Goal: Task Accomplishment & Management: Complete application form

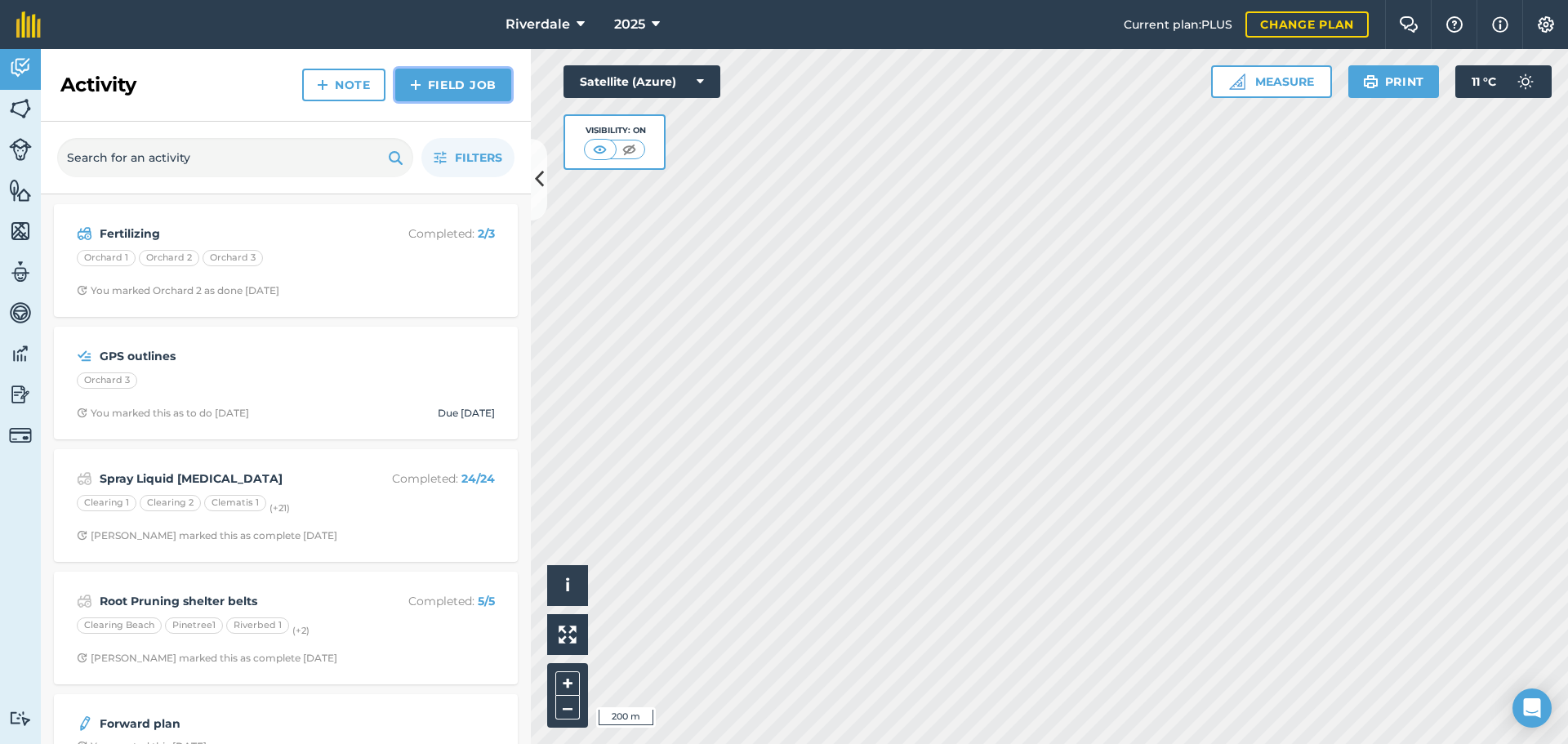
click at [437, 83] on link "Field Job" at bounding box center [453, 85] width 116 height 33
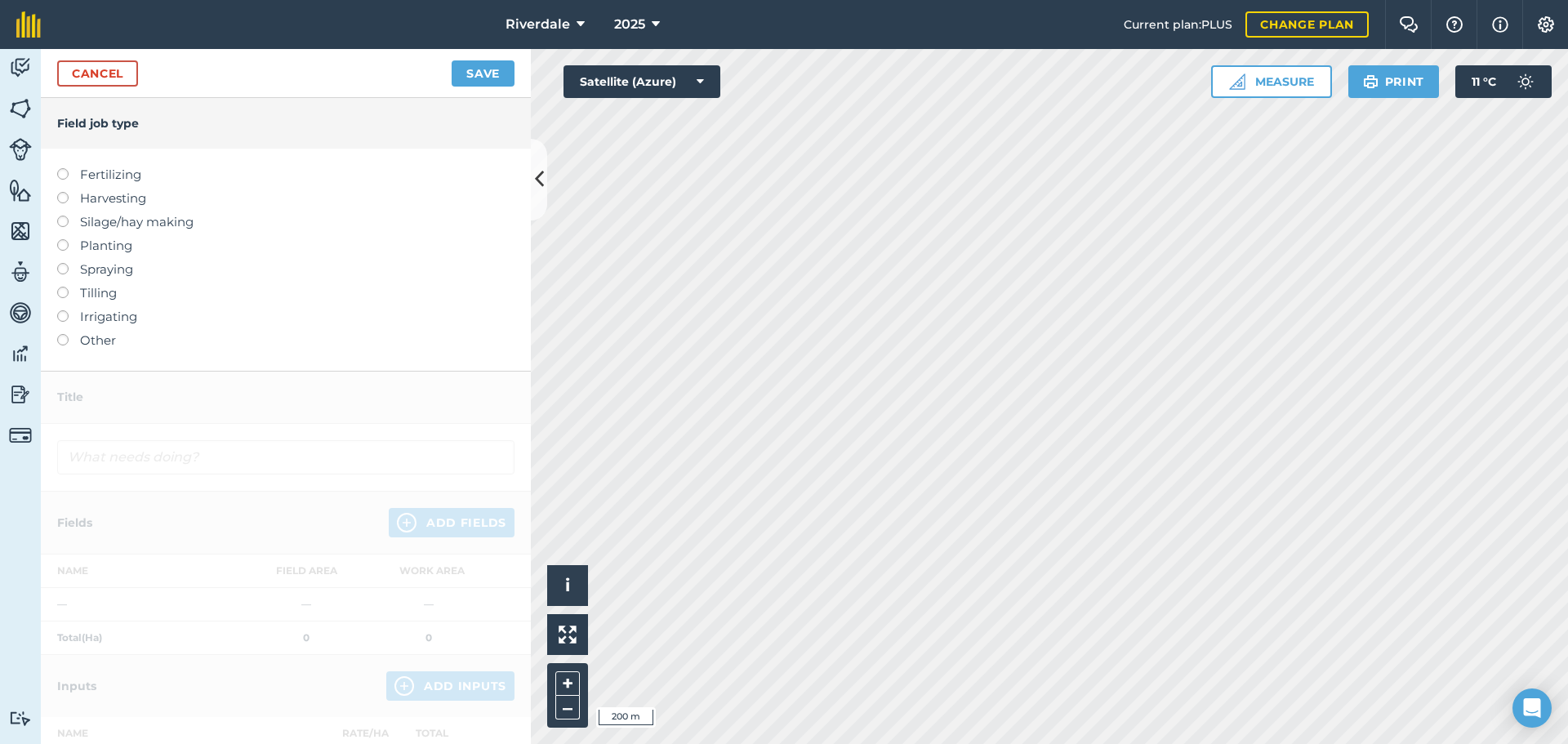
click at [65, 168] on label at bounding box center [68, 168] width 22 height 0
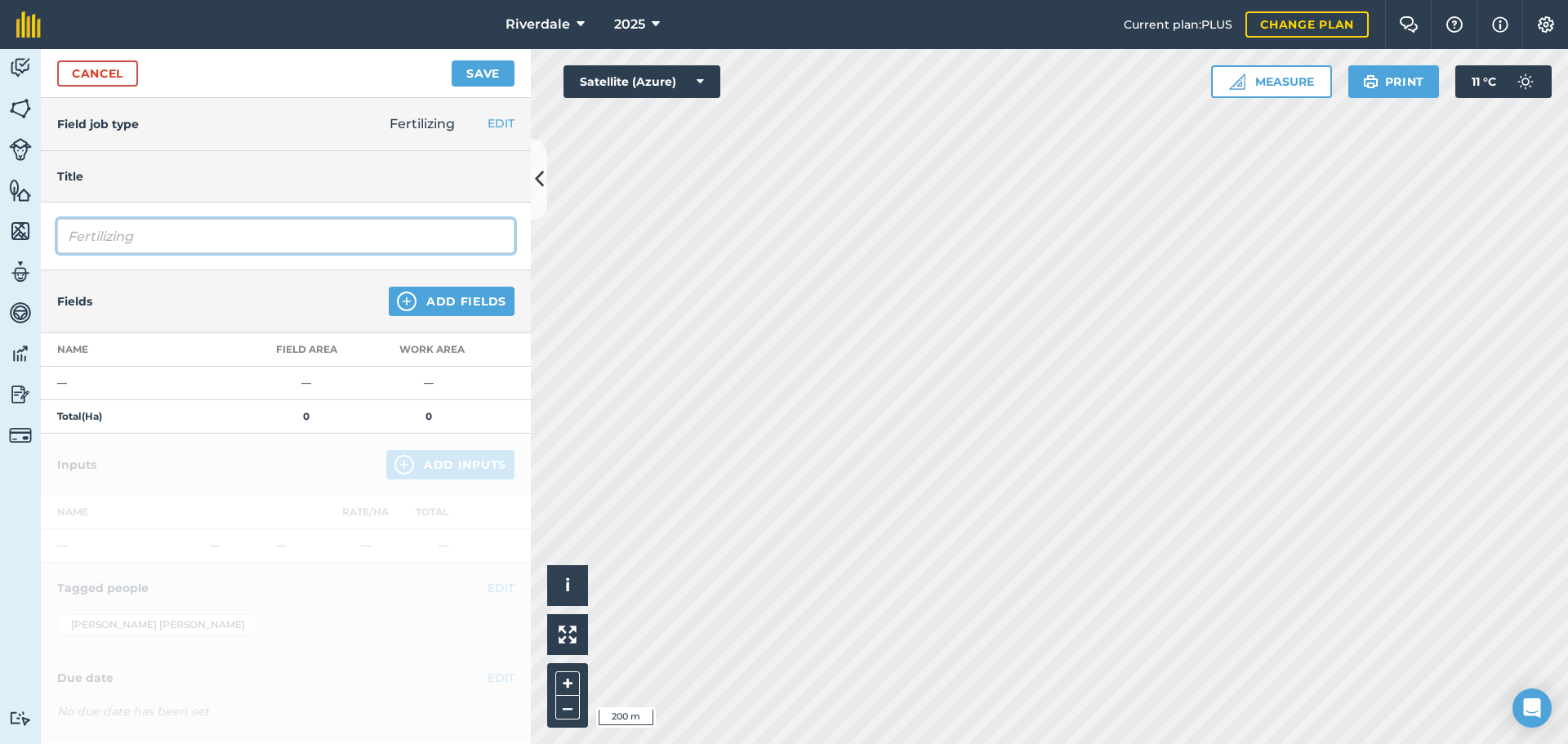
click at [84, 236] on input "Fertilizing" at bounding box center [286, 236] width 457 height 35
click at [152, 239] on input "Fertilizing" at bounding box center [286, 236] width 457 height 35
type input "Fertilizing Dolomite+Trace Minerals"
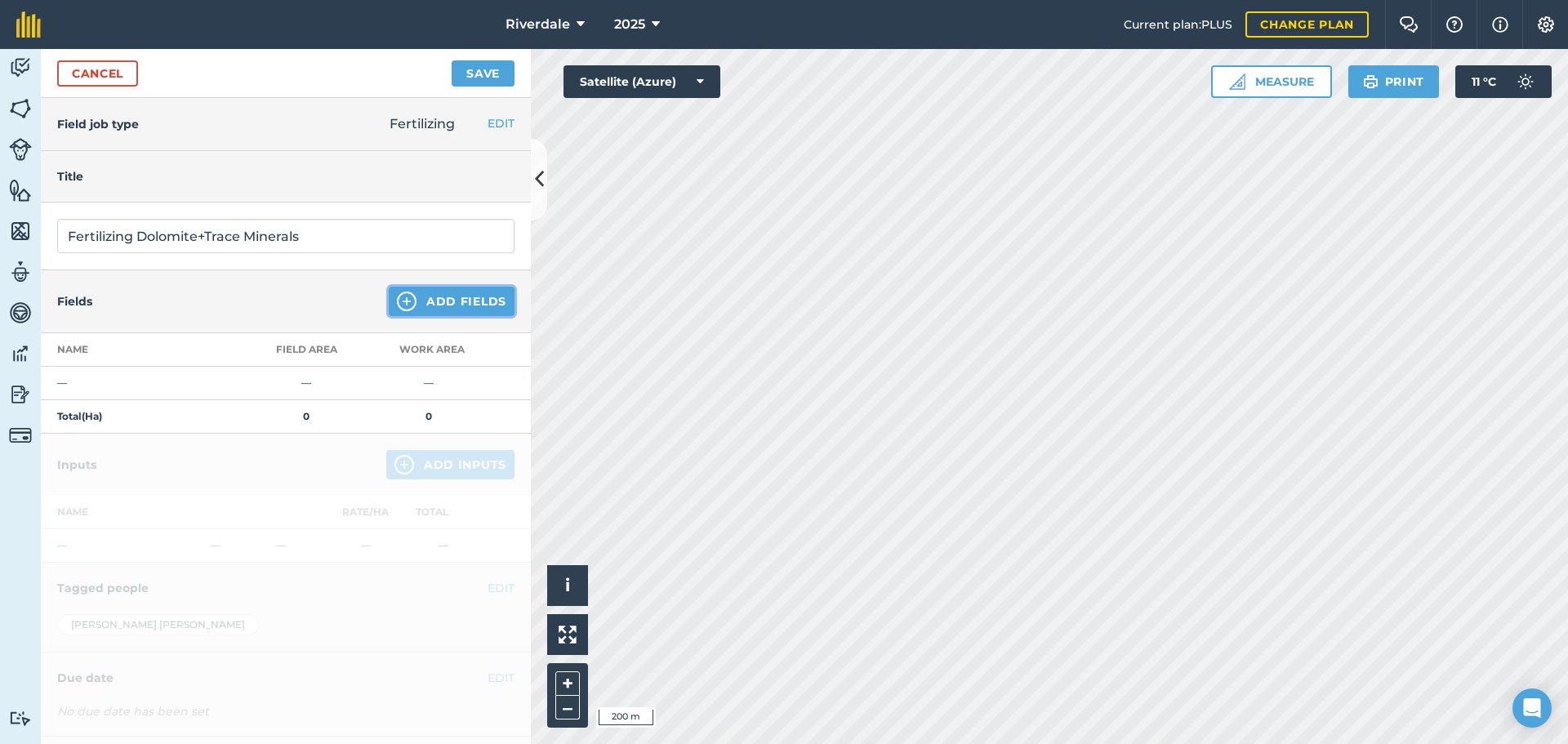
click at [427, 296] on button "Add Fields" at bounding box center [451, 301] width 126 height 29
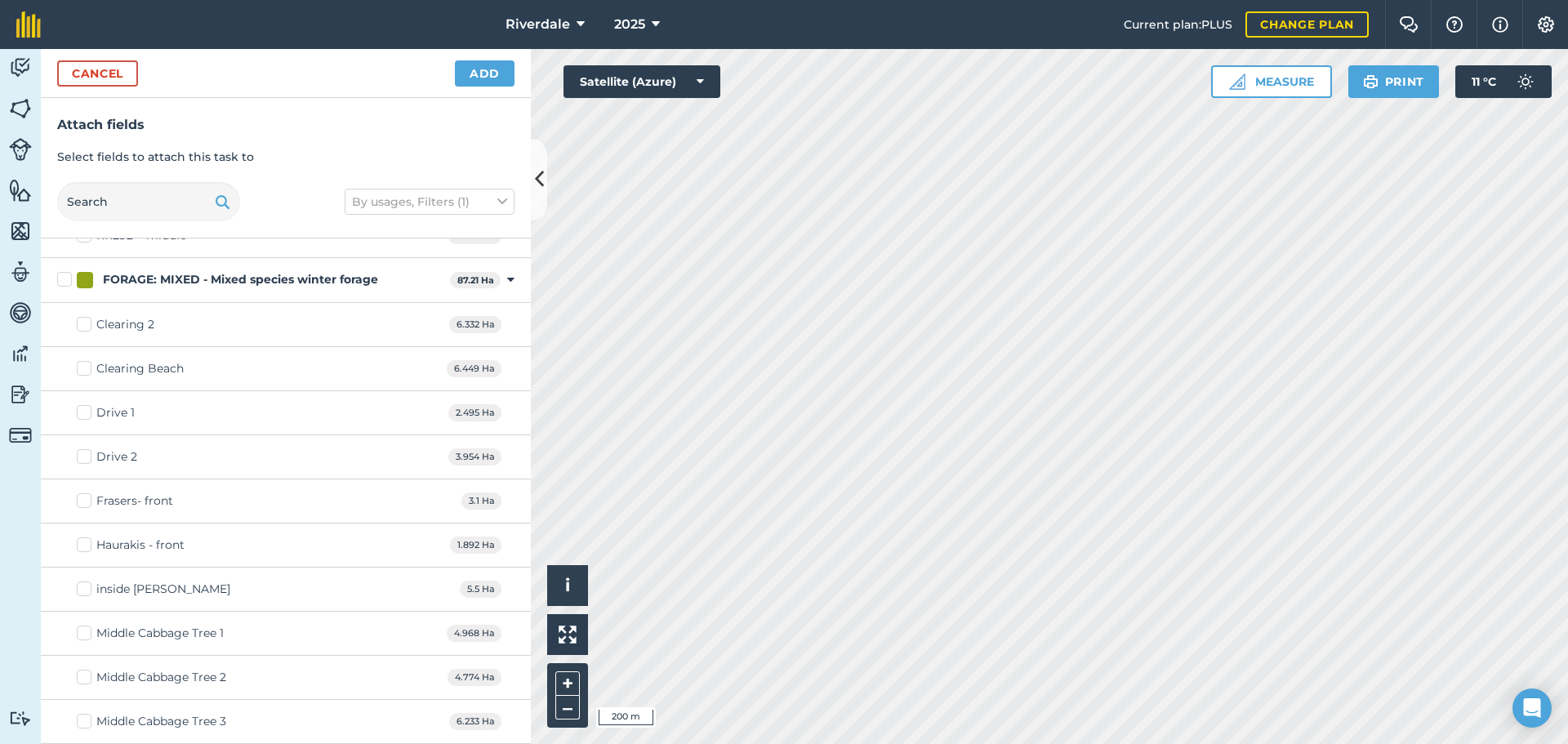
scroll to position [326, 0]
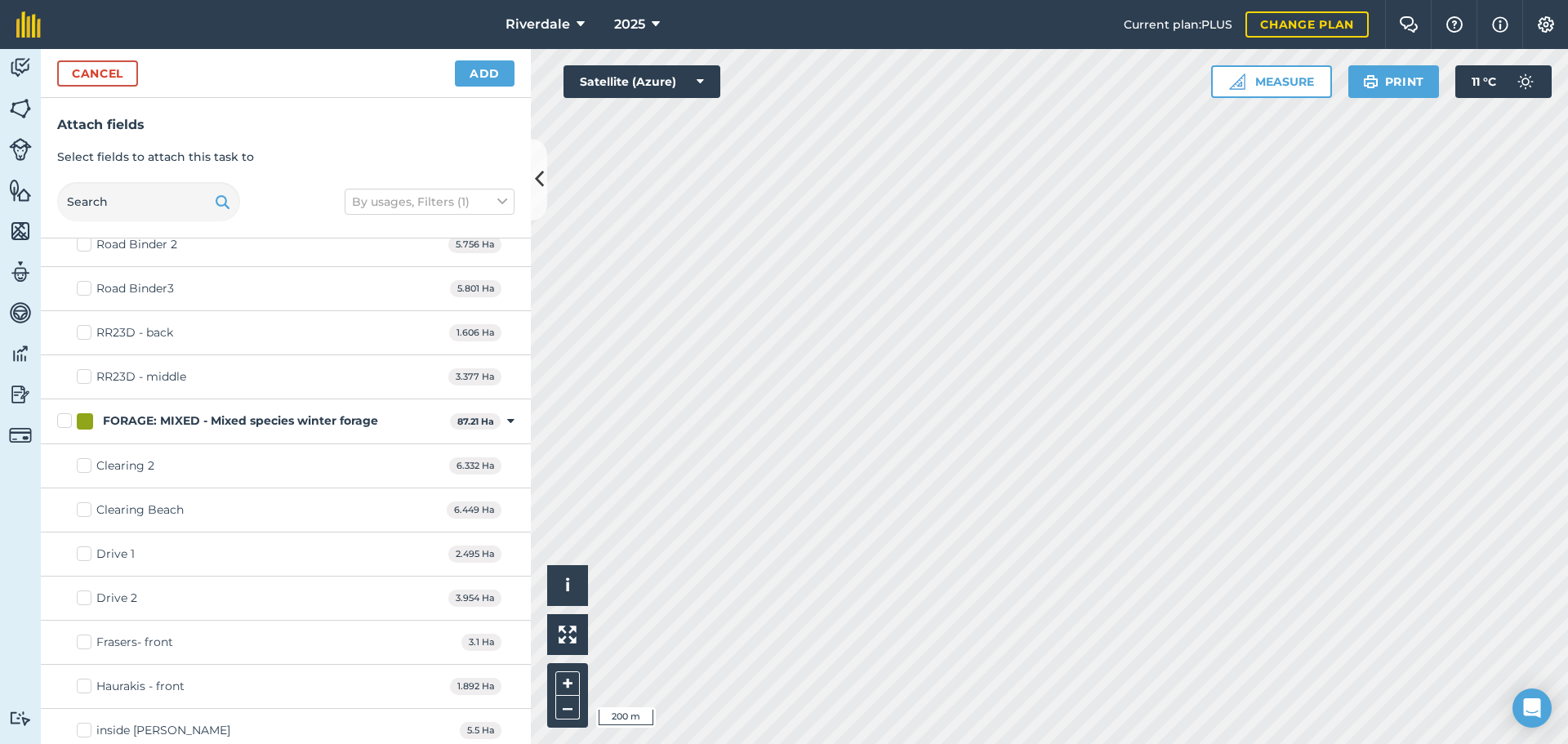
click at [85, 551] on label "Drive 1" at bounding box center [105, 554] width 58 height 17
click at [85, 551] on input "Drive 1" at bounding box center [82, 551] width 10 height 10
checkbox input "true"
click at [84, 596] on label "Drive 2" at bounding box center [107, 598] width 60 height 17
click at [84, 596] on input "Drive 2" at bounding box center [82, 595] width 10 height 10
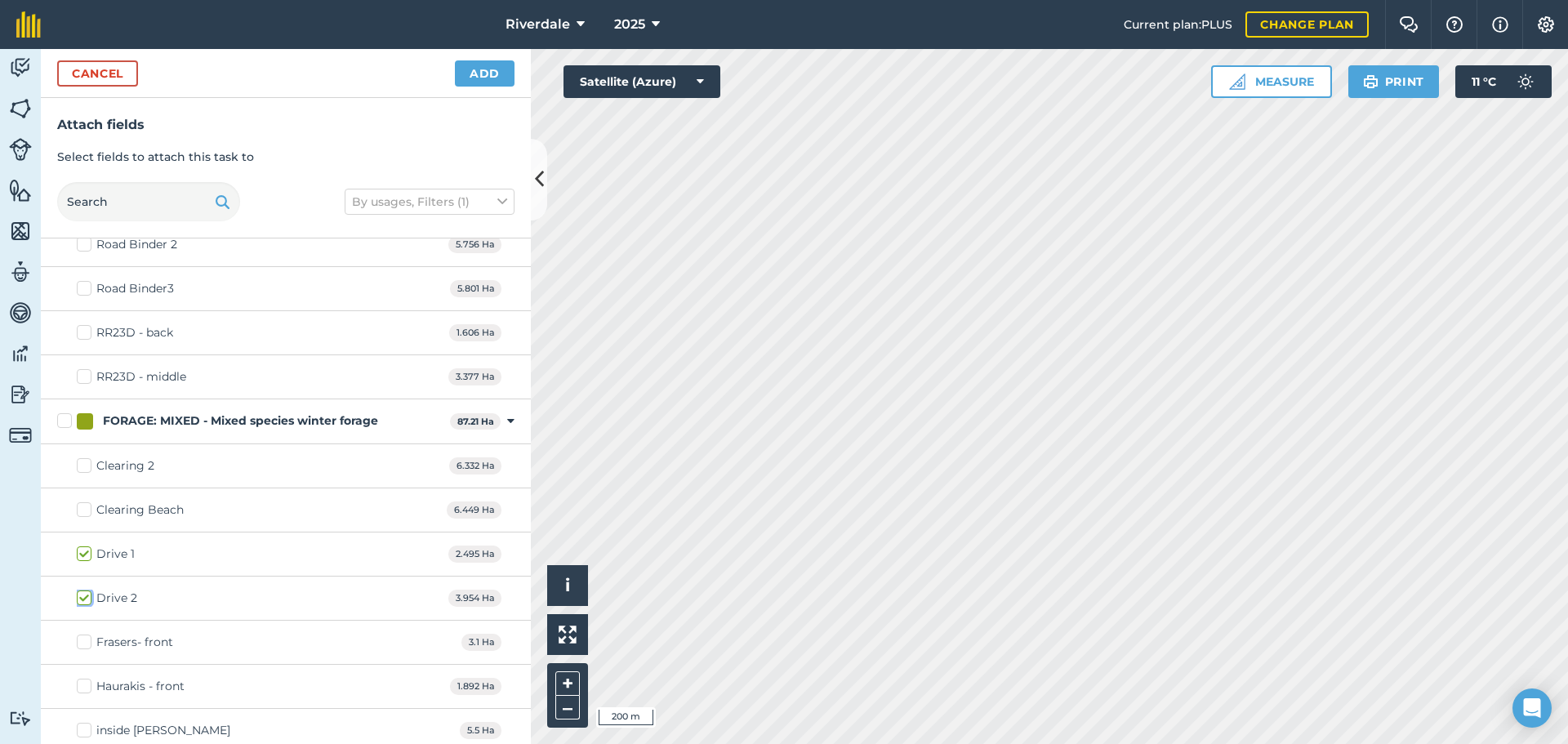
checkbox input "true"
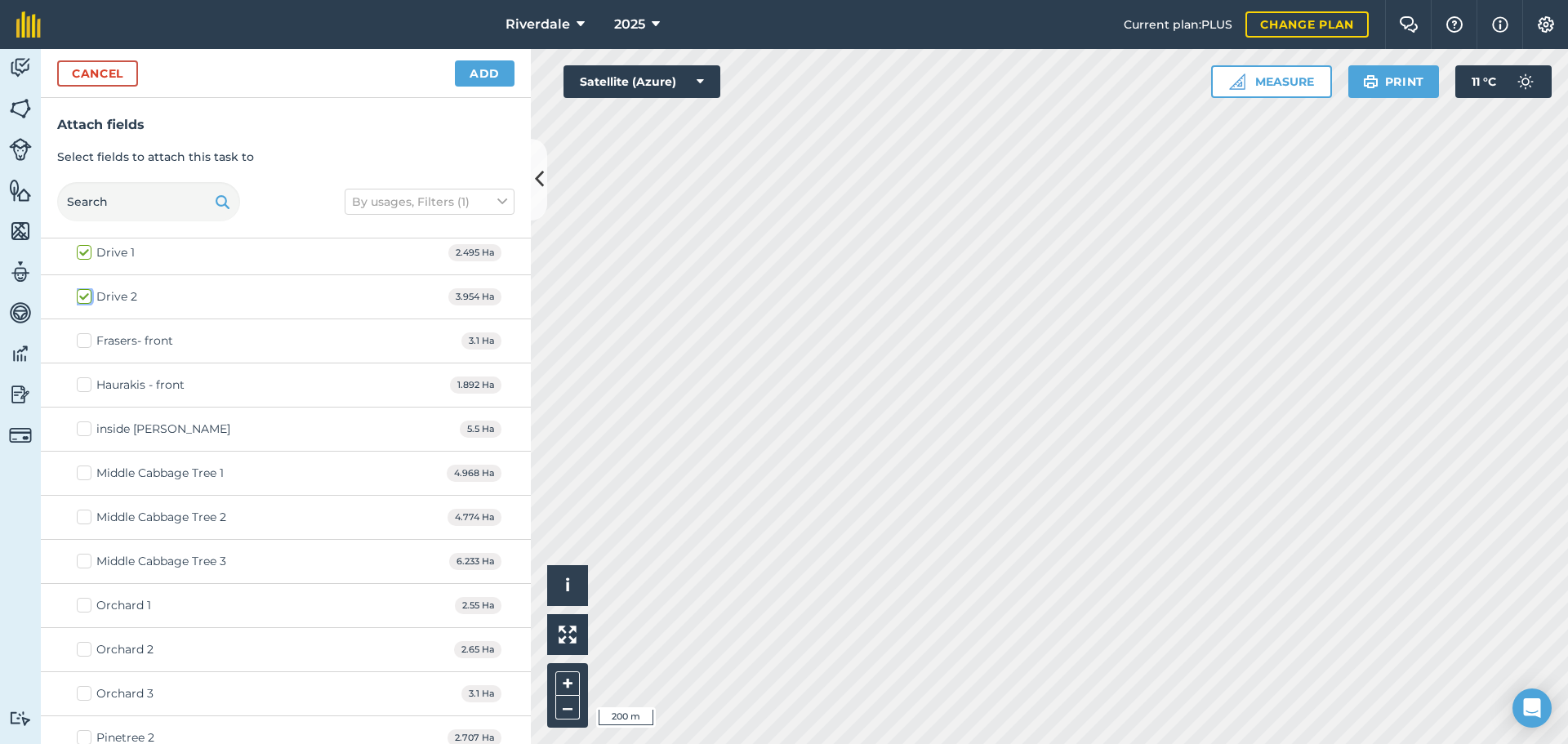
scroll to position [653, 0]
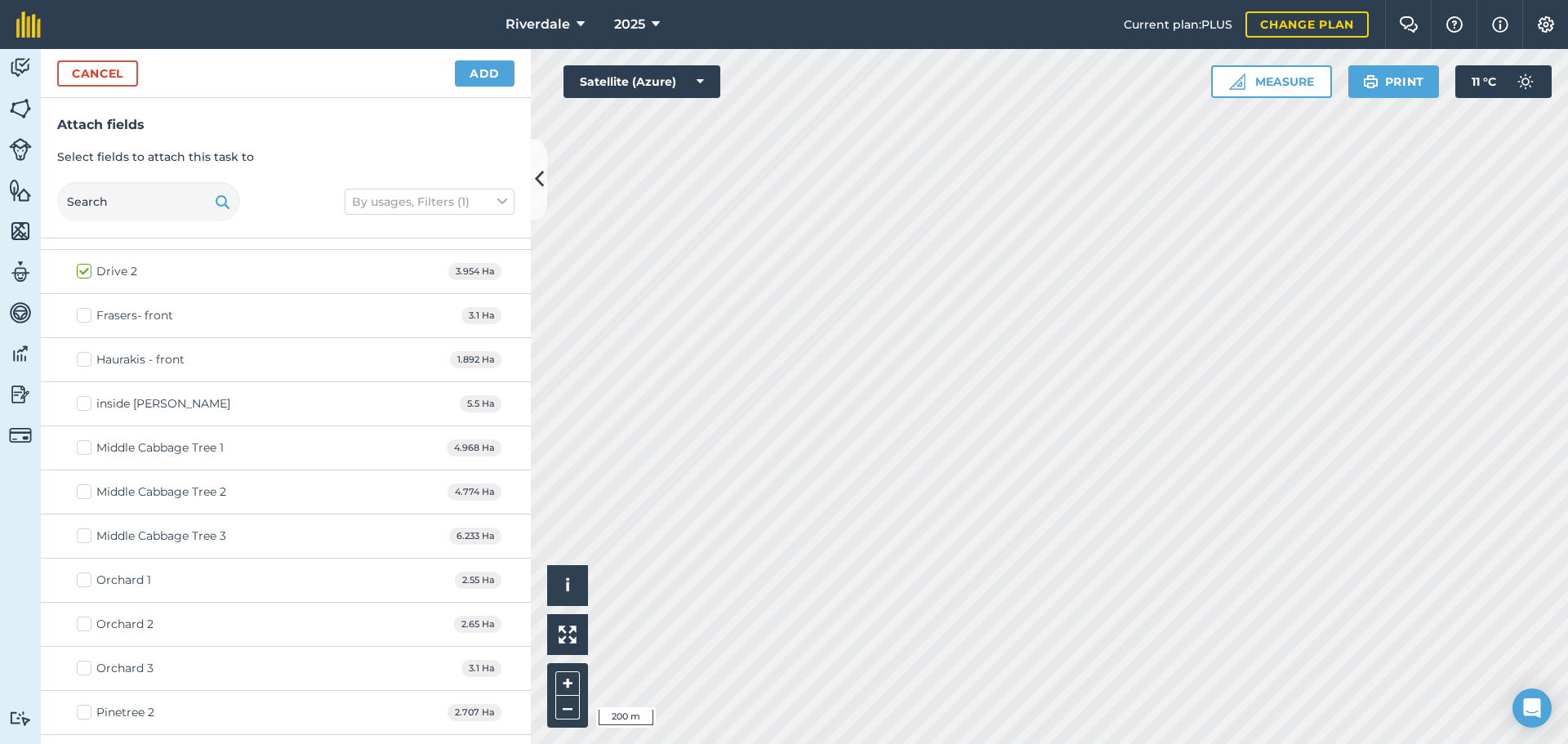
click at [84, 577] on label "Orchard 1" at bounding box center [114, 580] width 74 height 17
click at [84, 577] on input "Orchard 1" at bounding box center [82, 577] width 10 height 10
checkbox input "true"
click at [84, 617] on label "Orchard 2" at bounding box center [115, 624] width 77 height 17
click at [84, 617] on input "Orchard 2" at bounding box center [82, 621] width 10 height 10
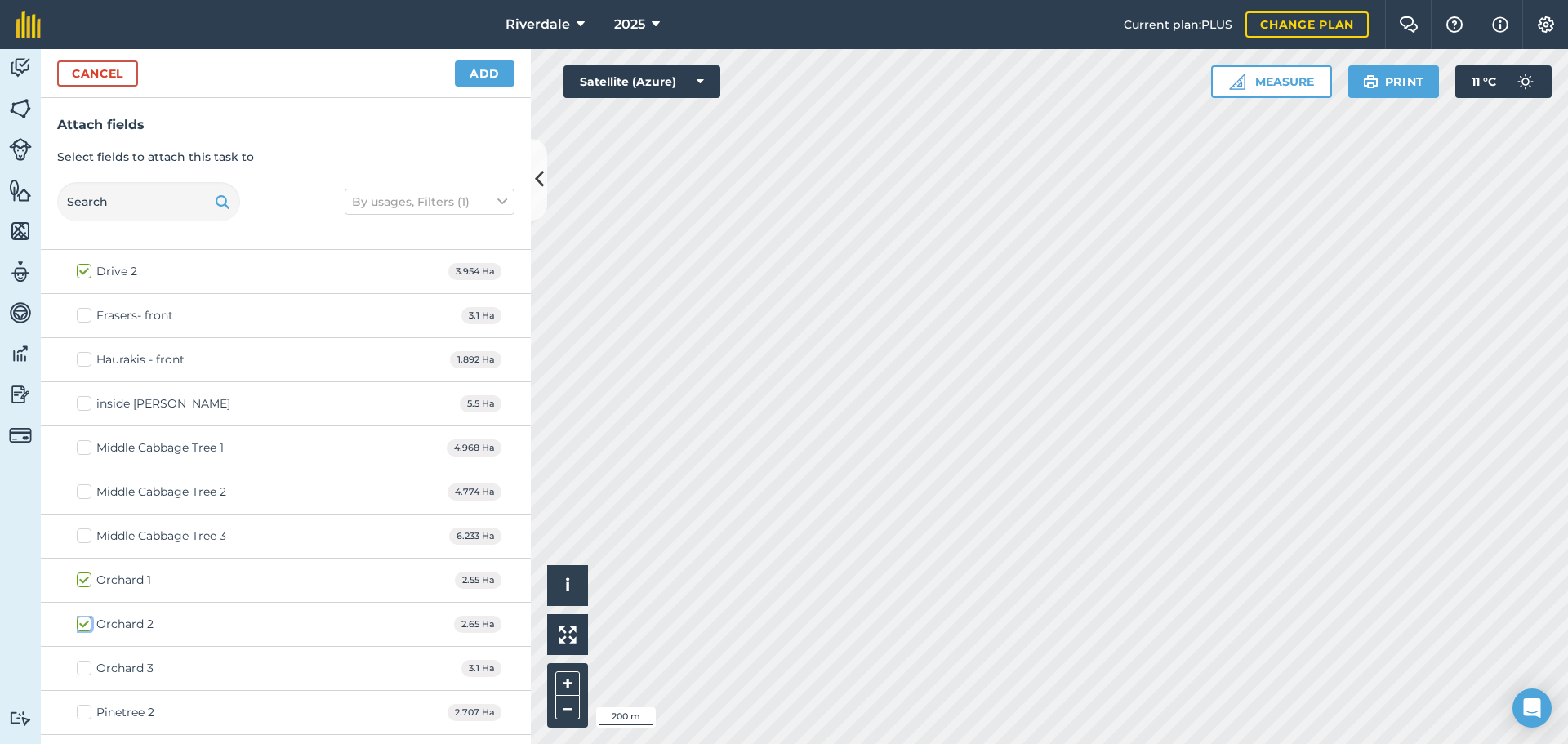
checkbox input "true"
click at [84, 665] on label "Orchard 3" at bounding box center [115, 669] width 77 height 17
click at [84, 665] on input "Orchard 3" at bounding box center [82, 665] width 10 height 10
checkbox input "true"
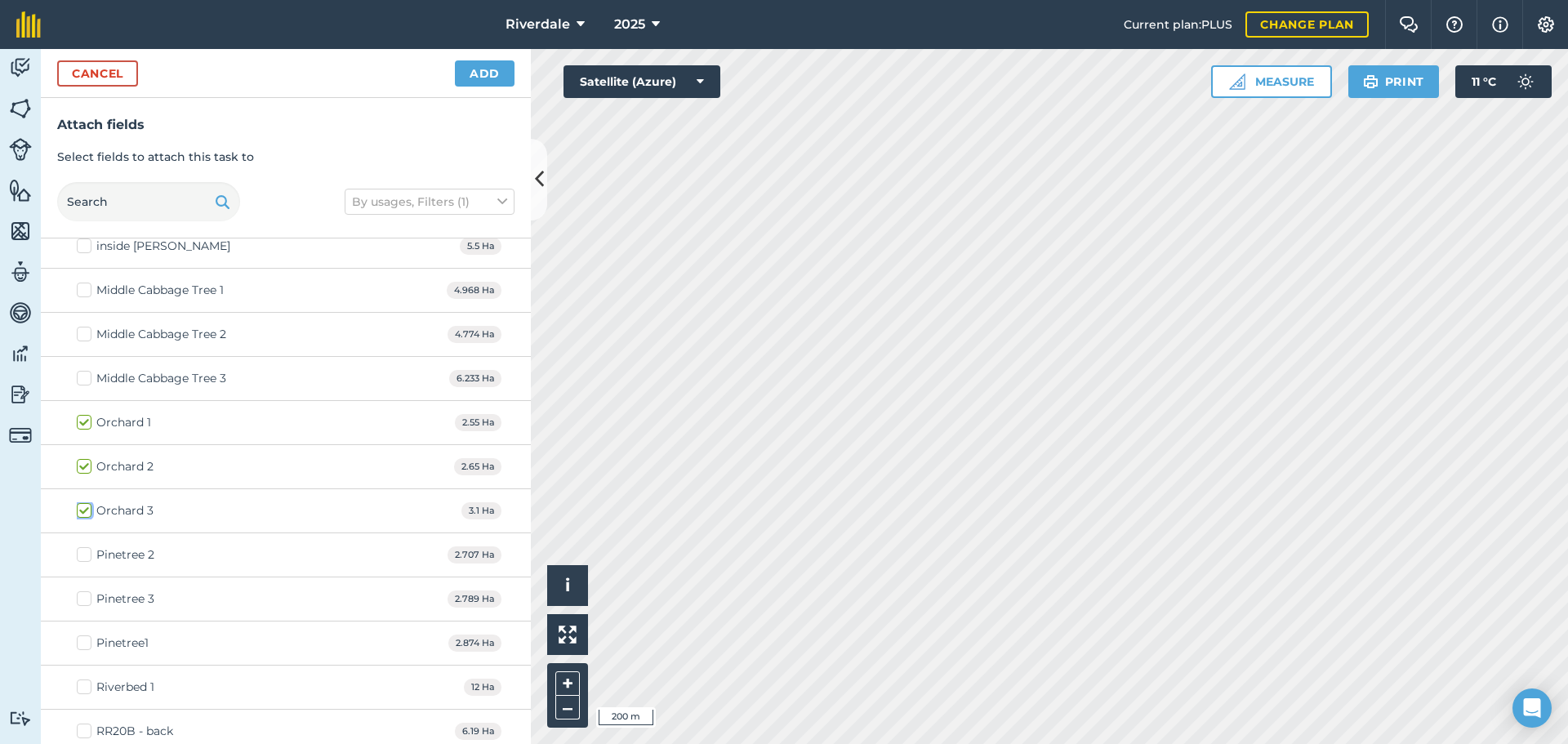
scroll to position [817, 0]
click at [80, 545] on label "Pinetree 2" at bounding box center [116, 549] width 78 height 17
click at [80, 545] on input "Pinetree 2" at bounding box center [82, 545] width 10 height 10
checkbox input "true"
click at [82, 592] on label "Pinetree 3" at bounding box center [116, 593] width 78 height 17
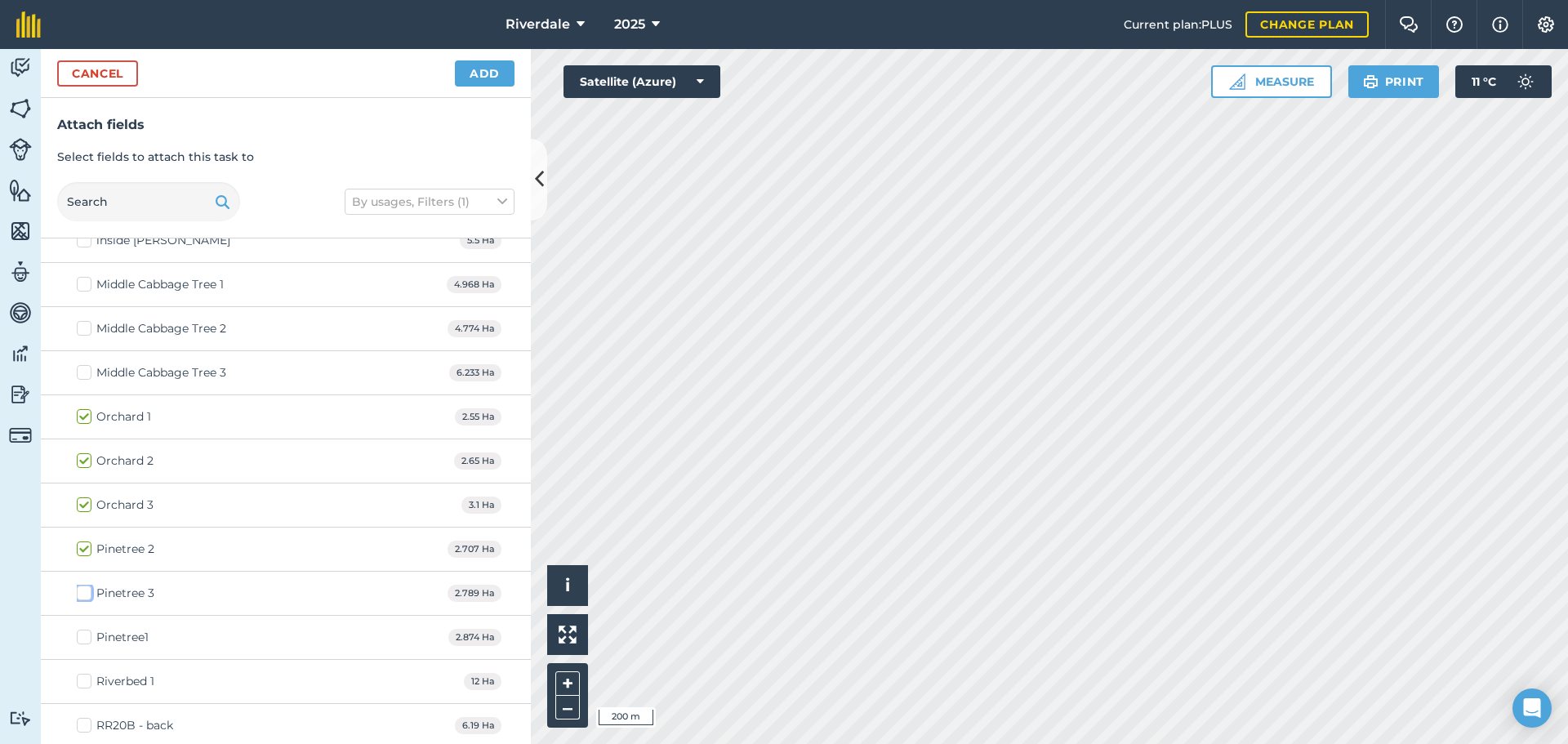
click at [82, 592] on input "Pinetree 3" at bounding box center [82, 590] width 10 height 10
checkbox input "true"
click at [85, 634] on label "Pinetree1" at bounding box center [112, 638] width 72 height 17
click at [85, 634] on input "Pinetree1" at bounding box center [82, 634] width 10 height 10
checkbox input "true"
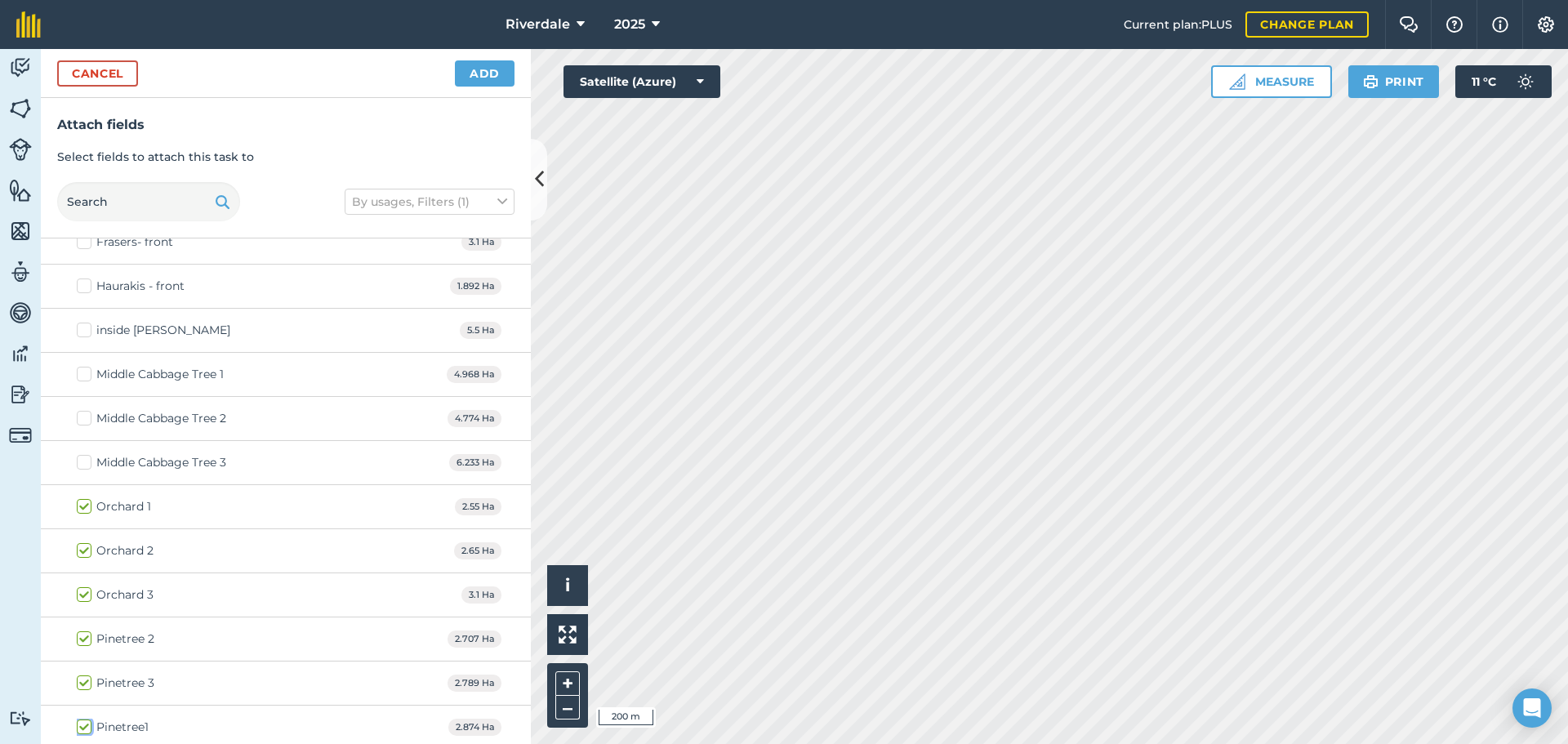
scroll to position [653, 0]
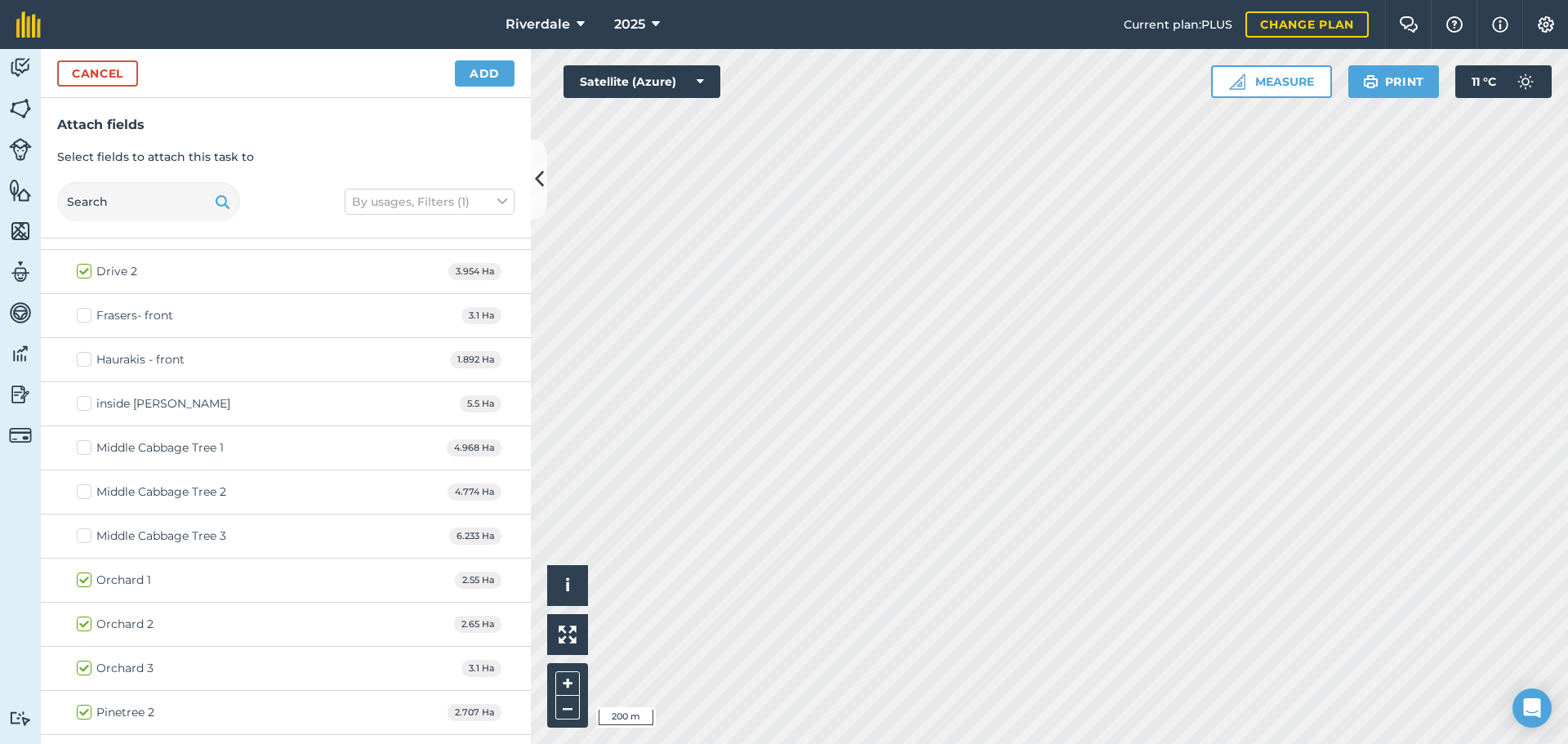
click at [84, 405] on label "inside [PERSON_NAME]" at bounding box center [154, 404] width 154 height 17
click at [84, 405] on input "inside [PERSON_NAME]" at bounding box center [82, 400] width 10 height 10
checkbox input "true"
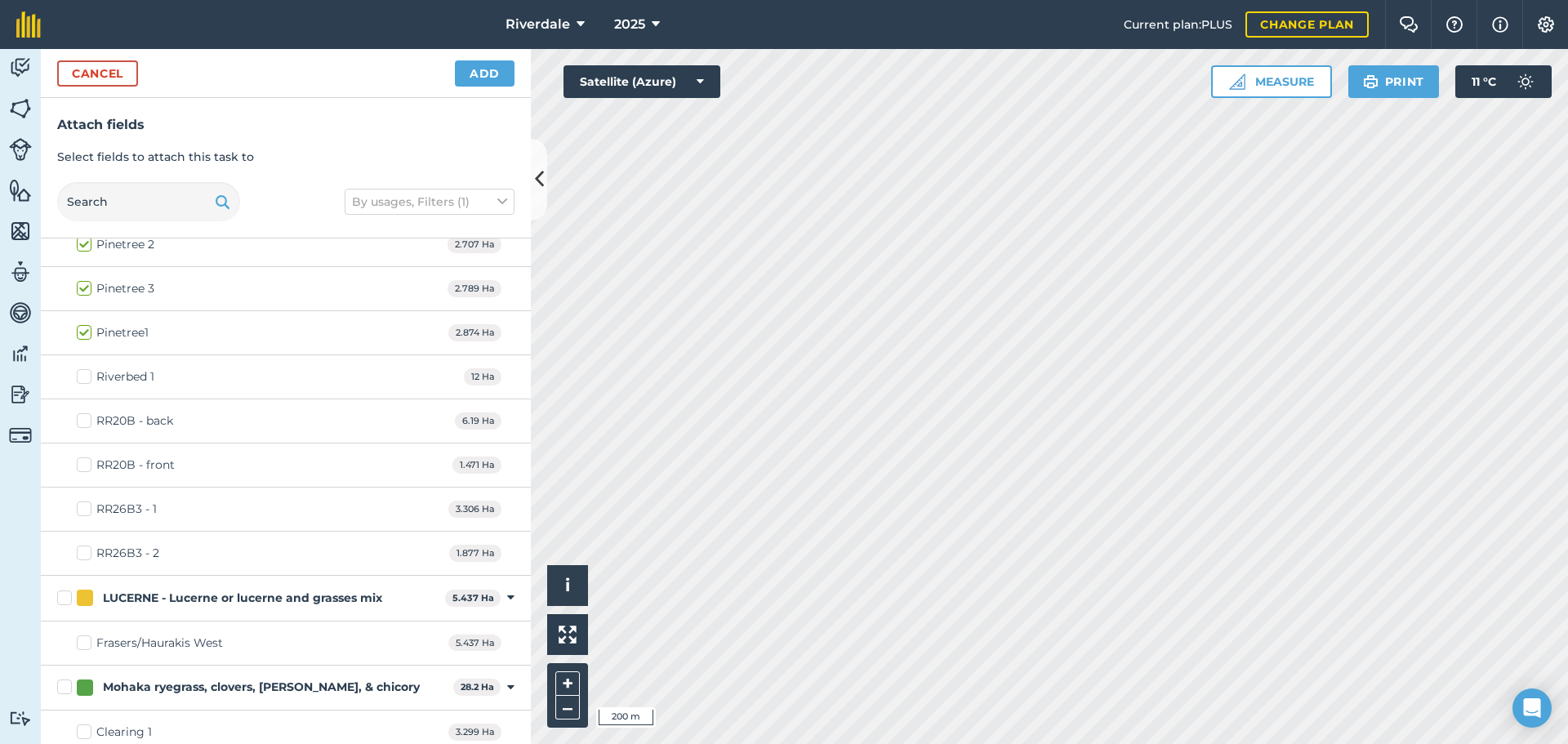
scroll to position [1144, 0]
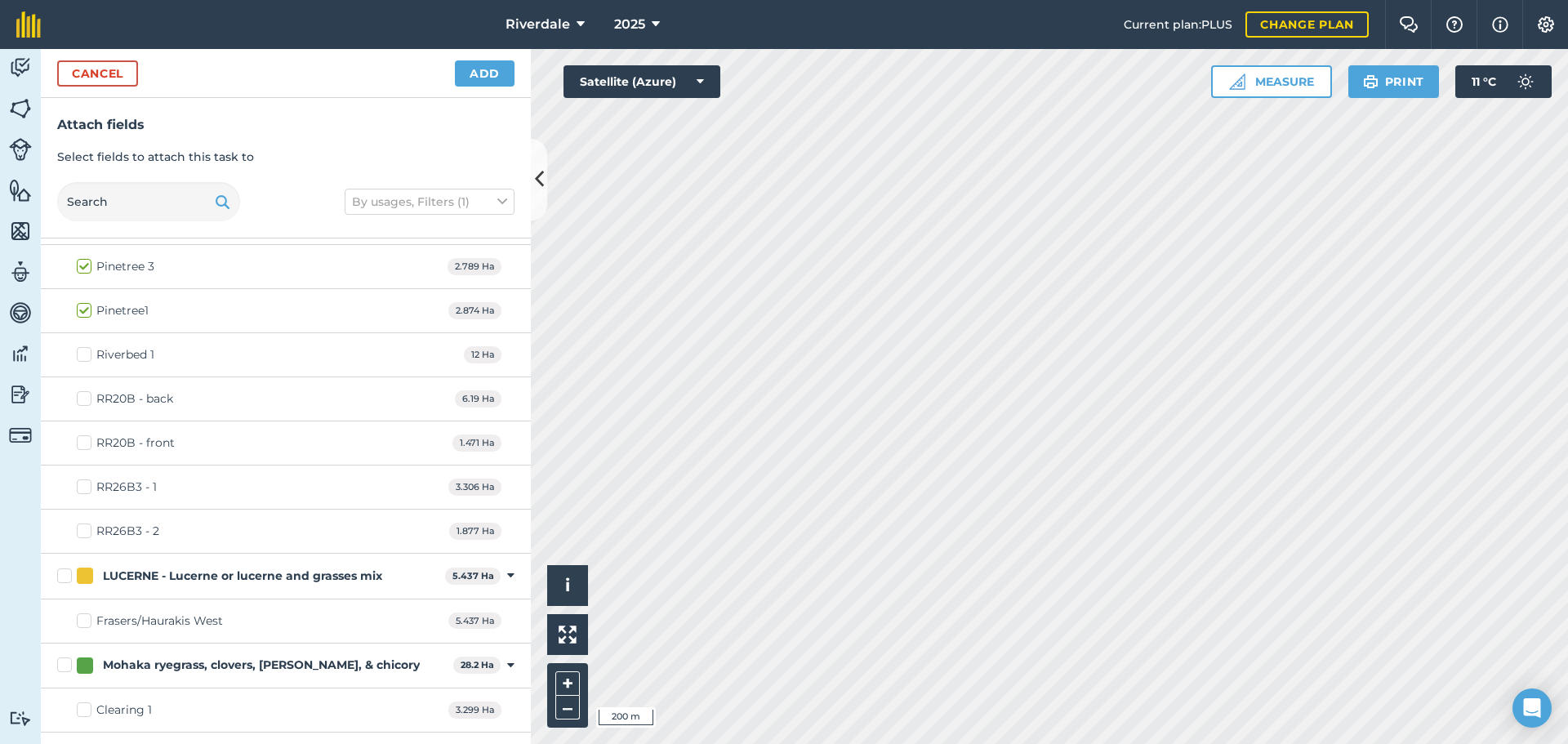
click at [87, 489] on label "RR26B3 - 1" at bounding box center [116, 487] width 80 height 17
click at [87, 489] on input "RR26B3 - 1" at bounding box center [82, 483] width 10 height 10
checkbox input "true"
click at [459, 488] on span "3.306 Ha" at bounding box center [475, 487] width 54 height 17
click at [84, 526] on label "RR26B3 - 2" at bounding box center [118, 532] width 83 height 17
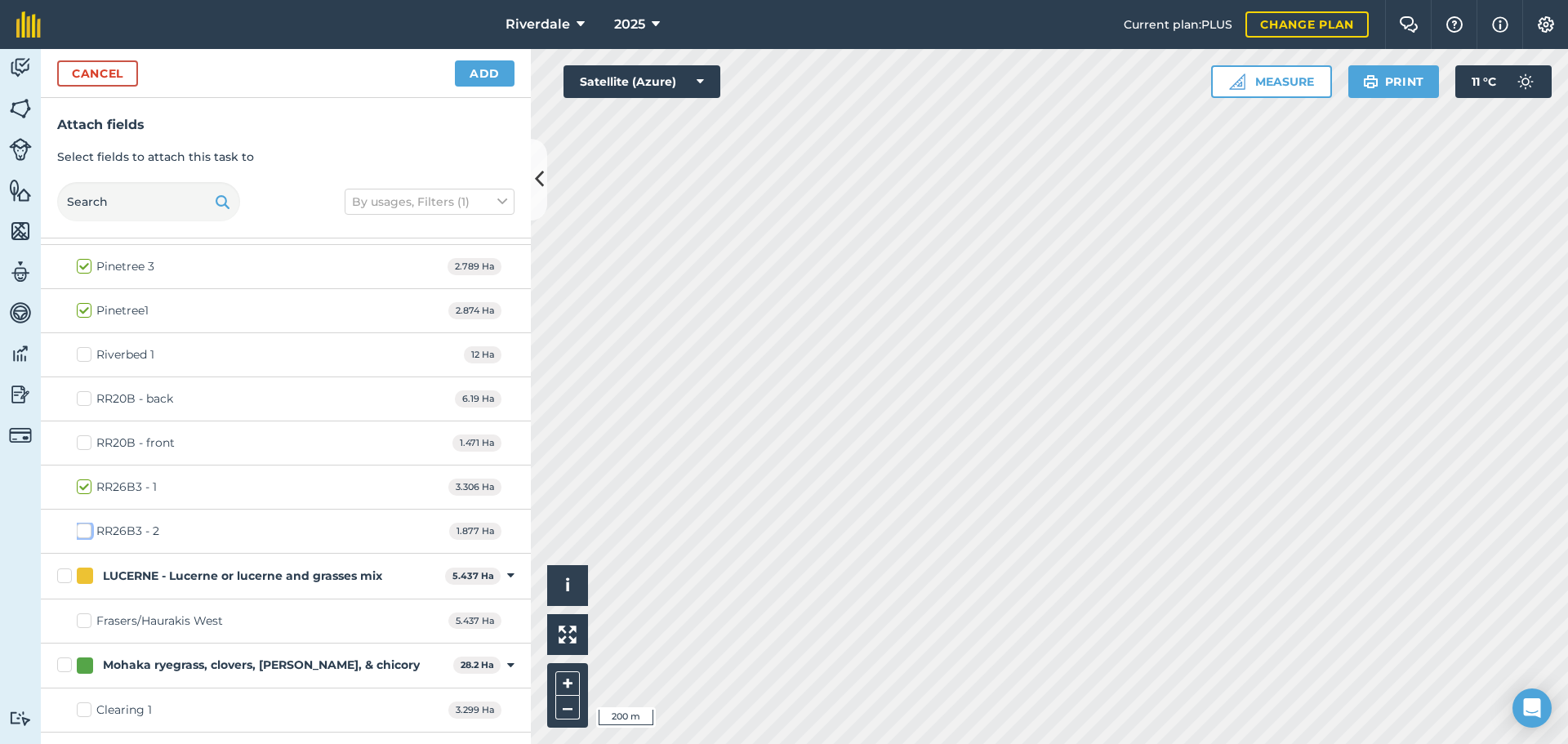
click at [84, 526] on input "RR26B3 - 2" at bounding box center [82, 528] width 10 height 10
checkbox input "true"
click at [463, 487] on span "3.306 Ha" at bounding box center [475, 487] width 54 height 17
click at [475, 487] on span "3.306 Ha" at bounding box center [475, 487] width 54 height 17
click at [461, 488] on span "3.306 Ha" at bounding box center [475, 487] width 54 height 17
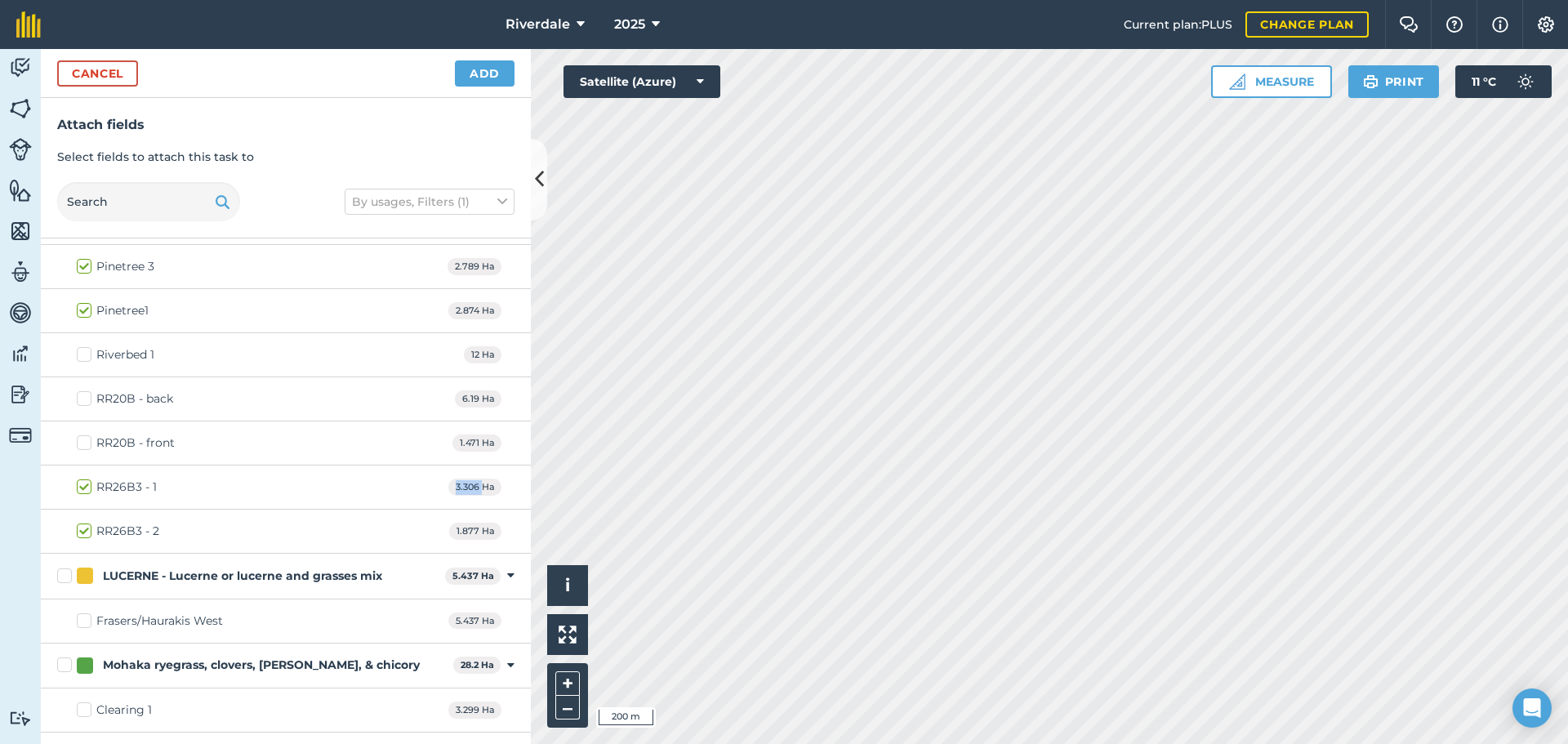
click at [461, 488] on span "3.306 Ha" at bounding box center [475, 487] width 54 height 17
click at [372, 539] on div "RR26B3 - 2 1.877 Ha" at bounding box center [286, 531] width 490 height 44
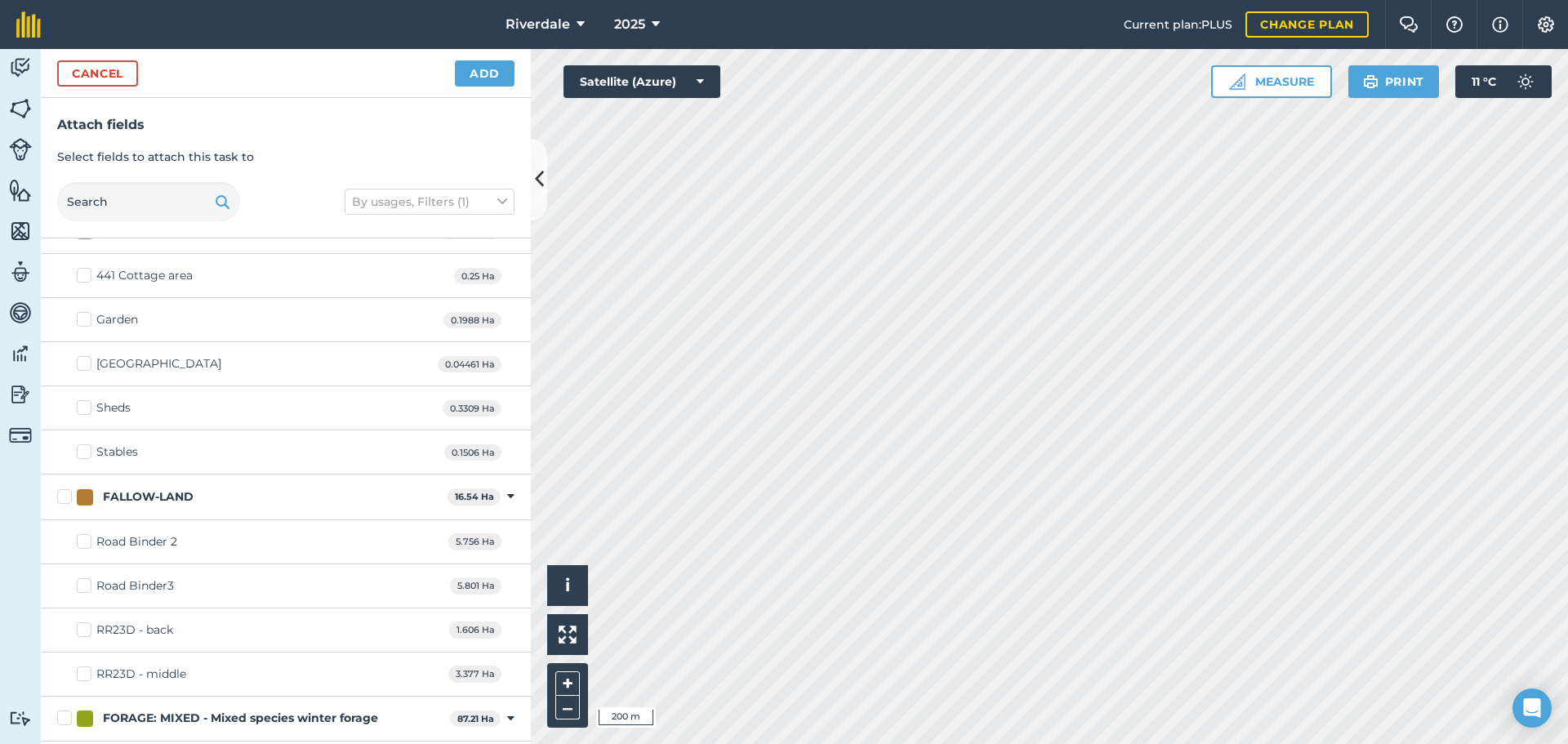
scroll to position [0, 0]
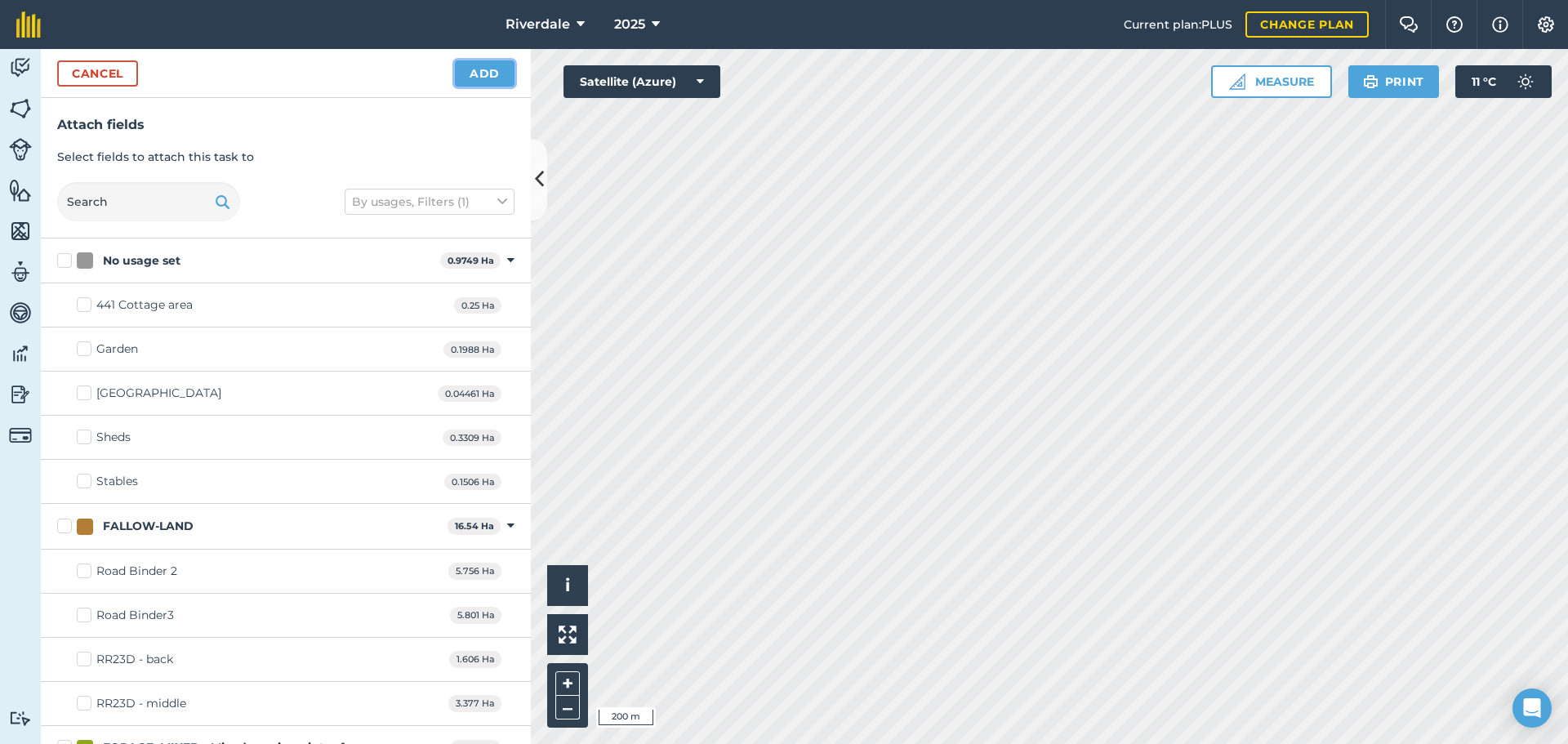
click at [478, 68] on button "Add" at bounding box center [484, 73] width 60 height 26
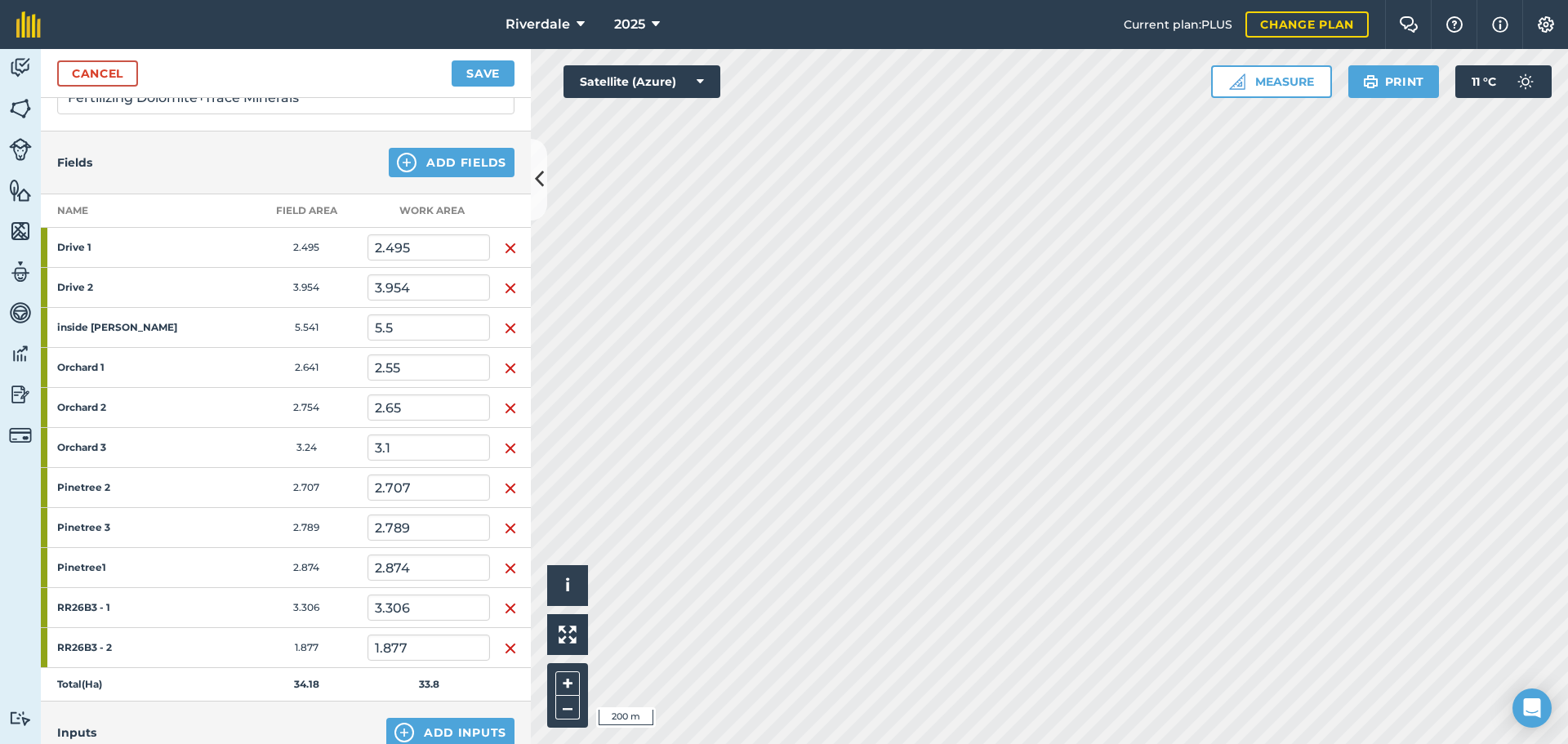
scroll to position [163, 0]
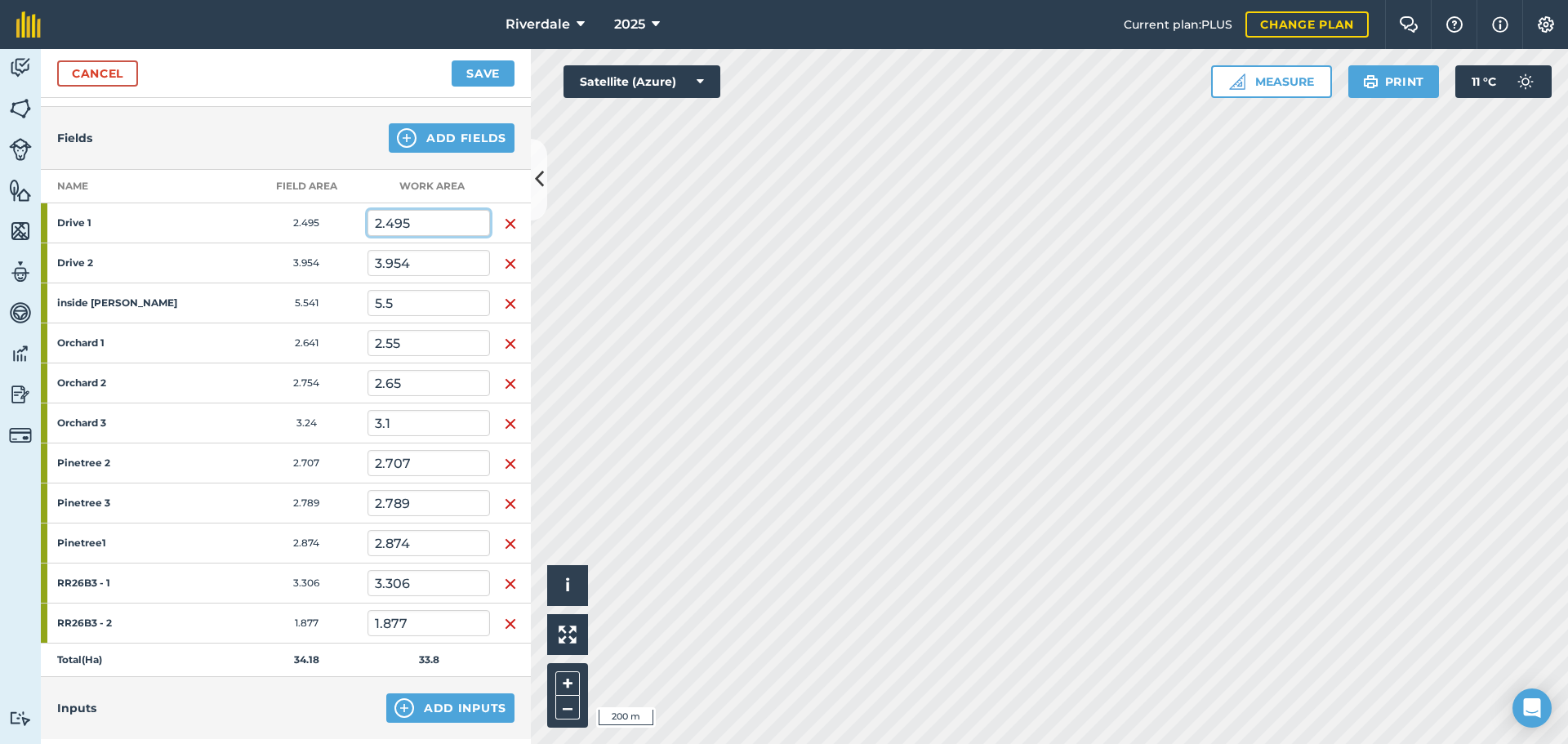
drag, startPoint x: 412, startPoint y: 221, endPoint x: 389, endPoint y: 224, distance: 23.2
click at [389, 224] on input "2.495" at bounding box center [429, 223] width 123 height 26
type input "2.15"
click at [444, 292] on input "5.5" at bounding box center [429, 303] width 123 height 26
drag, startPoint x: 415, startPoint y: 580, endPoint x: 388, endPoint y: 580, distance: 27.0
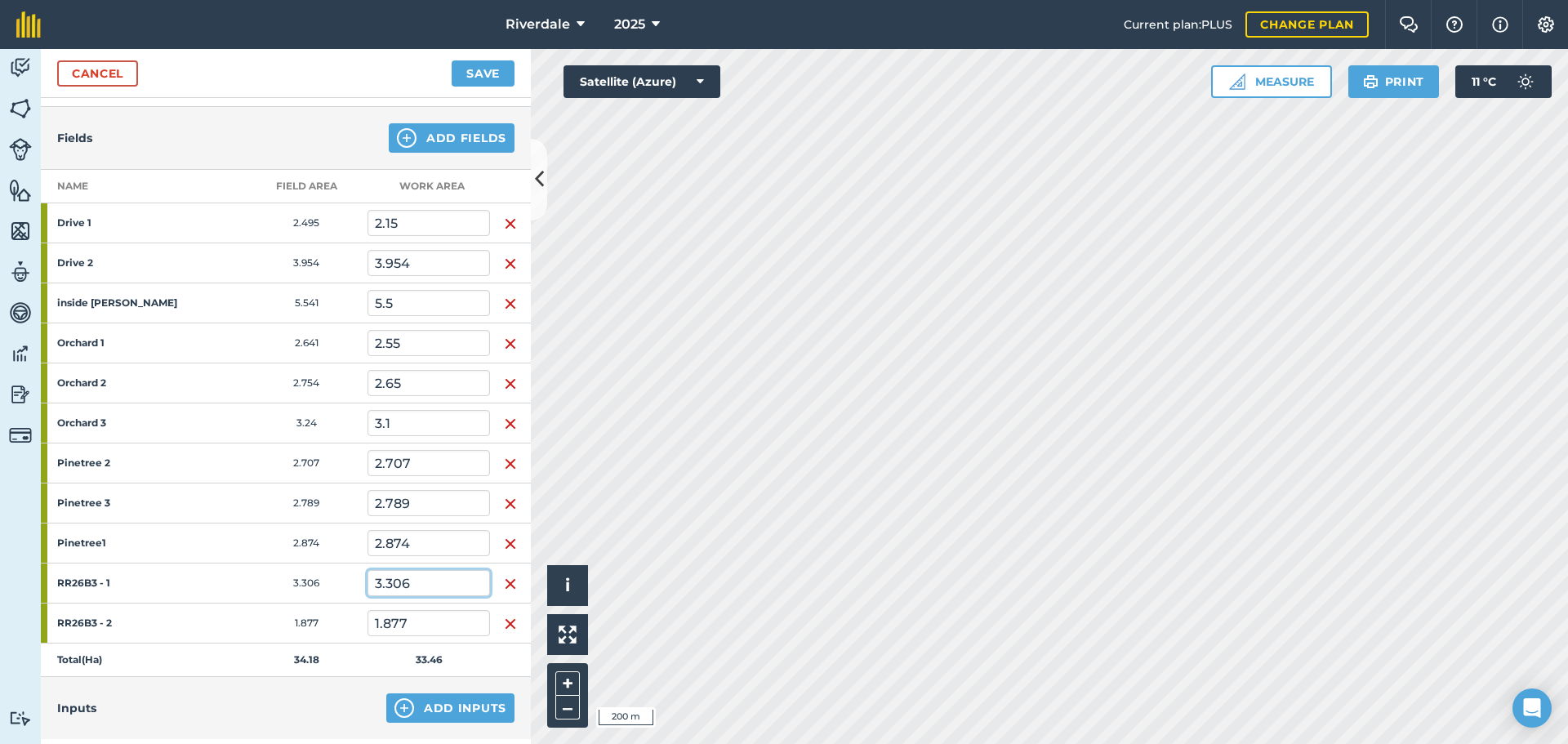
click at [388, 580] on input "3.306" at bounding box center [429, 583] width 123 height 26
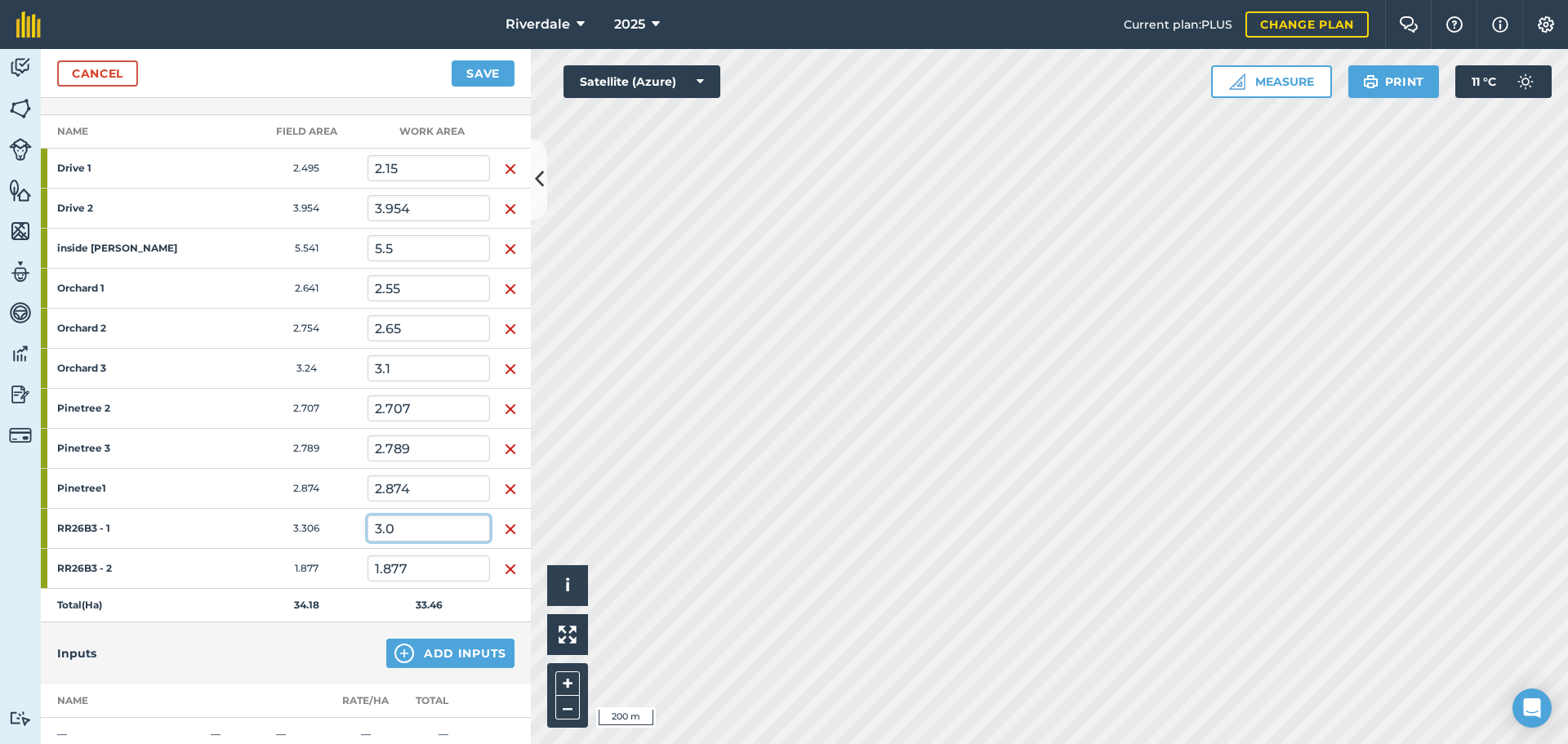
scroll to position [245, 0]
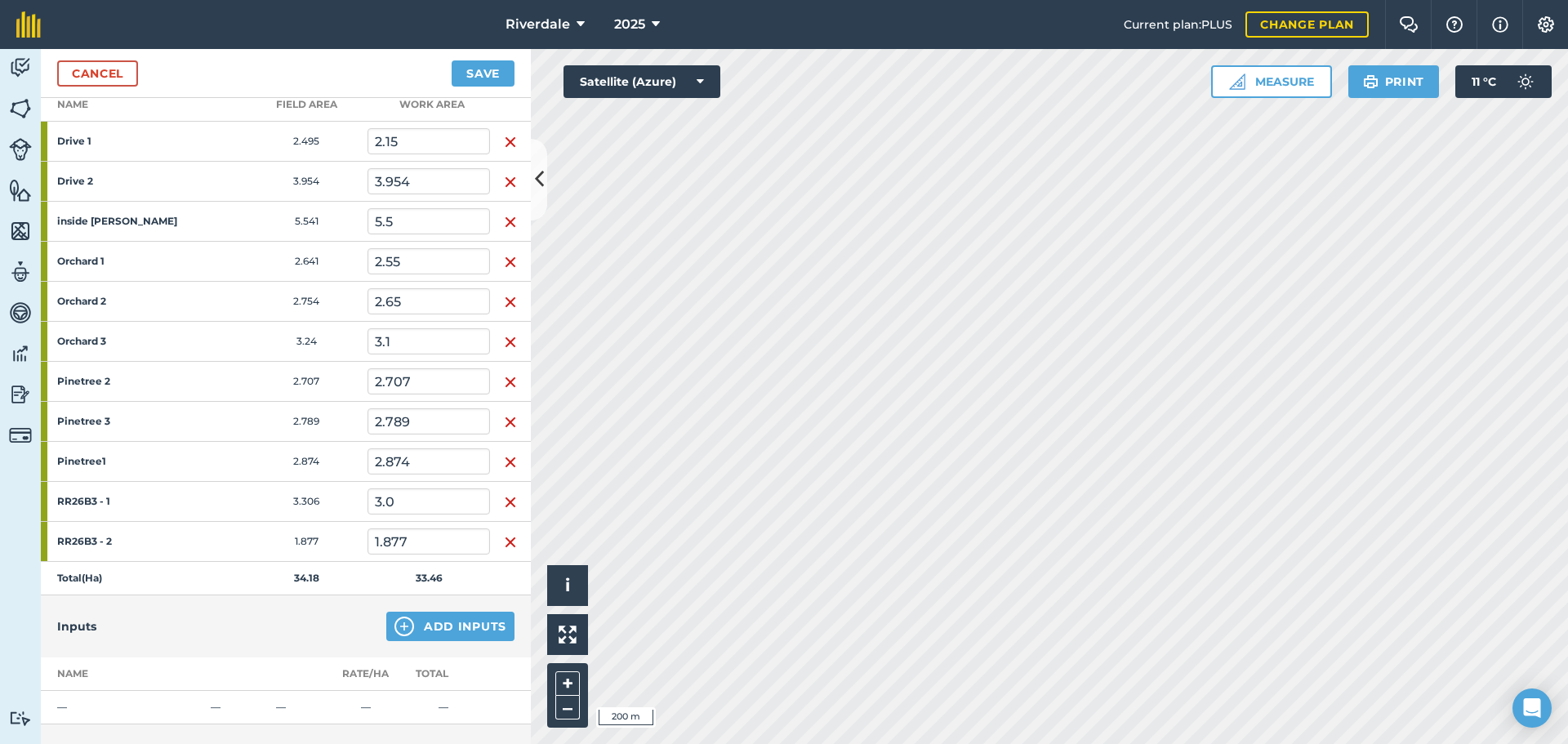
type input "3"
click at [387, 585] on td "33.15" at bounding box center [429, 578] width 123 height 34
drag, startPoint x: 412, startPoint y: 379, endPoint x: 396, endPoint y: 379, distance: 16.0
click at [396, 379] on input "2.707" at bounding box center [429, 381] width 123 height 26
type input "2.7"
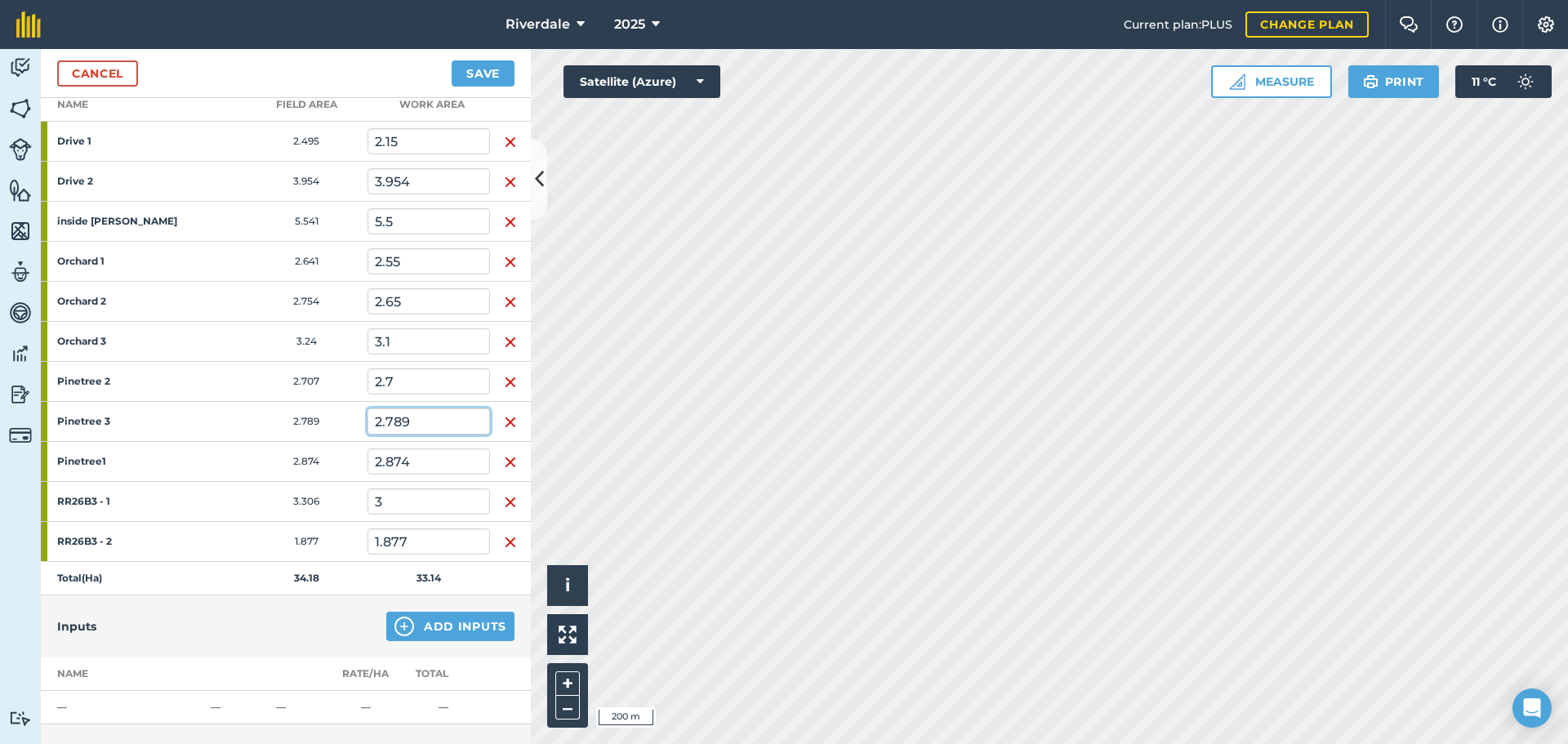
drag, startPoint x: 408, startPoint y: 420, endPoint x: 394, endPoint y: 420, distance: 14.0
click at [394, 420] on input "2.789" at bounding box center [429, 421] width 123 height 26
type input "2.7"
click at [356, 577] on td "34.18" at bounding box center [306, 578] width 123 height 34
drag, startPoint x: 408, startPoint y: 461, endPoint x: 389, endPoint y: 461, distance: 19.0
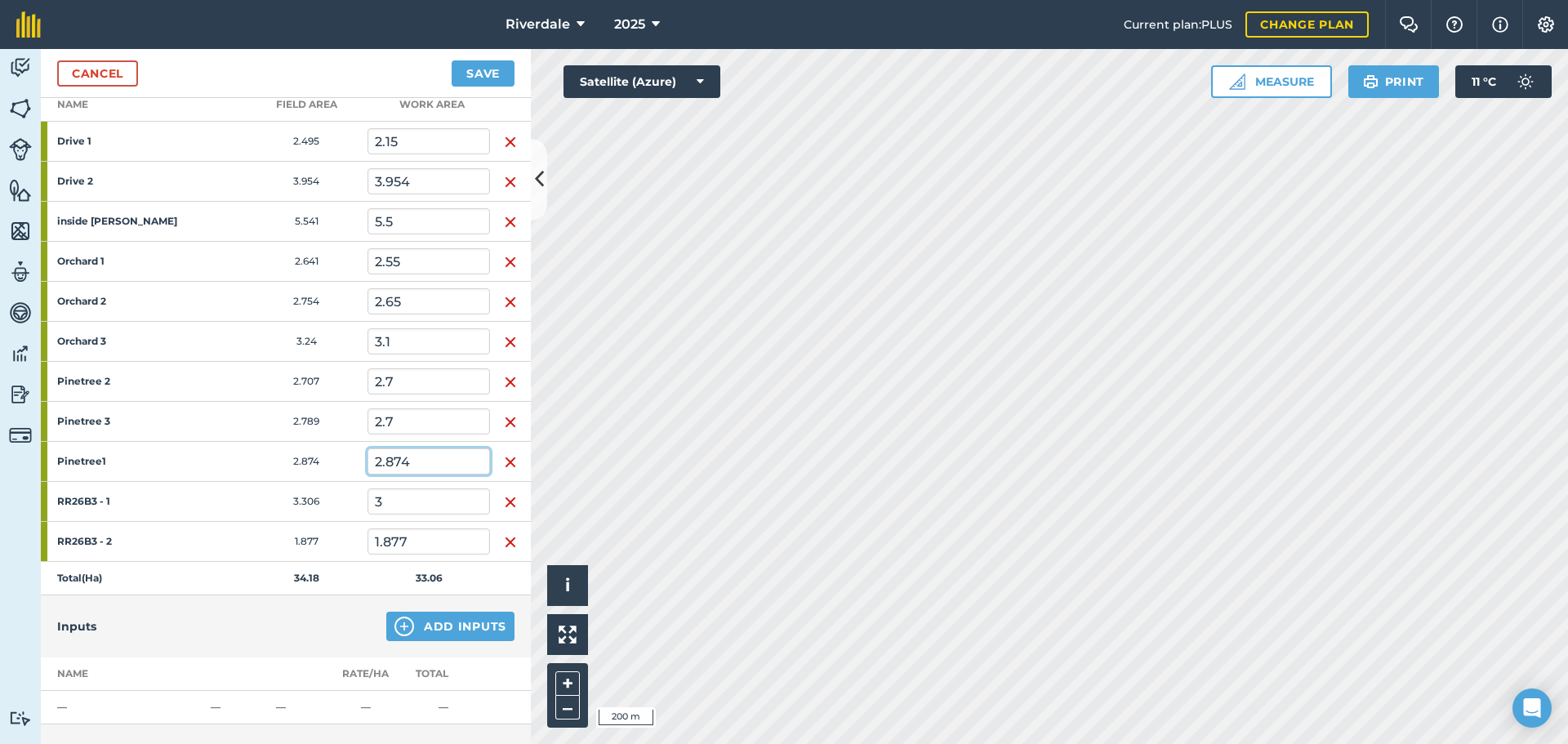
click at [389, 461] on input "2.874" at bounding box center [429, 461] width 123 height 26
type input "2.6"
click at [380, 577] on td "33.06" at bounding box center [429, 578] width 123 height 34
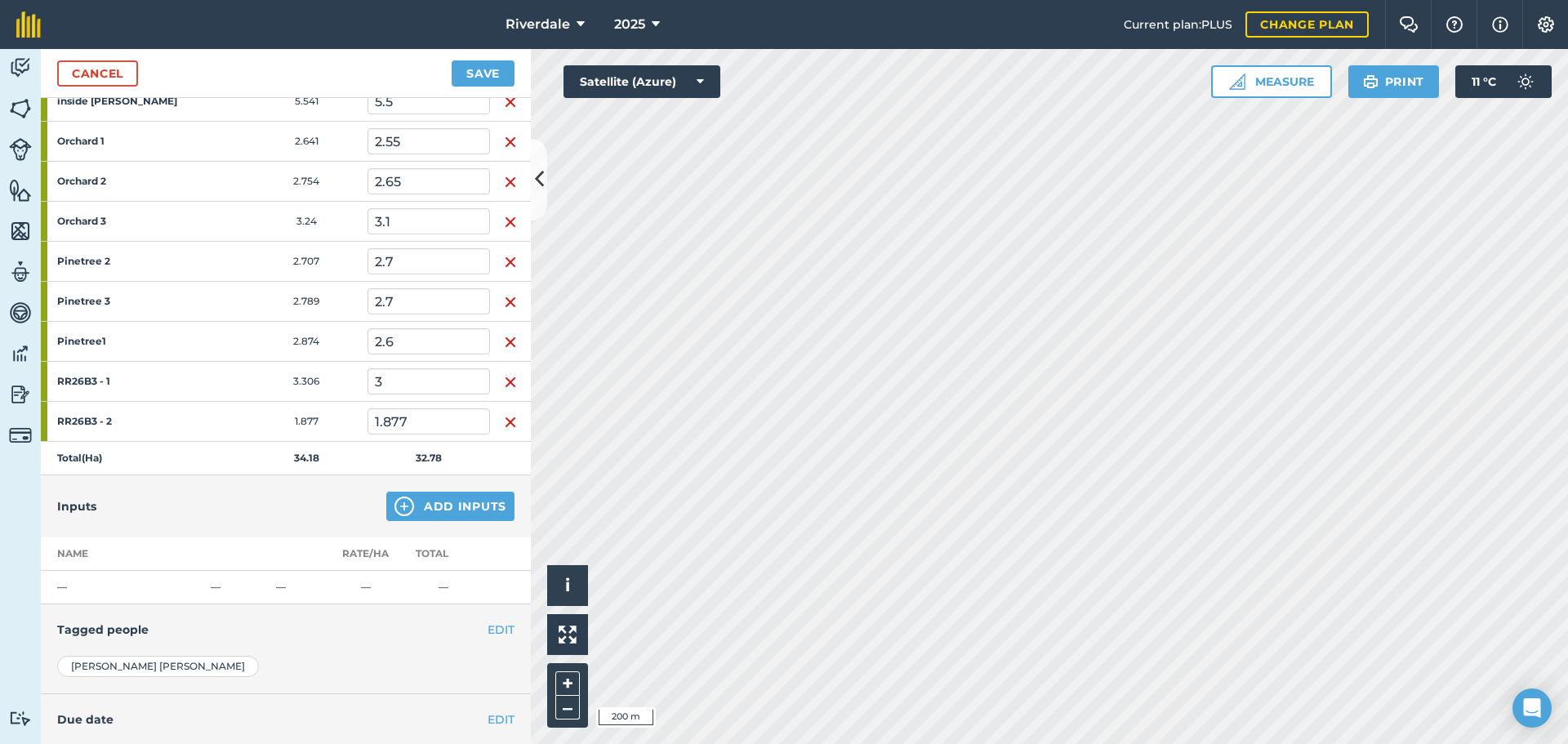
scroll to position [486, 0]
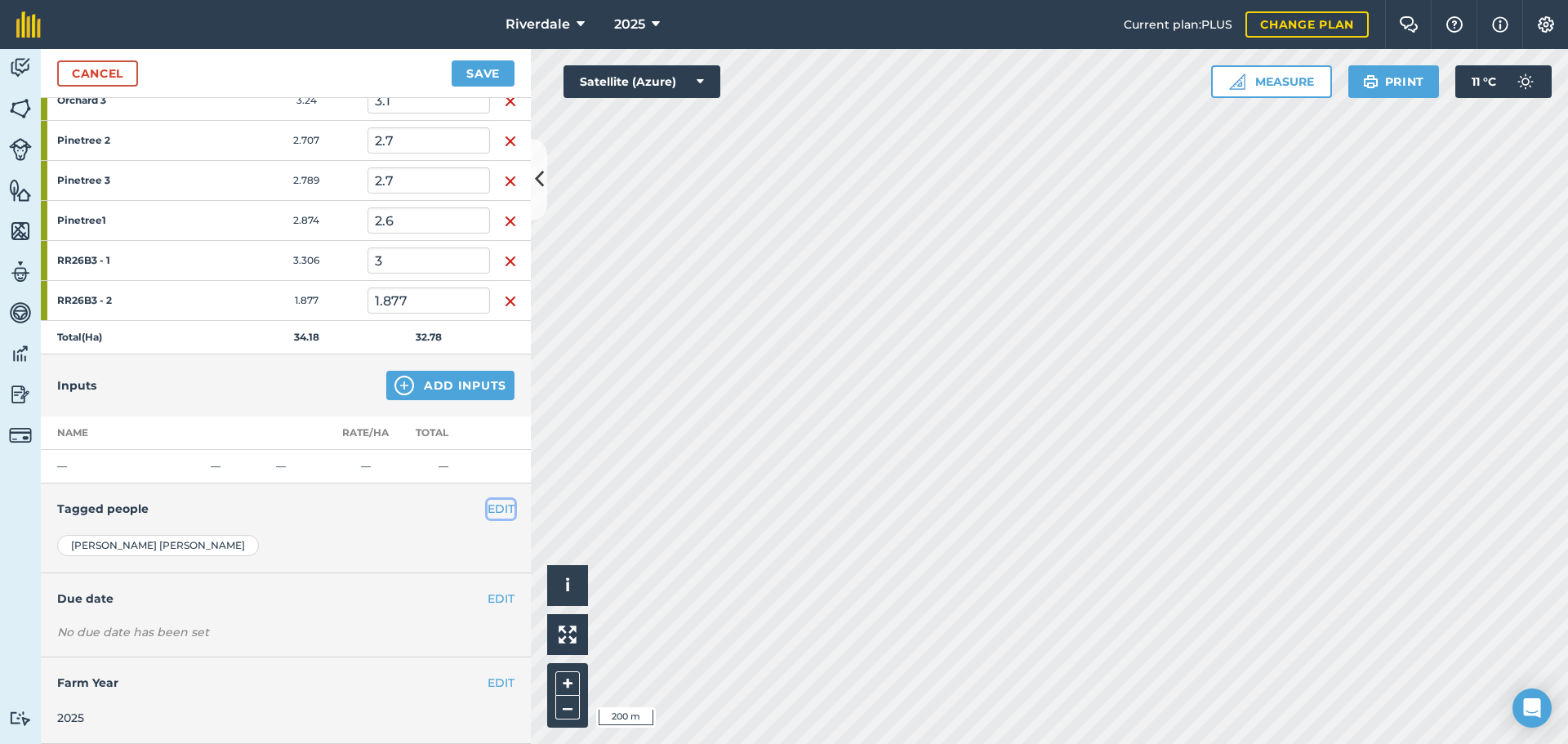
click at [488, 509] on button "EDIT" at bounding box center [501, 508] width 27 height 18
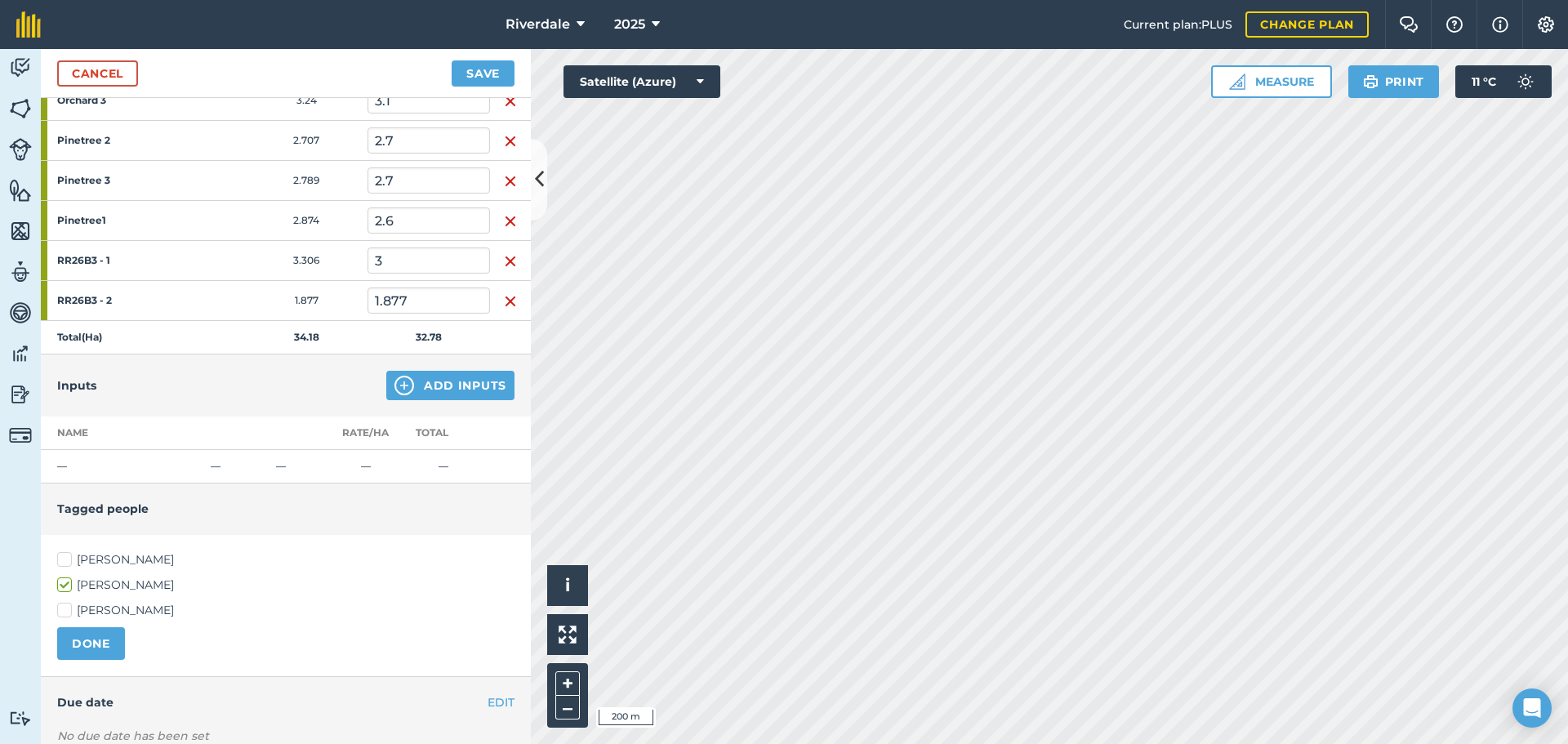
click at [66, 558] on label "[PERSON_NAME]" at bounding box center [286, 560] width 457 height 17
click at [66, 558] on input "[PERSON_NAME]" at bounding box center [62, 557] width 10 height 10
checkbox input "true"
click at [89, 642] on button "DONE" at bounding box center [91, 644] width 68 height 33
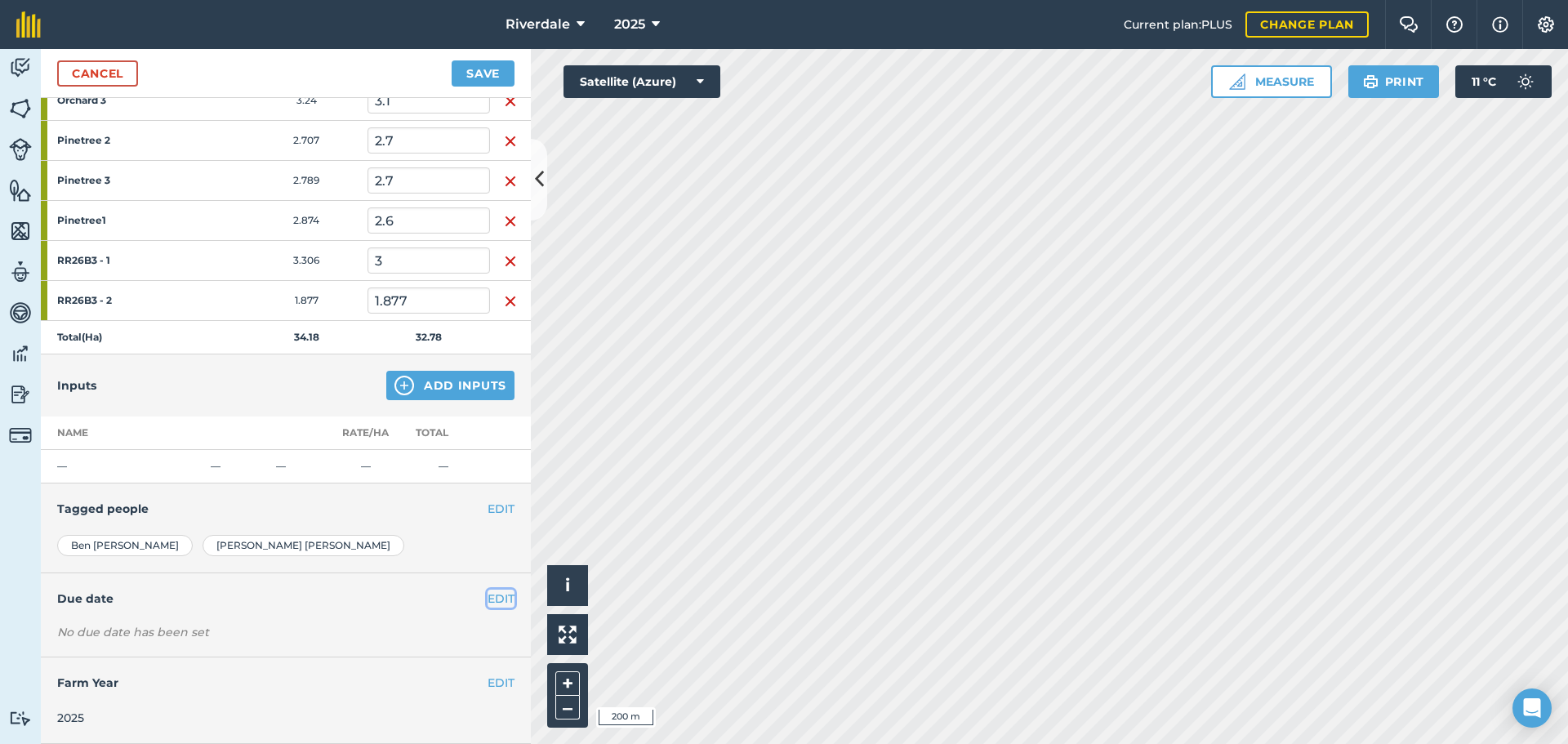
click at [488, 599] on button "EDIT" at bounding box center [501, 598] width 27 height 18
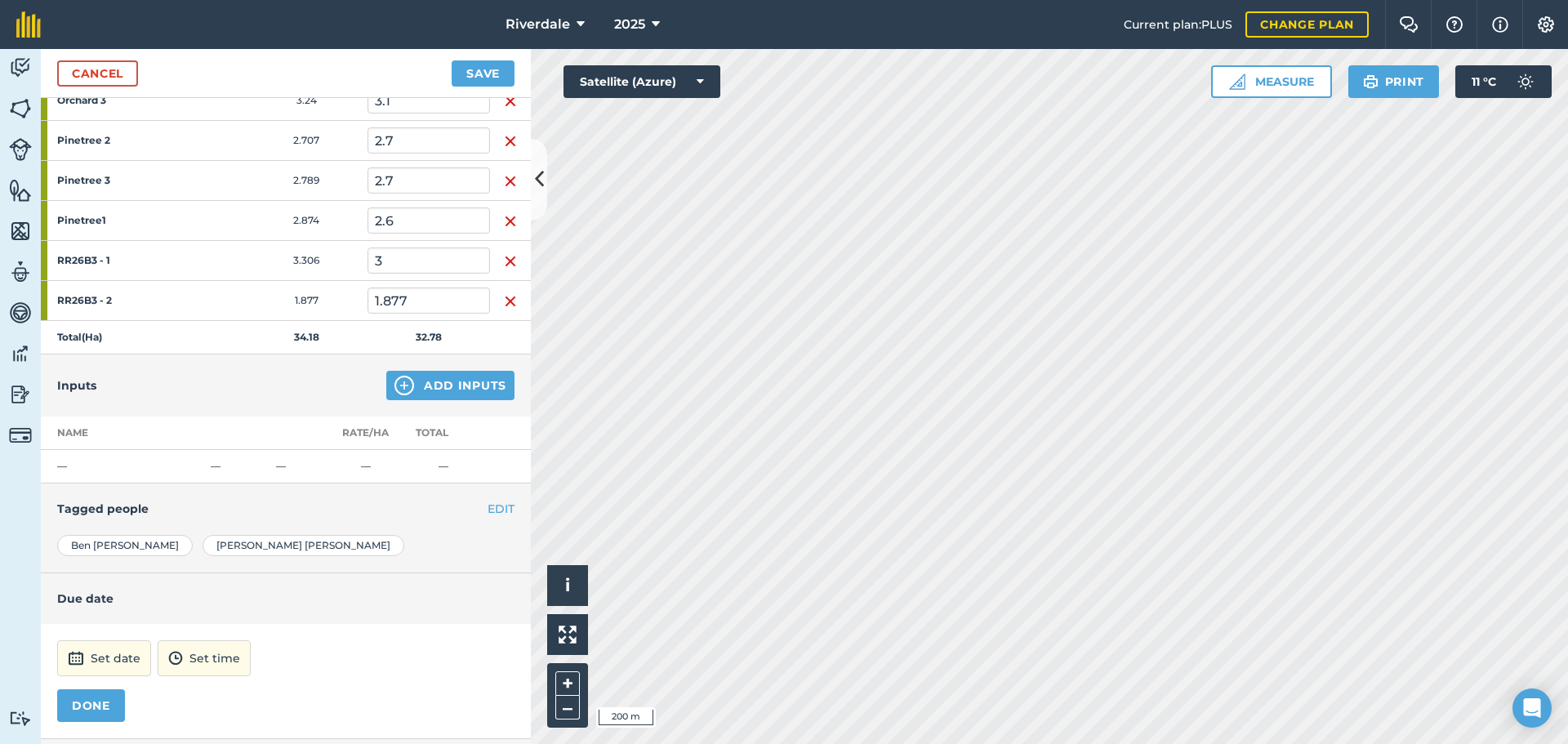
scroll to position [568, 0]
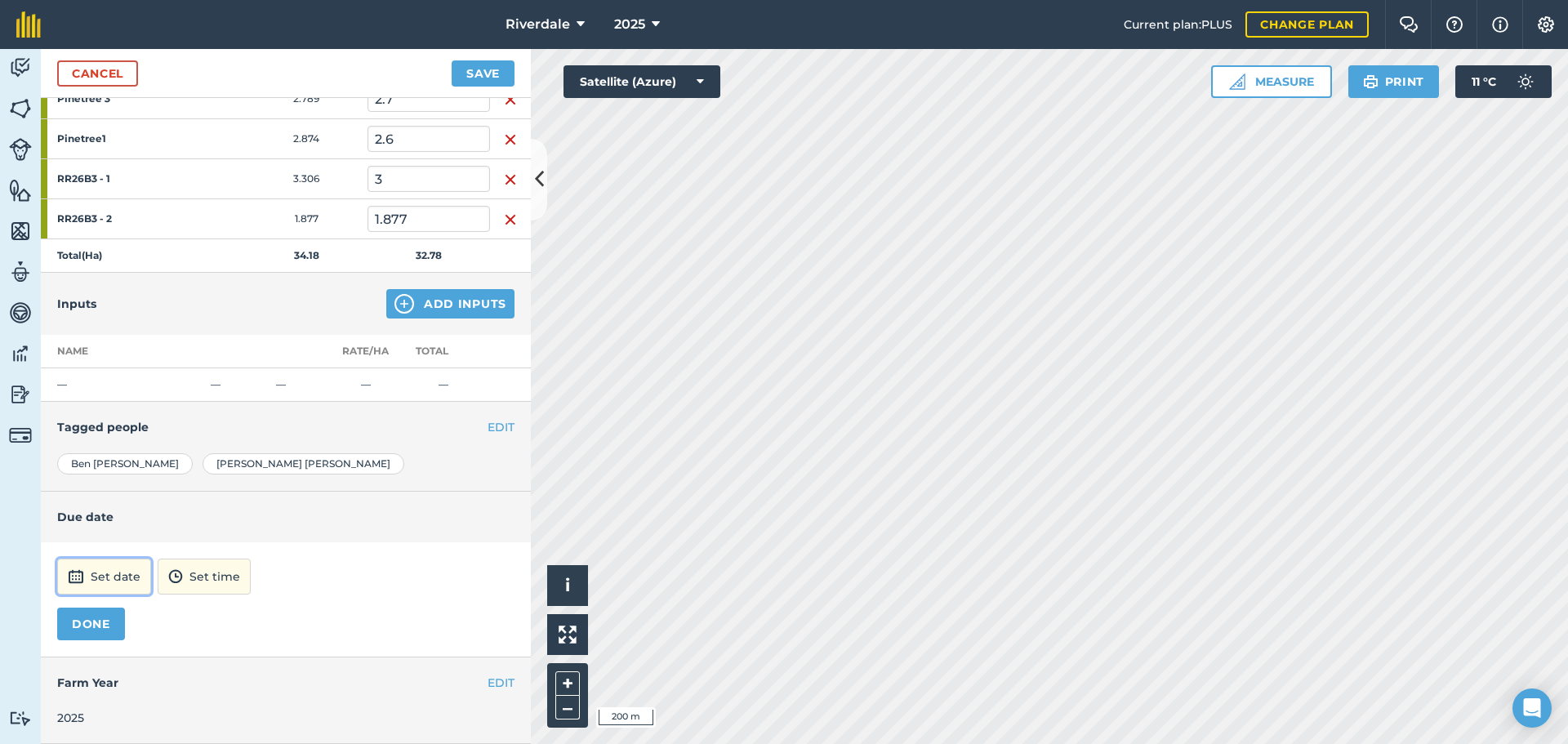
click at [104, 574] on button "Set date" at bounding box center [104, 577] width 94 height 36
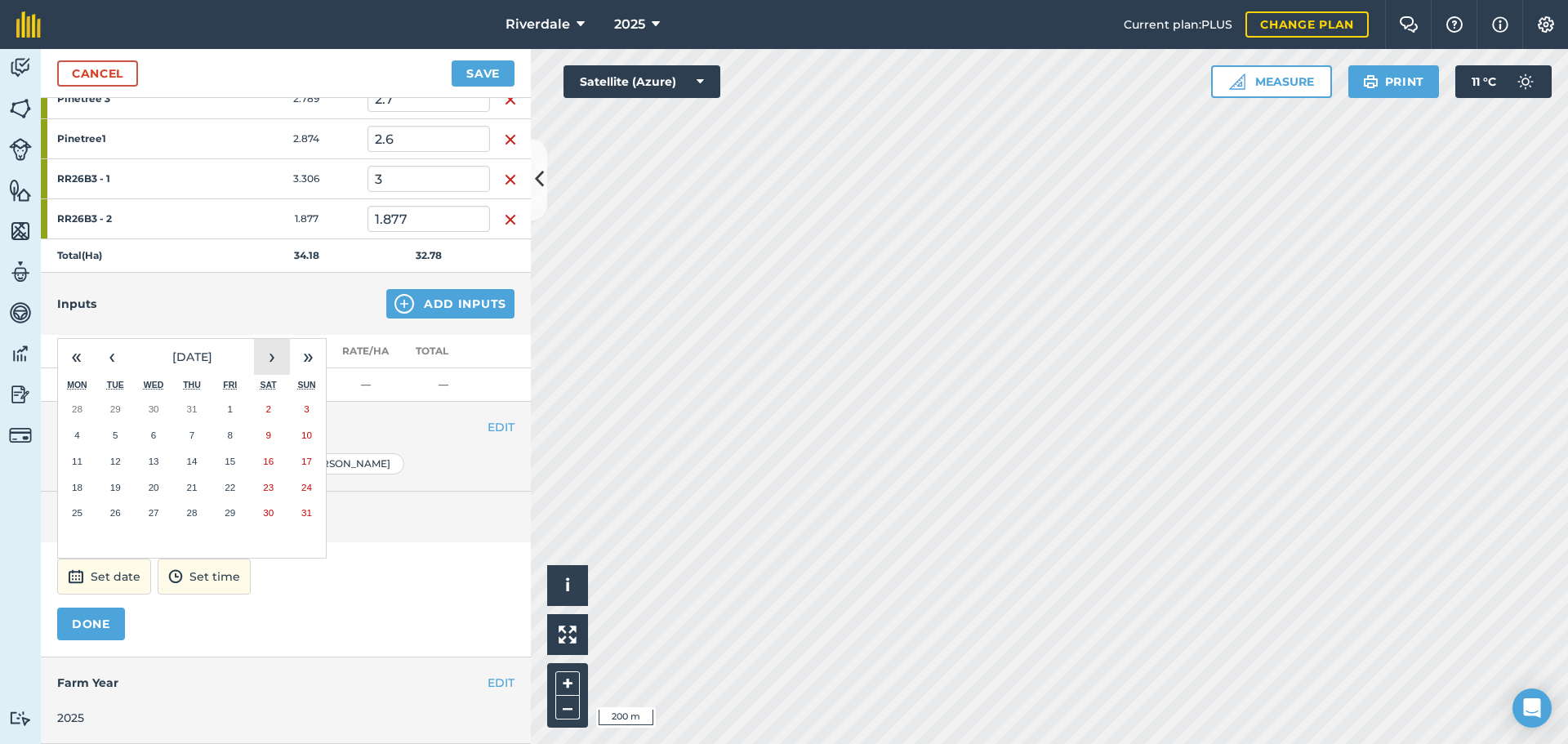
click at [273, 356] on button "›" at bounding box center [272, 357] width 36 height 36
click at [116, 513] on abbr "30" at bounding box center [116, 513] width 10 height 10
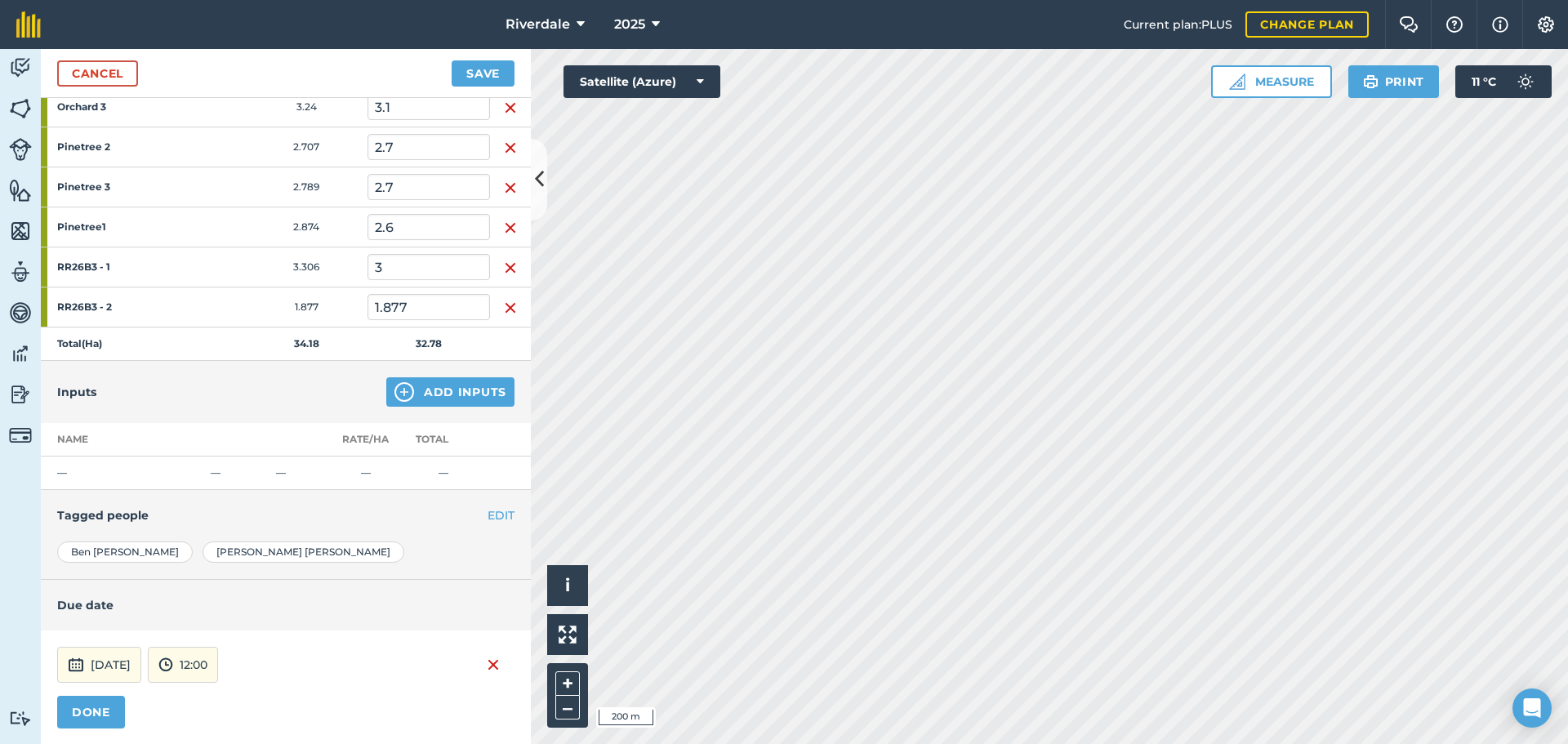
scroll to position [486, 0]
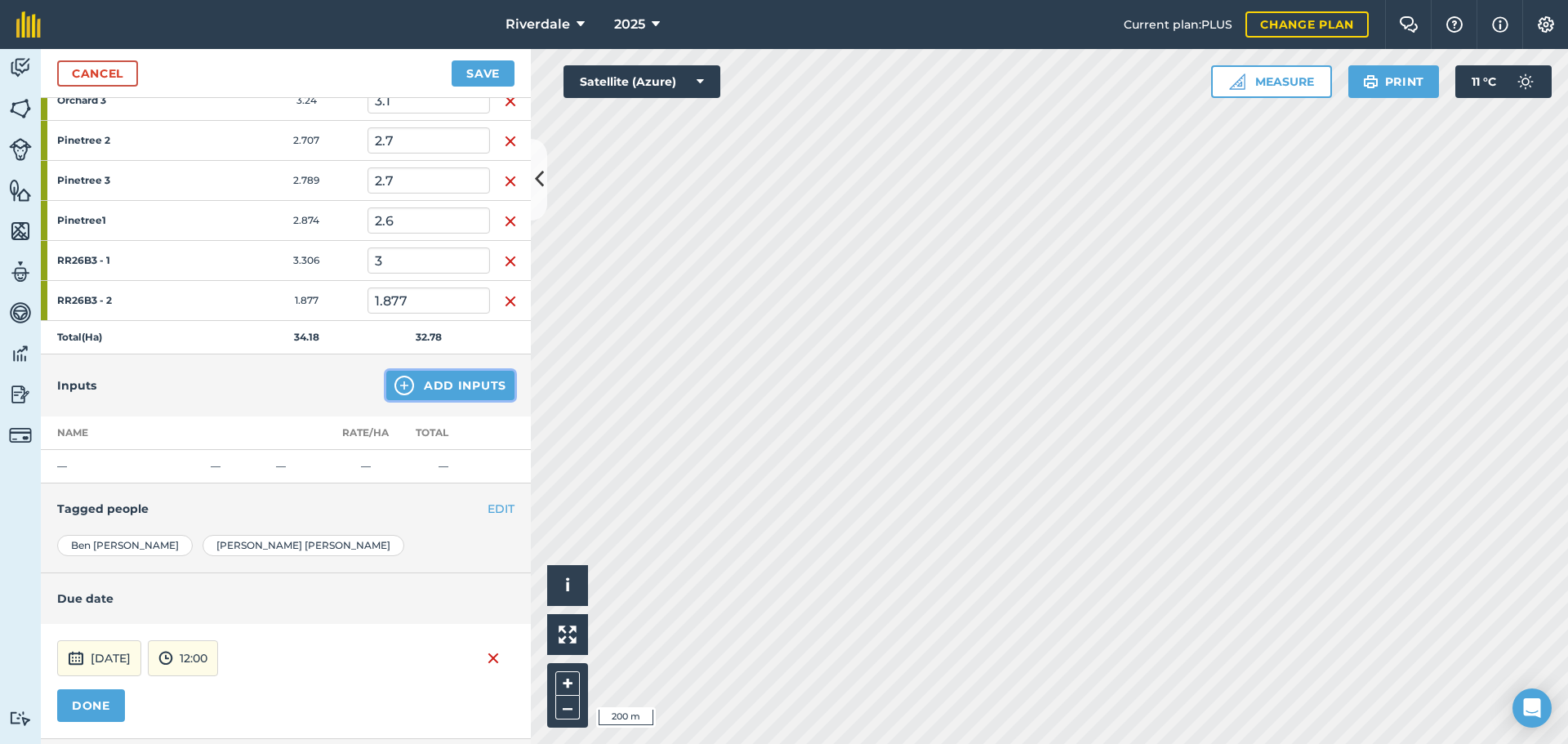
click at [419, 384] on button "Add Inputs" at bounding box center [450, 386] width 129 height 29
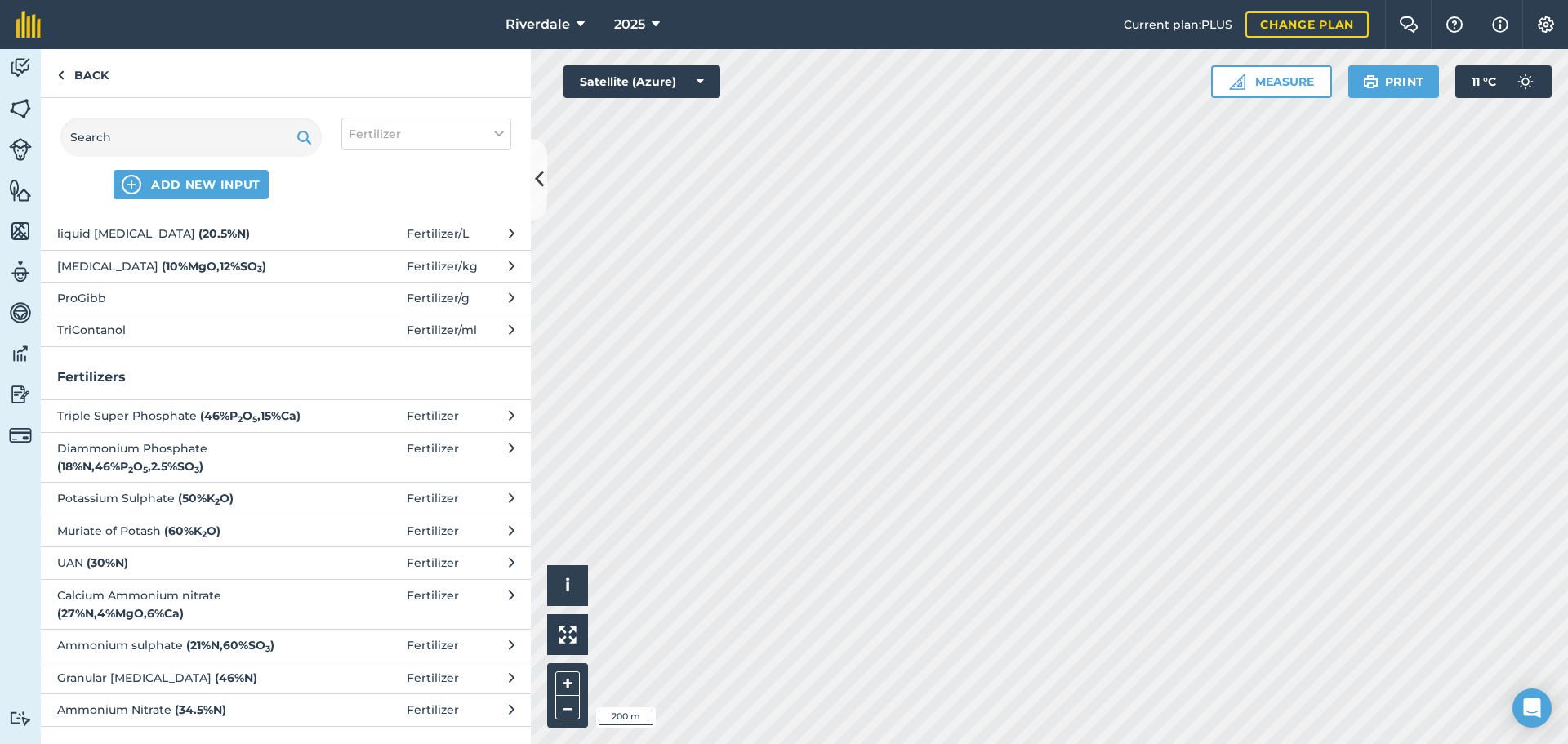
scroll to position [166, 0]
click at [186, 180] on span "ADD NEW INPUT" at bounding box center [205, 184] width 110 height 16
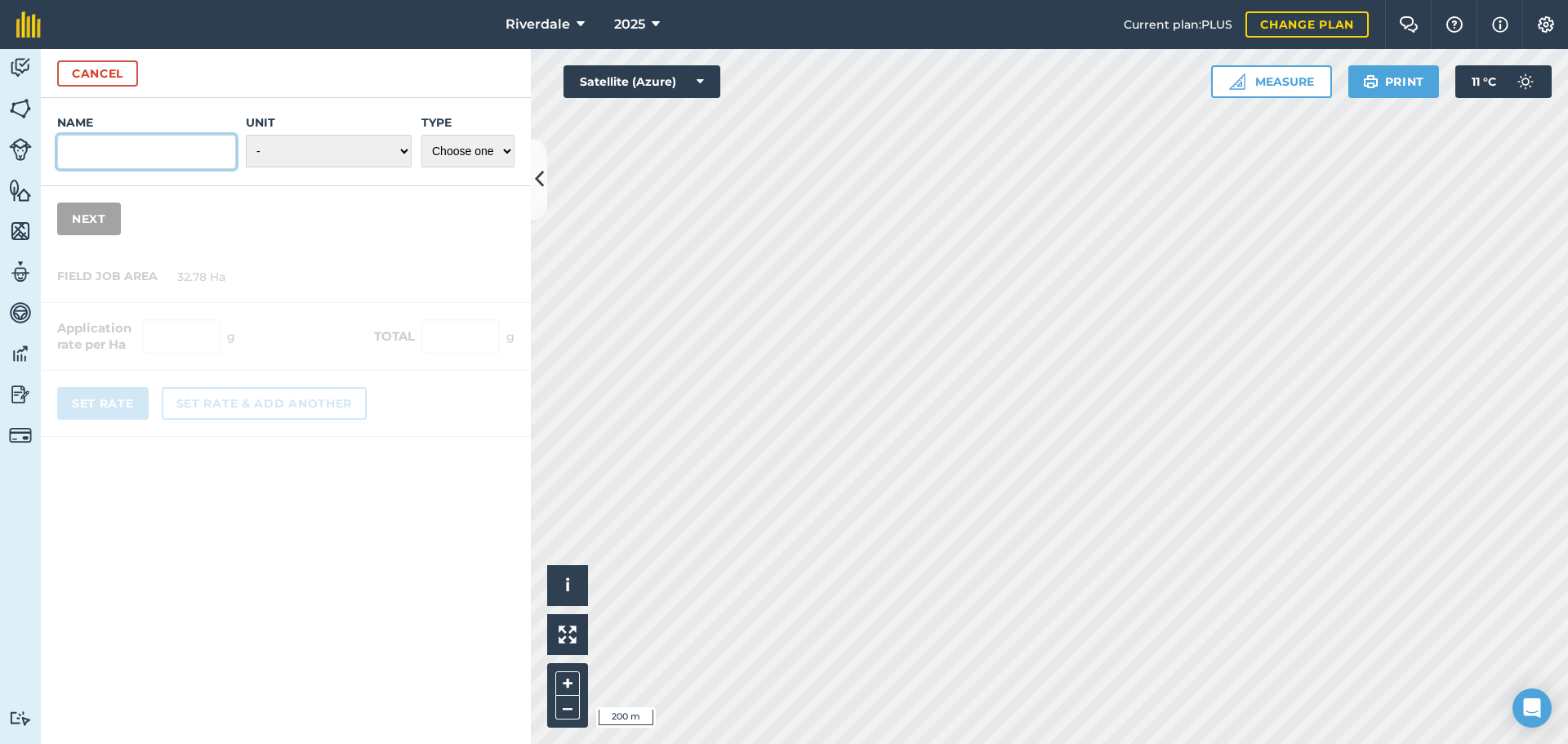
click at [85, 154] on input "Name" at bounding box center [146, 152] width 179 height 35
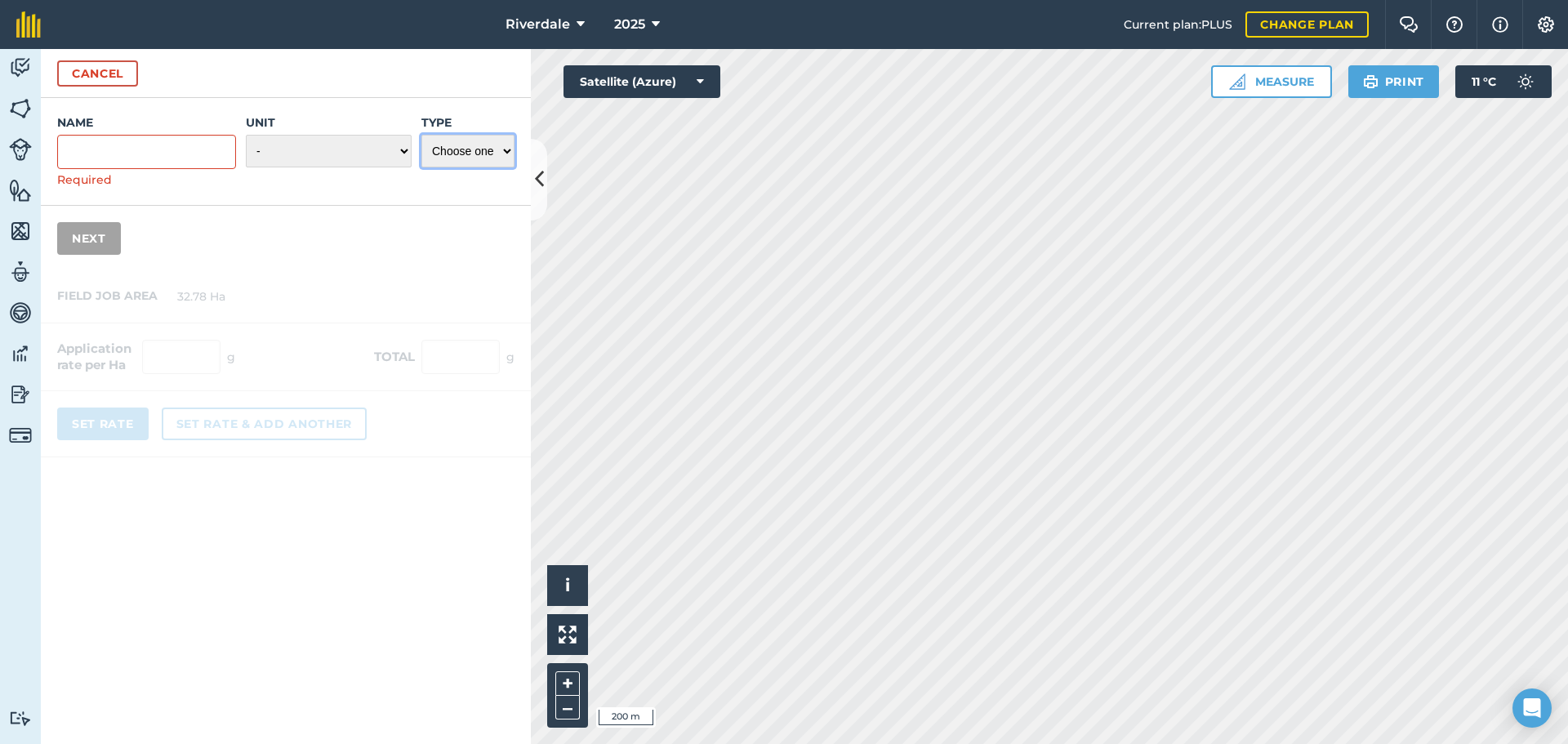
click at [506, 145] on select "Choose one Fertilizer Seed Spray Fuel Other" at bounding box center [468, 151] width 93 height 33
select select "FERTILIZER"
click at [421, 135] on select "Choose one Fertilizer Seed Spray Fuel Other" at bounding box center [468, 151] width 93 height 33
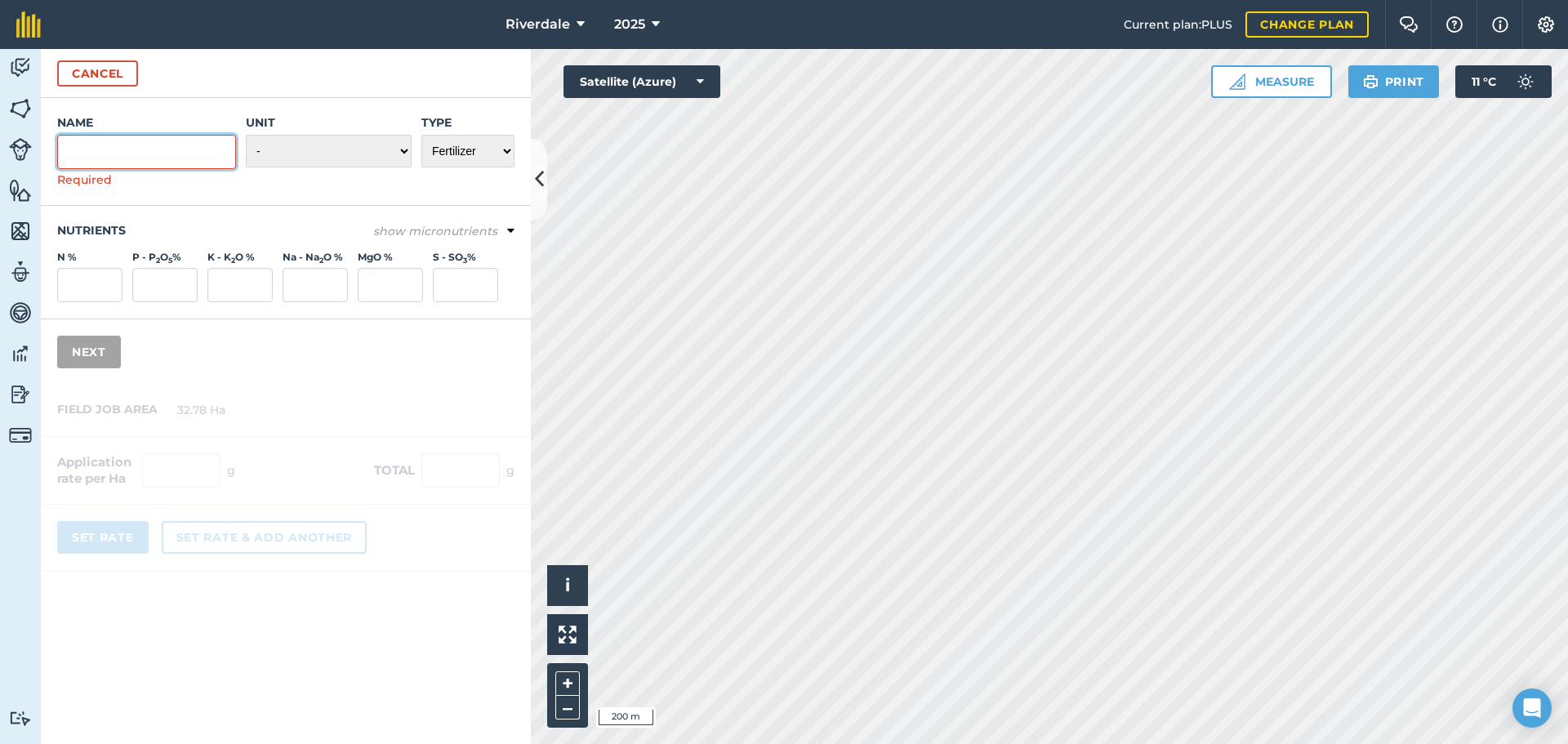
click at [97, 155] on input "Name" at bounding box center [146, 152] width 179 height 35
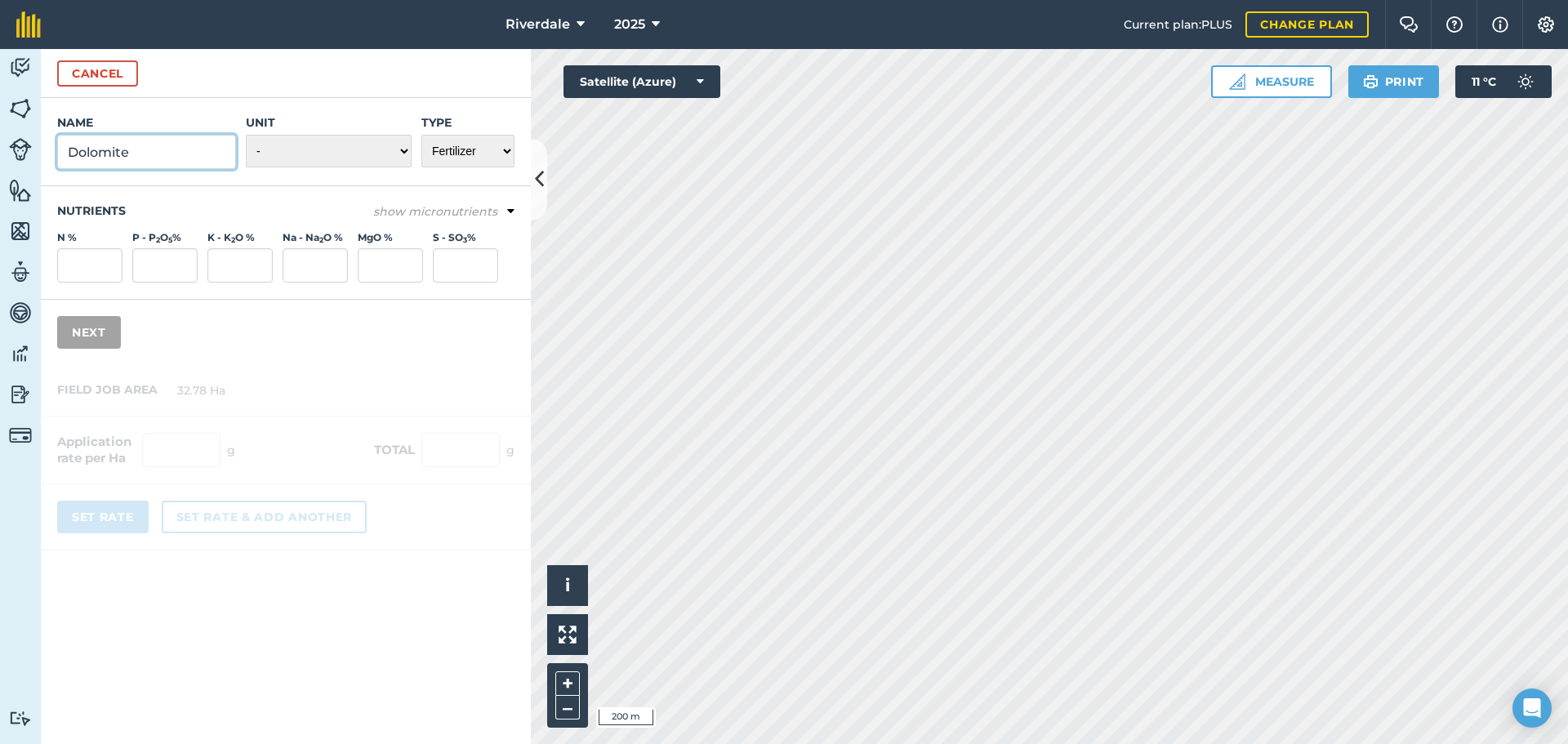
type input "Dolomite"
click at [509, 208] on icon at bounding box center [511, 211] width 8 height 15
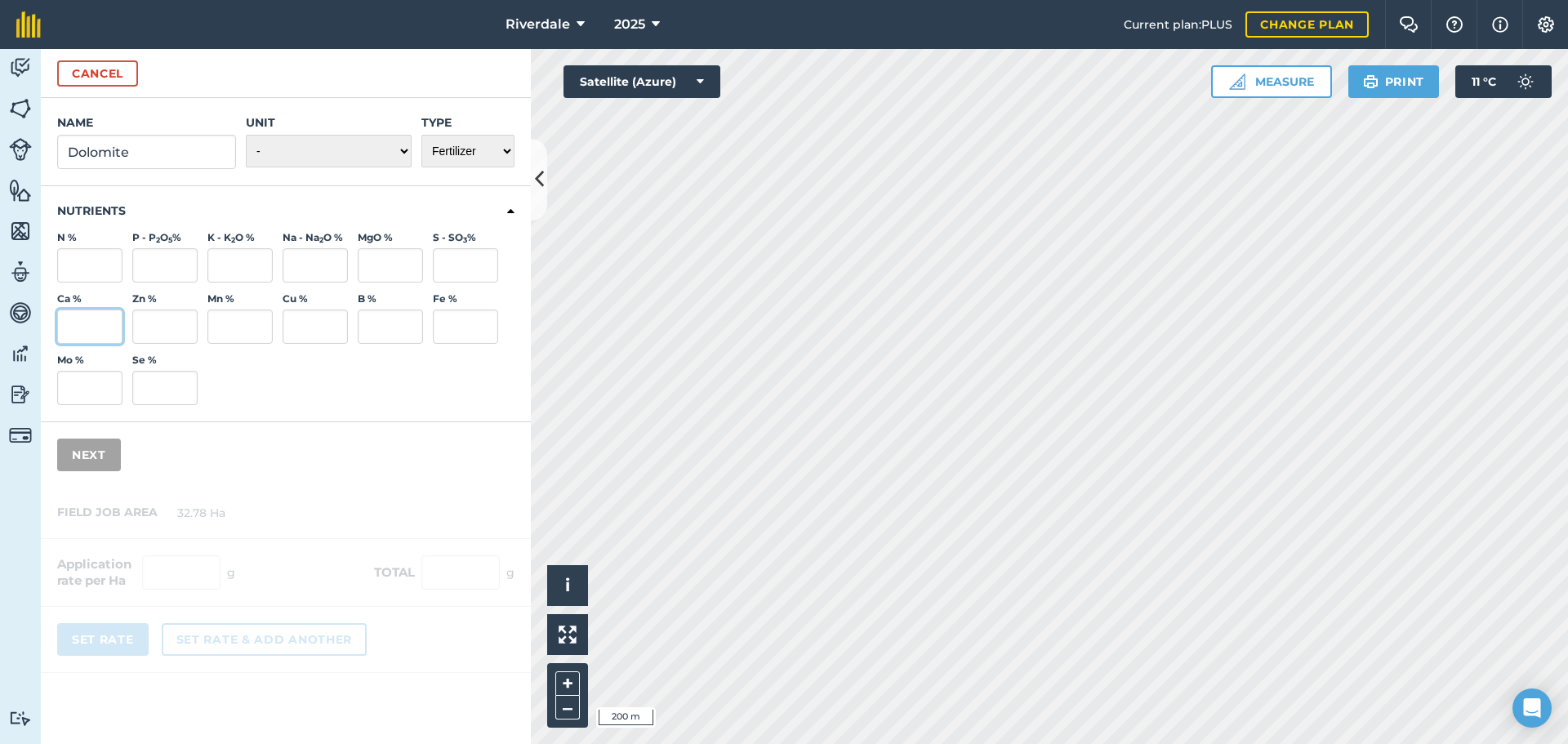
click at [89, 331] on input "Ca %" at bounding box center [90, 327] width 66 height 35
click at [84, 324] on input "Ca %" at bounding box center [90, 327] width 66 height 35
type input "23"
click at [387, 269] on input "MgO %" at bounding box center [390, 266] width 66 height 35
type input "11"
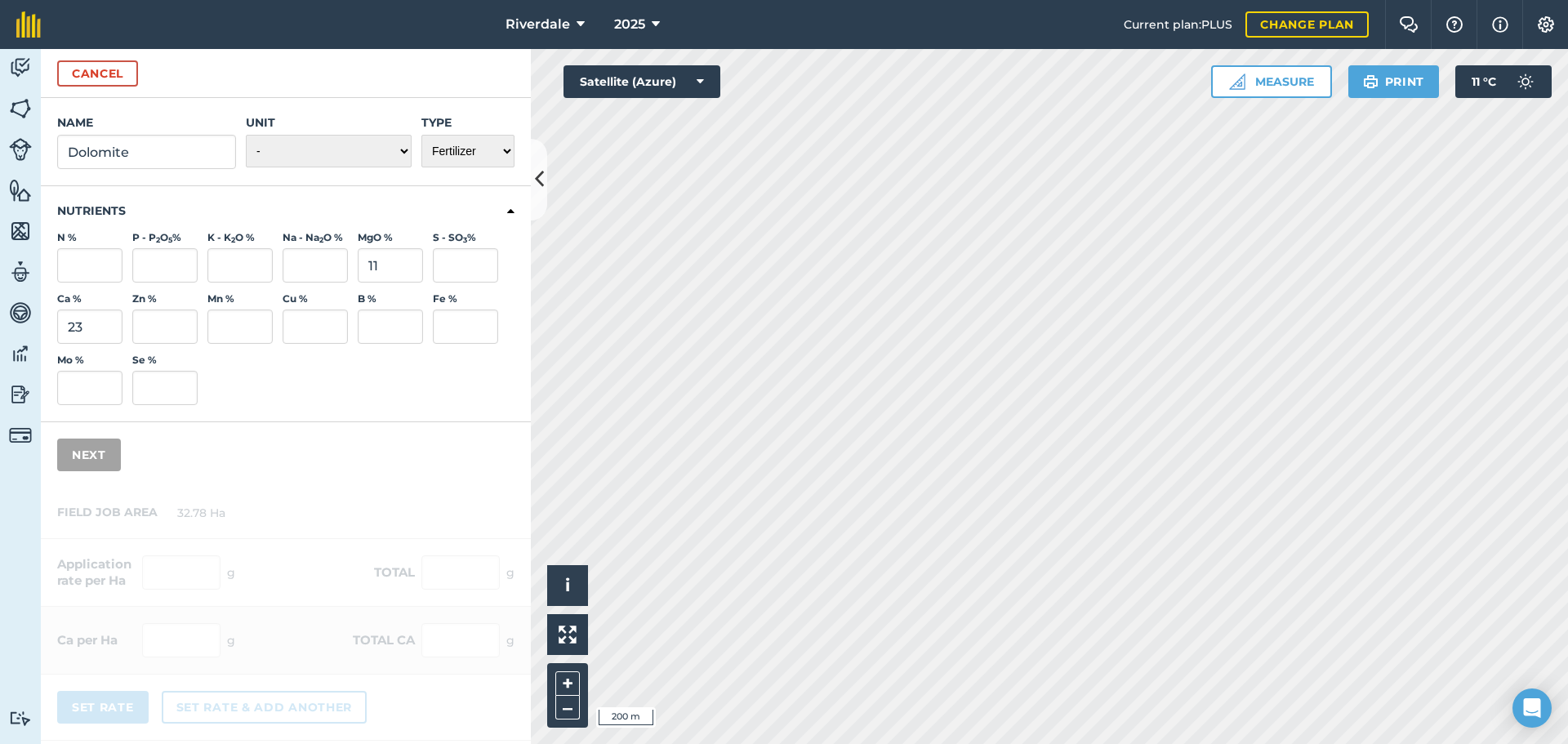
click at [319, 397] on div "Ca % 23 Zn % Mn % Cu % B % Fe % Mo % Se %" at bounding box center [286, 349] width 457 height 113
click at [393, 149] on select "- Grams/g Kilograms/kg Metric tonnes/t Millilitres/ml Litres/L Ounces/oz Pounds…" at bounding box center [329, 151] width 166 height 33
select select "KILOGRAMS"
click at [246, 135] on select "- Grams/g Kilograms/kg Metric tonnes/t Millilitres/ml Litres/L Ounces/oz Pounds…" at bounding box center [329, 151] width 166 height 33
click at [85, 451] on button "Next" at bounding box center [89, 455] width 64 height 33
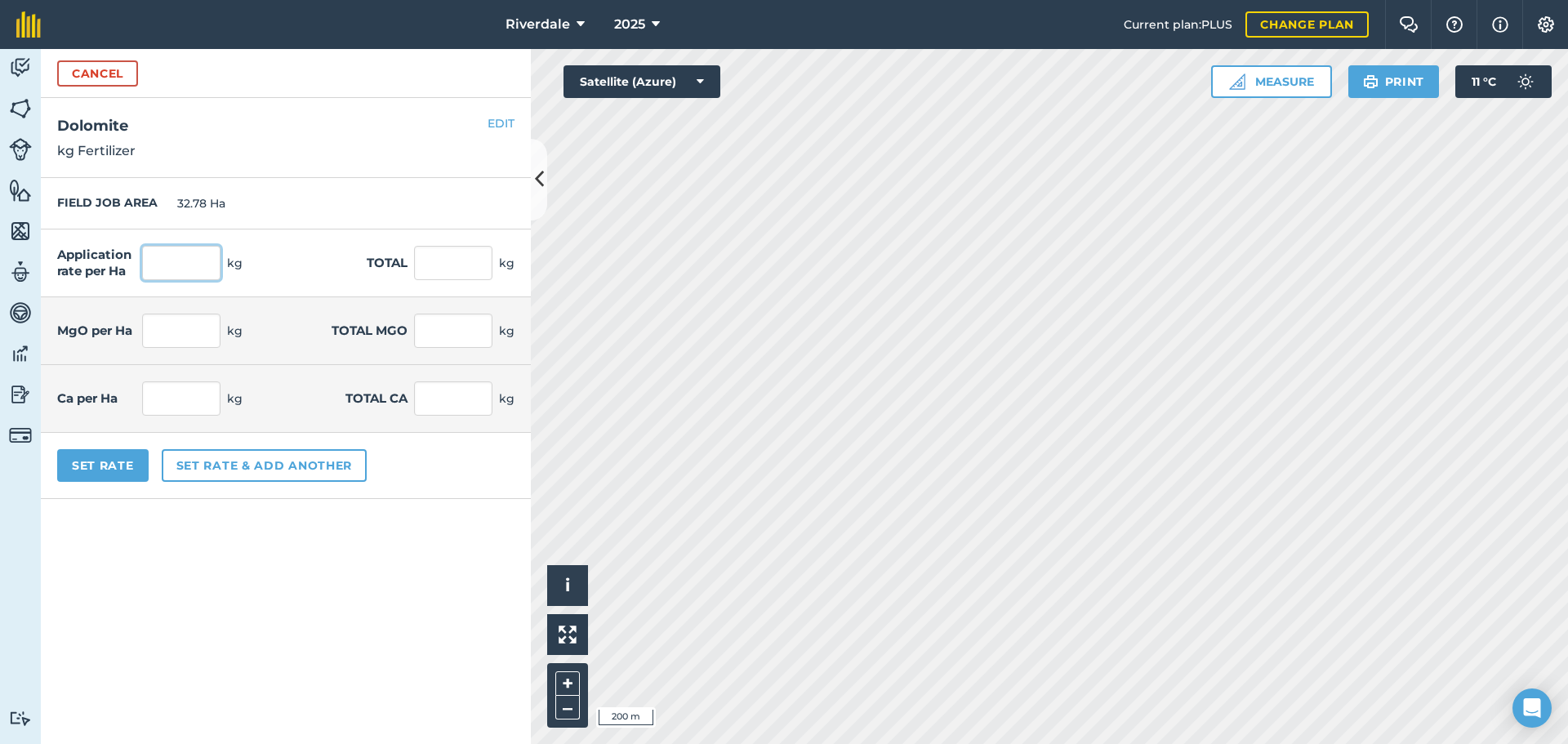
click at [173, 262] on input "text" at bounding box center [181, 263] width 79 height 35
type input "520"
type input "17,045.6"
type input "119.6"
type input "3,920.488"
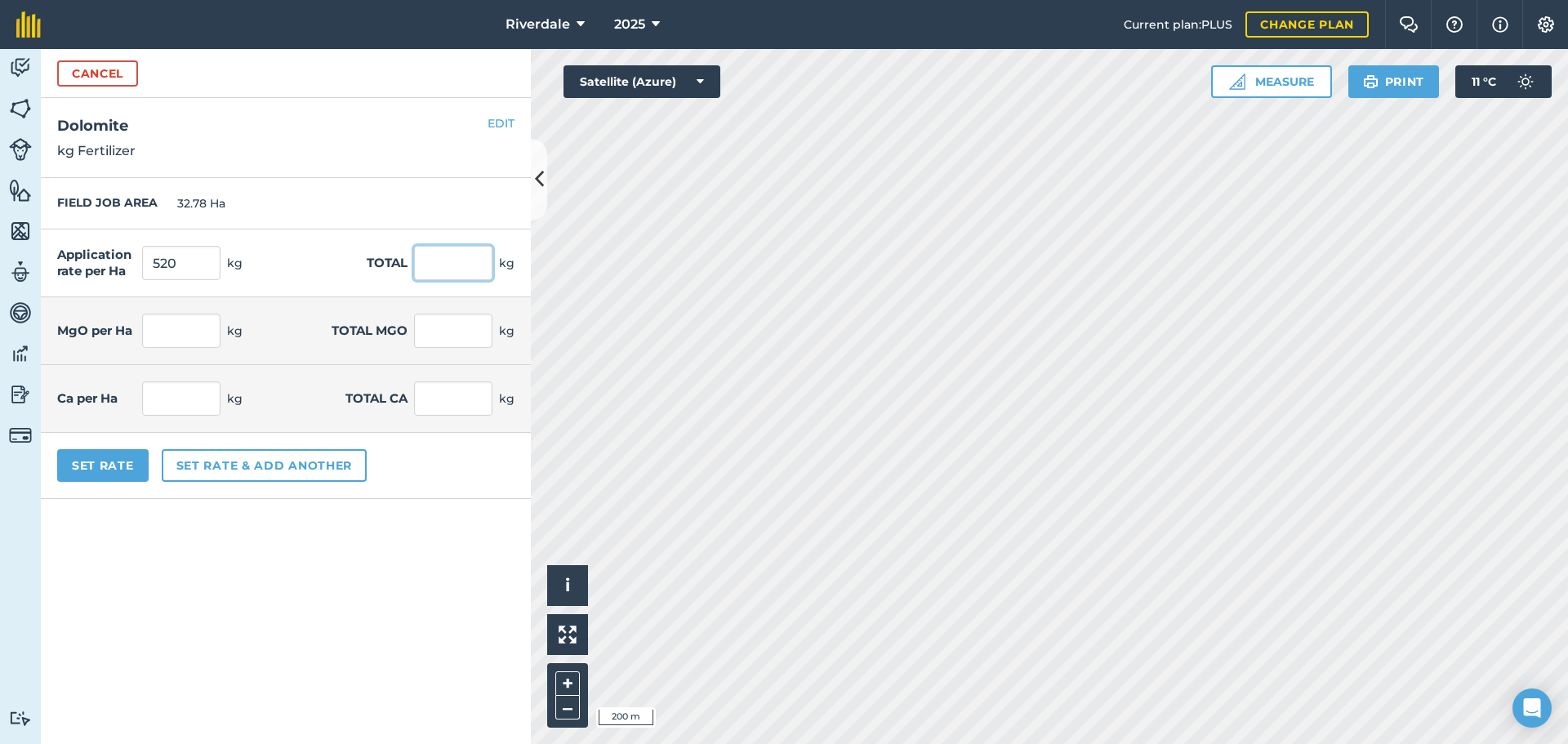
type input "57.2"
type input "1,875.016"
click at [432, 260] on input "17,045.6" at bounding box center [453, 263] width 79 height 35
click at [178, 262] on input "520" at bounding box center [181, 263] width 79 height 35
drag, startPoint x: 178, startPoint y: 262, endPoint x: 165, endPoint y: 262, distance: 13.0
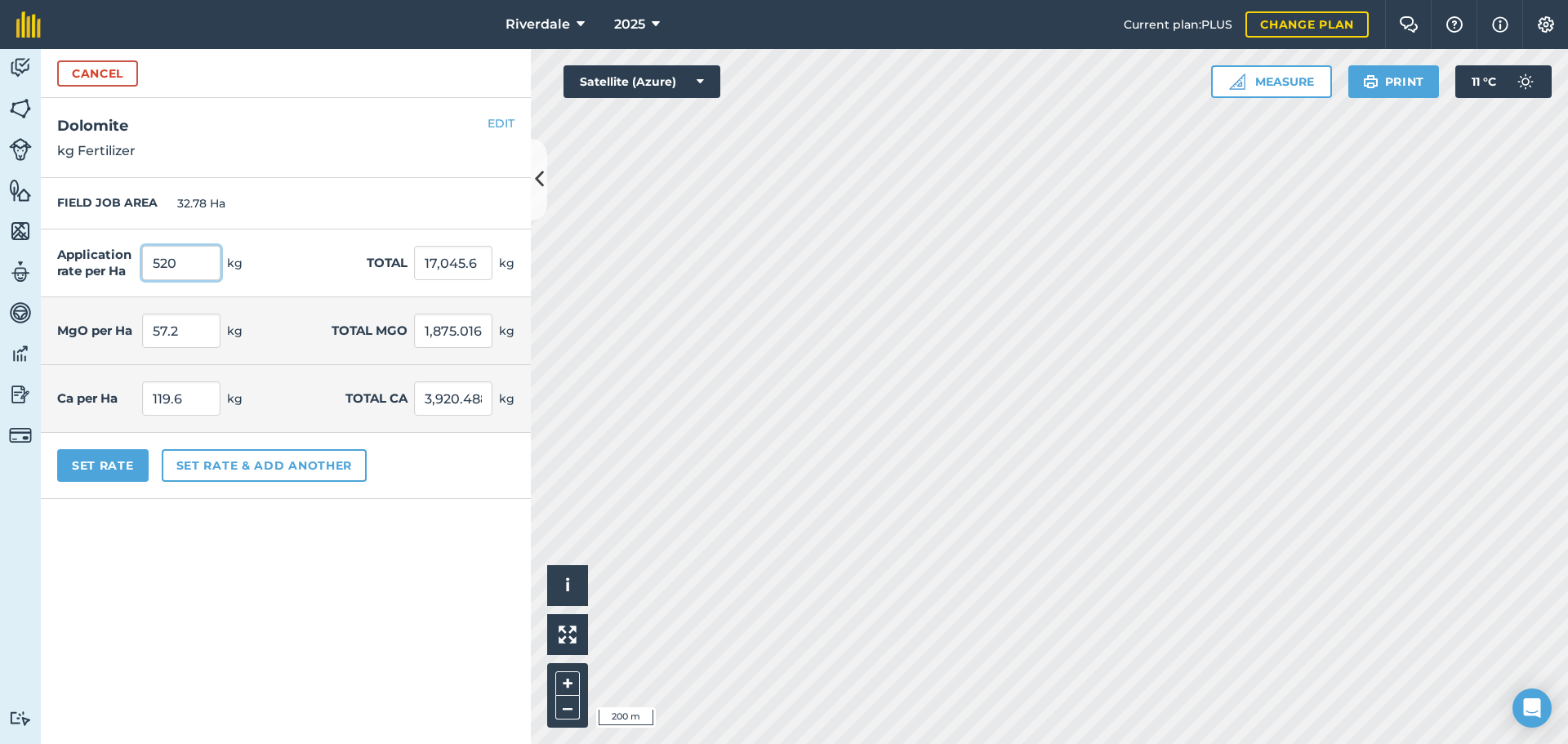
click at [165, 262] on input "520" at bounding box center [181, 263] width 79 height 35
type input "52"
type input "1,704.56"
type input "11.96"
type input "392.049"
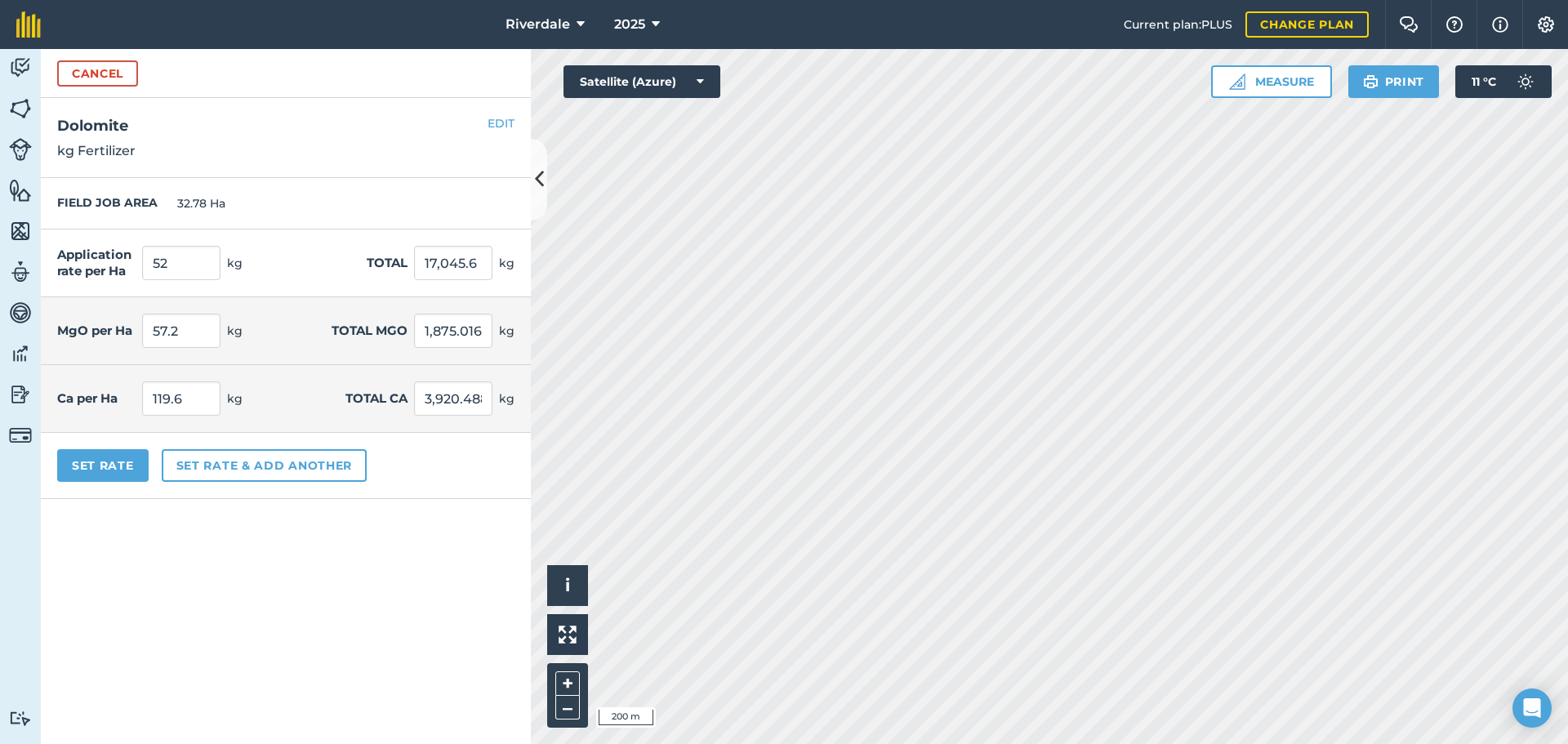
type input "5.72"
type input "187.502"
click at [163, 262] on input "52" at bounding box center [181, 263] width 79 height 35
type input "500"
type input "16,390"
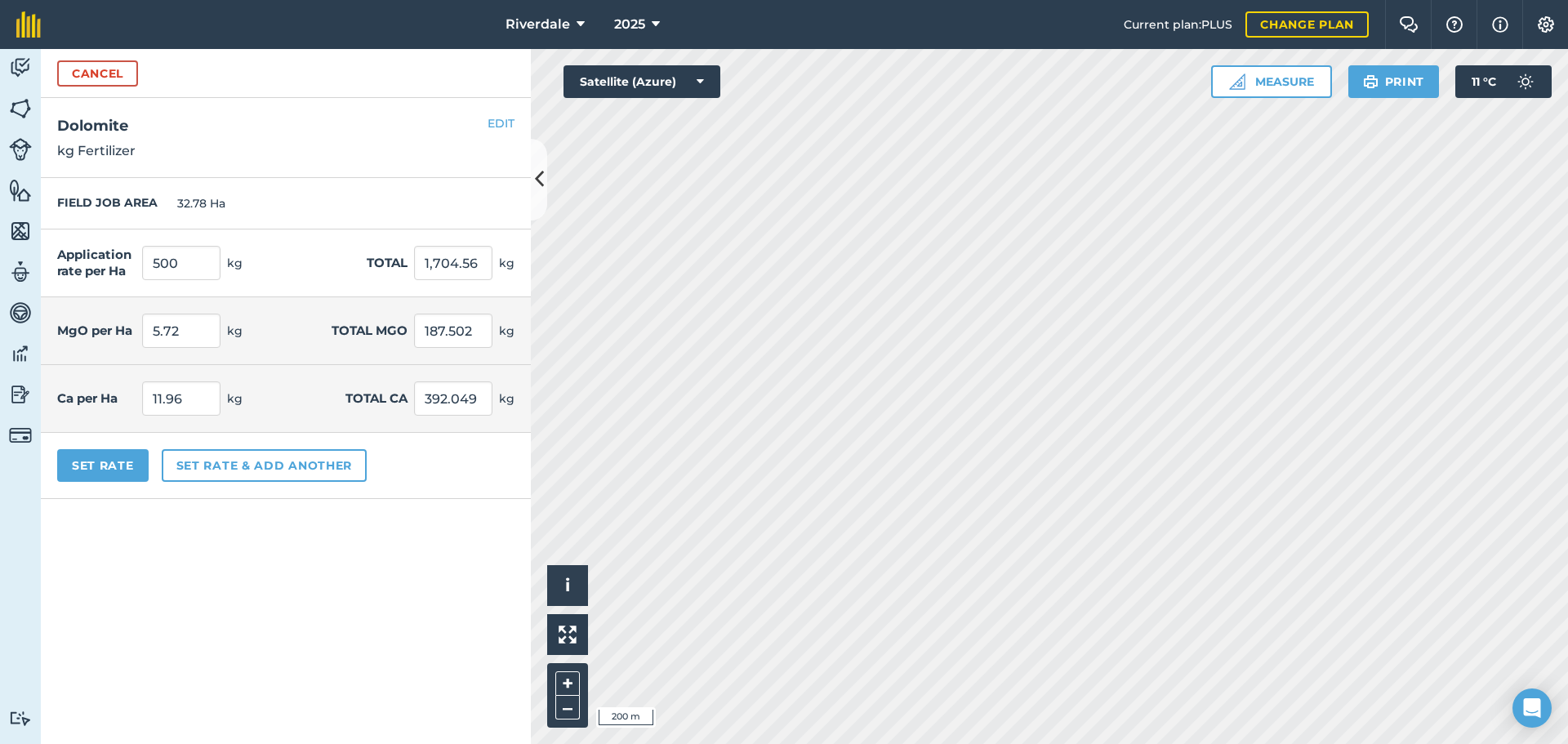
type input "115"
type input "3,769.7"
type input "55"
type input "1,802.9"
click at [183, 564] on form "Cancel Name Dolomite Unit - Grams/g Kilograms/kg Metric tonnes/t Millilitres/ml…" at bounding box center [286, 396] width 490 height 695
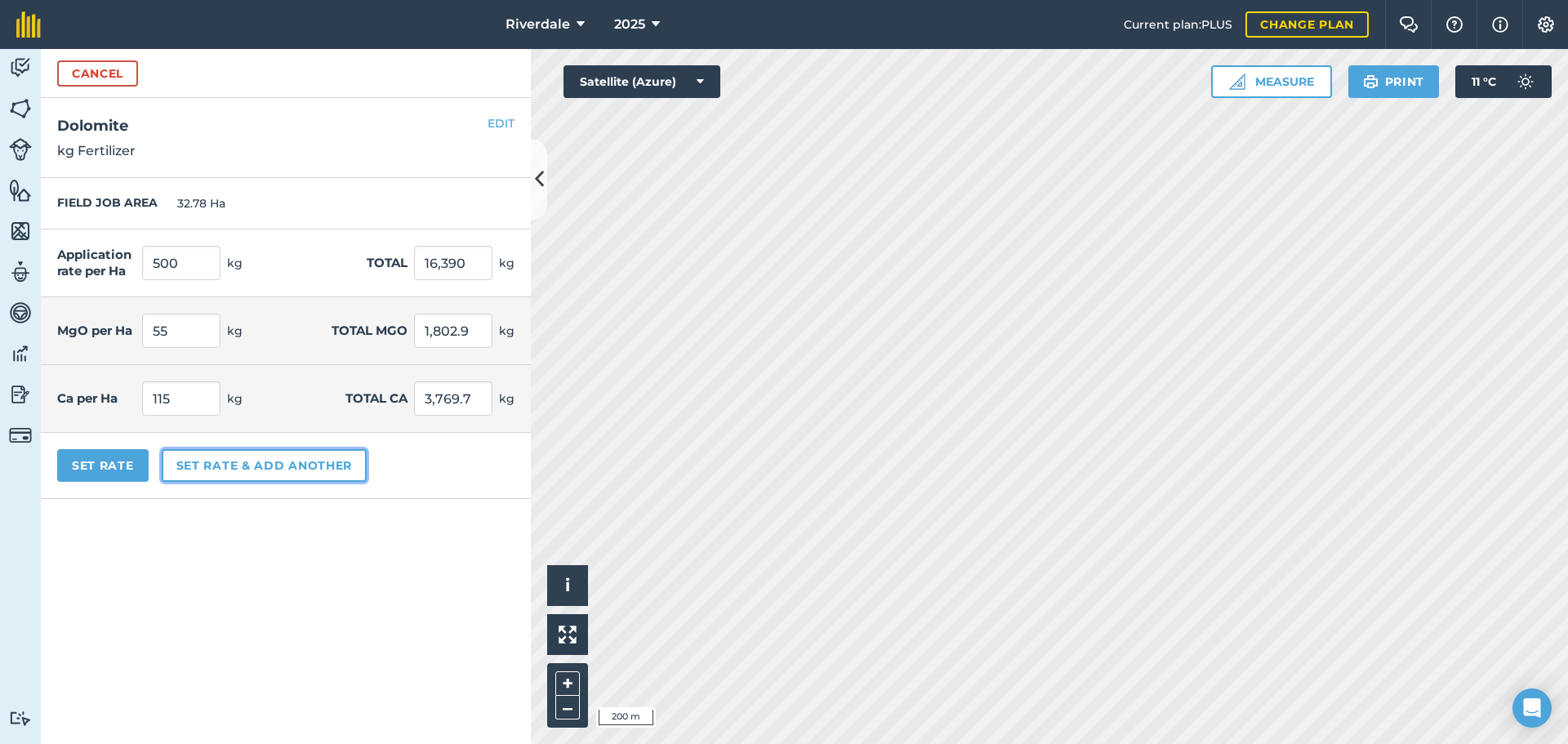
click at [207, 463] on button "Set rate & add another" at bounding box center [264, 465] width 205 height 33
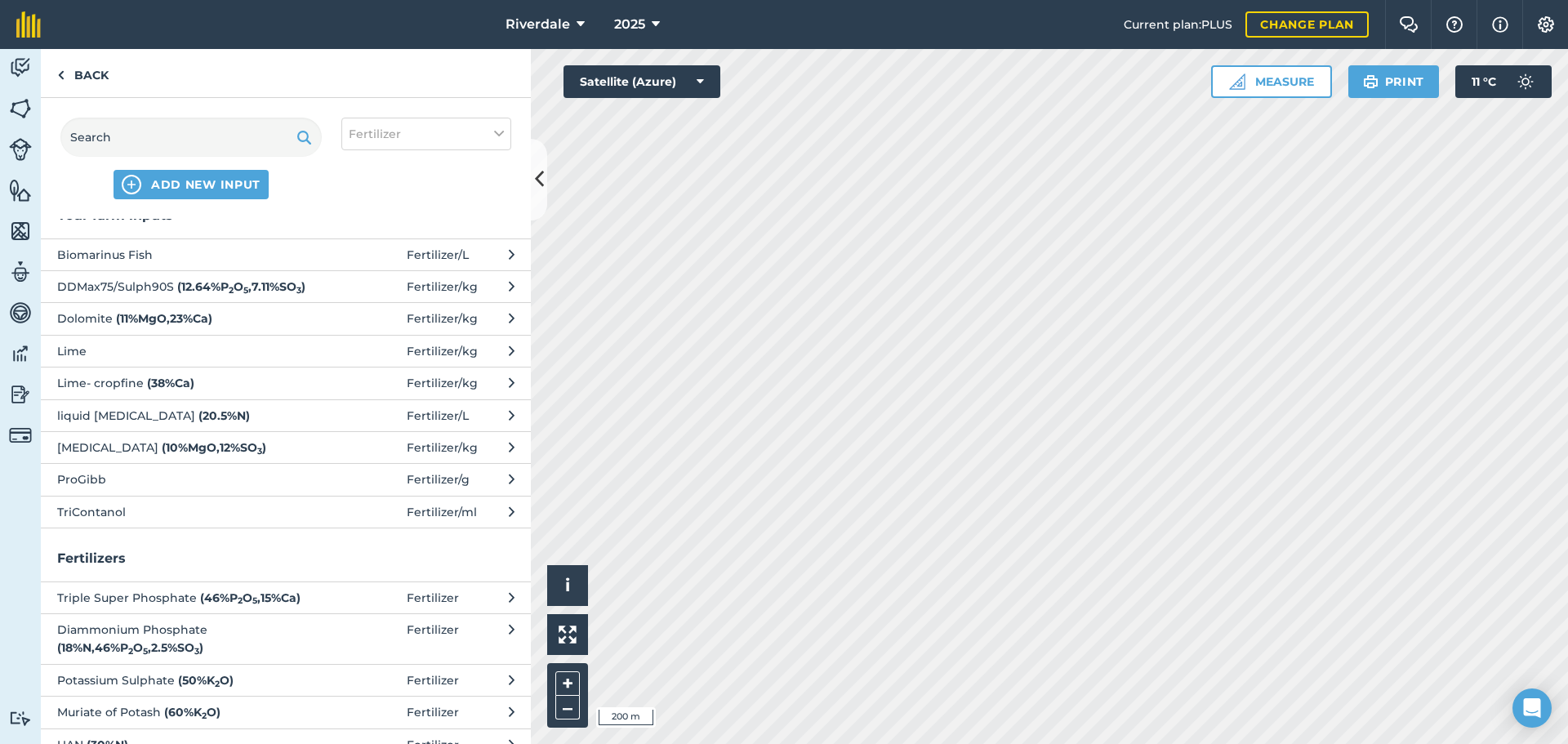
scroll to position [0, 0]
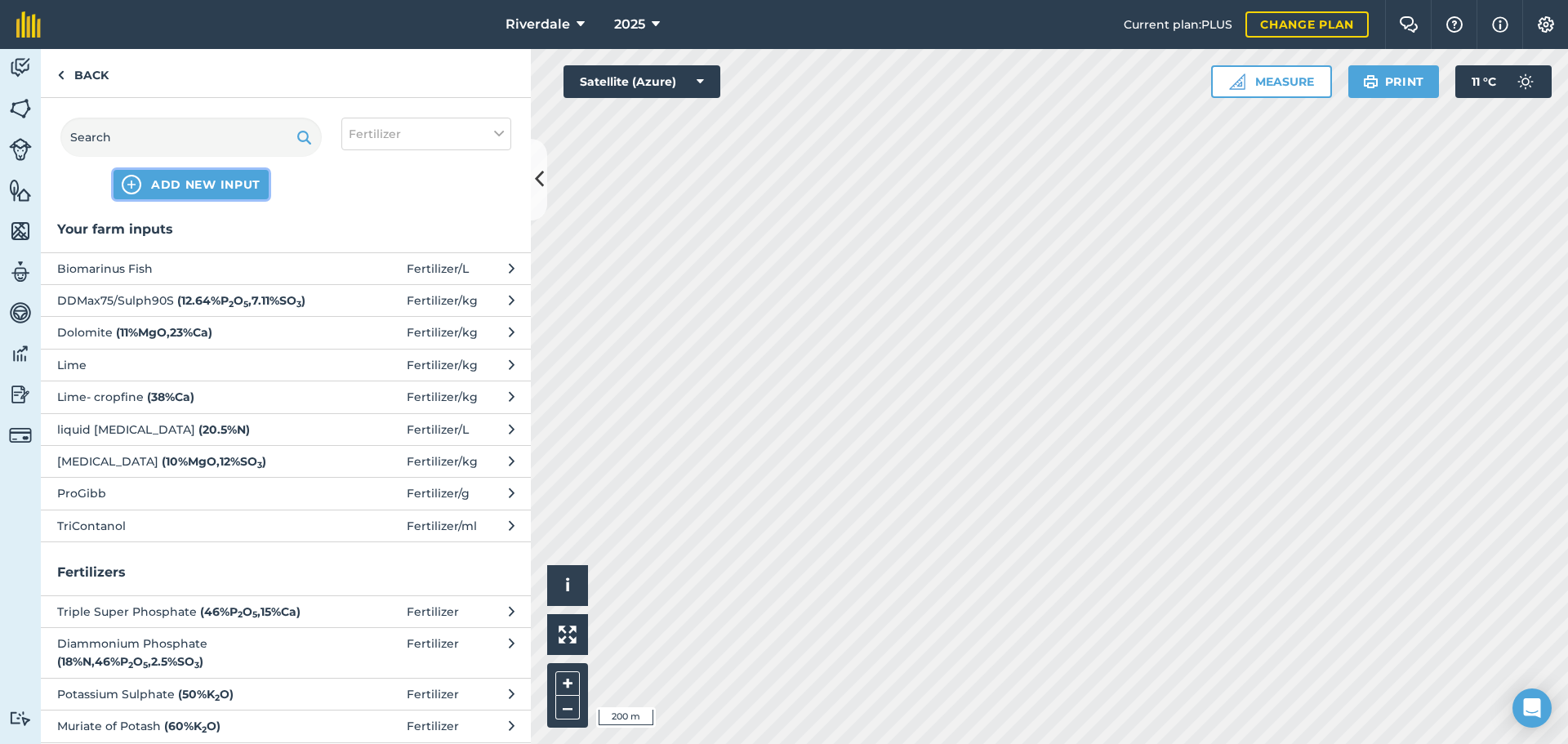
click at [190, 180] on span "ADD NEW INPUT" at bounding box center [205, 184] width 110 height 16
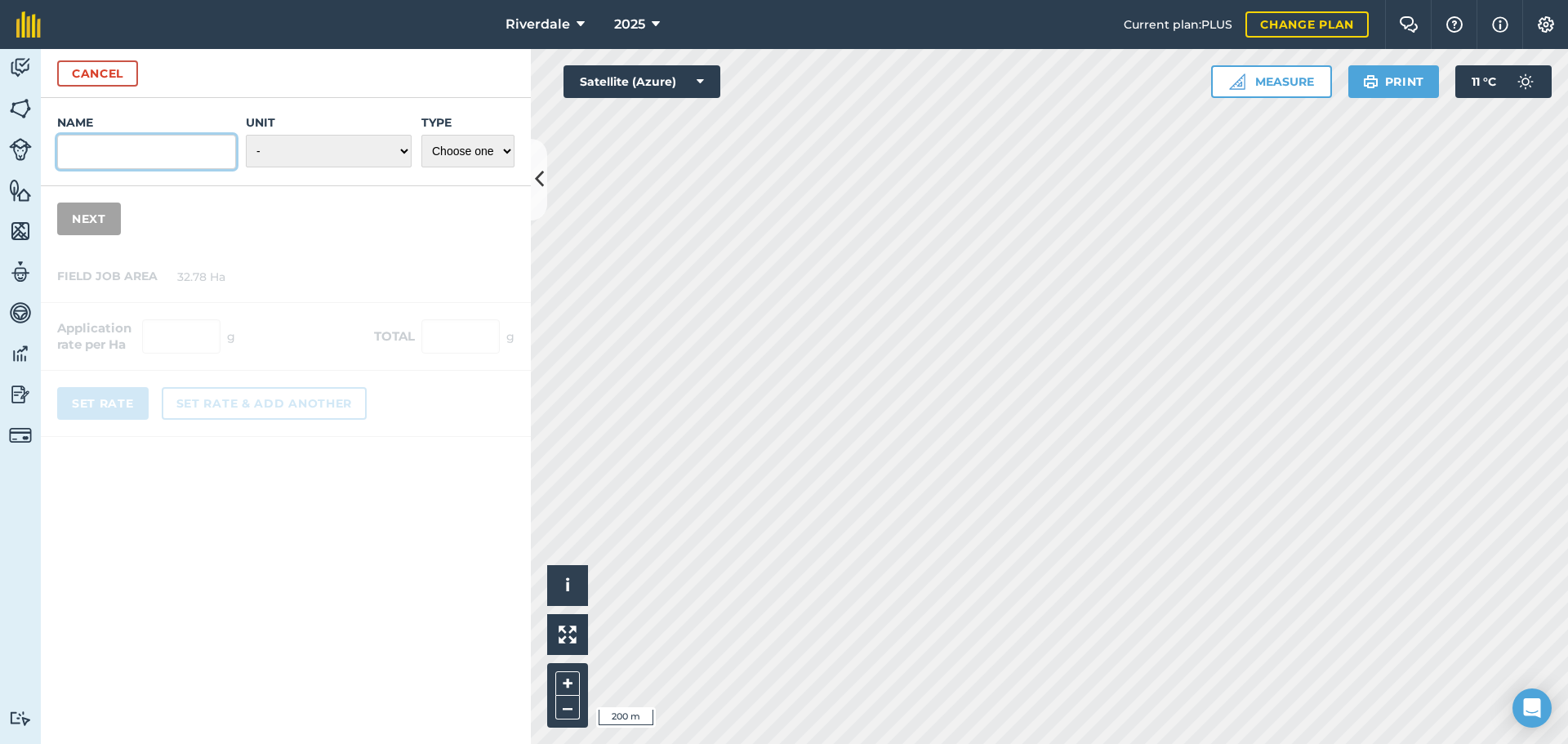
click at [76, 148] on input "Name" at bounding box center [146, 152] width 179 height 35
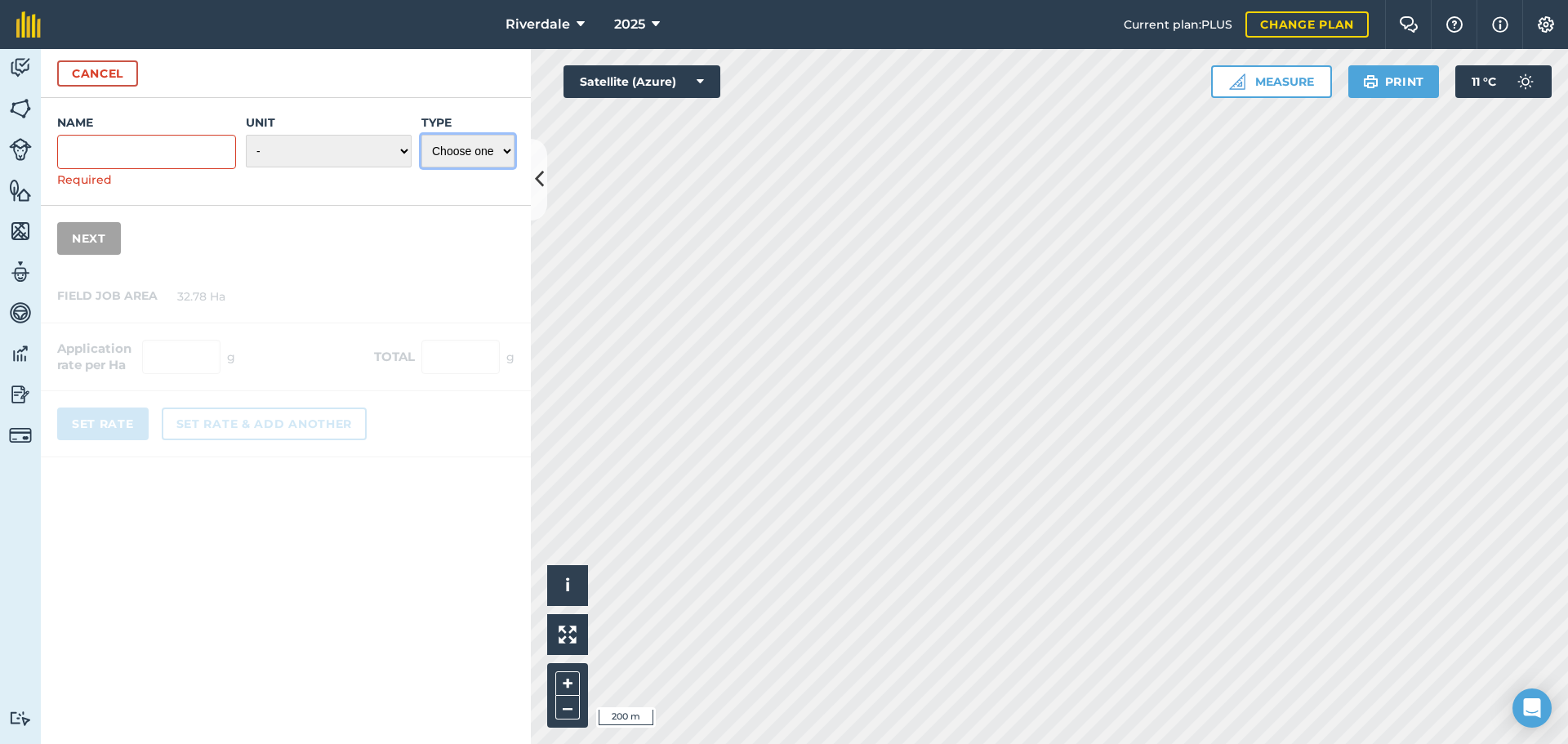
click at [508, 149] on select "Choose one Fertilizer Seed Spray Fuel Other" at bounding box center [468, 151] width 93 height 33
select select "FERTILIZER"
click at [421, 135] on select "Choose one Fertilizer Seed Spray Fuel Other" at bounding box center [468, 151] width 93 height 33
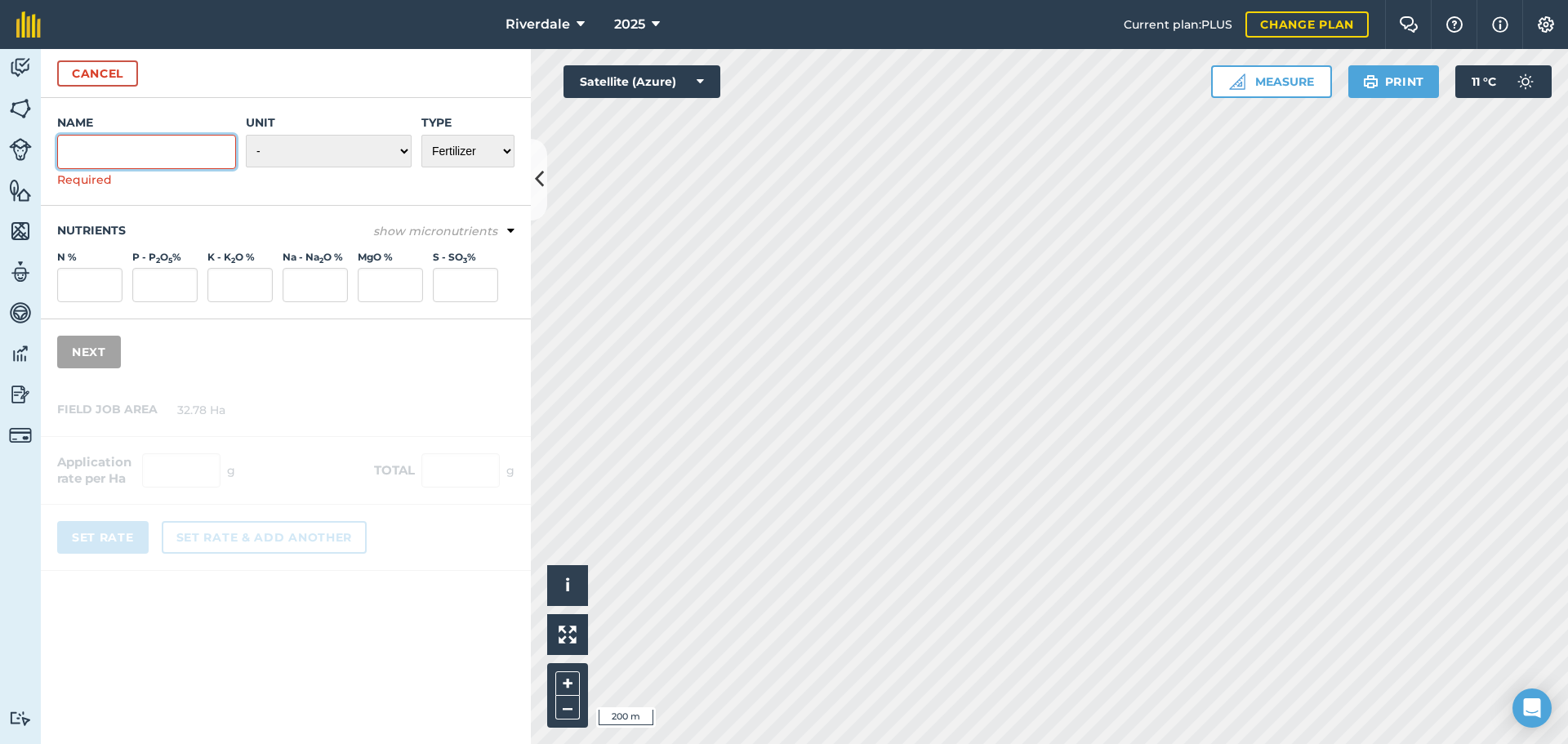
click at [91, 149] on input "Name" at bounding box center [146, 152] width 179 height 35
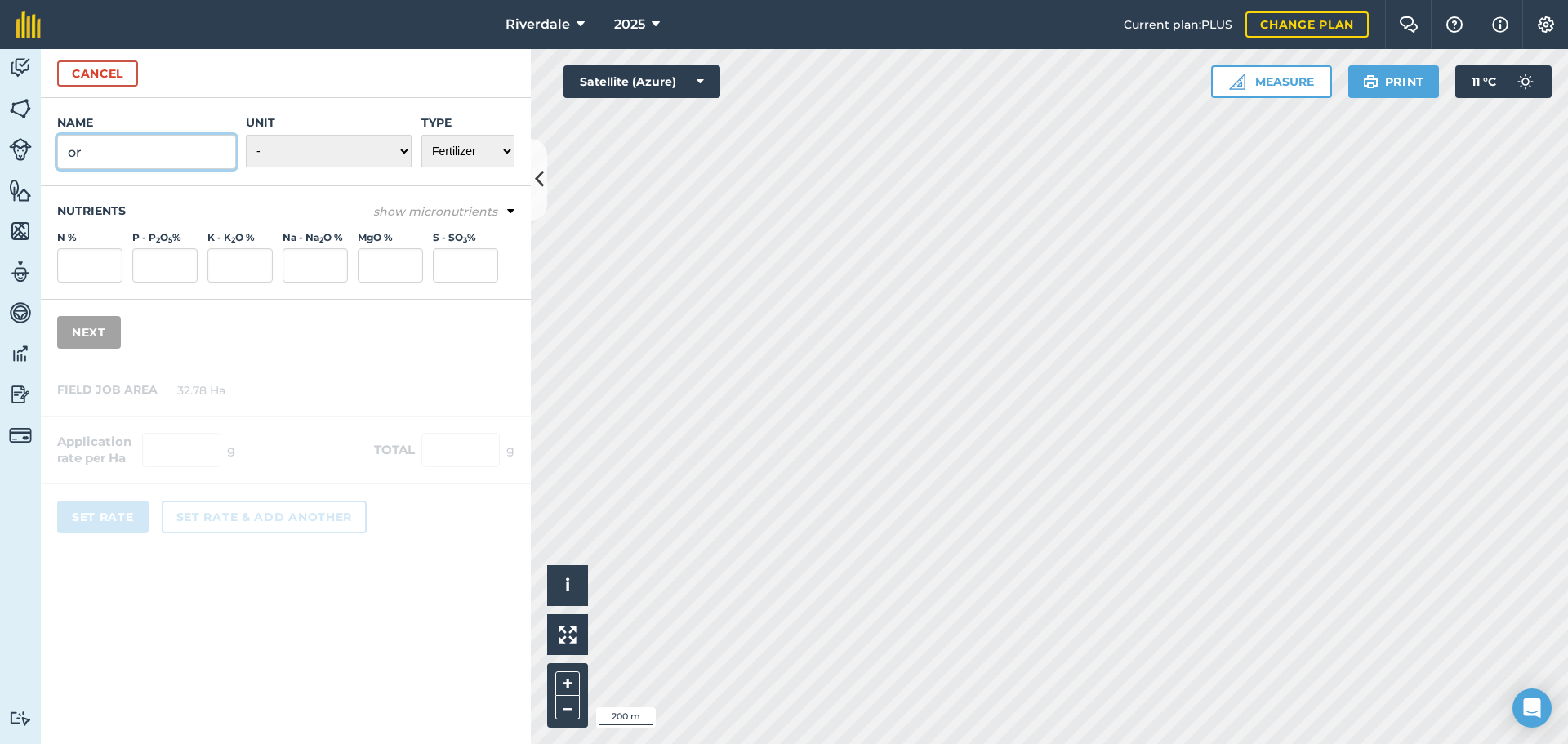
type input "o"
type input "Organibor Boron"
click at [402, 148] on select "- Grams/g Kilograms/kg Metric tonnes/t Millilitres/ml Litres/L Ounces/oz Pounds…" at bounding box center [329, 151] width 166 height 33
select select "KILOGRAMS"
click at [246, 135] on select "- Grams/g Kilograms/kg Metric tonnes/t Millilitres/ml Litres/L Ounces/oz Pounds…" at bounding box center [329, 151] width 166 height 33
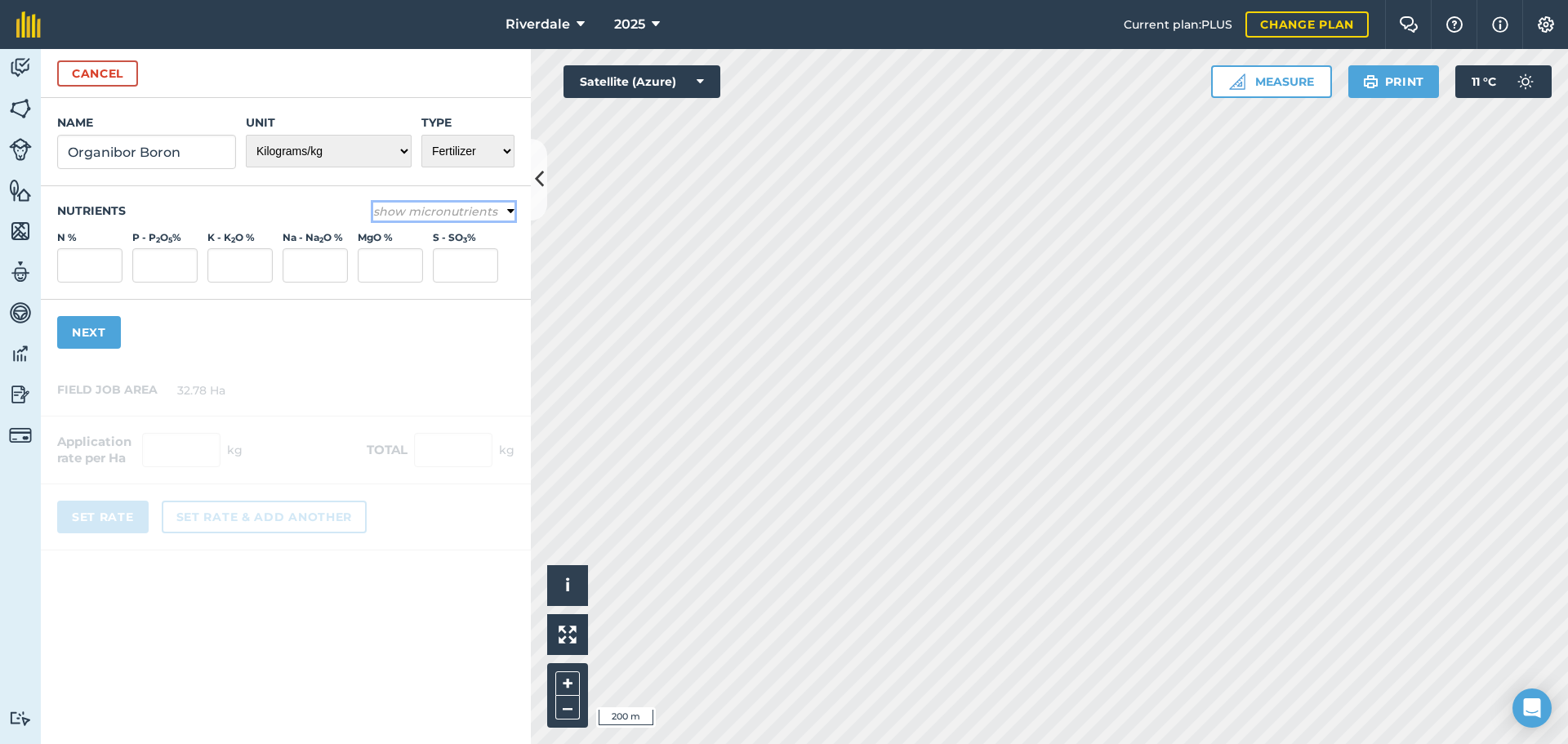
click at [510, 205] on icon at bounding box center [511, 211] width 8 height 15
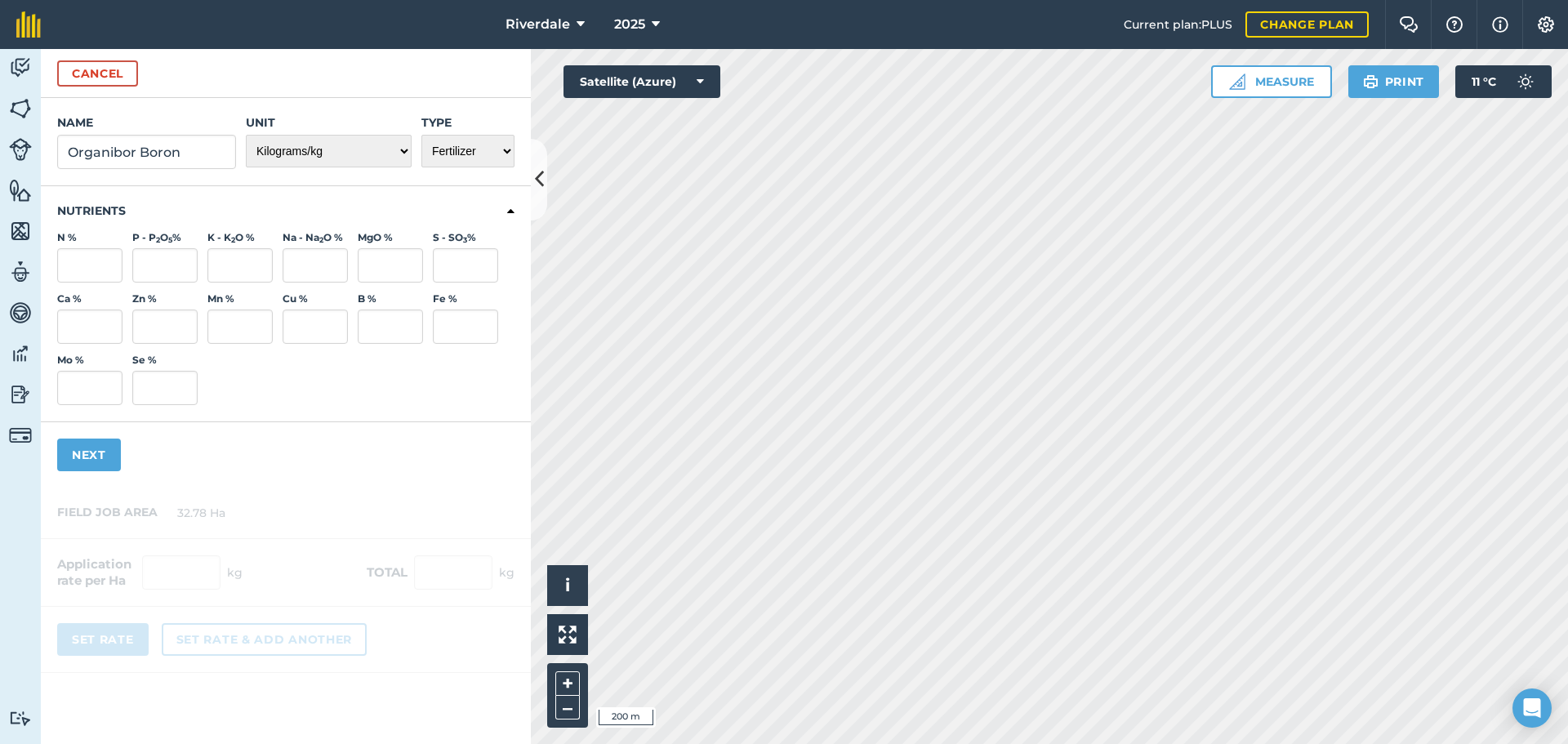
click at [279, 380] on div "Ca % Zn % Mn % Cu % B % Fe % Mo % Se %" at bounding box center [286, 349] width 457 height 113
click at [512, 211] on icon at bounding box center [511, 211] width 8 height 15
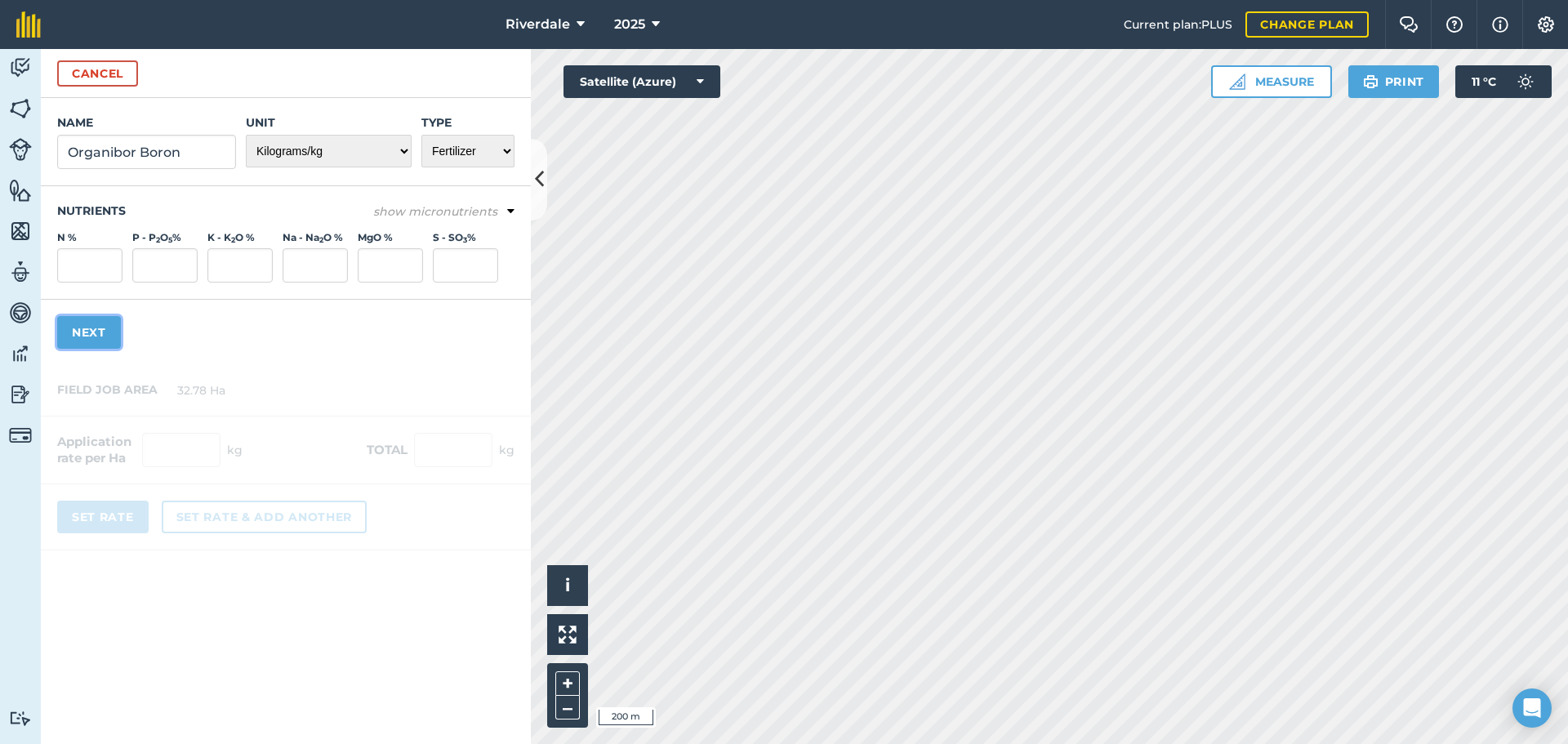
click at [85, 323] on button "Next" at bounding box center [89, 332] width 64 height 33
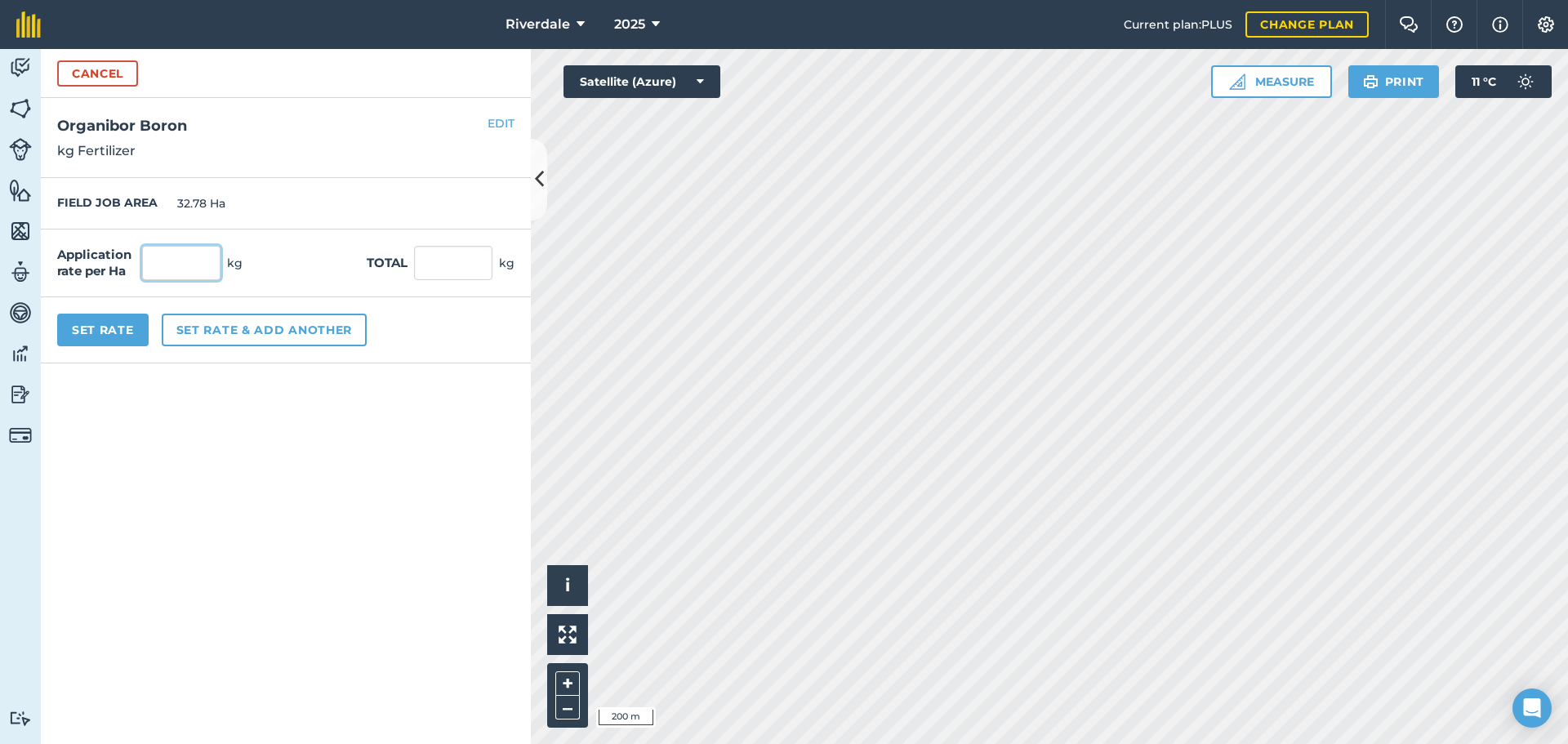
click at [175, 266] on input "text" at bounding box center [181, 263] width 79 height 35
type input "8"
type input "262.24"
click at [260, 327] on button "Set rate & add another" at bounding box center [264, 330] width 205 height 33
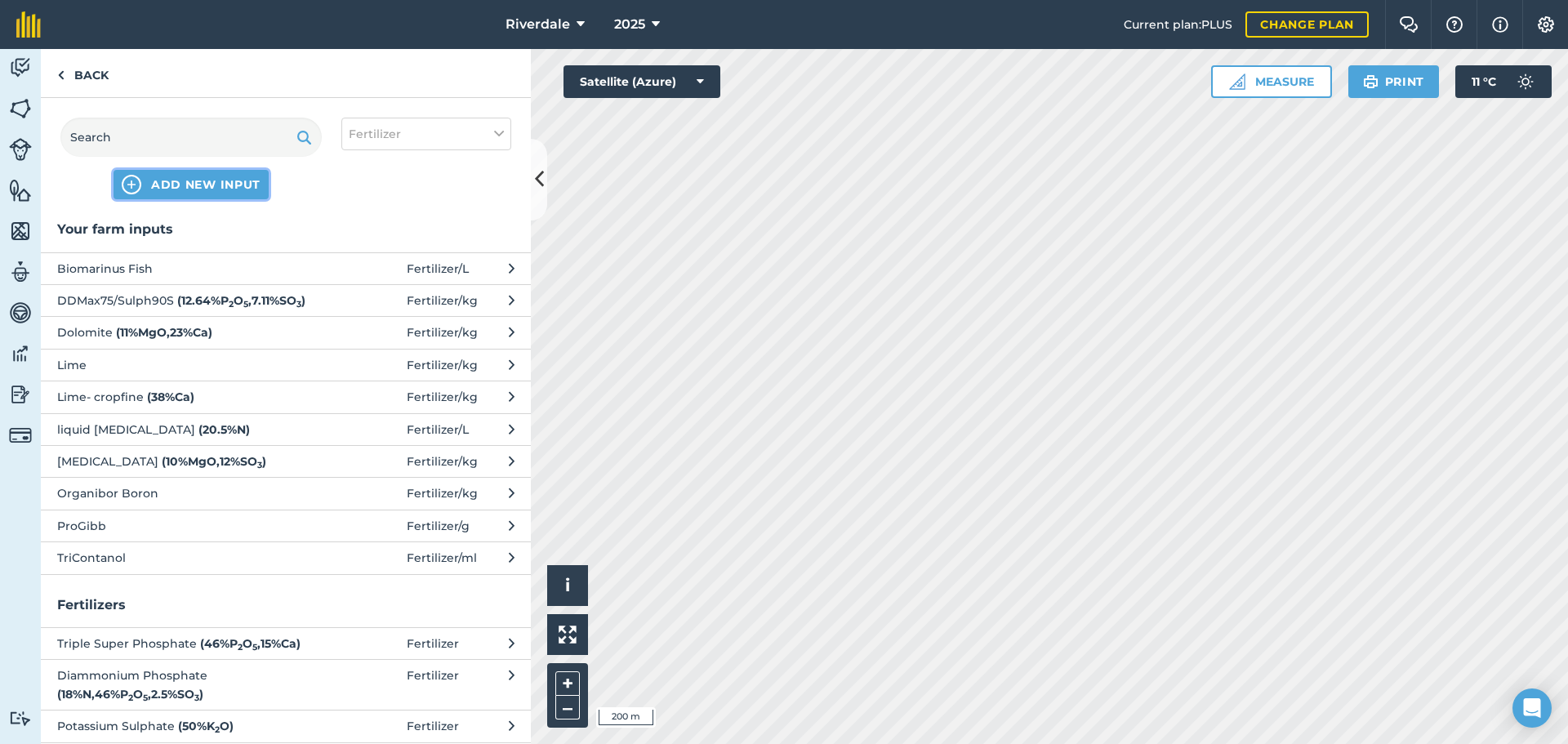
click at [199, 180] on span "ADD NEW INPUT" at bounding box center [205, 184] width 110 height 16
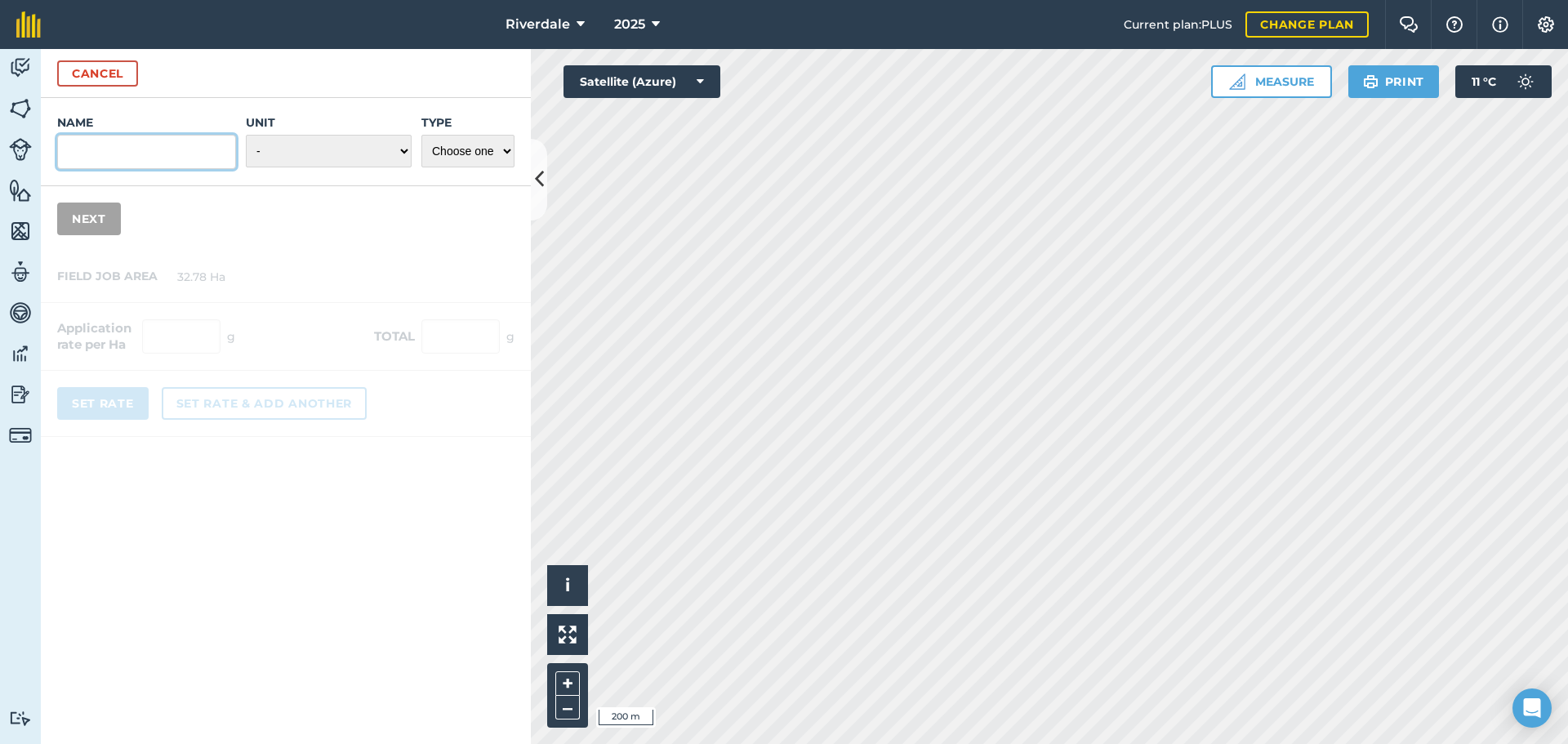
click at [90, 152] on input "Name" at bounding box center [146, 152] width 179 height 35
type input "Zinc Sulphate"
click at [507, 149] on select "Choose one Fertilizer Seed Spray Fuel Other" at bounding box center [468, 151] width 93 height 33
select select "FERTILIZER"
click at [421, 135] on select "Choose one Fertilizer Seed Spray Fuel Other" at bounding box center [468, 151] width 93 height 33
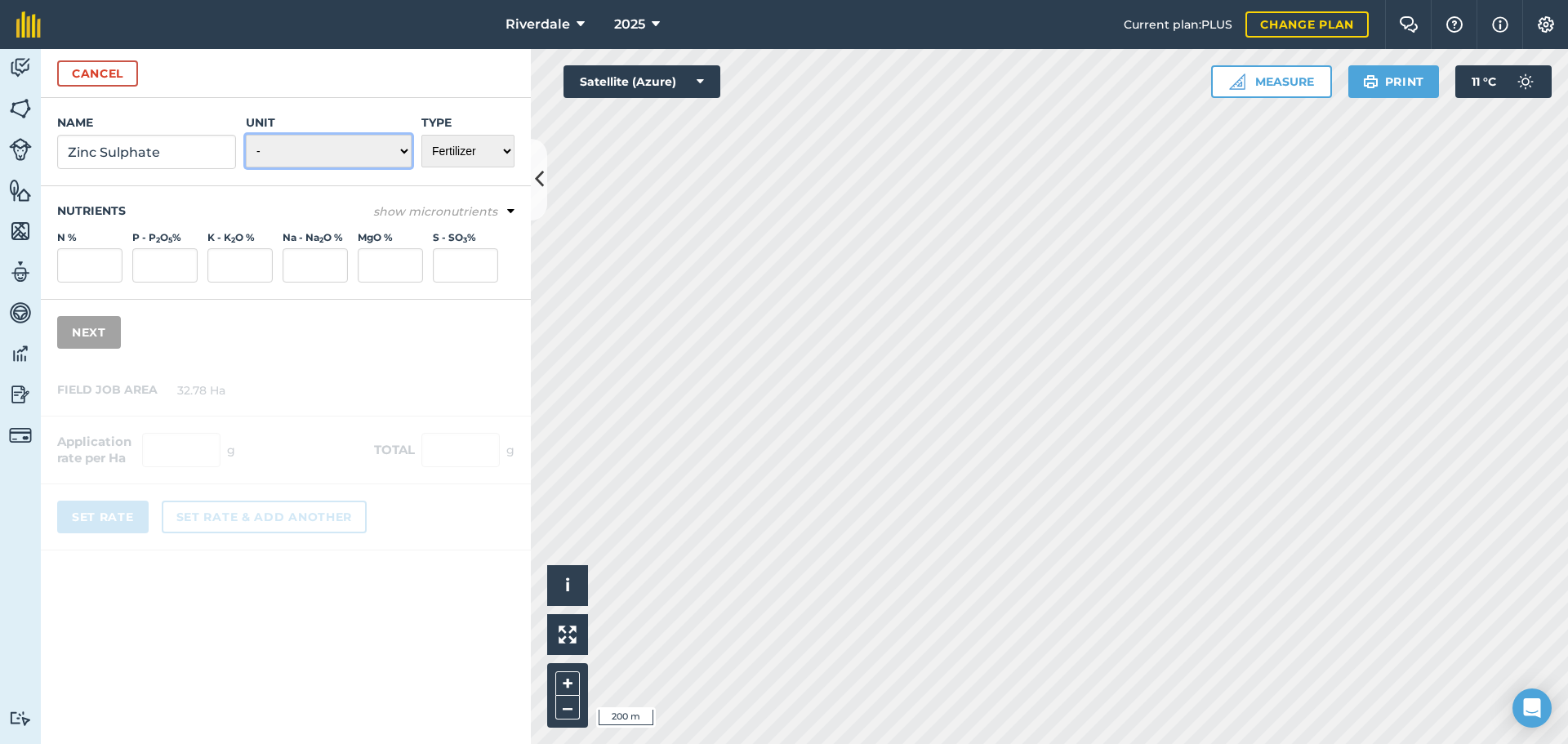
click at [404, 148] on select "- Grams/g Kilograms/kg Metric tonnes/t Millilitres/ml Litres/L Ounces/oz Pounds…" at bounding box center [329, 151] width 166 height 33
select select "KILOGRAMS"
click at [246, 135] on select "- Grams/g Kilograms/kg Metric tonnes/t Millilitres/ml Litres/L Ounces/oz Pounds…" at bounding box center [329, 151] width 166 height 33
click at [84, 330] on button "Next" at bounding box center [89, 332] width 64 height 33
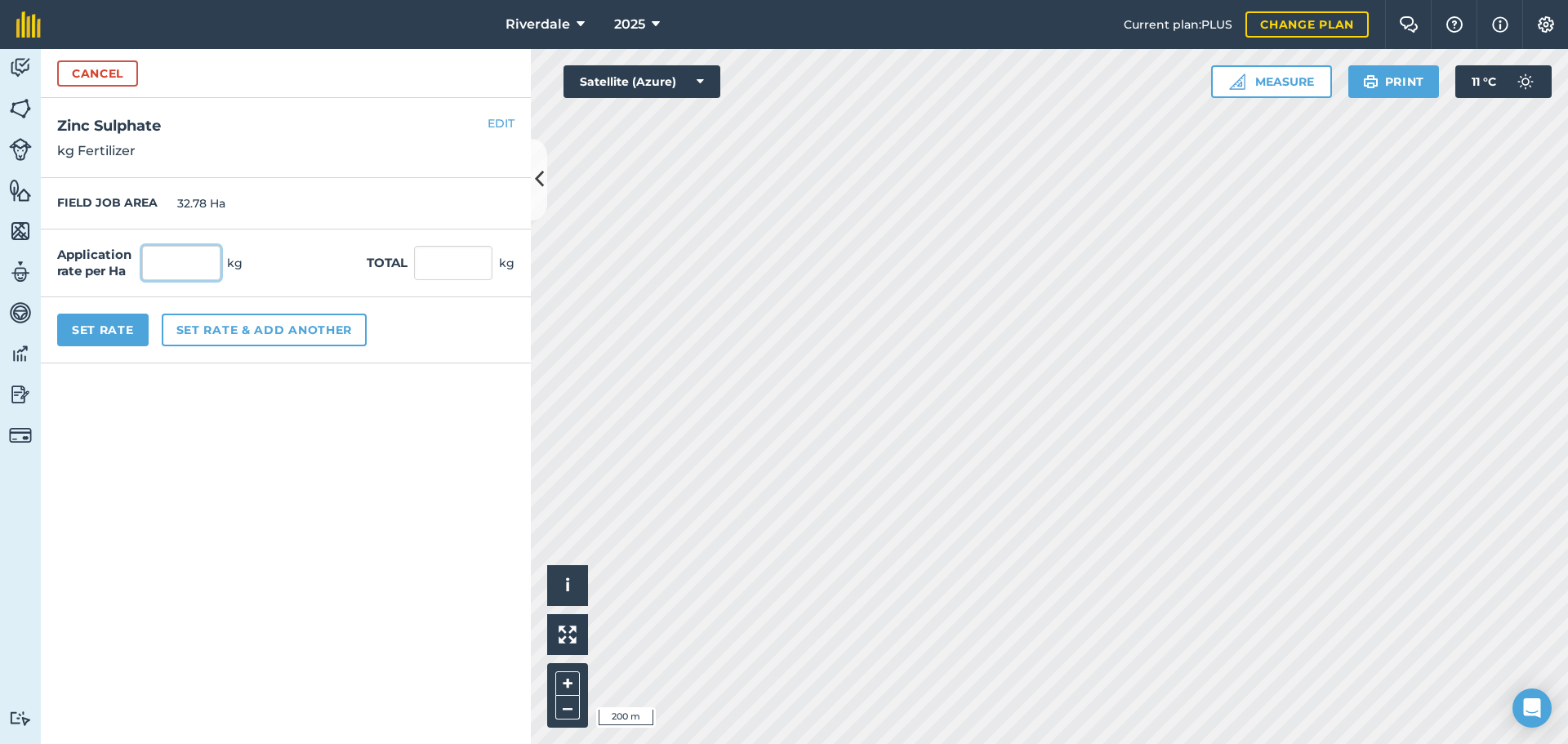
click at [177, 265] on input "text" at bounding box center [181, 263] width 79 height 35
type input "8"
type input "262.24"
click at [441, 265] on input "262.24" at bounding box center [453, 263] width 79 height 35
click at [219, 331] on button "Set rate & add another" at bounding box center [264, 330] width 205 height 33
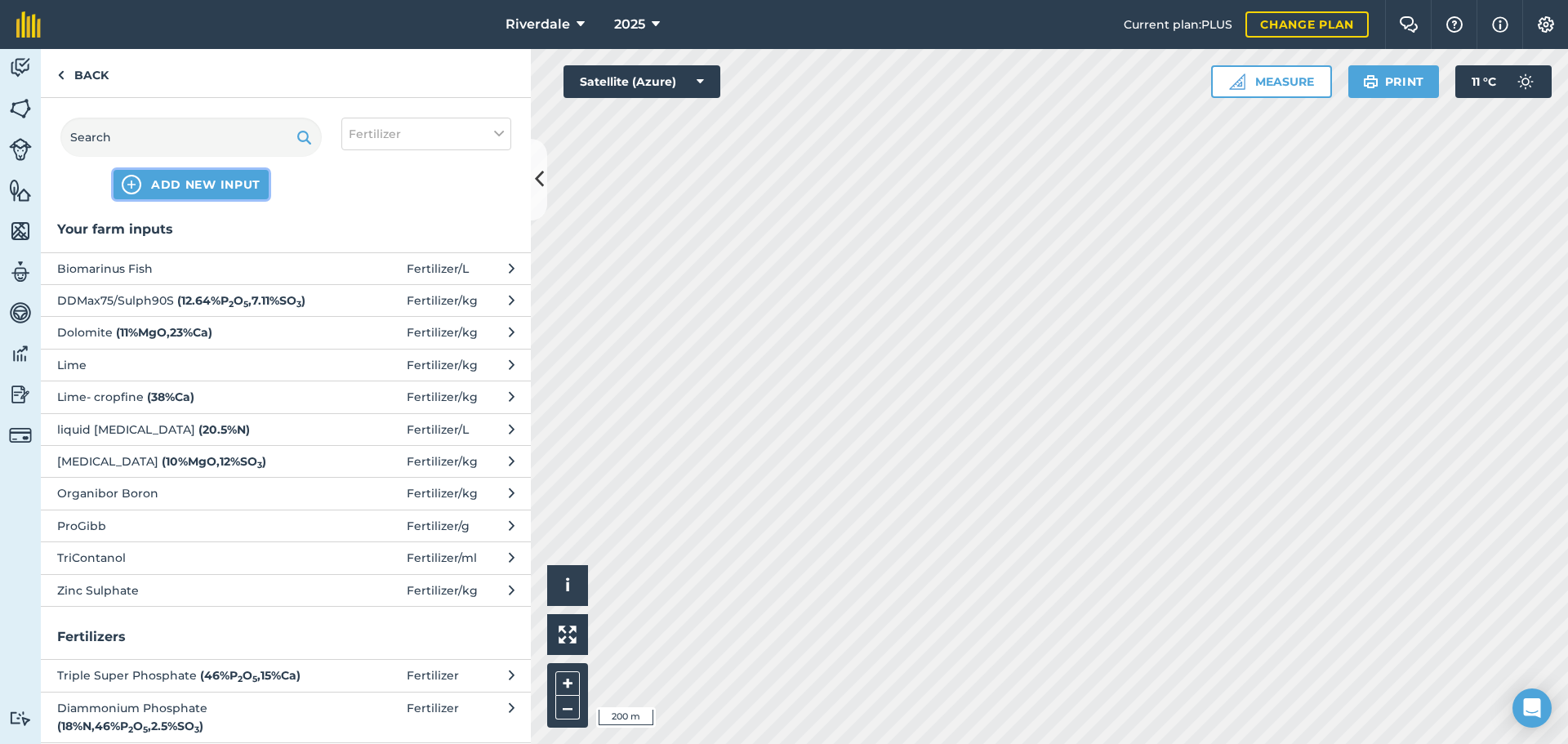
click at [202, 180] on span "ADD NEW INPUT" at bounding box center [205, 184] width 110 height 16
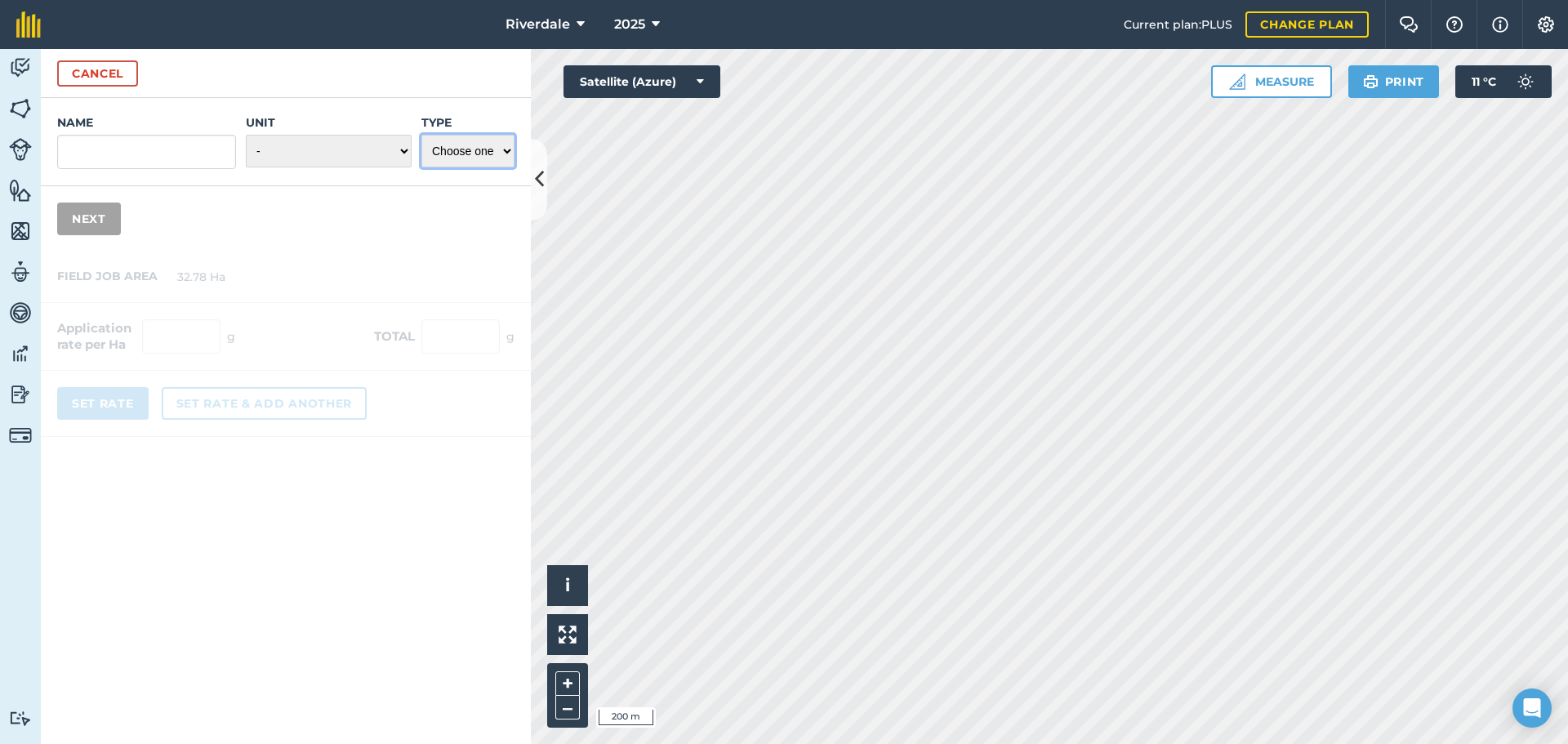
click at [501, 148] on select "Choose one Fertilizer Seed Spray Fuel Other" at bounding box center [468, 151] width 93 height 33
select select "FERTILIZER"
click at [421, 135] on select "Choose one Fertilizer Seed Spray Fuel Other" at bounding box center [468, 151] width 93 height 33
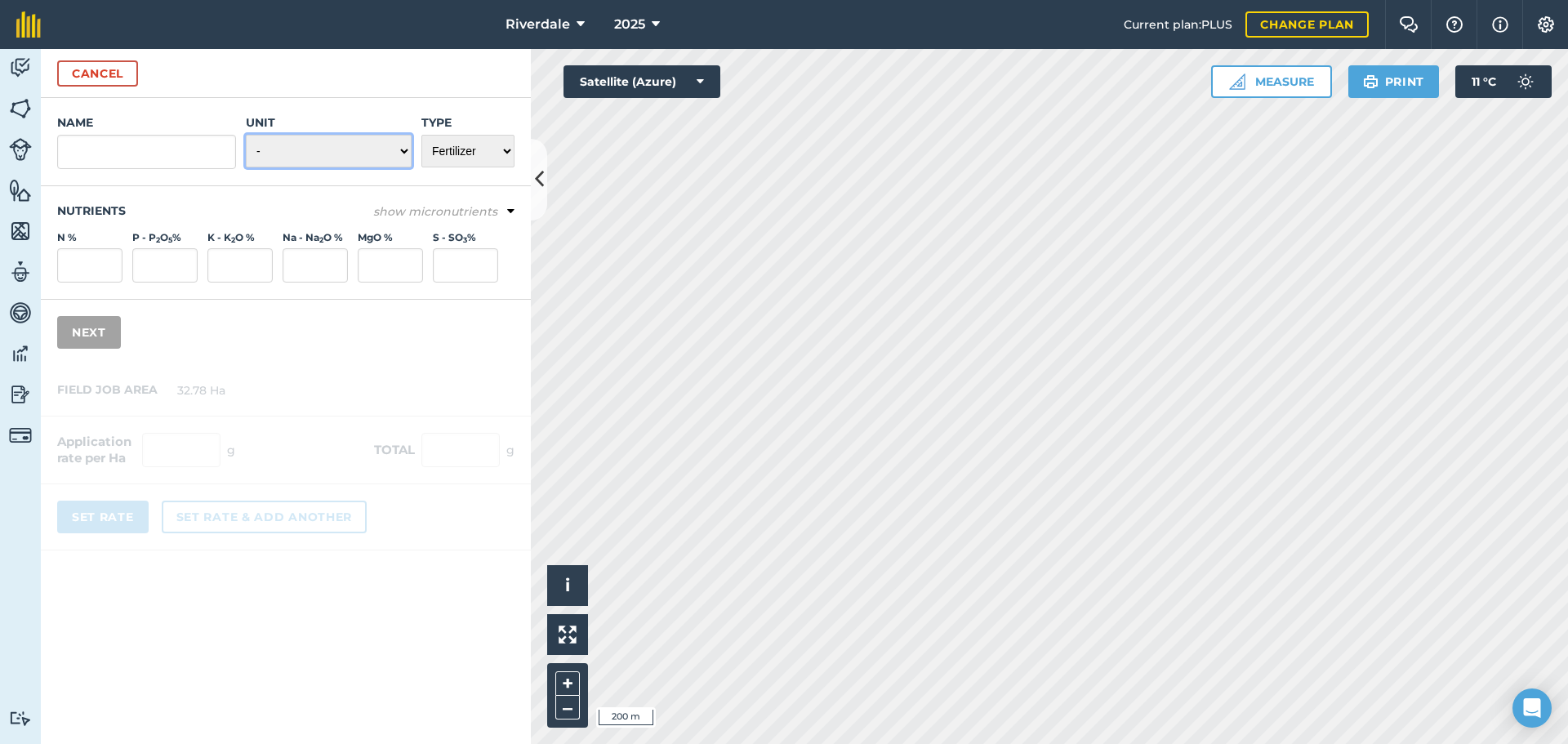
click at [404, 148] on select "- Grams/g Kilograms/kg Metric tonnes/t Millilitres/ml Litres/L Ounces/oz Pounds…" at bounding box center [329, 151] width 166 height 33
select select "KILOGRAMS"
click at [246, 135] on select "- Grams/g Kilograms/kg Metric tonnes/t Millilitres/ml Litres/L Ounces/oz Pounds…" at bounding box center [329, 151] width 166 height 33
click at [90, 150] on input "Name" at bounding box center [146, 152] width 179 height 35
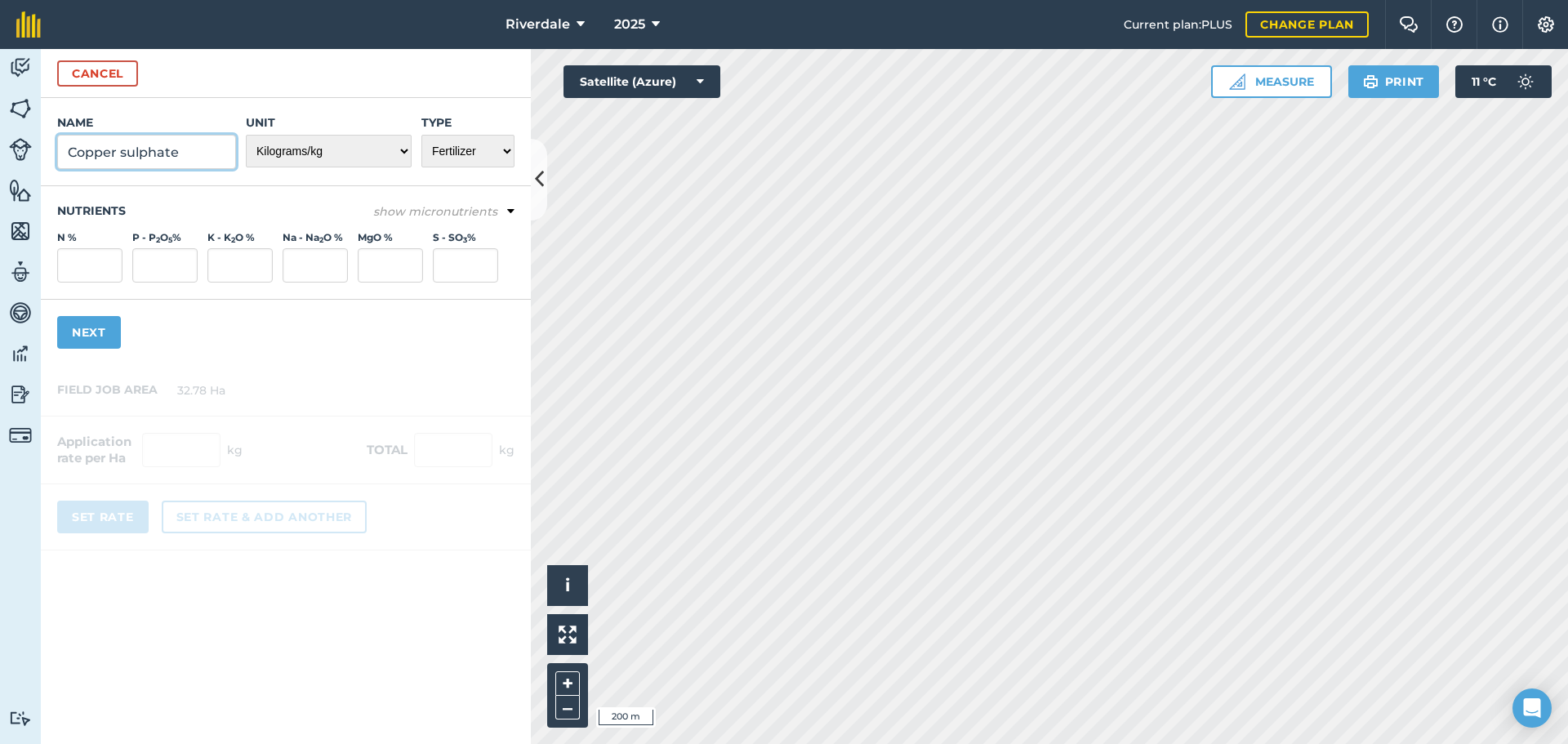
click at [121, 152] on input "Copper sulphate" at bounding box center [146, 152] width 179 height 35
type input "Copper Sulphate"
click at [508, 210] on icon at bounding box center [511, 211] width 8 height 15
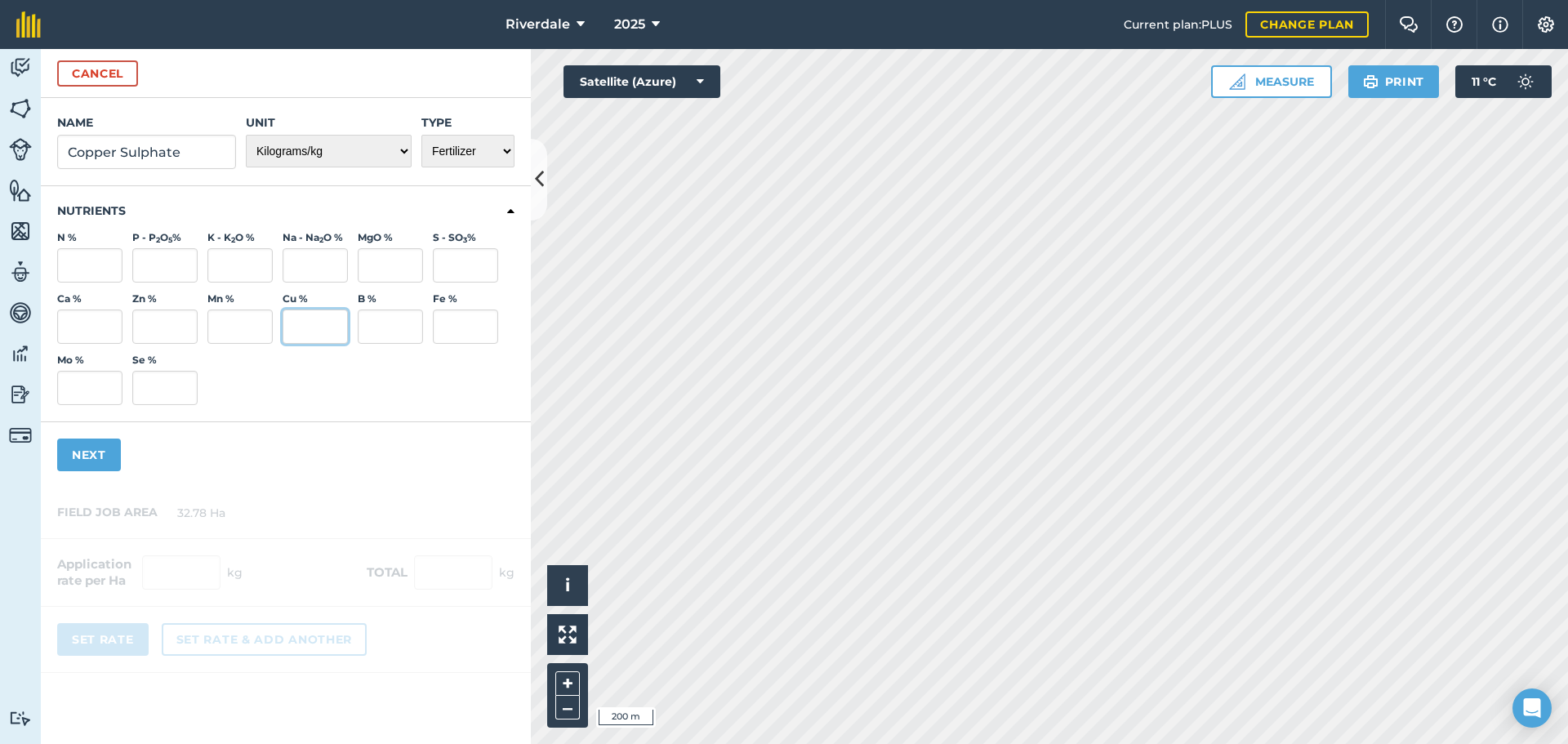
click at [305, 332] on input "Cu %" at bounding box center [315, 327] width 66 height 35
type input "25"
click at [85, 451] on button "Next" at bounding box center [89, 455] width 64 height 33
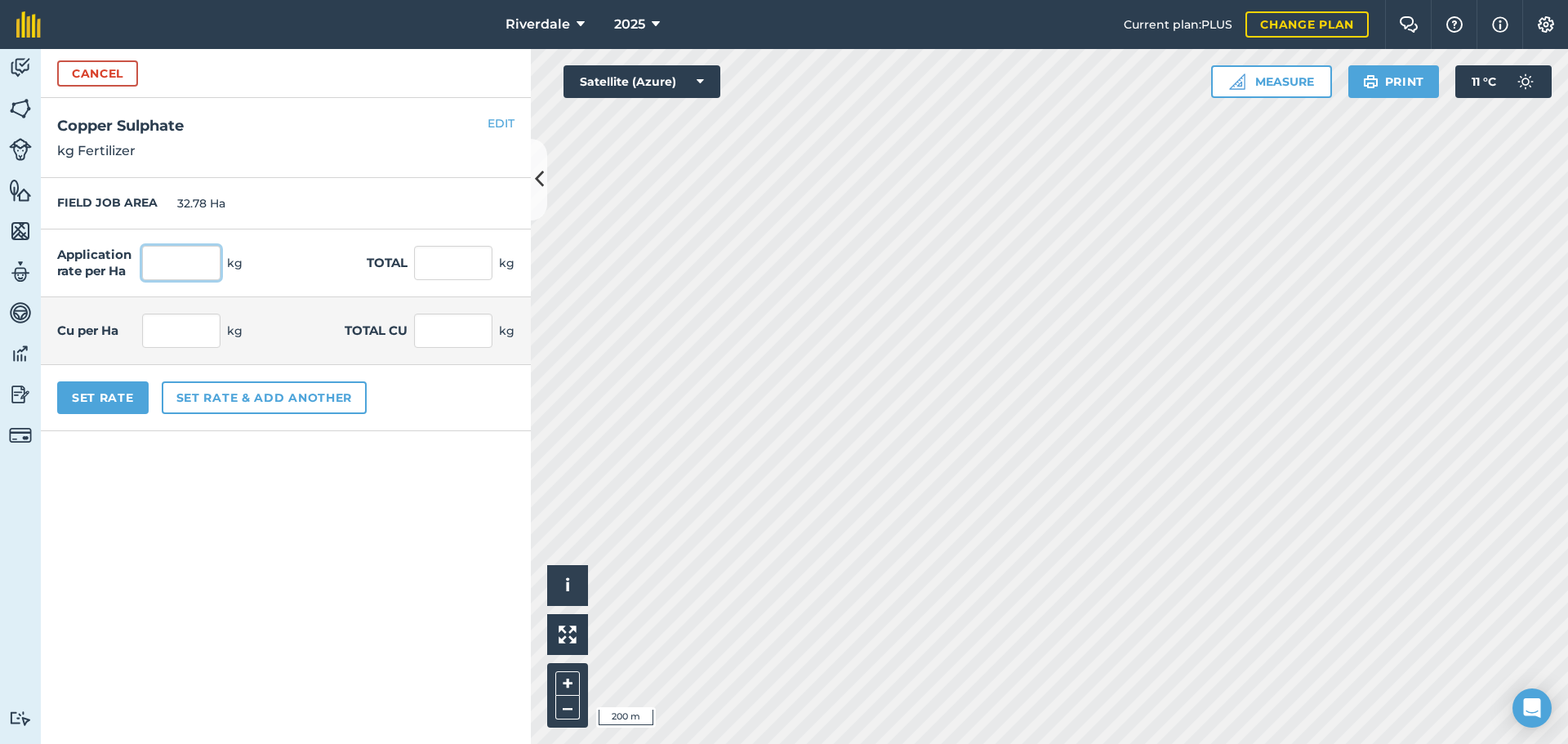
click at [170, 257] on input "text" at bounding box center [181, 263] width 79 height 35
type input "5"
type input "163.9"
type input "1.25"
type input "40.975"
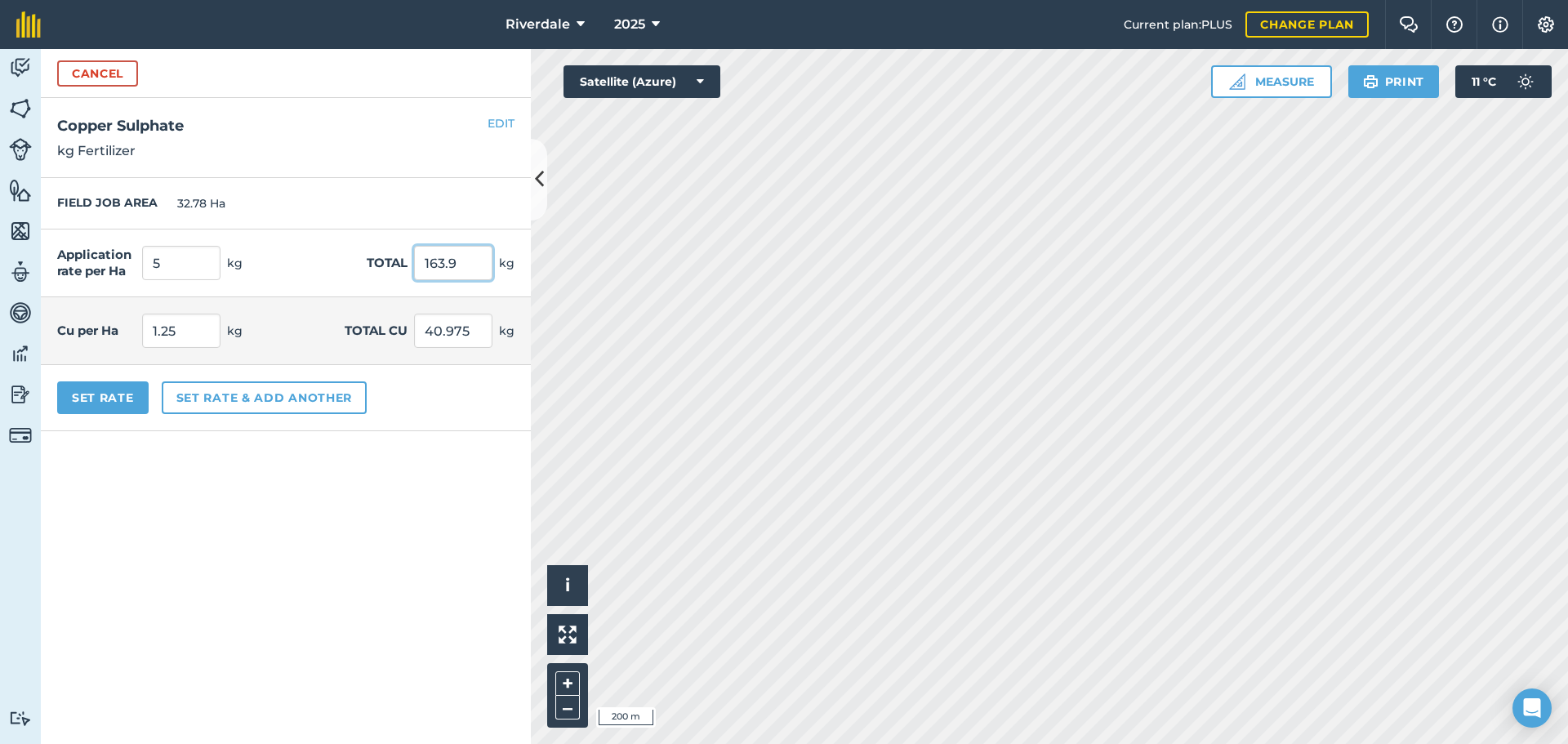
click at [459, 265] on input "163.9" at bounding box center [453, 263] width 79 height 35
click at [241, 395] on button "Set rate & add another" at bounding box center [264, 398] width 205 height 33
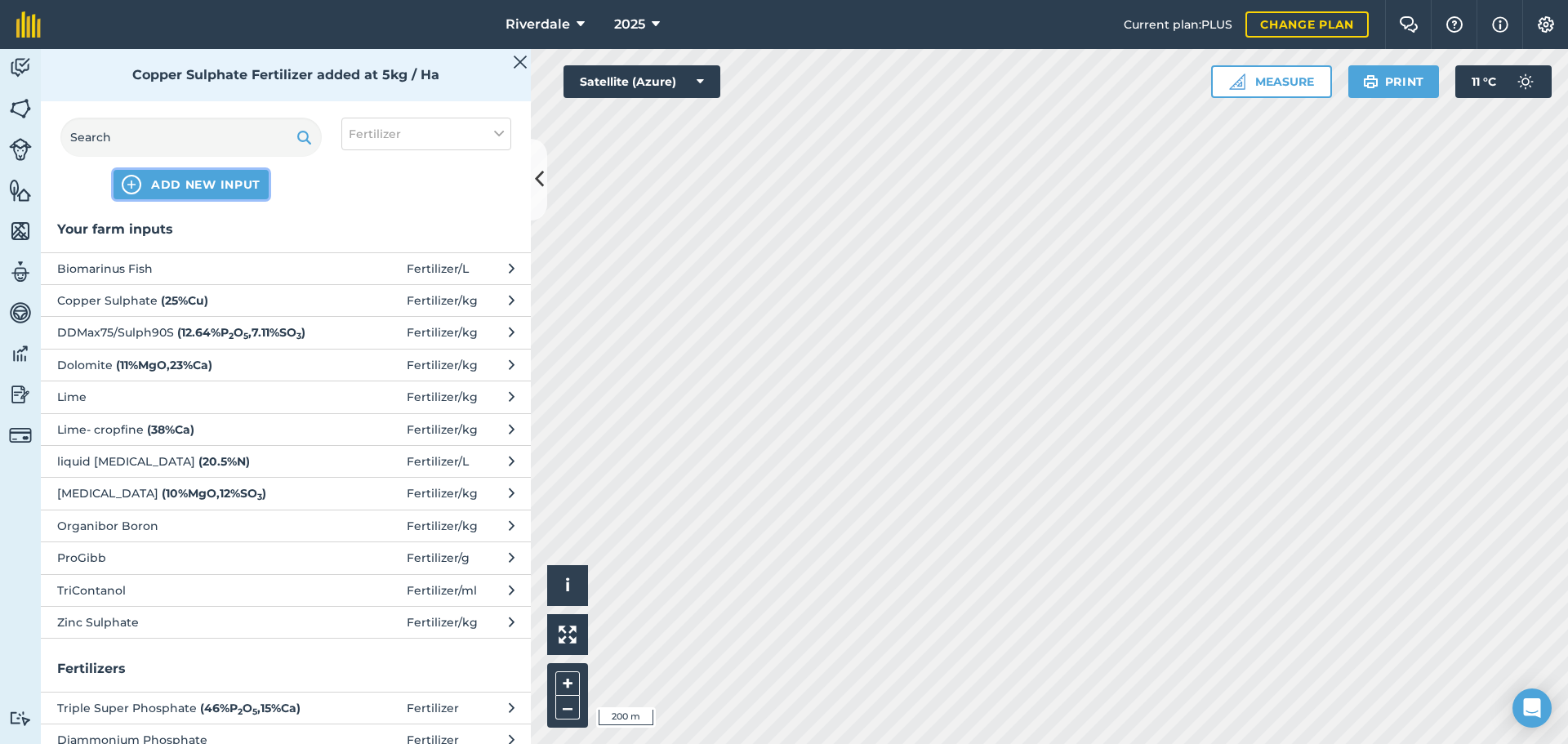
click at [230, 180] on span "ADD NEW INPUT" at bounding box center [205, 184] width 110 height 16
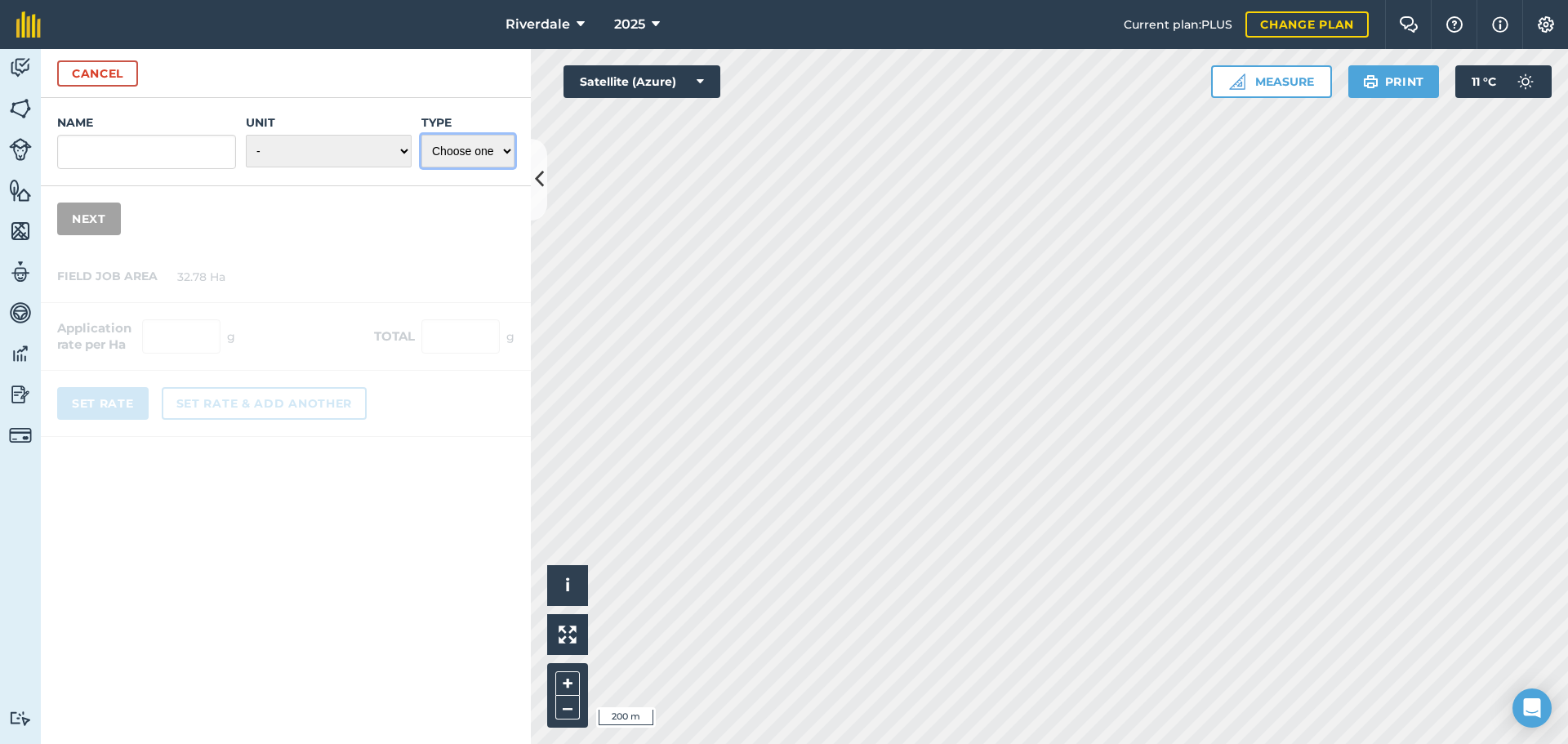
click at [509, 148] on select "Choose one Fertilizer Seed Spray Fuel Other" at bounding box center [468, 151] width 93 height 33
select select "FERTILIZER"
click at [421, 135] on select "Choose one Fertilizer Seed Spray Fuel Other" at bounding box center [468, 151] width 93 height 33
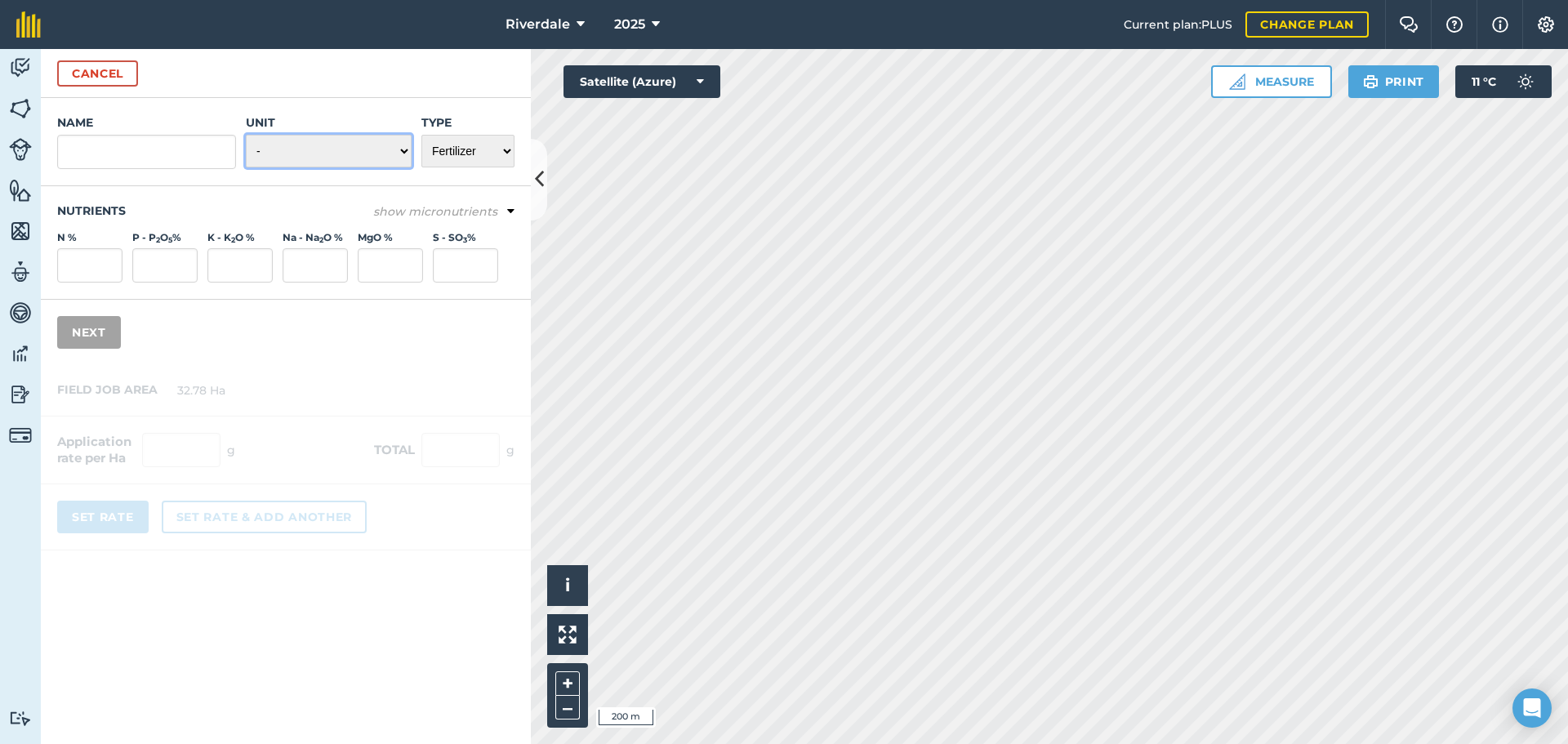
click at [405, 151] on select "- Grams/g Kilograms/kg Metric tonnes/t Millilitres/ml Litres/L Ounces/oz Pounds…" at bounding box center [329, 151] width 166 height 33
select select "KILOGRAMS"
click at [246, 135] on select "- Grams/g Kilograms/kg Metric tonnes/t Millilitres/ml Litres/L Ounces/oz Pounds…" at bounding box center [329, 151] width 166 height 33
click at [98, 150] on input "Name" at bounding box center [146, 152] width 179 height 35
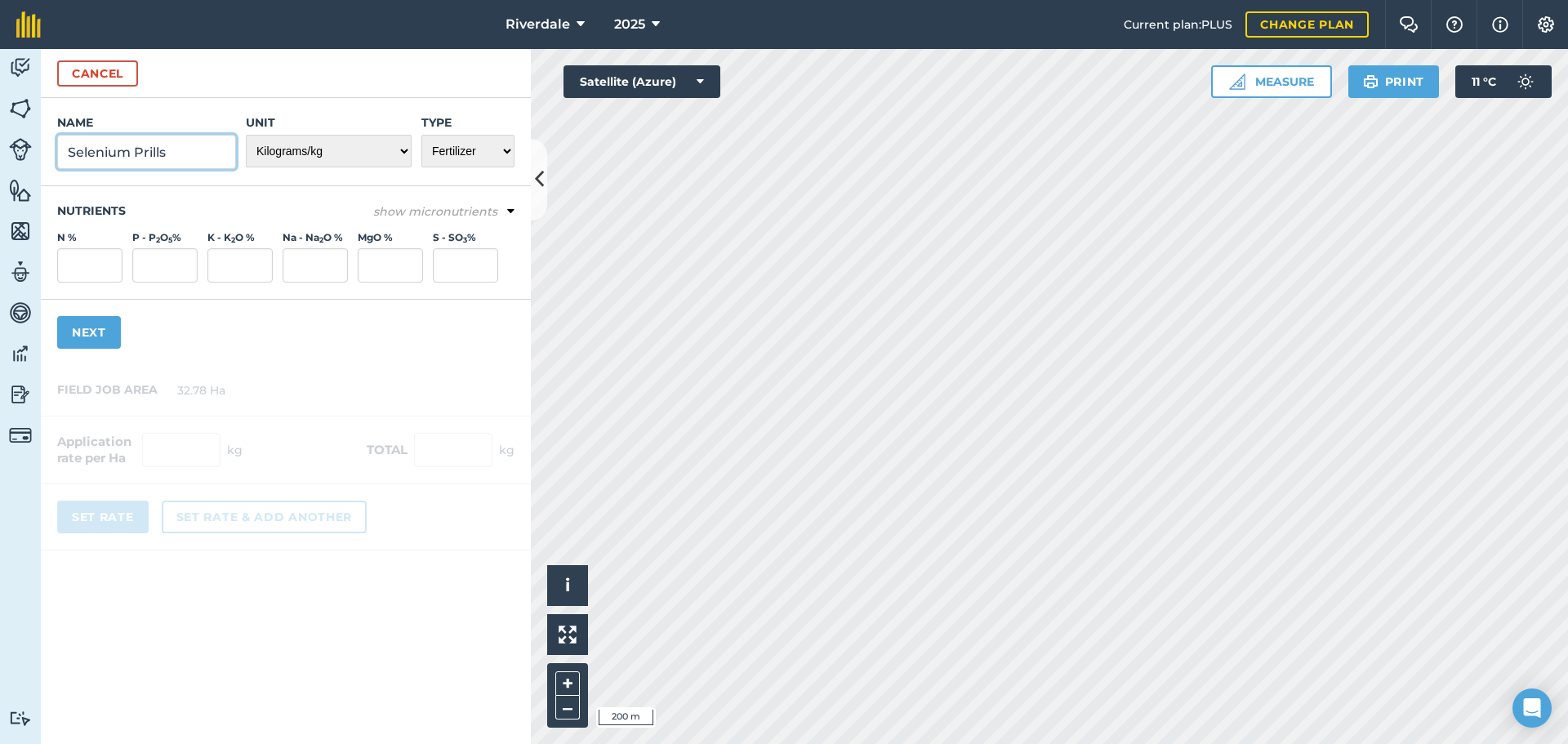
type input "Selenium Prills"
click at [508, 205] on icon at bounding box center [511, 211] width 8 height 15
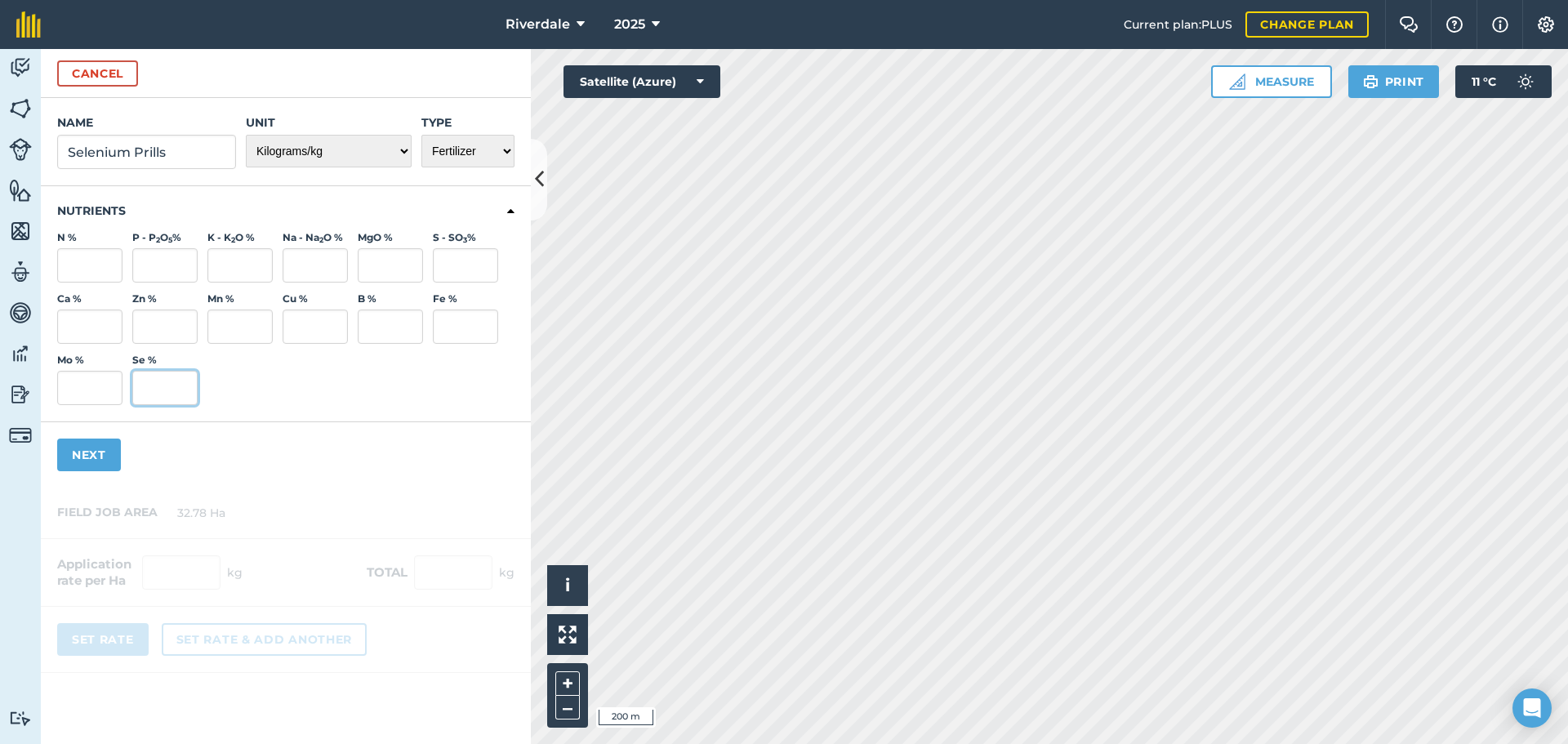
click at [167, 388] on input "Se %" at bounding box center [165, 388] width 66 height 35
type input "2"
click at [200, 443] on div "Name Selenium Prills Unit - Grams/g Kilograms/kg Metric tonnes/t Millilitres/ml…" at bounding box center [286, 293] width 490 height 389
click at [88, 448] on button "Next" at bounding box center [89, 455] width 64 height 33
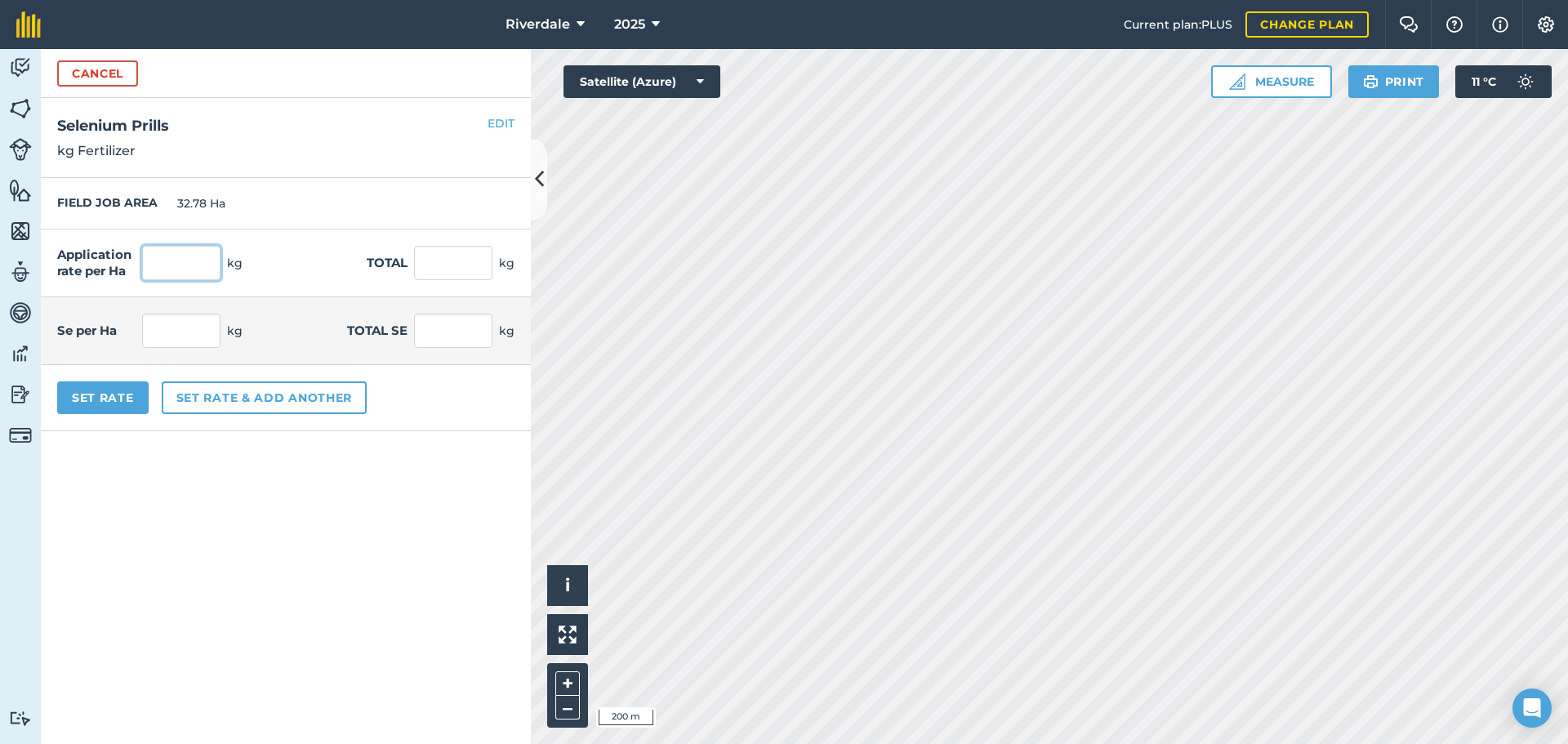
click at [171, 264] on input "text" at bounding box center [181, 263] width 79 height 35
type input "1"
type input "32.78"
type input "0.02"
type input "0.656"
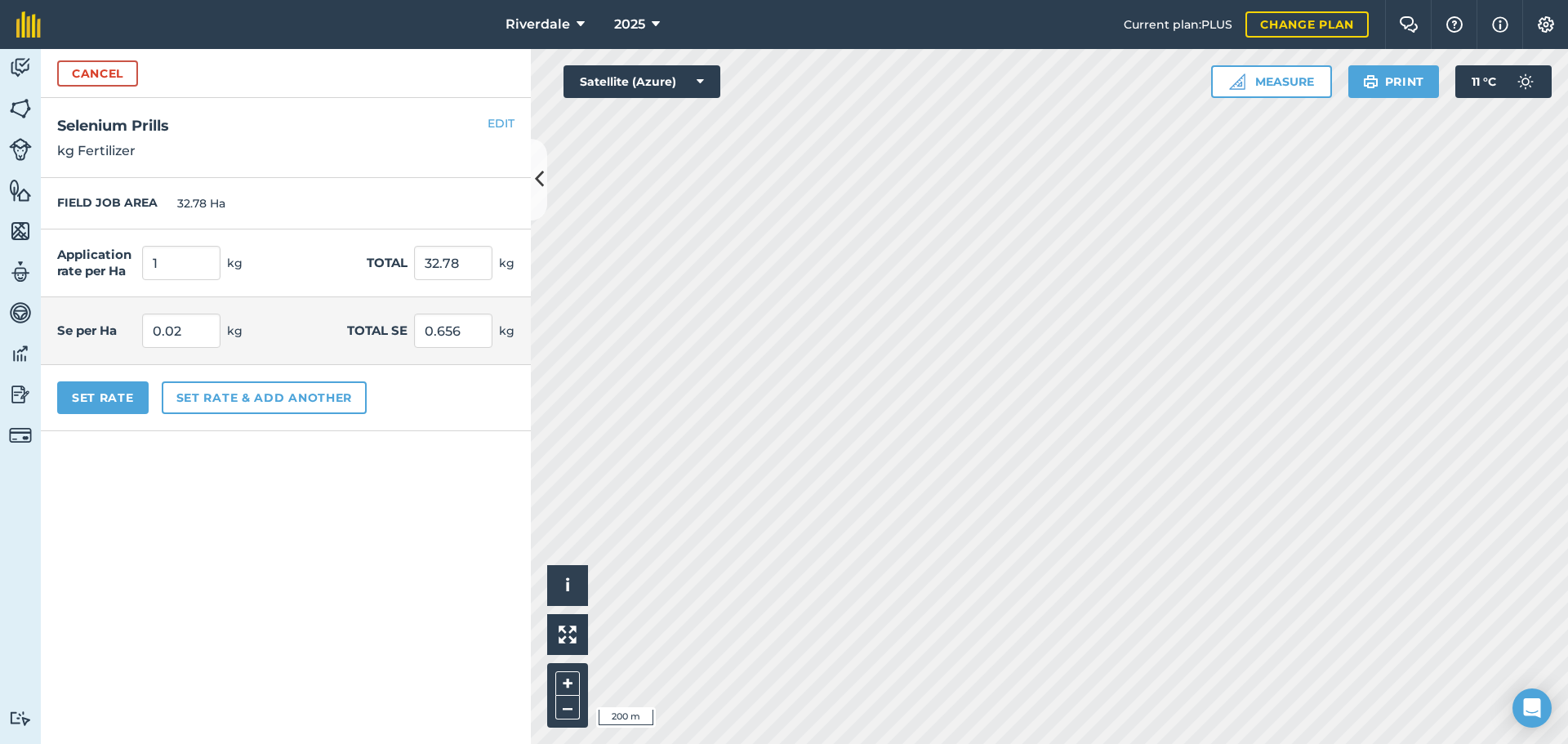
click at [209, 492] on form "Cancel Name Selenium Prills Unit - Grams/g Kilograms/kg Metric tonnes/t Millili…" at bounding box center [286, 396] width 490 height 695
click at [235, 394] on button "Set rate & add another" at bounding box center [264, 398] width 205 height 33
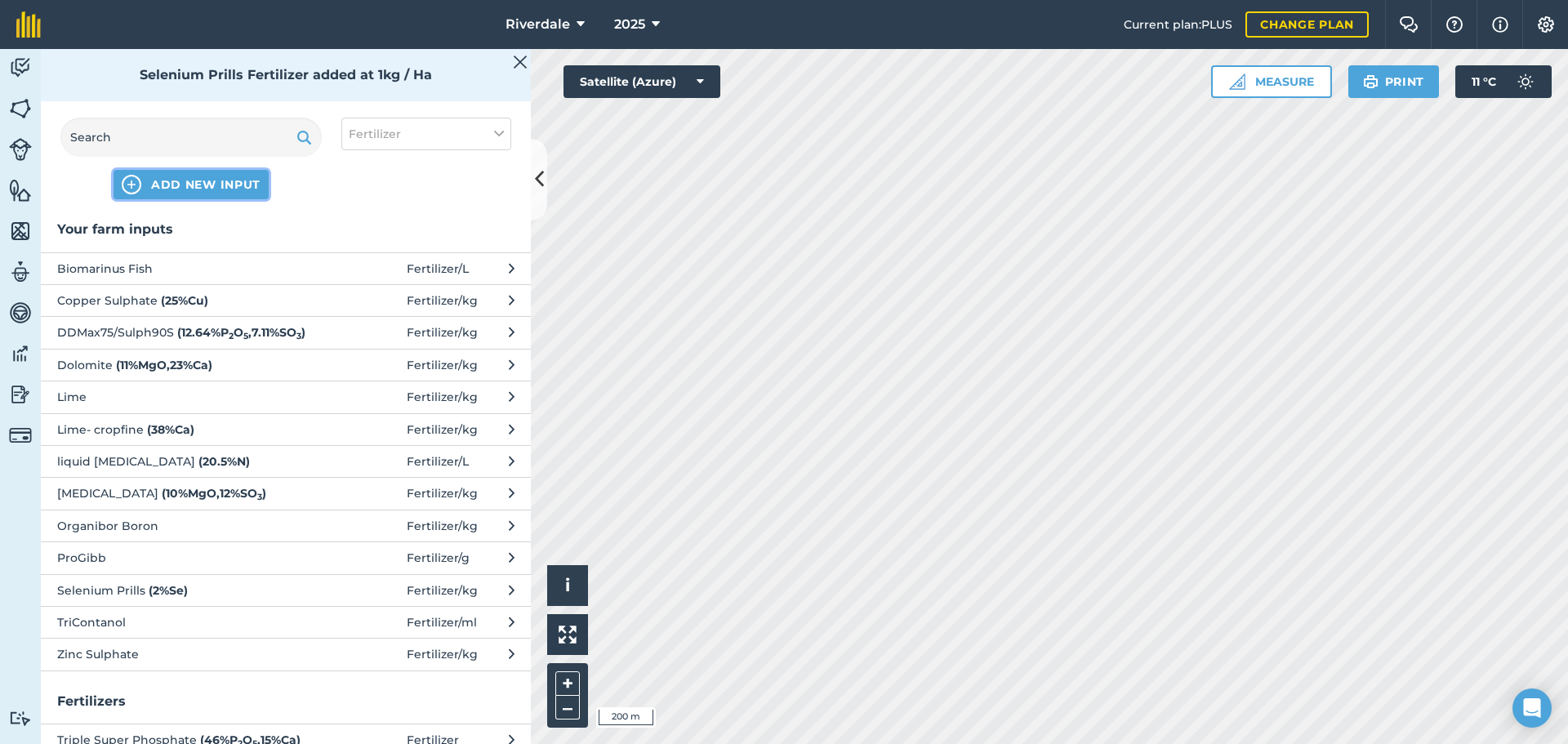
click at [203, 184] on span "ADD NEW INPUT" at bounding box center [205, 184] width 110 height 16
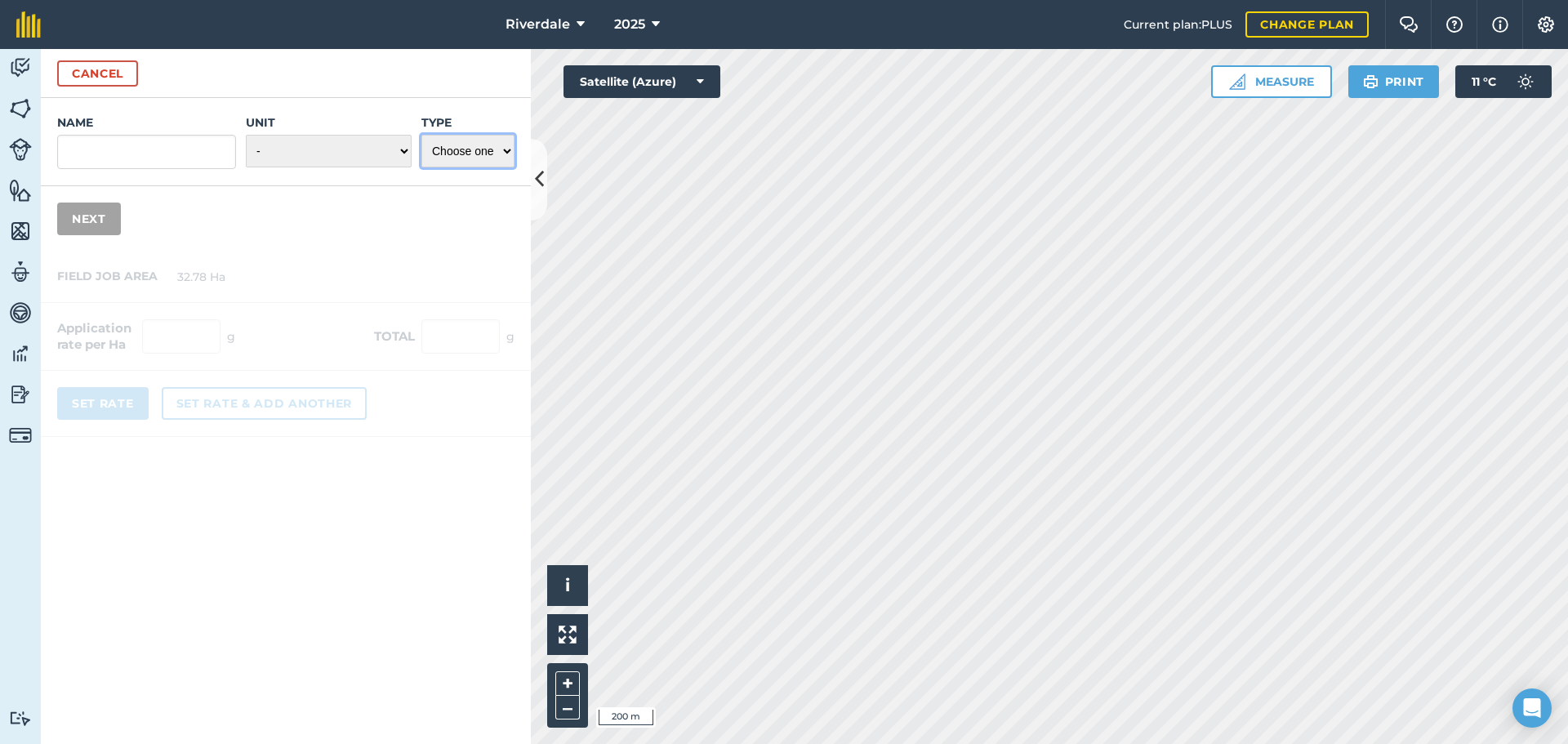
click at [508, 146] on select "Choose one Fertilizer Seed Spray Fuel Other" at bounding box center [468, 151] width 93 height 33
select select "FERTILIZER"
click at [421, 135] on select "Choose one Fertilizer Seed Spray Fuel Other" at bounding box center [468, 151] width 93 height 33
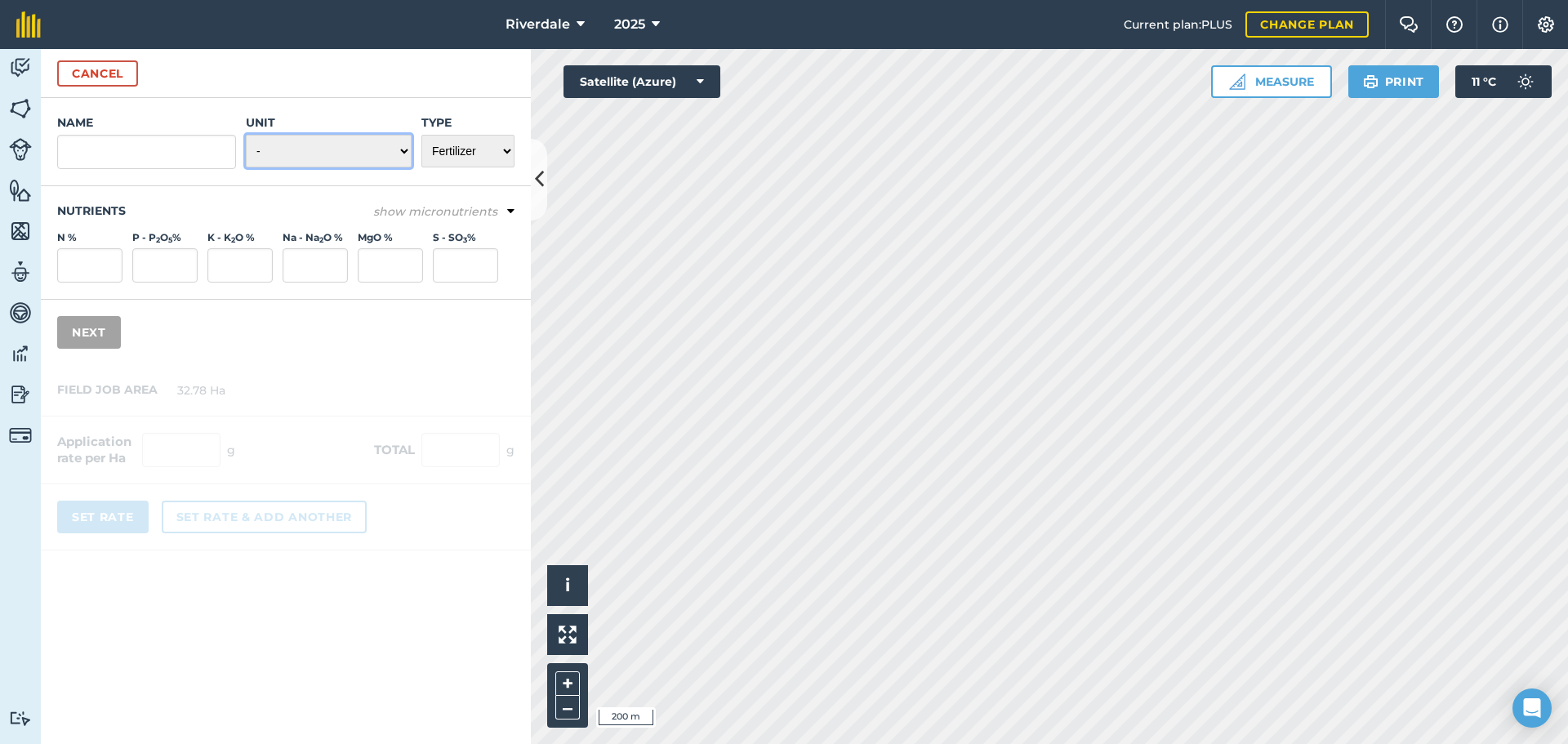
click at [406, 151] on select "- Grams/g Kilograms/kg Metric tonnes/t Millilitres/ml Litres/L Ounces/oz Pounds…" at bounding box center [329, 151] width 166 height 33
select select "KILOGRAMS"
click at [246, 135] on select "- Grams/g Kilograms/kg Metric tonnes/t Millilitres/ml Litres/L Ounces/oz Pounds…" at bounding box center [329, 151] width 166 height 33
click at [91, 152] on input "Name" at bounding box center [146, 152] width 179 height 35
click at [92, 151] on input "Sodum" at bounding box center [146, 152] width 179 height 35
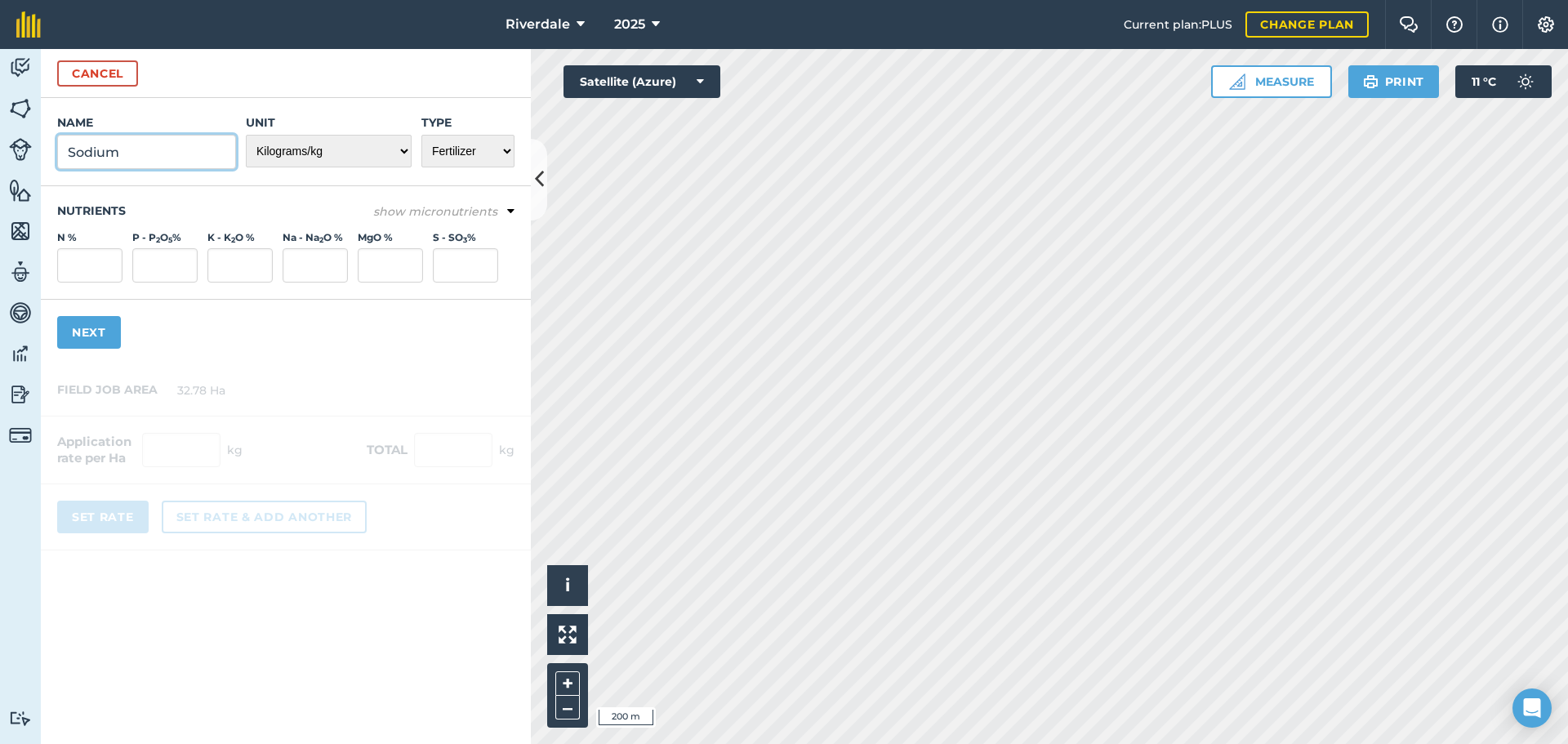
click at [144, 144] on input "Sodium" at bounding box center [146, 152] width 179 height 35
type input "Sodium Molbdate"
click at [513, 208] on icon at bounding box center [511, 211] width 8 height 15
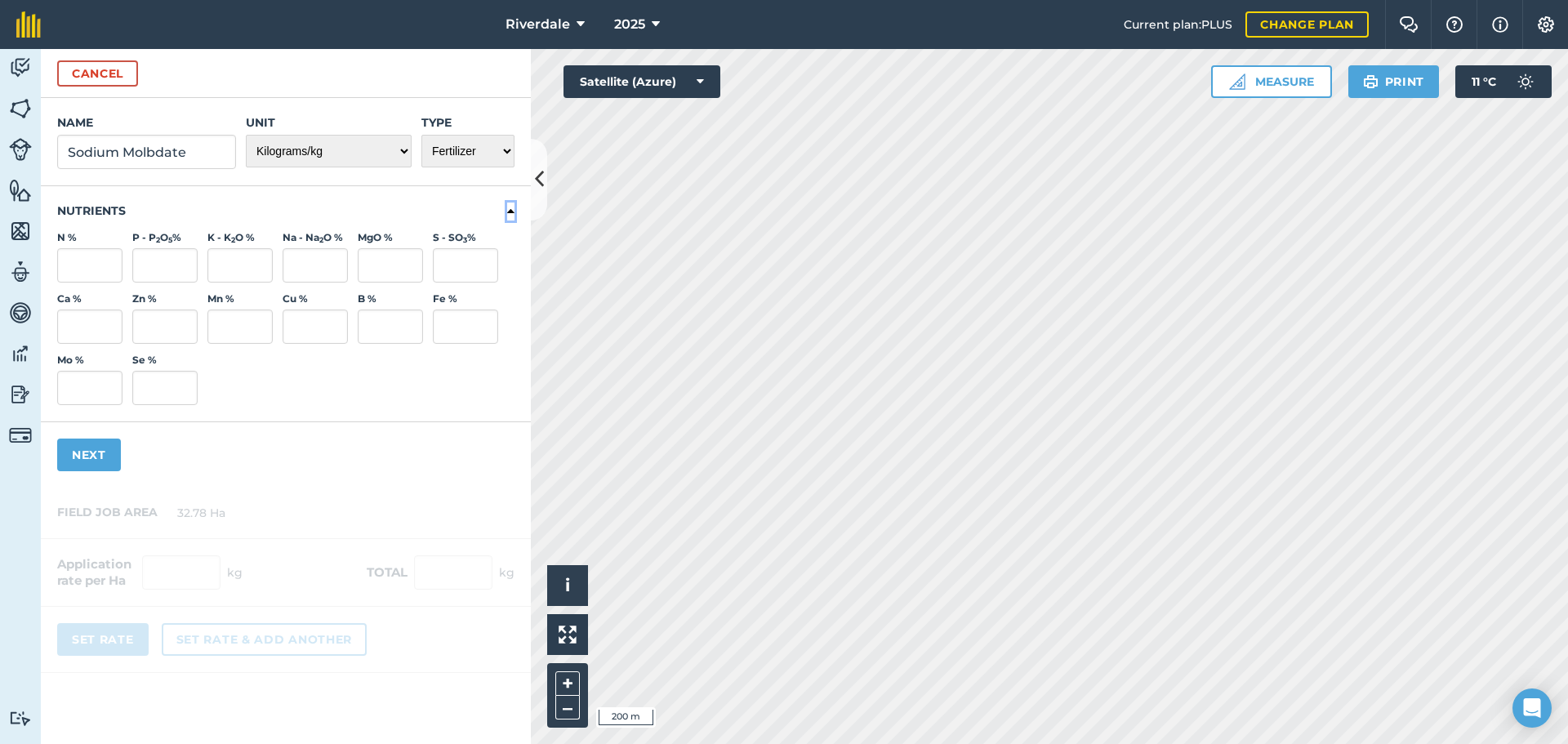
click at [511, 211] on icon at bounding box center [511, 211] width 8 height 15
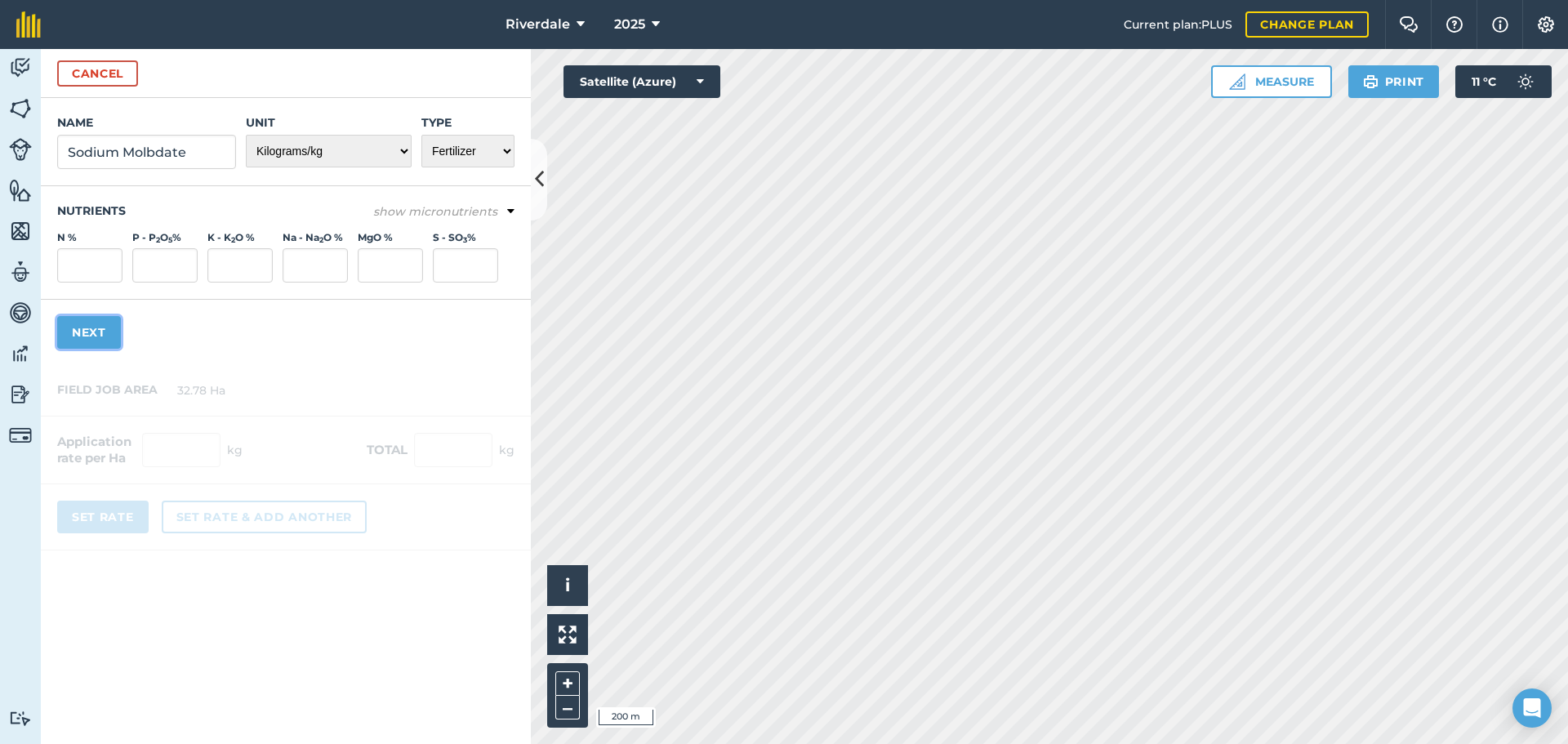
click at [88, 328] on button "Next" at bounding box center [89, 332] width 64 height 33
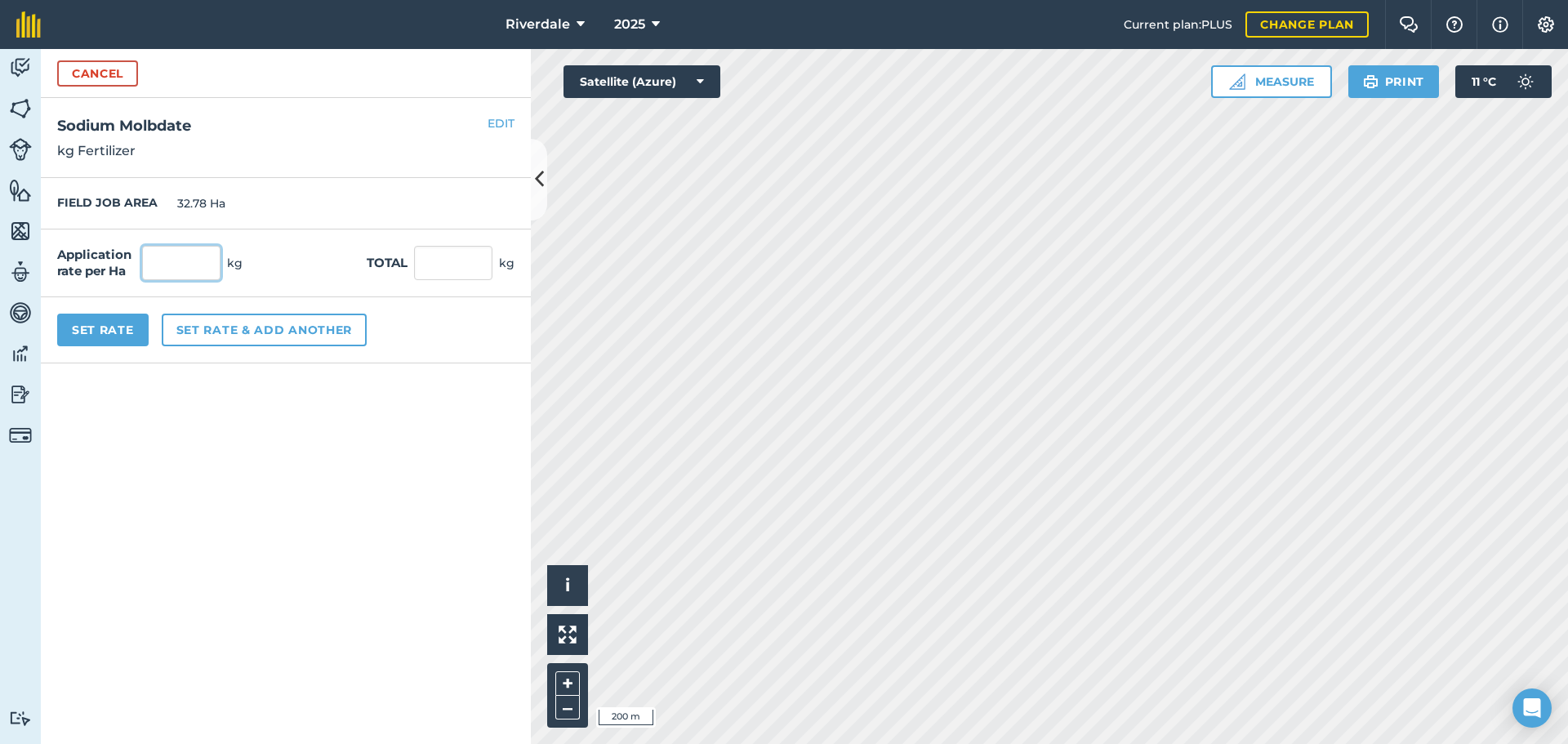
click at [164, 262] on input "text" at bounding box center [181, 263] width 79 height 35
type input "0.05"
type input "1.639"
click at [463, 264] on input "1.639" at bounding box center [453, 263] width 79 height 35
click at [96, 330] on button "Set Rate" at bounding box center [103, 330] width 91 height 33
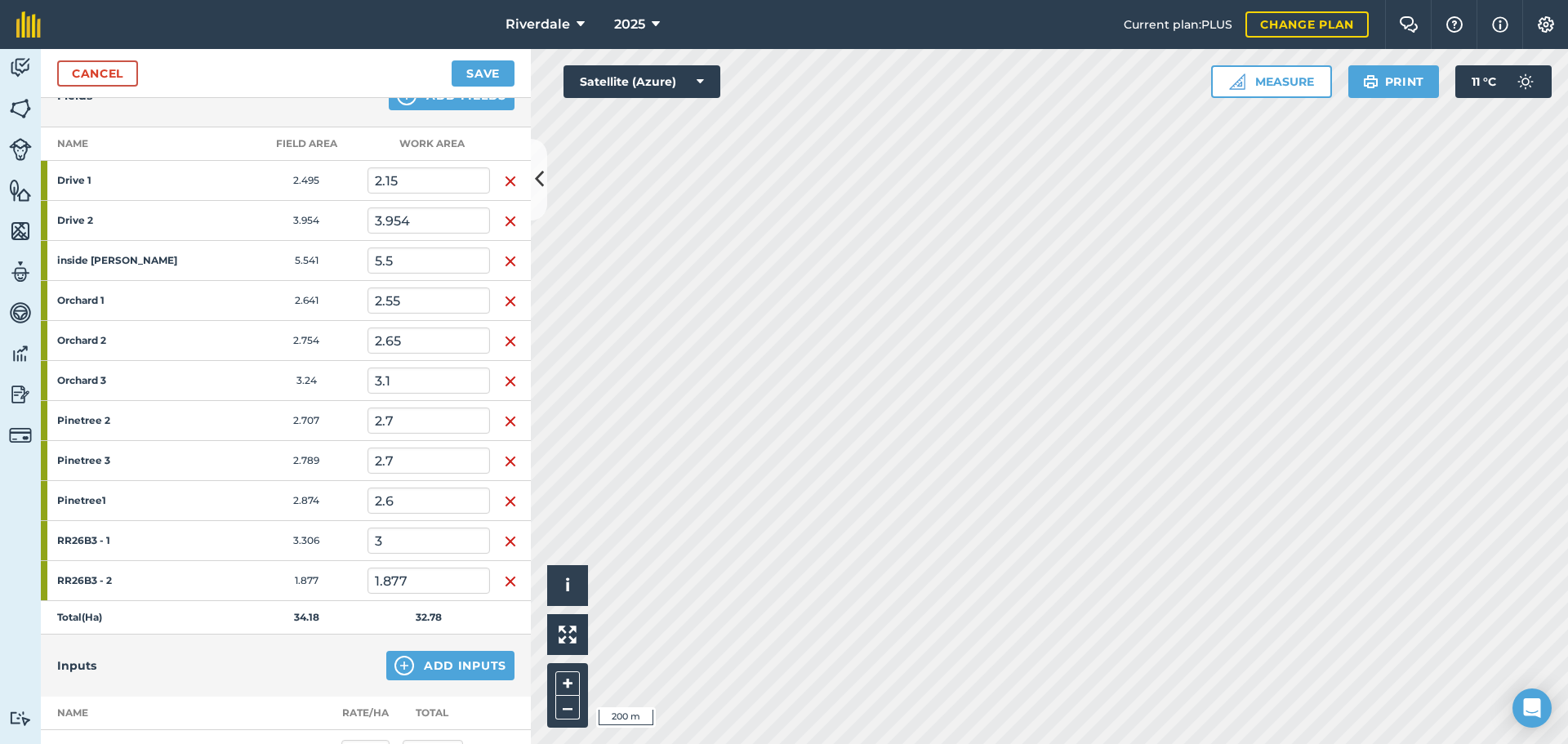
scroll to position [3, 0]
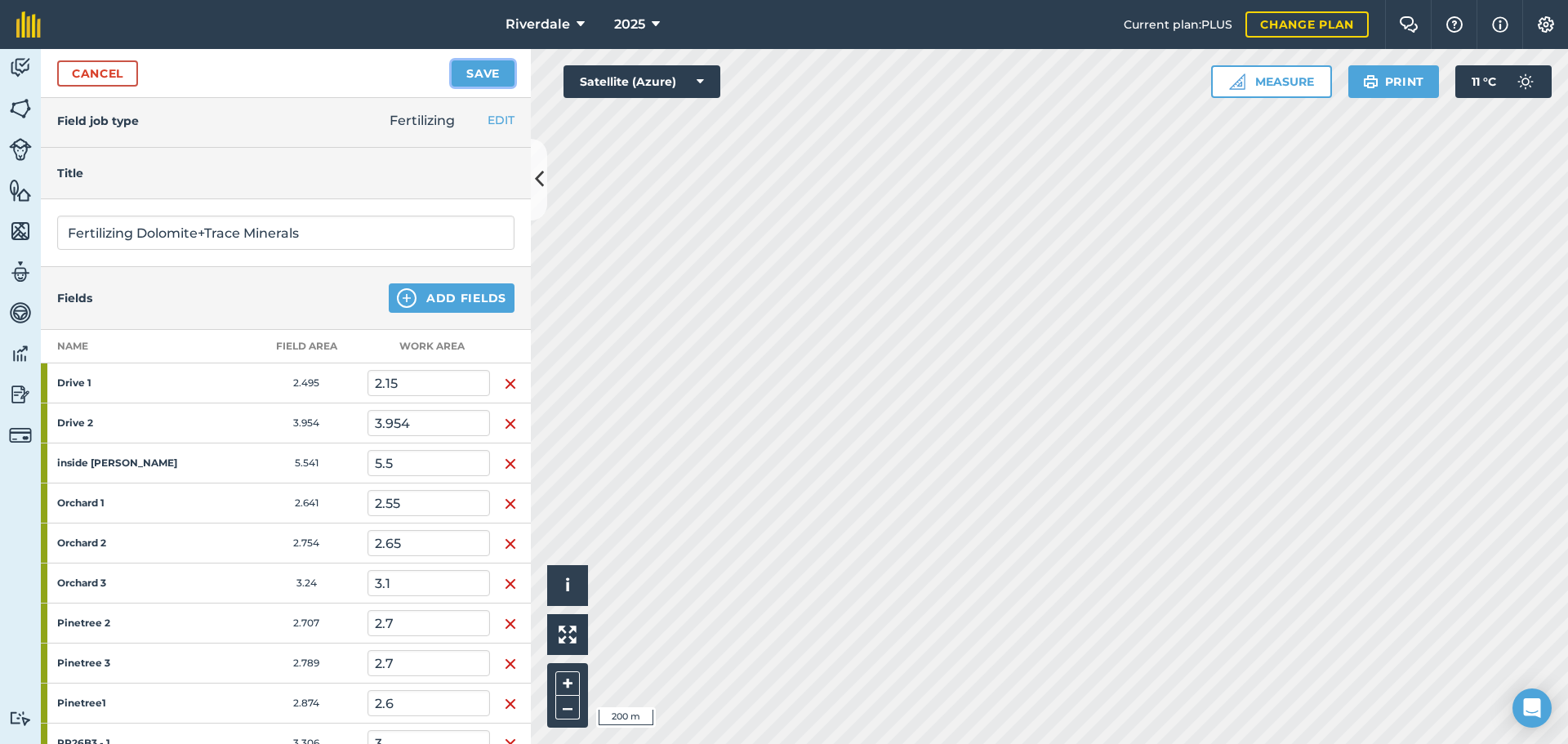
click at [477, 66] on button "Save" at bounding box center [482, 73] width 63 height 26
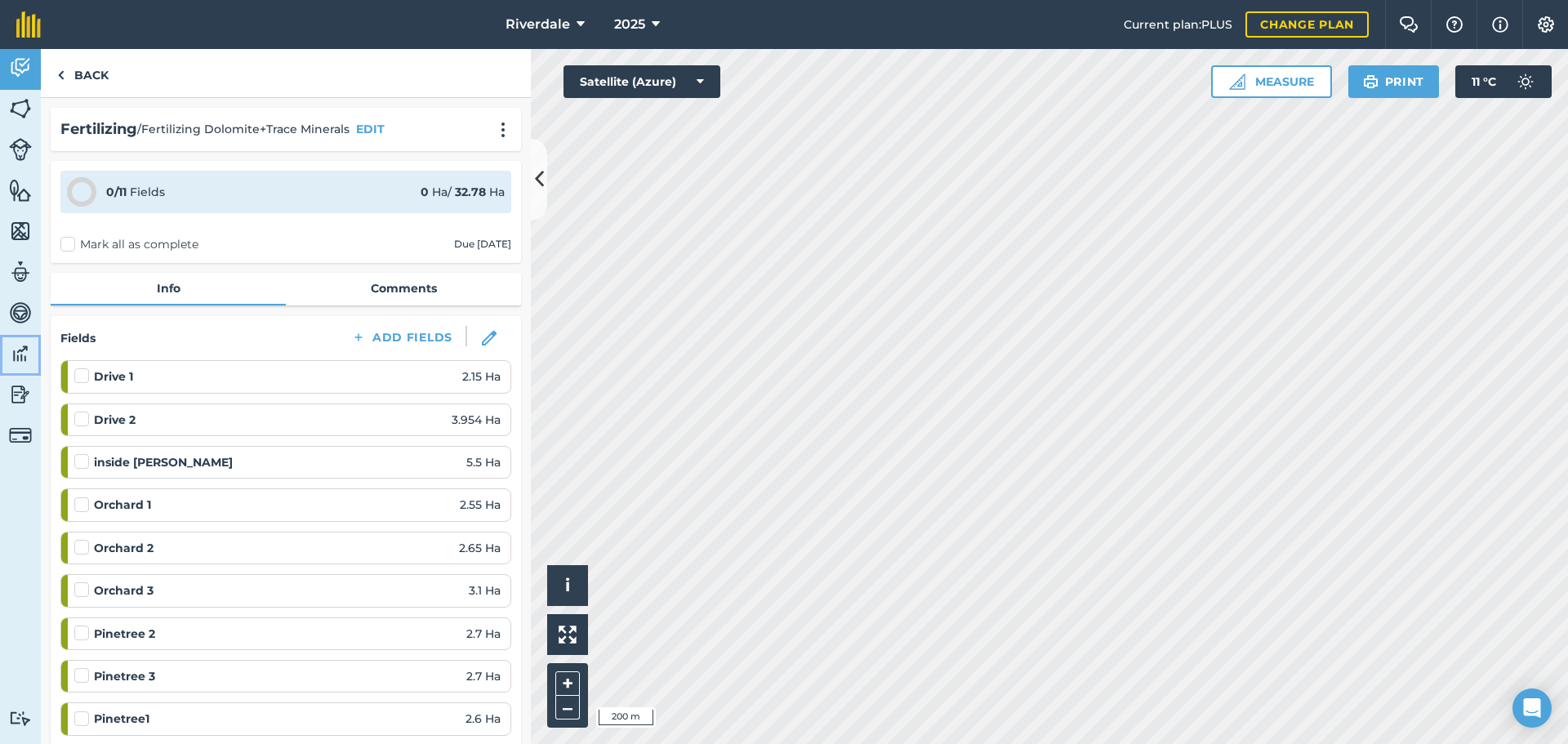
click at [18, 355] on img at bounding box center [20, 354] width 22 height 24
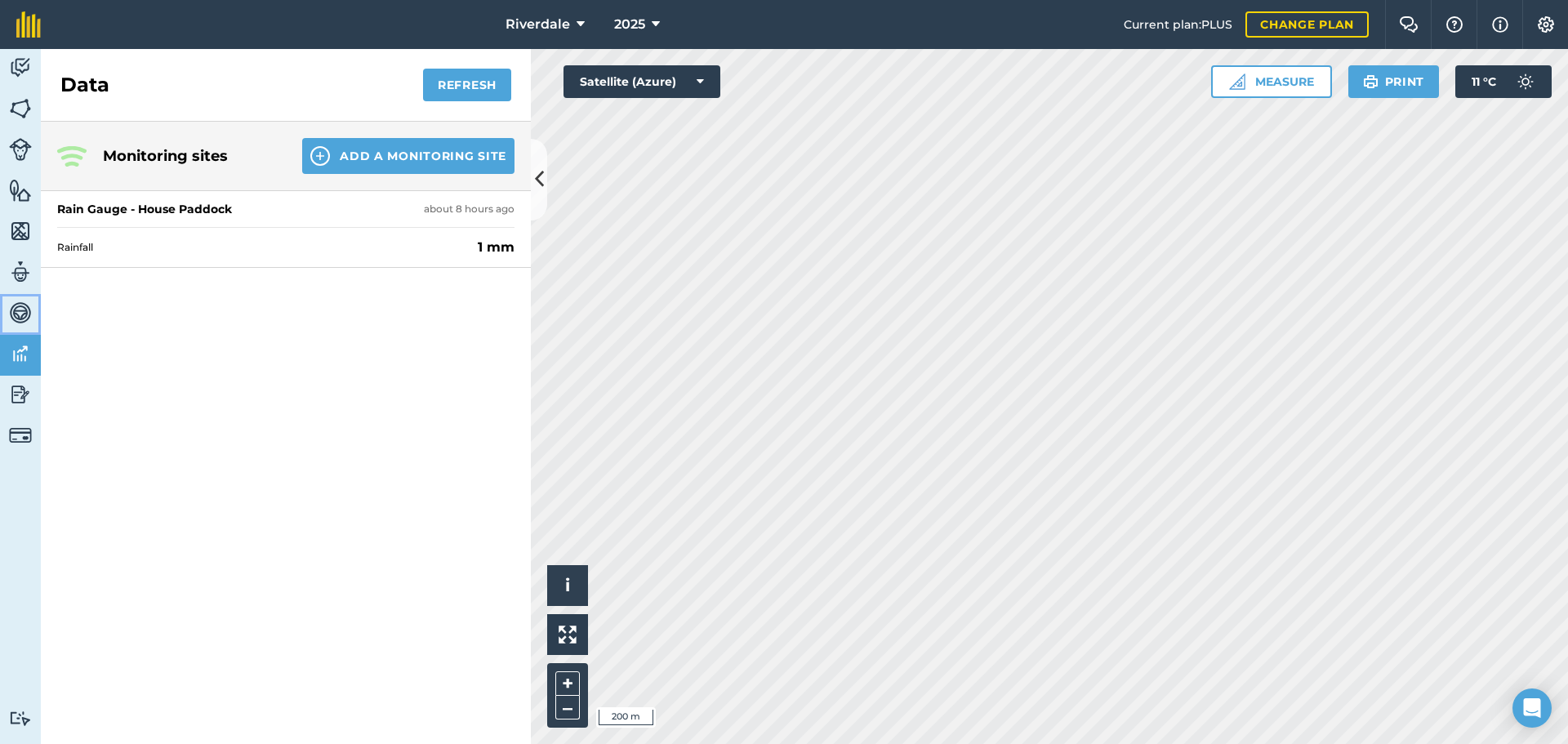
click at [22, 311] on img at bounding box center [20, 312] width 22 height 24
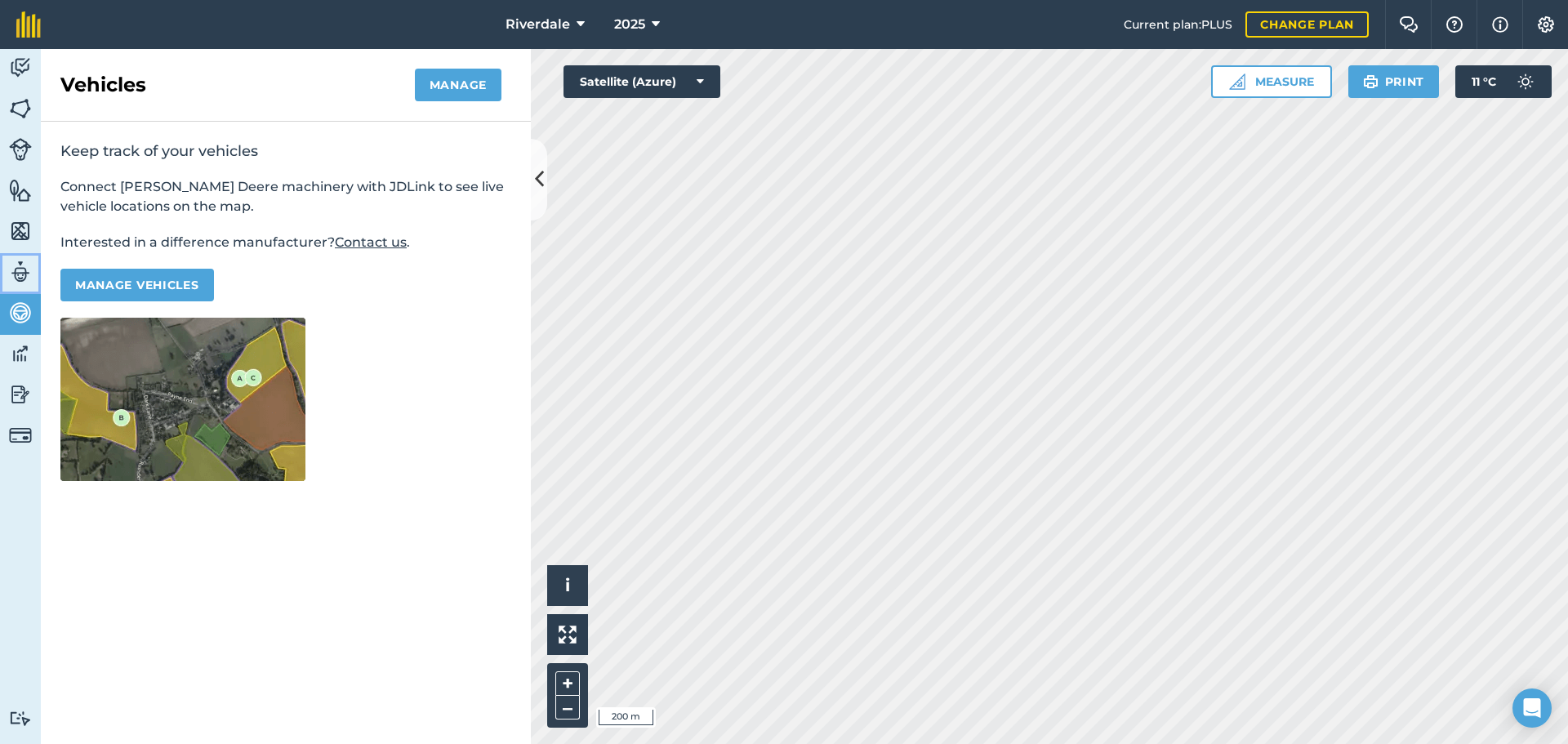
click at [19, 271] on img at bounding box center [20, 272] width 22 height 24
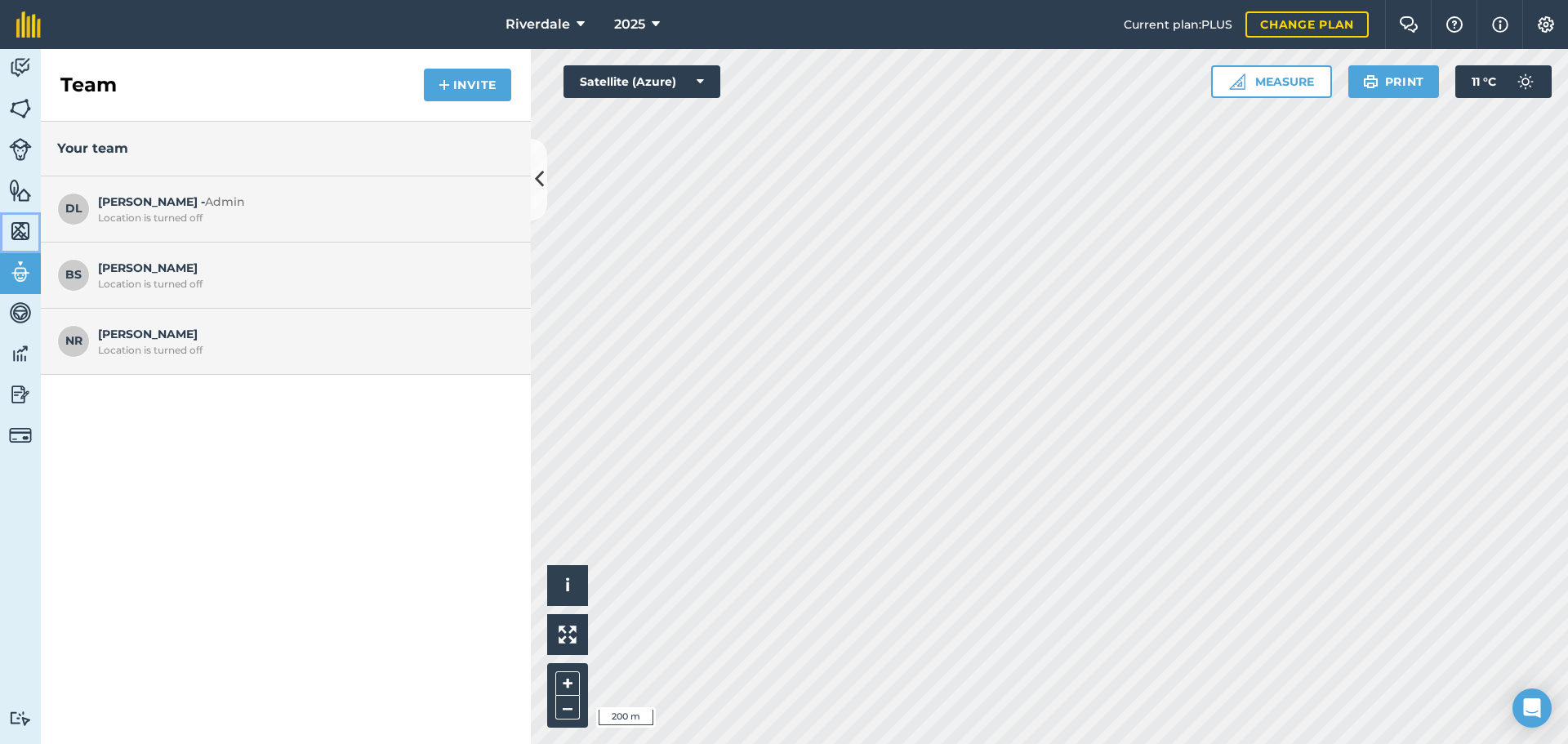
click at [20, 231] on img at bounding box center [20, 231] width 22 height 24
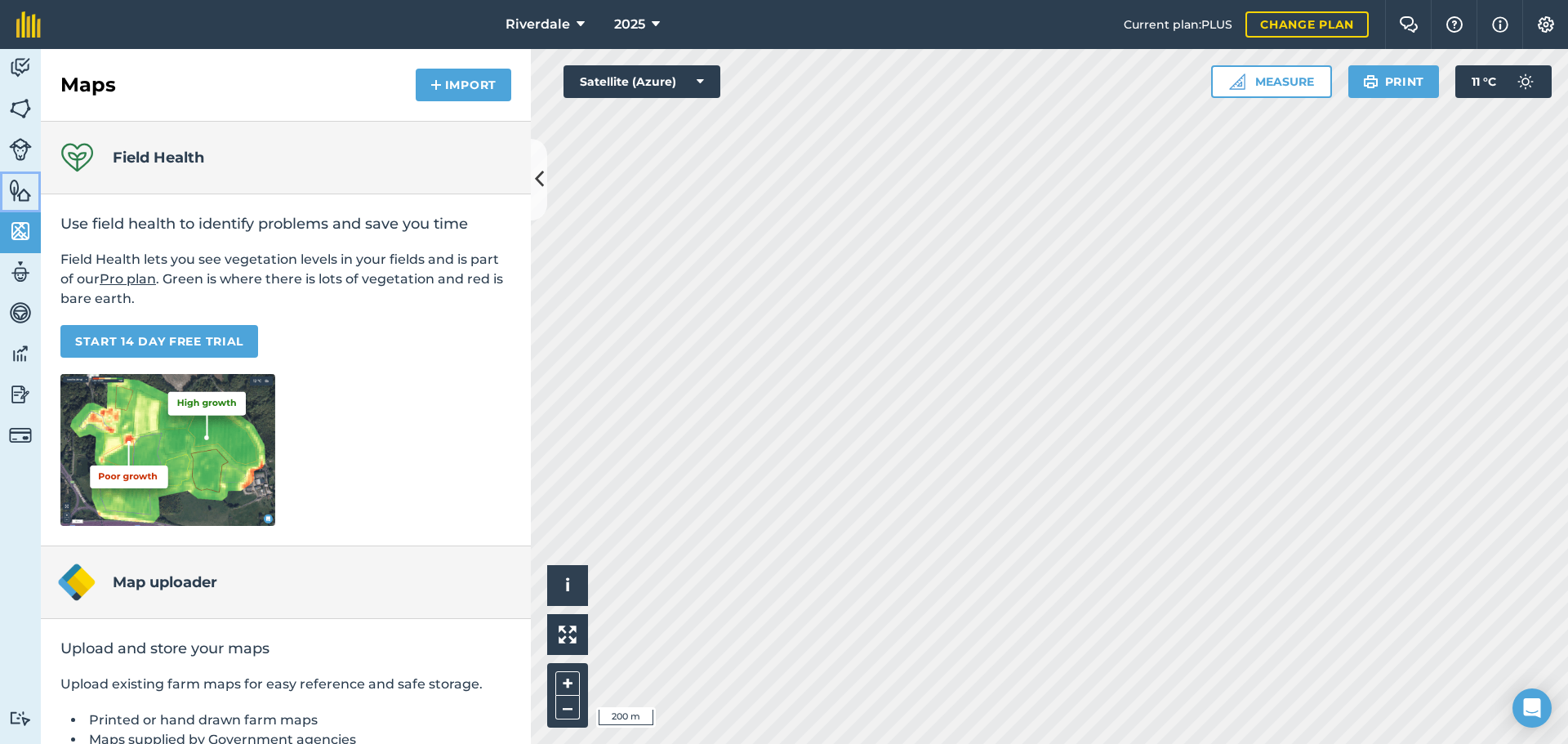
click at [20, 190] on img at bounding box center [20, 190] width 22 height 24
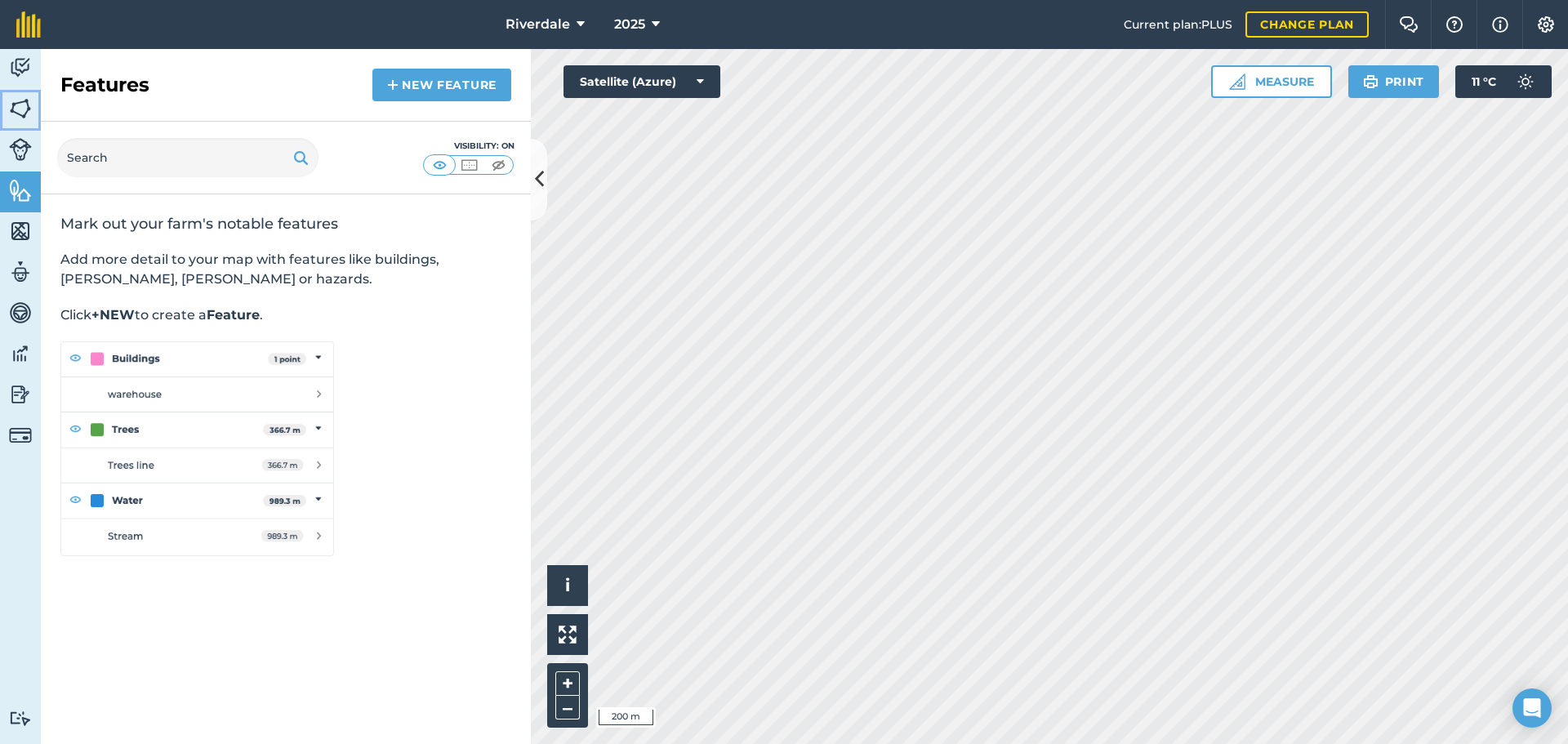
click at [22, 106] on img at bounding box center [20, 109] width 22 height 24
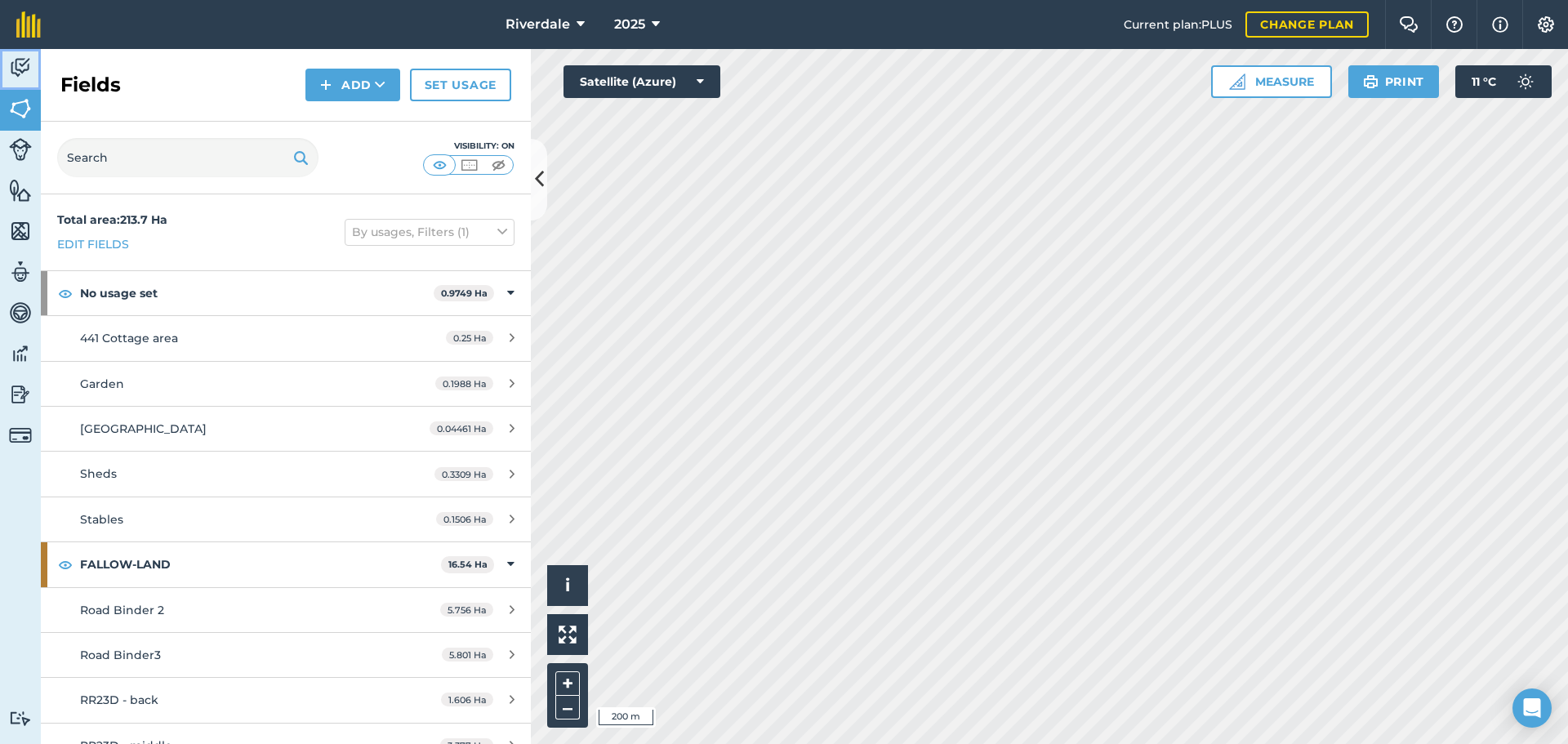
click at [22, 62] on img at bounding box center [20, 67] width 22 height 24
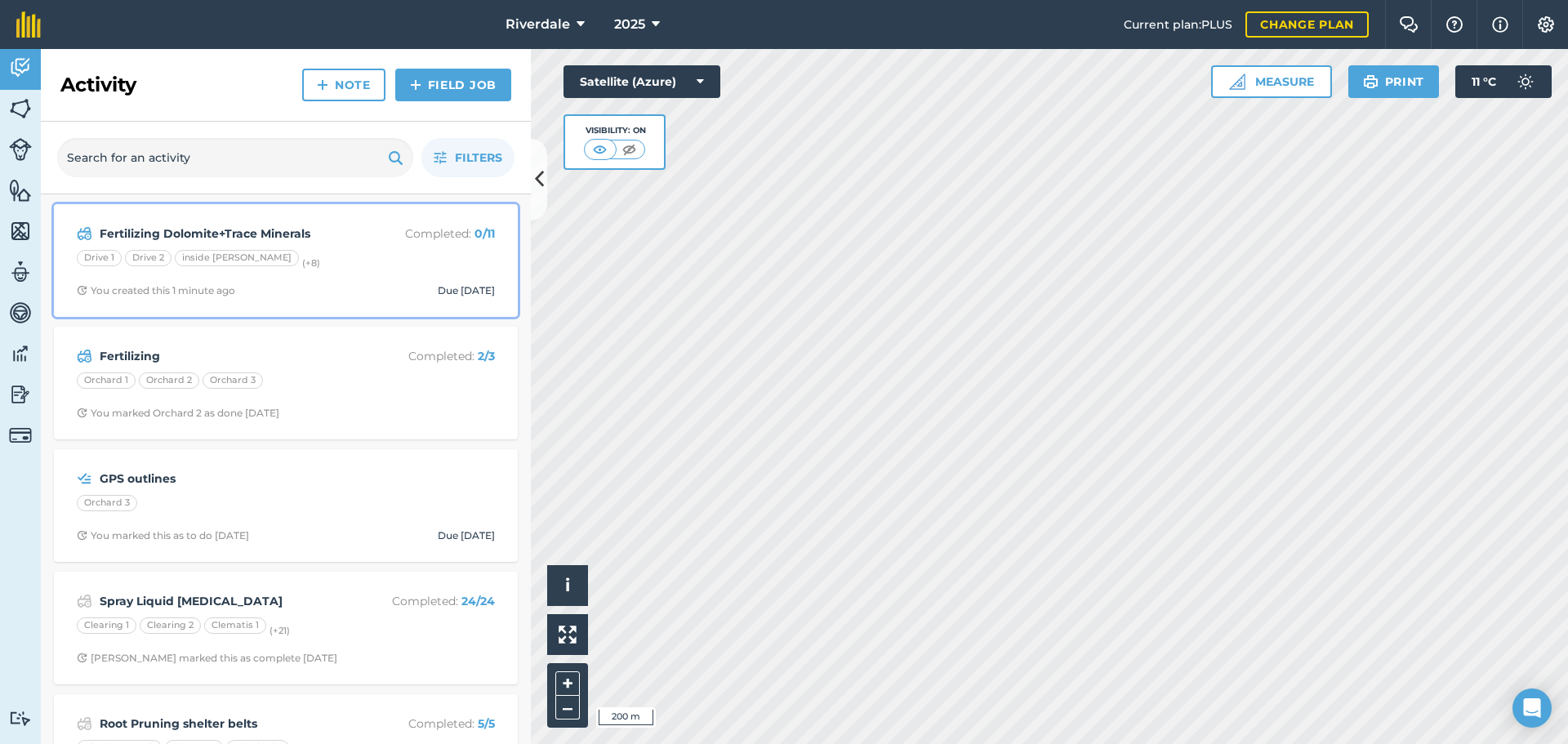
click at [199, 233] on strong "Fertilizing Dolomite+Trace Minerals" at bounding box center [229, 233] width 259 height 18
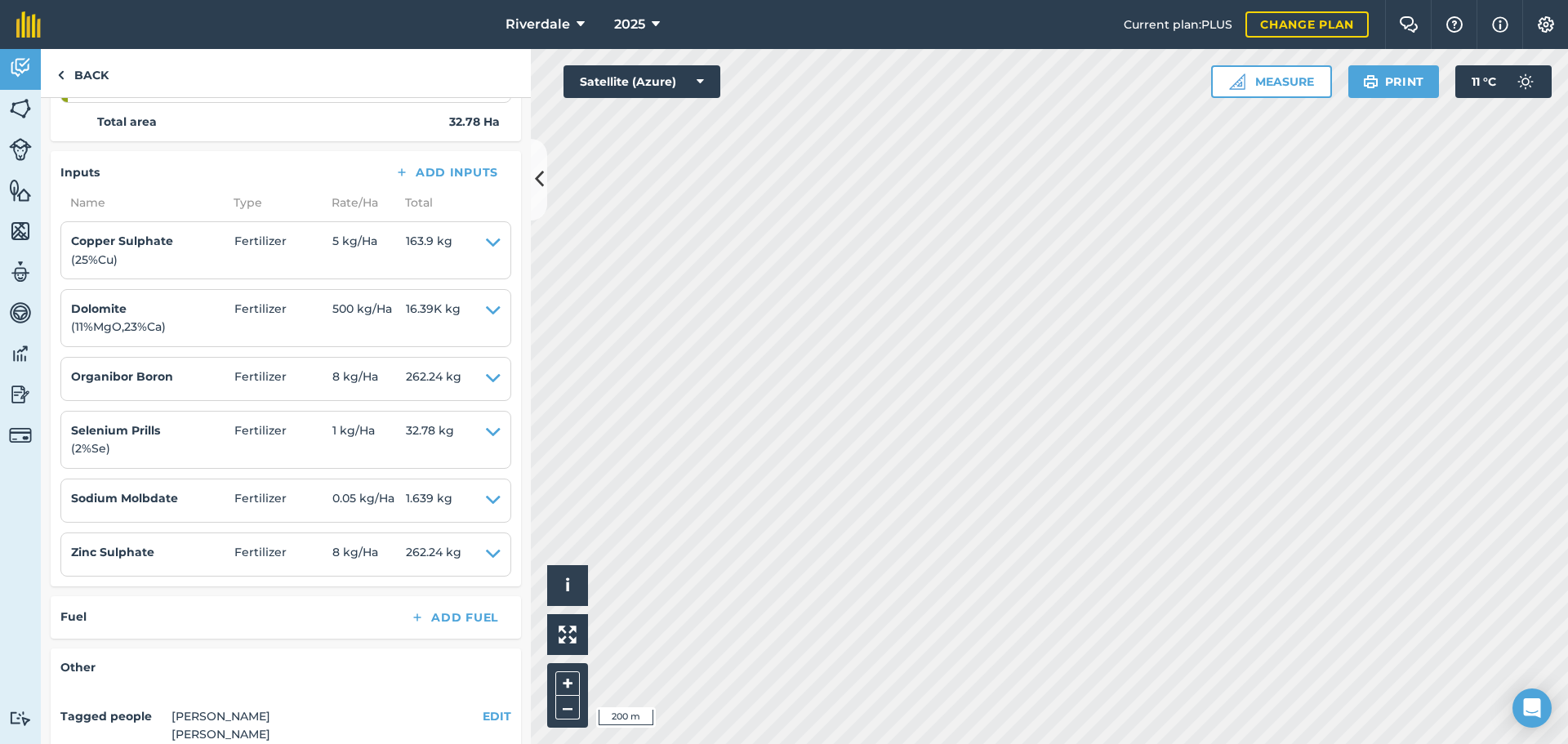
scroll to position [735, 0]
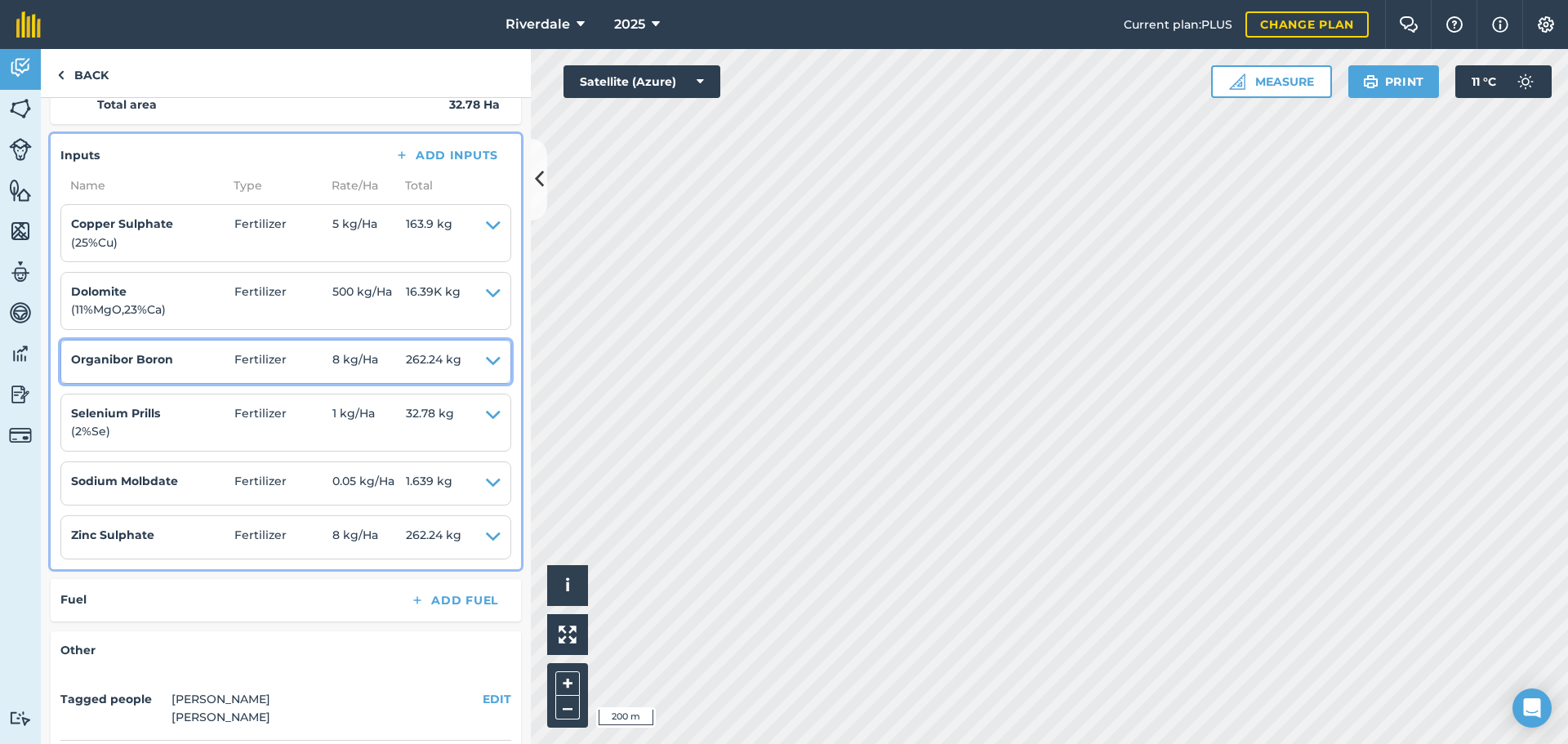
click at [486, 360] on icon at bounding box center [493, 362] width 15 height 22
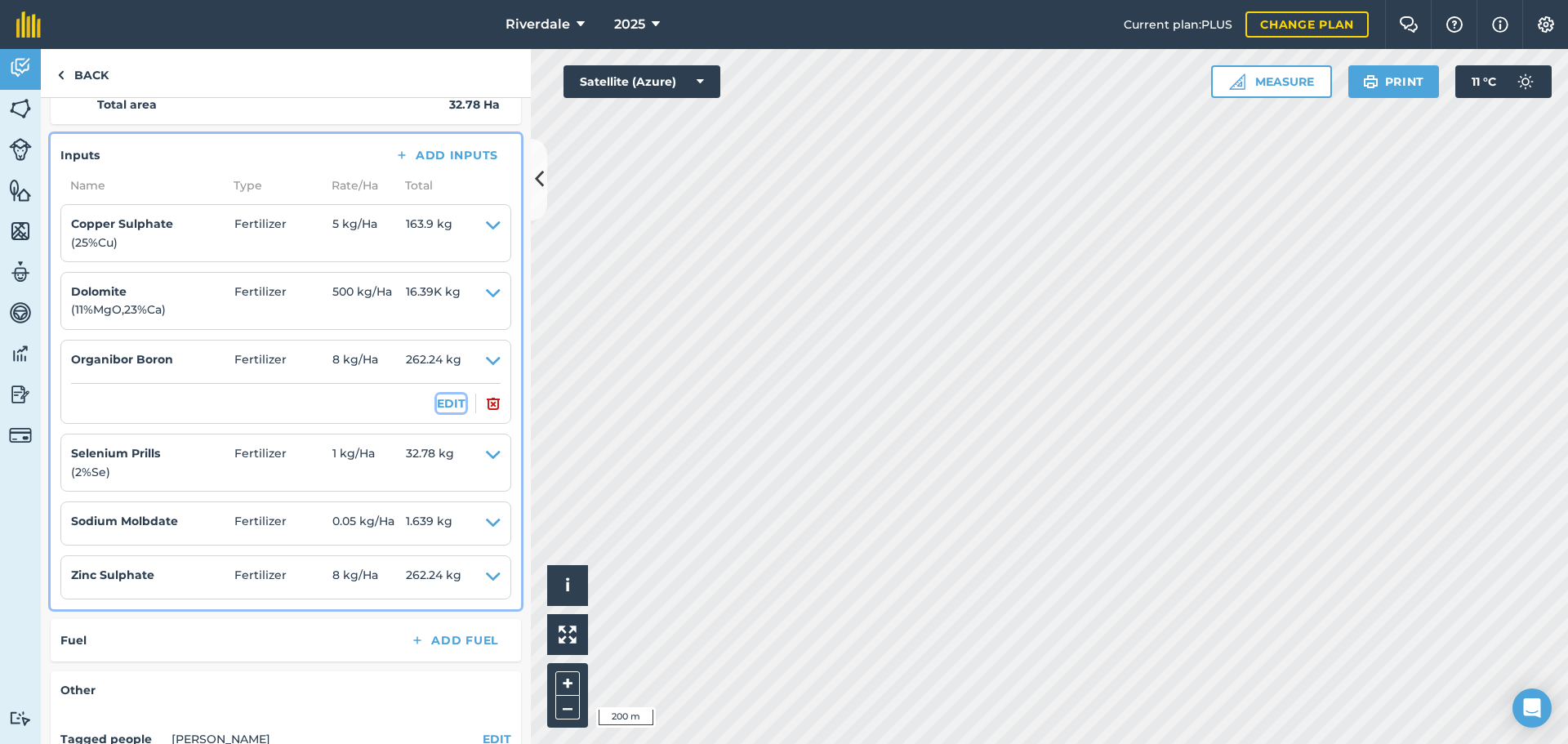
click at [441, 400] on button "EDIT" at bounding box center [450, 403] width 28 height 18
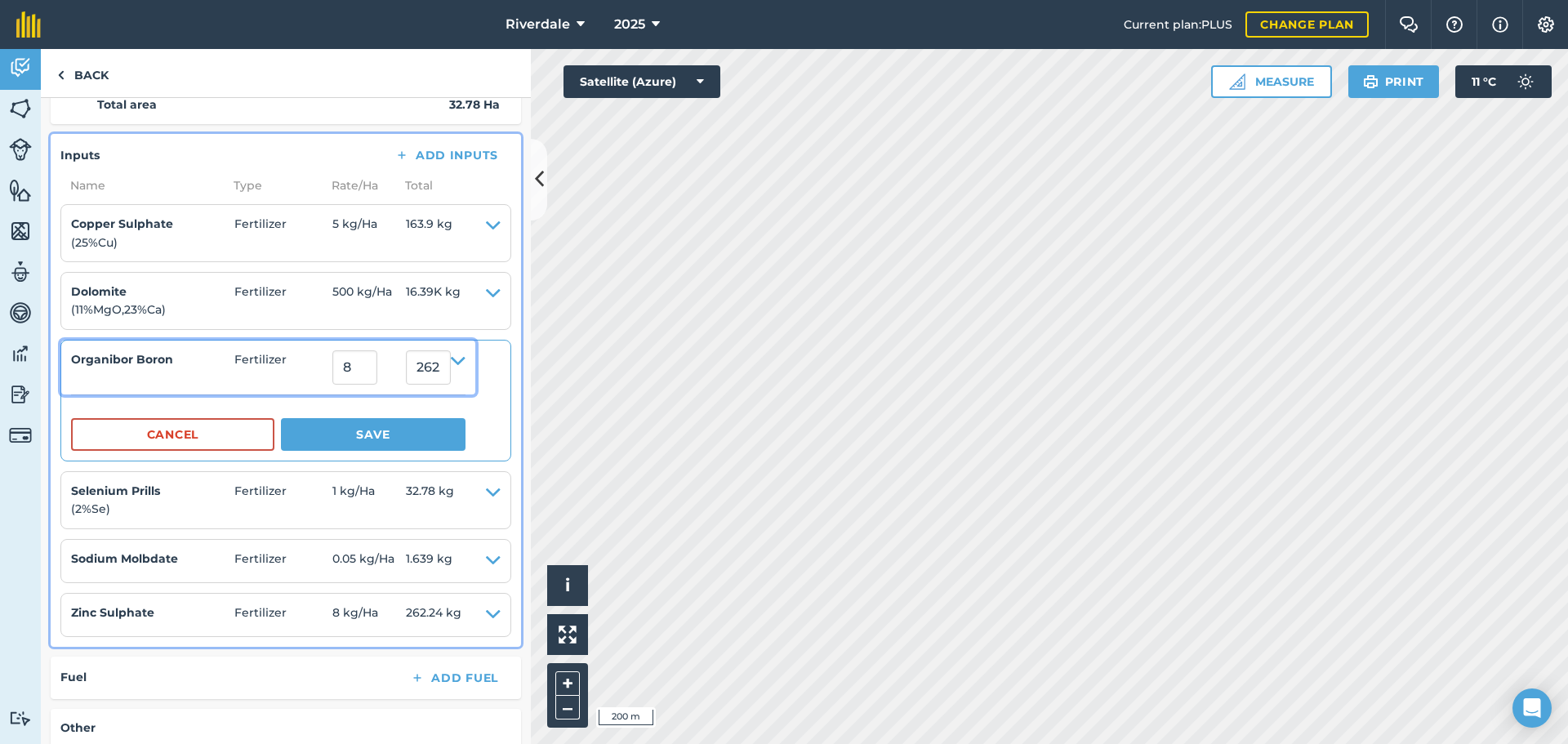
click at [465, 358] on icon at bounding box center [457, 368] width 15 height 35
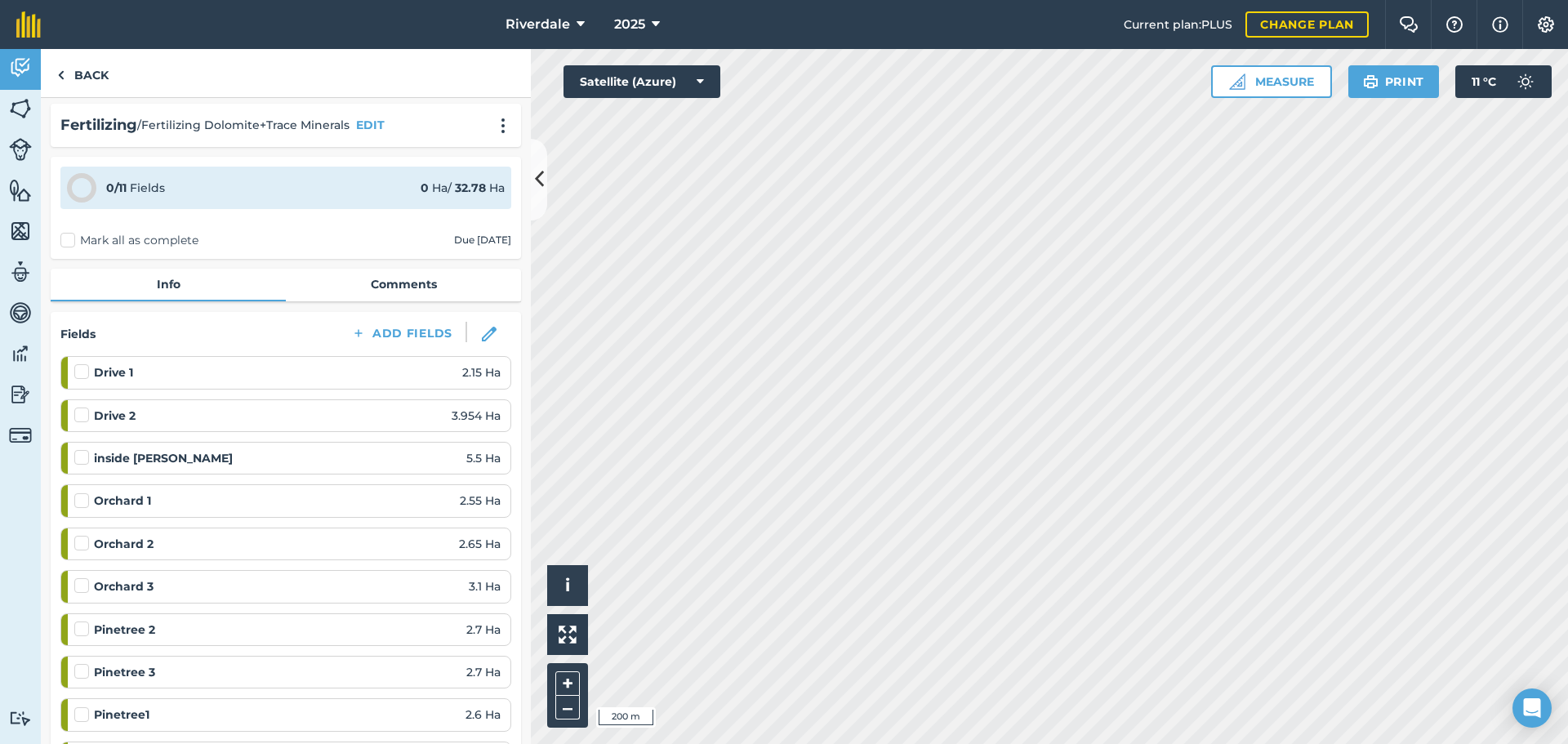
scroll to position [0, 0]
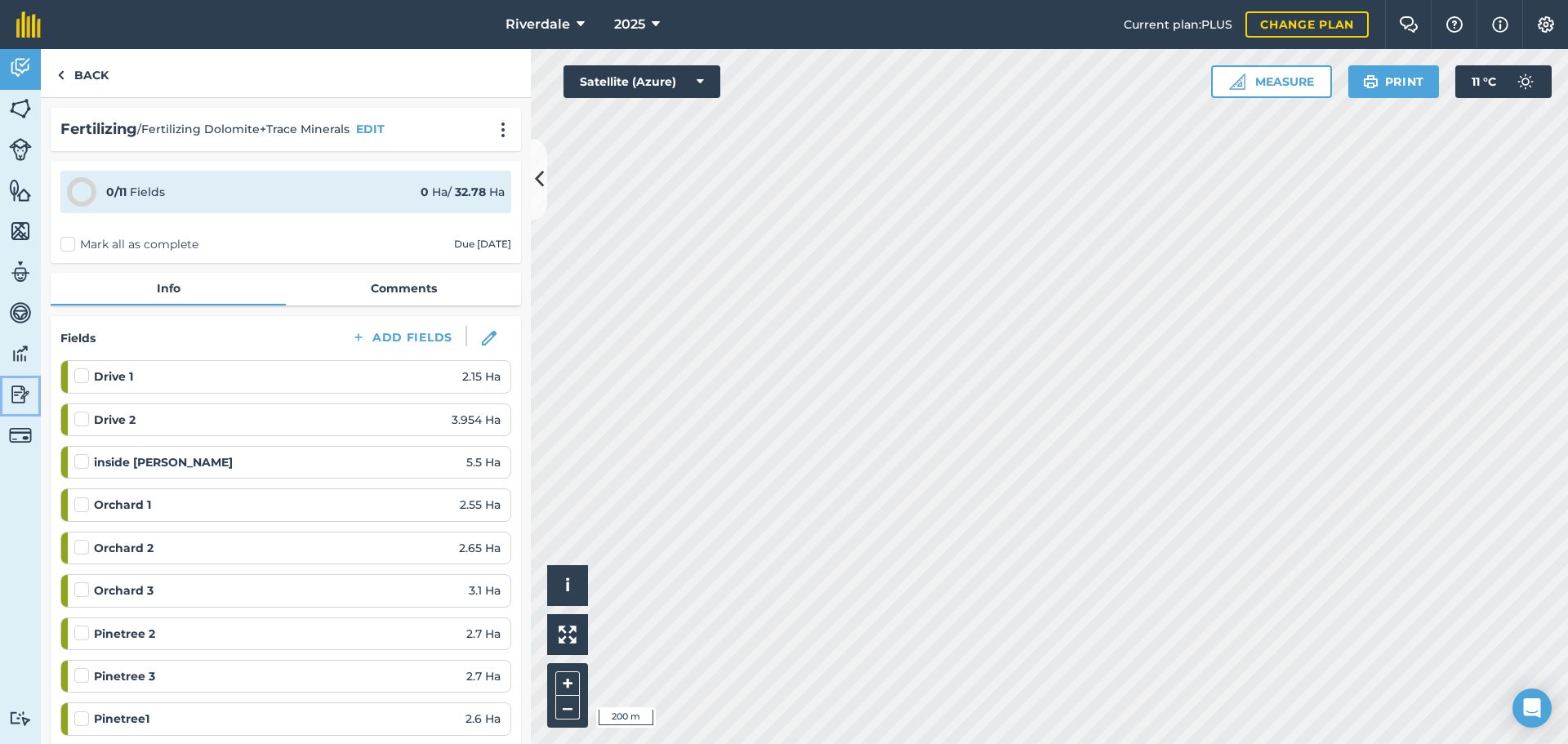
click at [17, 392] on img at bounding box center [20, 394] width 22 height 24
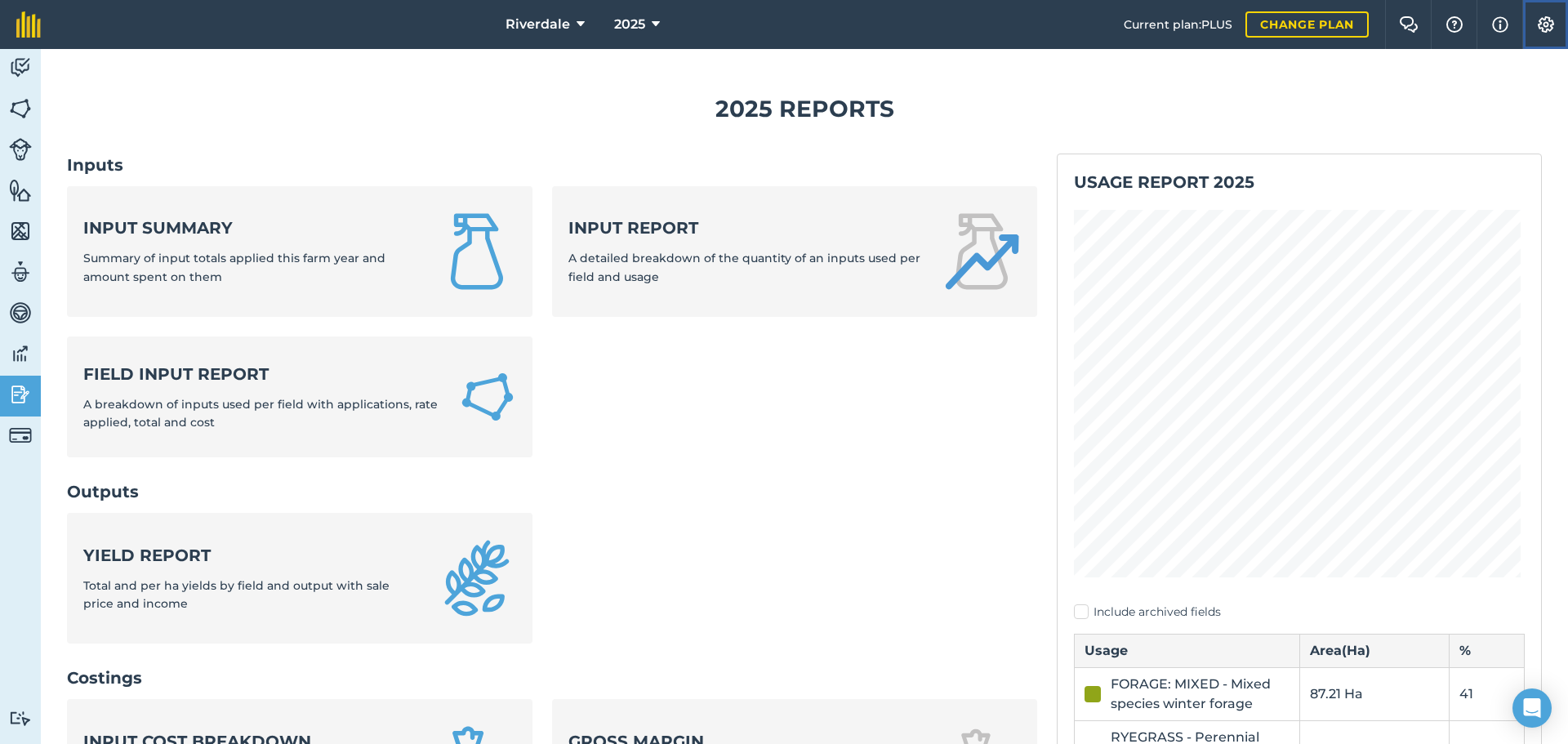
click at [1541, 21] on img at bounding box center [1546, 24] width 20 height 16
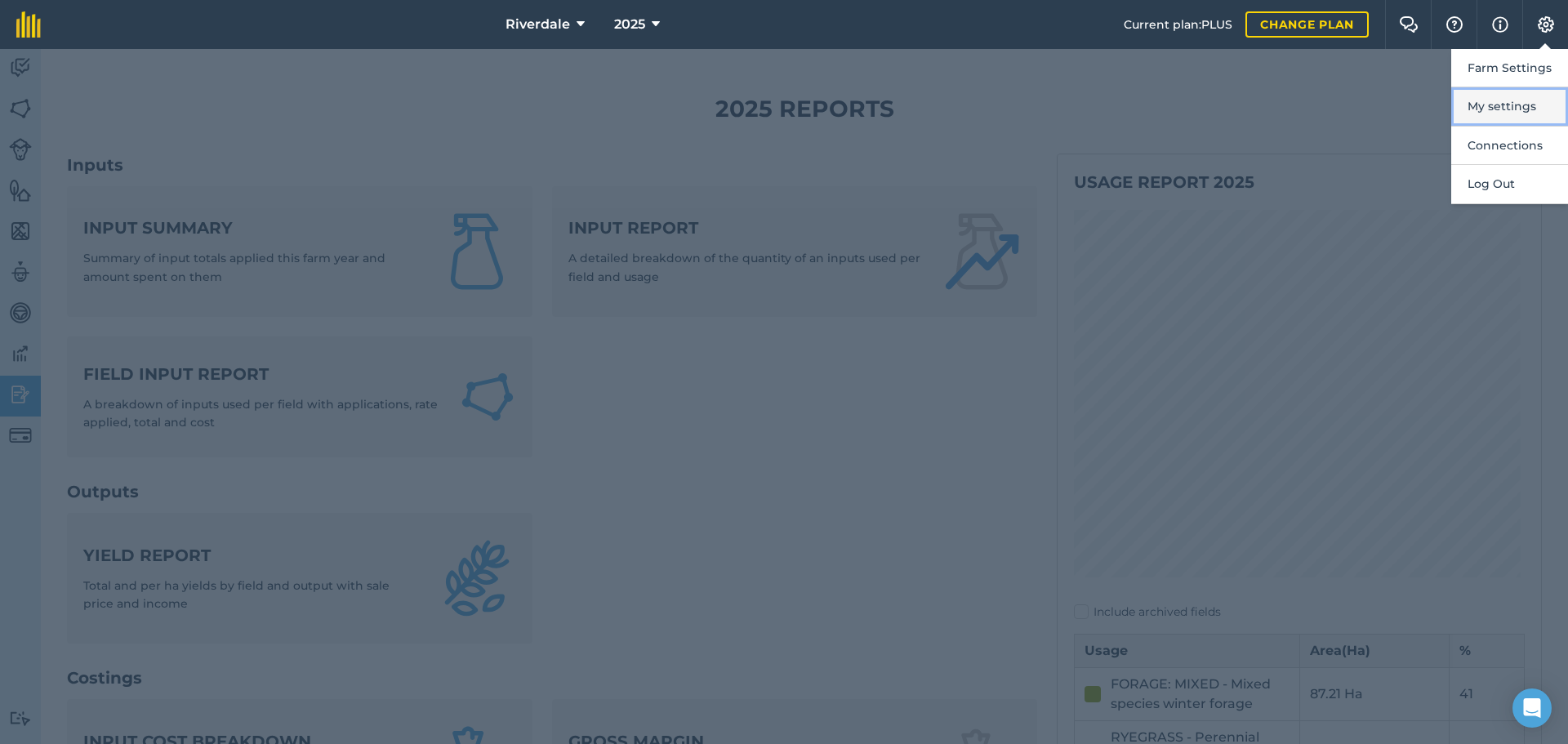
click at [1499, 102] on button "My settings" at bounding box center [1508, 106] width 116 height 38
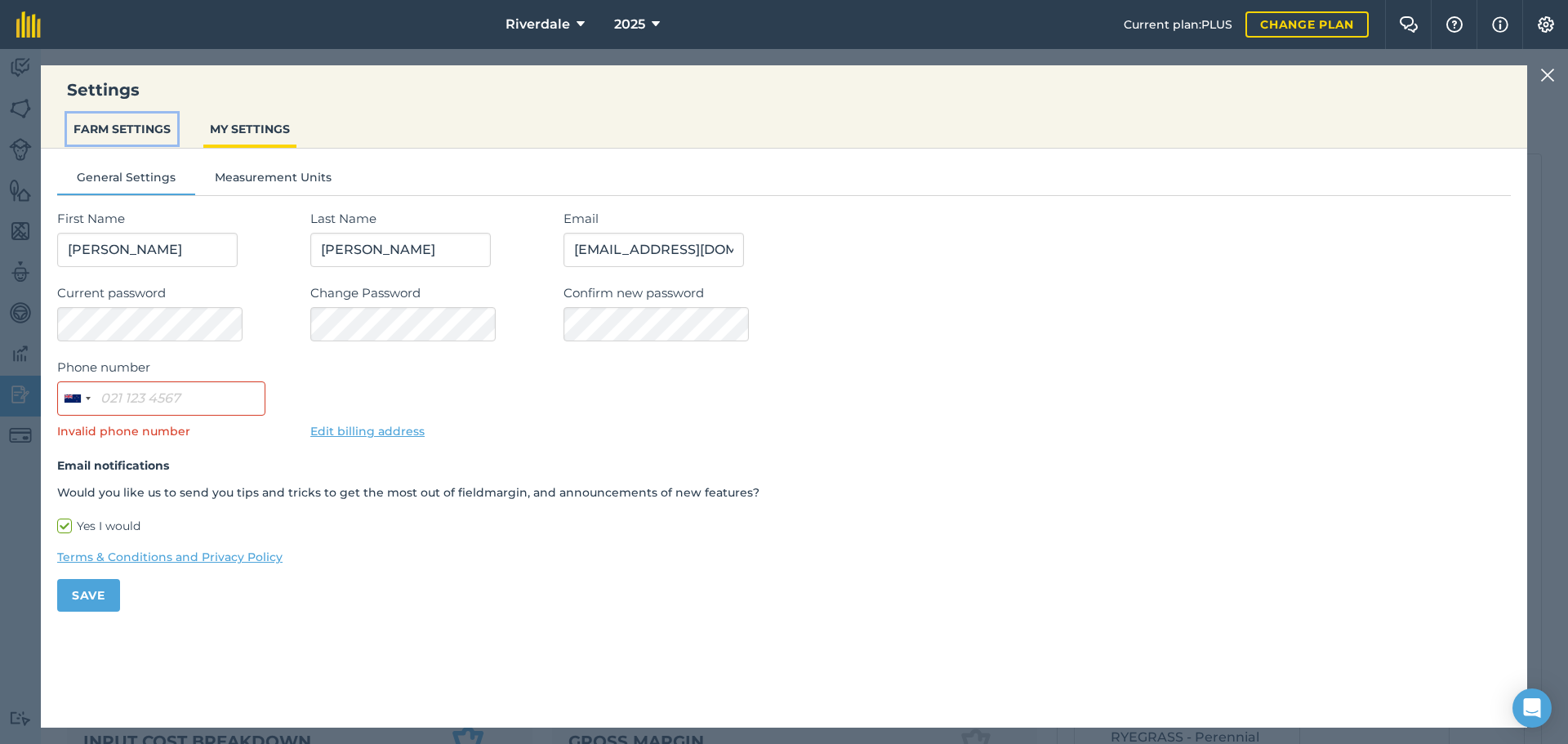
click at [104, 126] on button "FARM SETTINGS" at bounding box center [123, 129] width 110 height 31
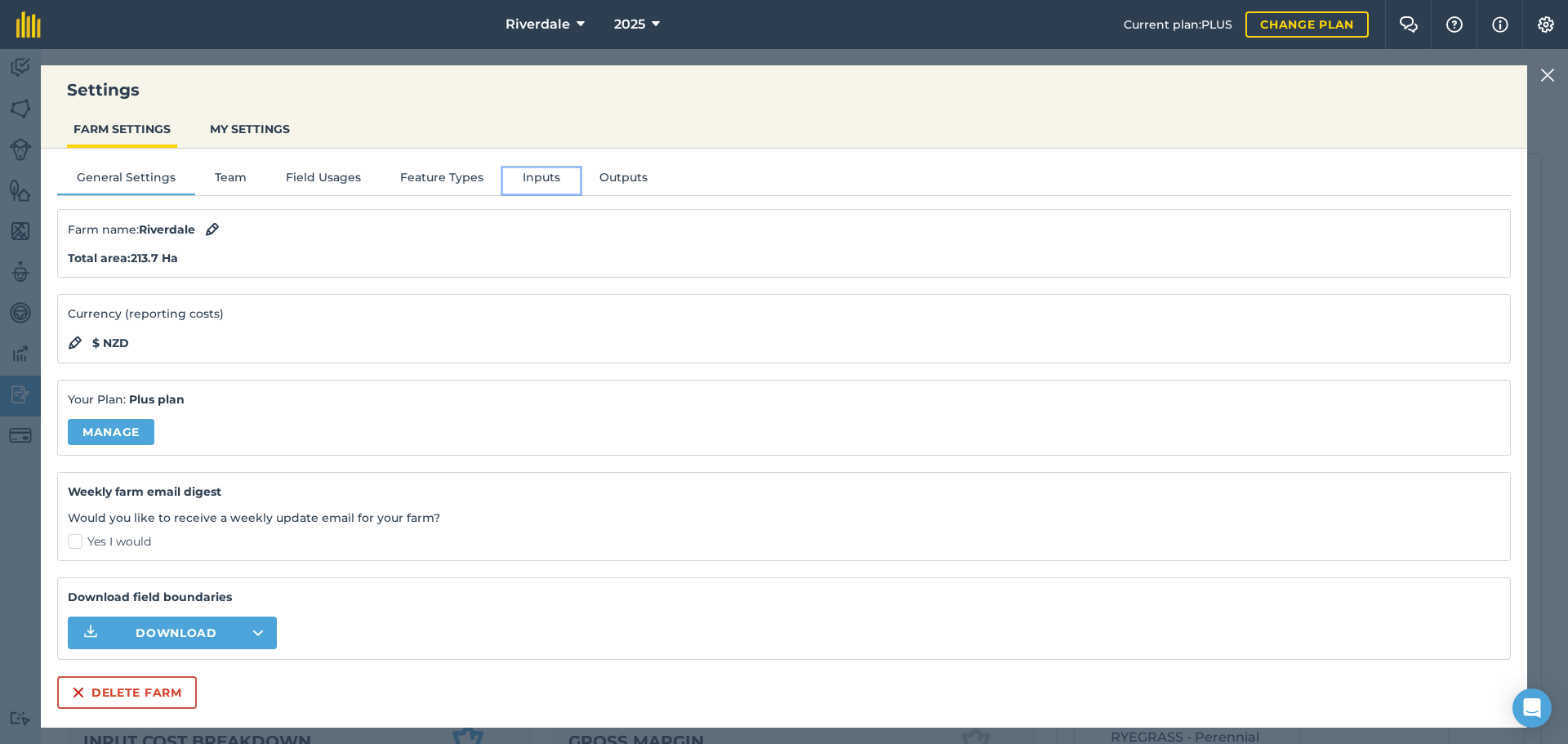
click at [540, 175] on button "Inputs" at bounding box center [541, 180] width 77 height 24
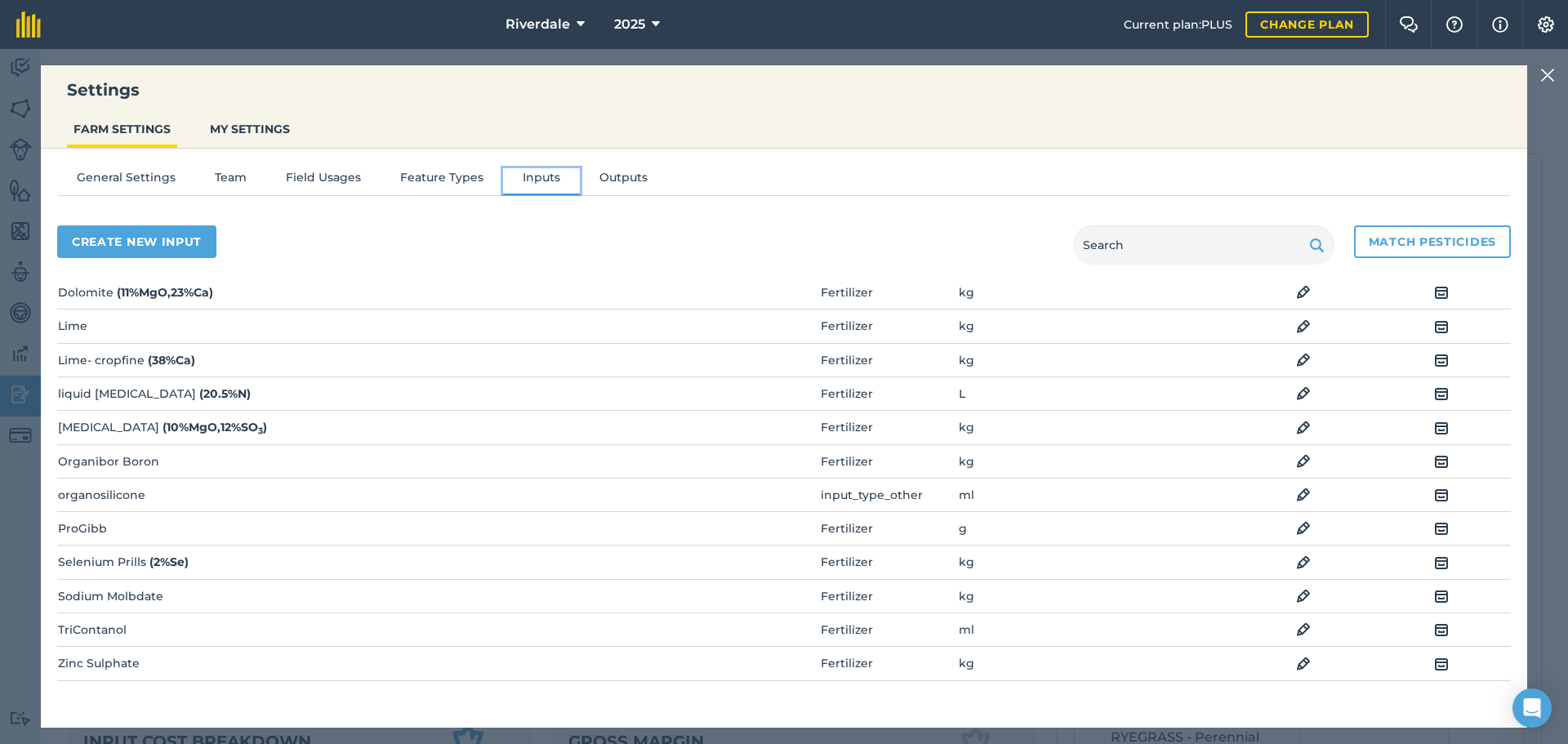
scroll to position [154, 0]
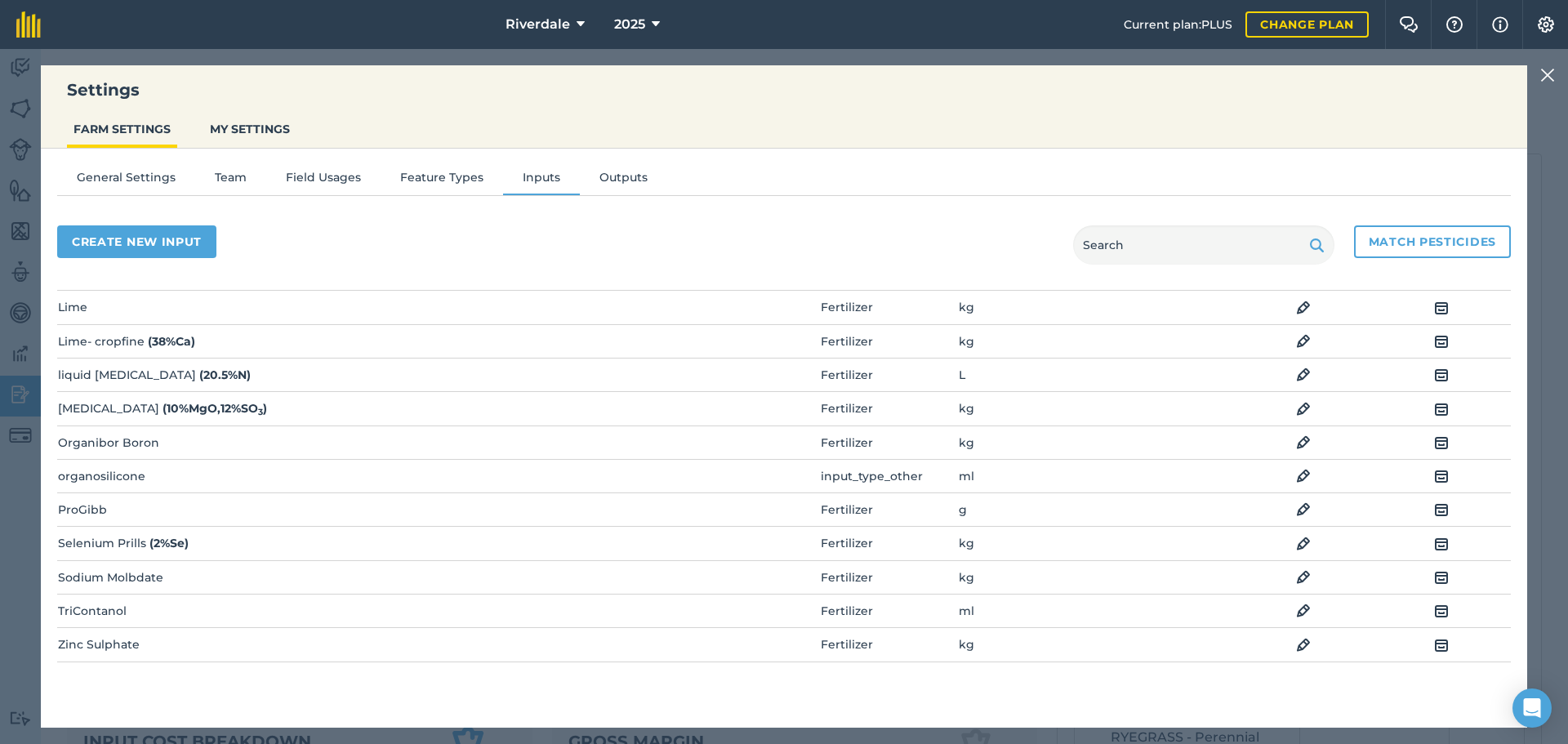
click at [1296, 439] on img at bounding box center [1303, 442] width 15 height 20
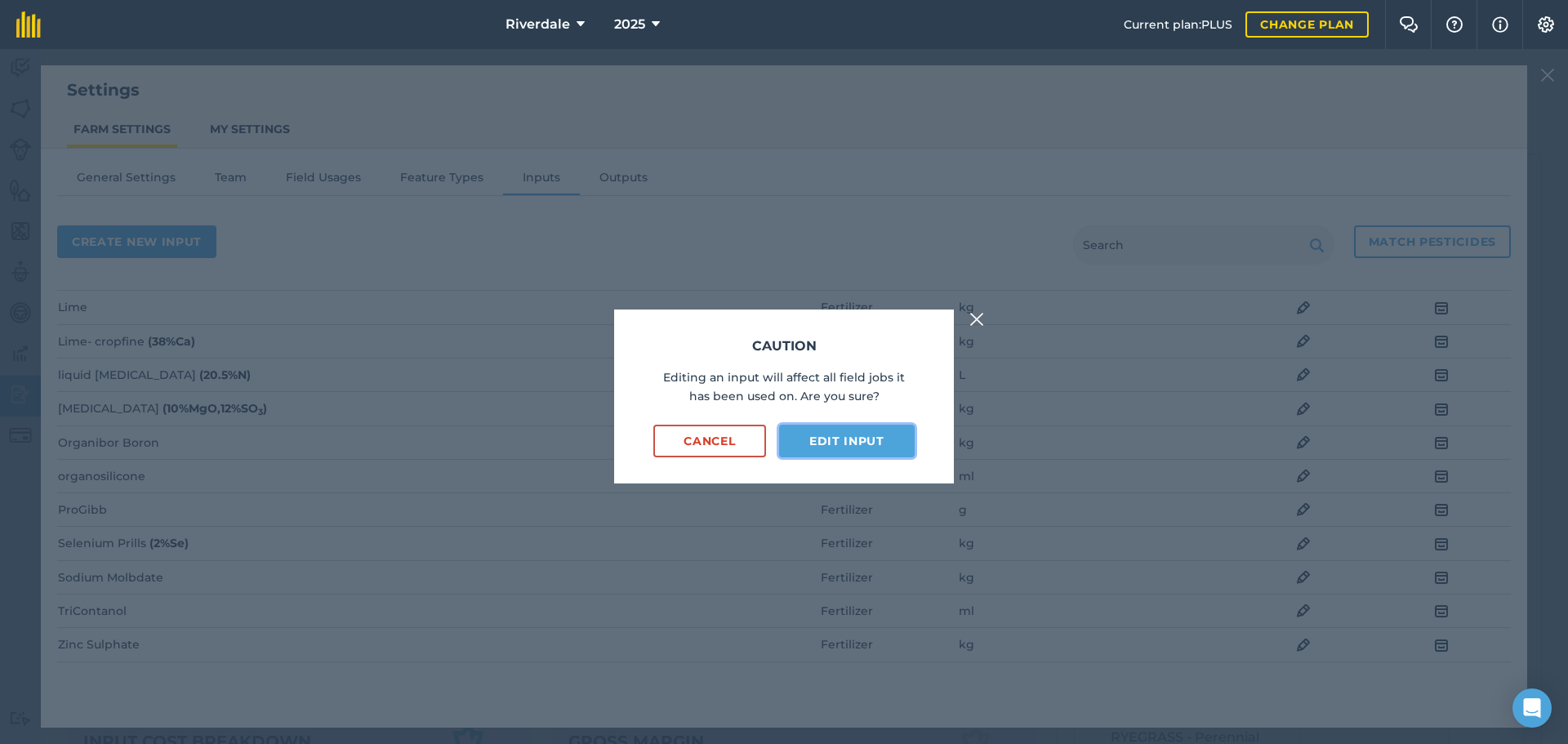
click at [841, 438] on button "Edit input" at bounding box center [847, 441] width 135 height 33
select select "KILOGRAMS"
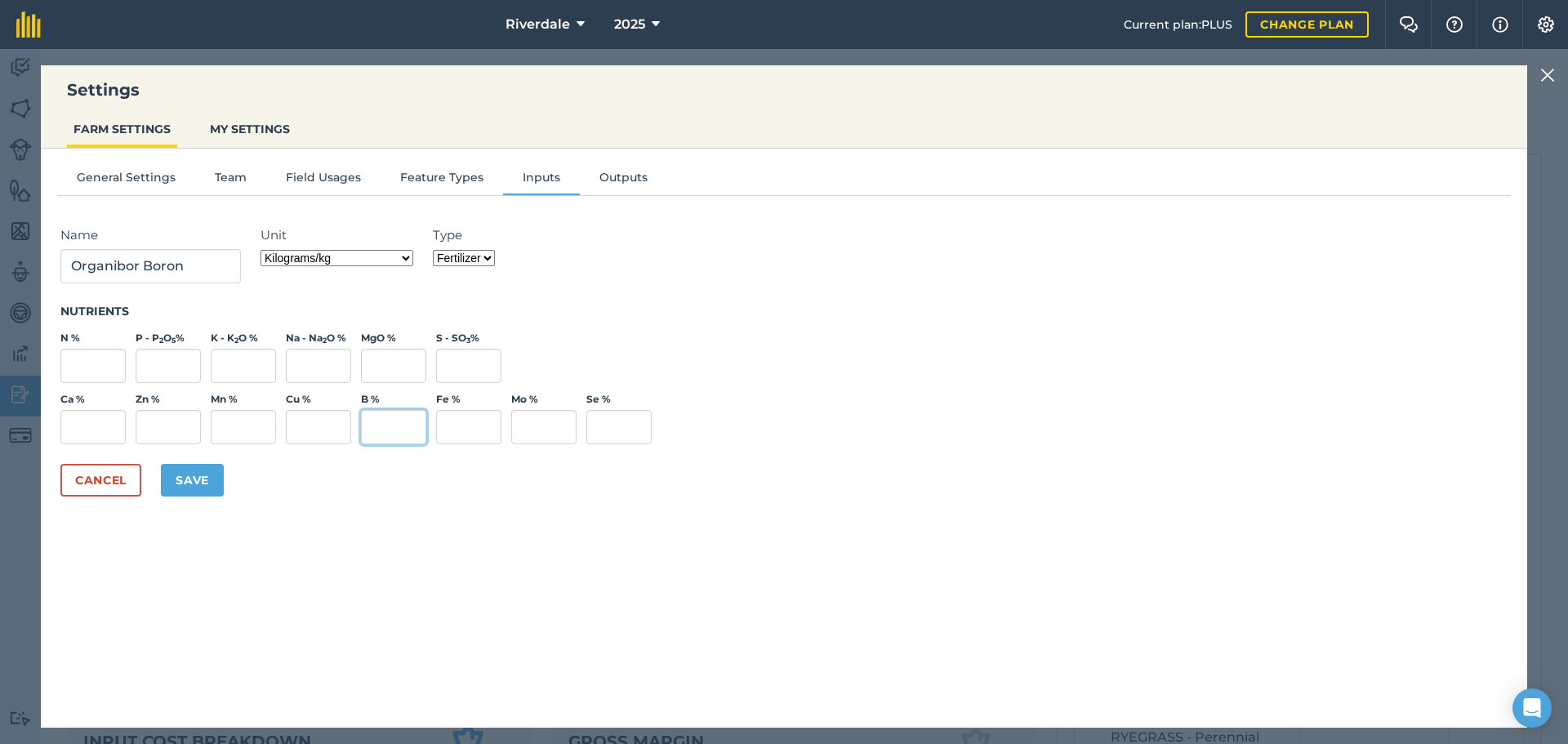
click at [387, 422] on input "B %" at bounding box center [394, 427] width 66 height 35
type input "10"
click at [192, 471] on button "Save" at bounding box center [192, 480] width 63 height 33
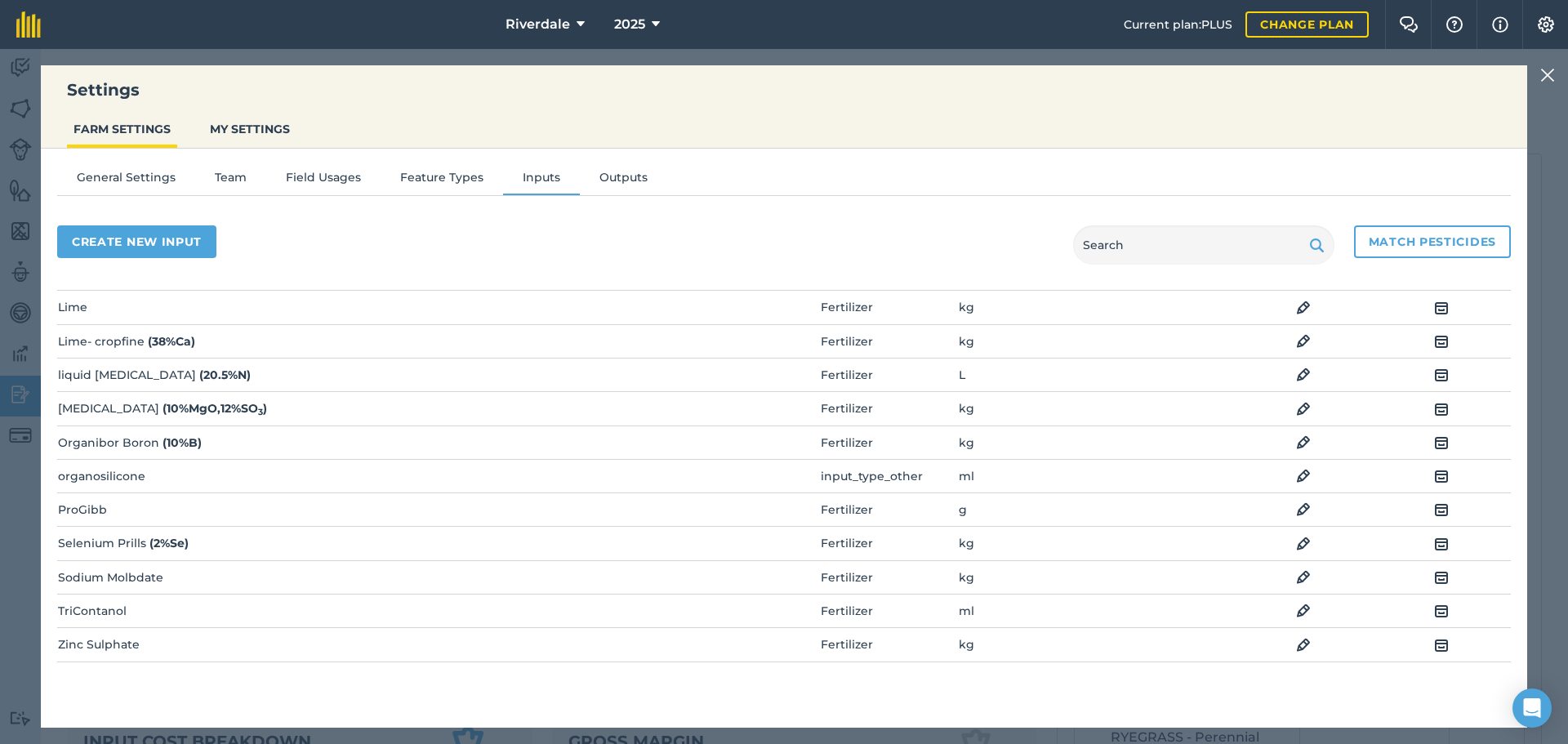
click at [1296, 645] on img at bounding box center [1303, 645] width 15 height 20
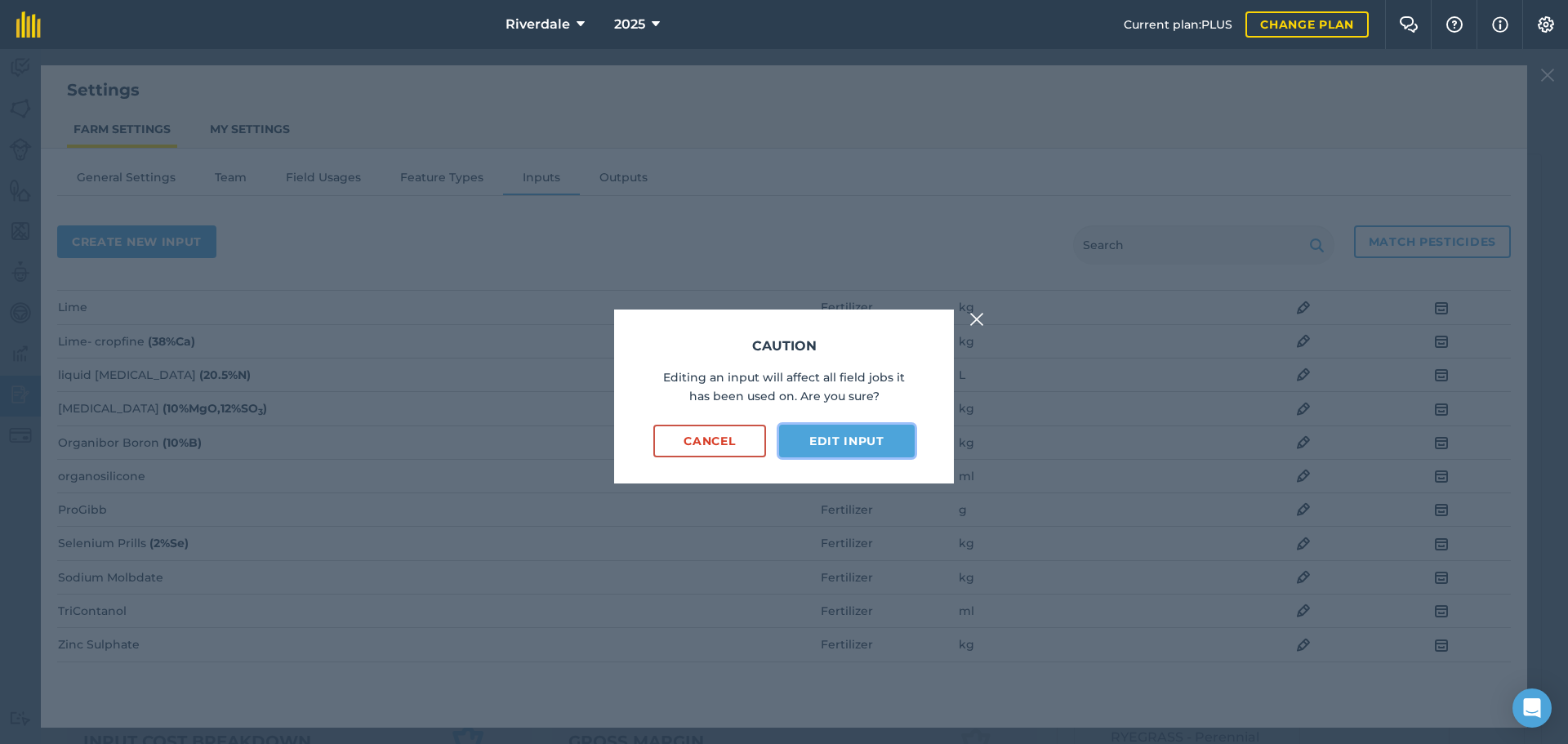
click at [832, 442] on button "Edit input" at bounding box center [847, 441] width 135 height 33
select select "KILOGRAMS"
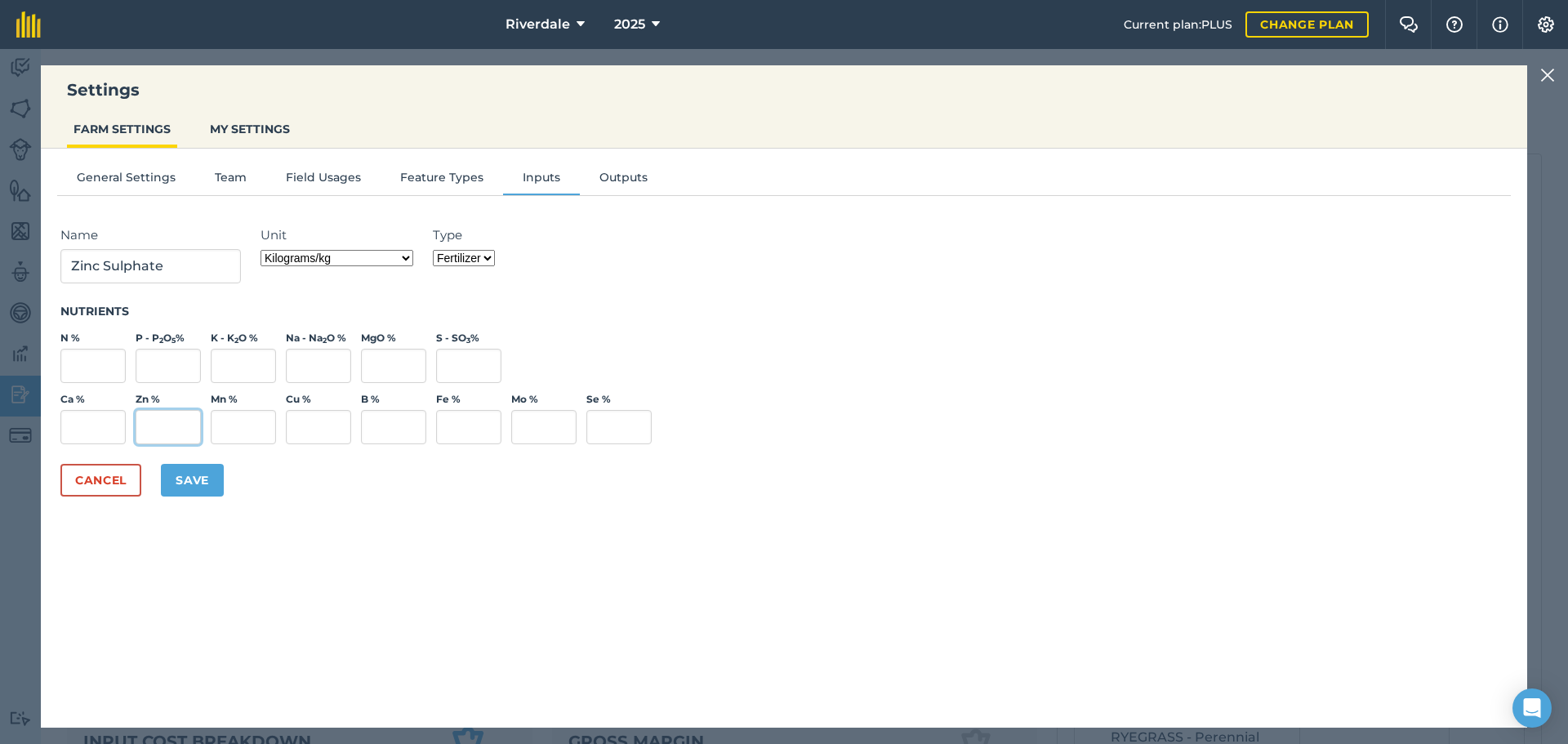
click at [161, 430] on input "Zn %" at bounding box center [168, 427] width 66 height 35
type input "33.5"
click at [186, 475] on button "Save" at bounding box center [192, 480] width 63 height 33
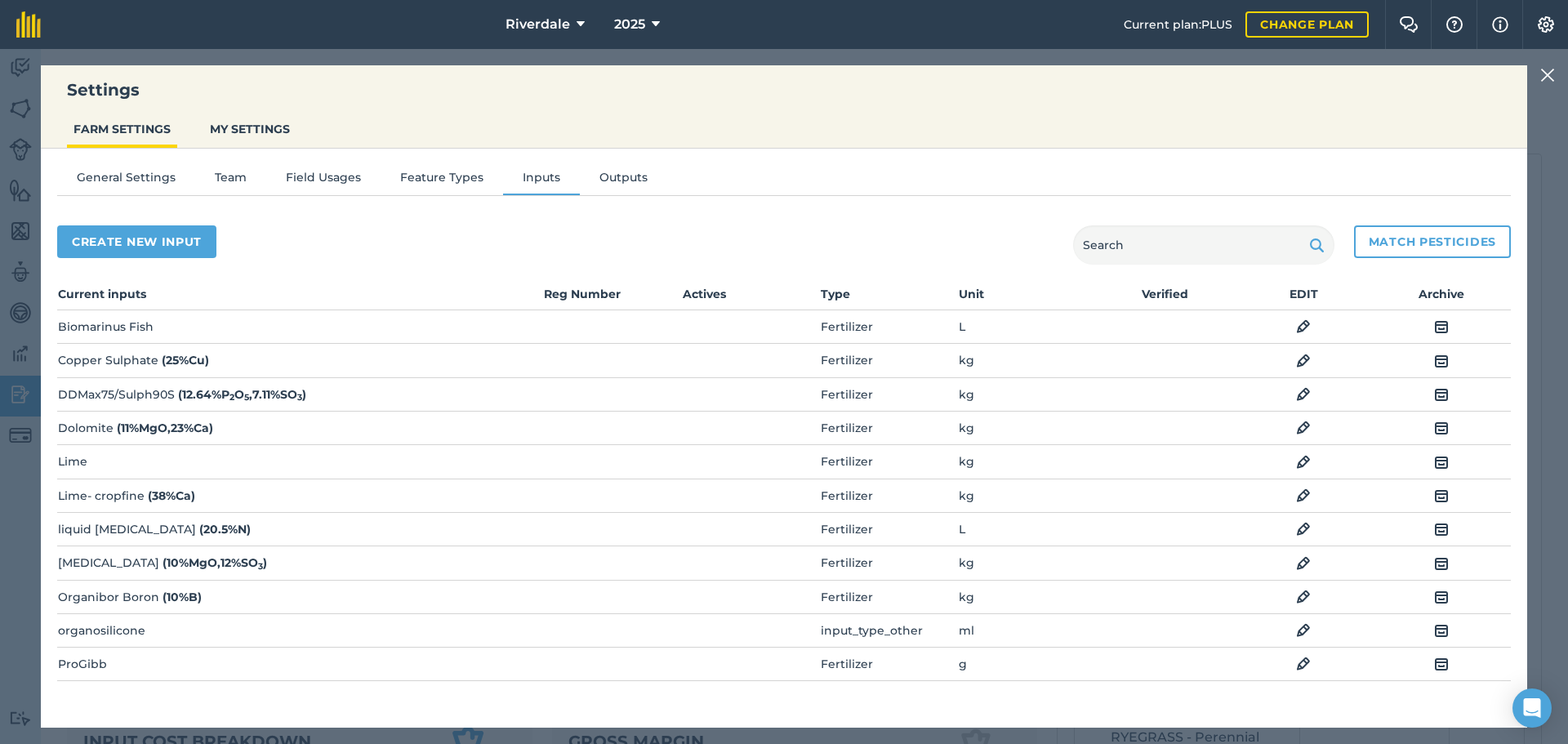
click at [1296, 461] on img at bounding box center [1303, 462] width 15 height 20
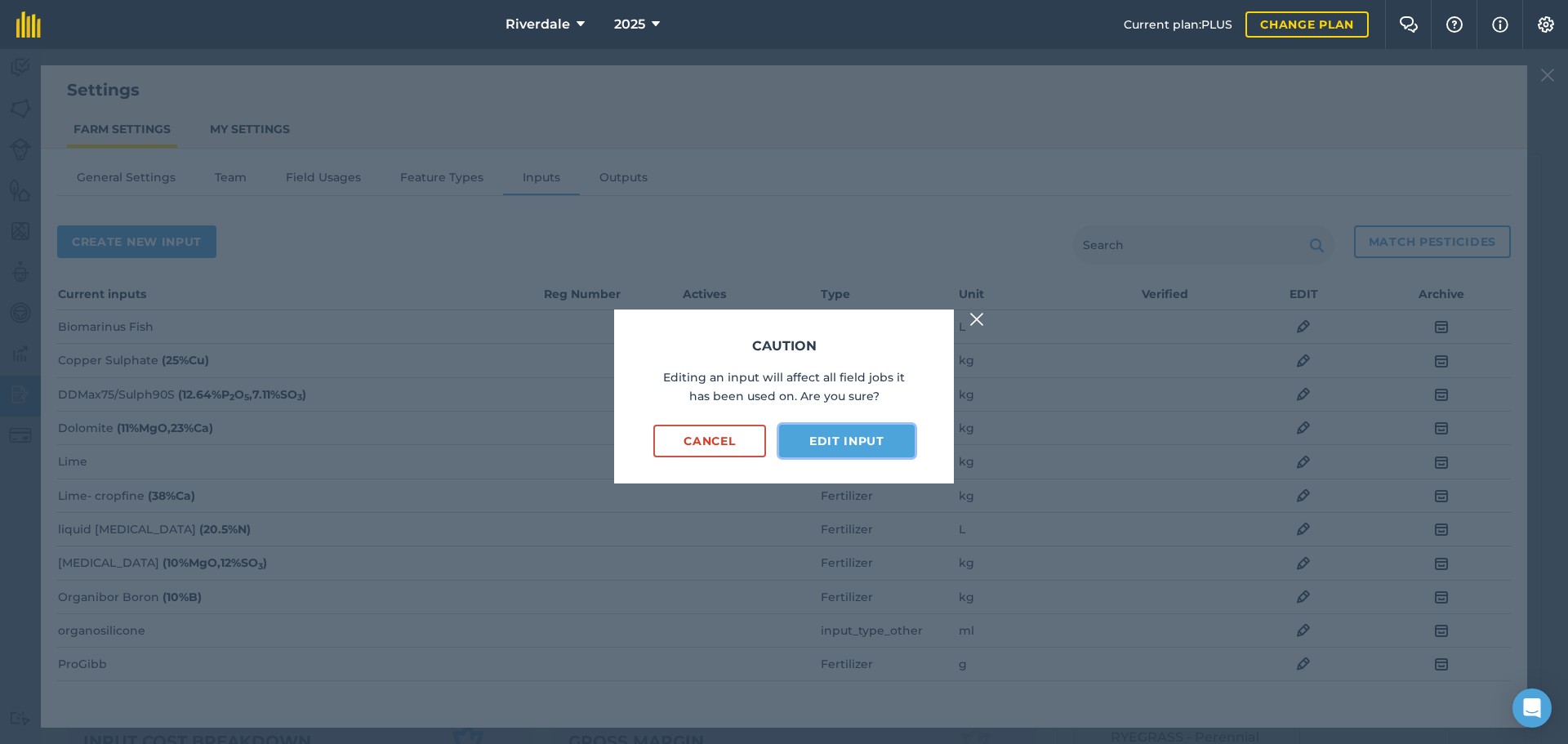
click at [831, 439] on button "Edit input" at bounding box center [847, 441] width 135 height 33
select select "KILOGRAMS"
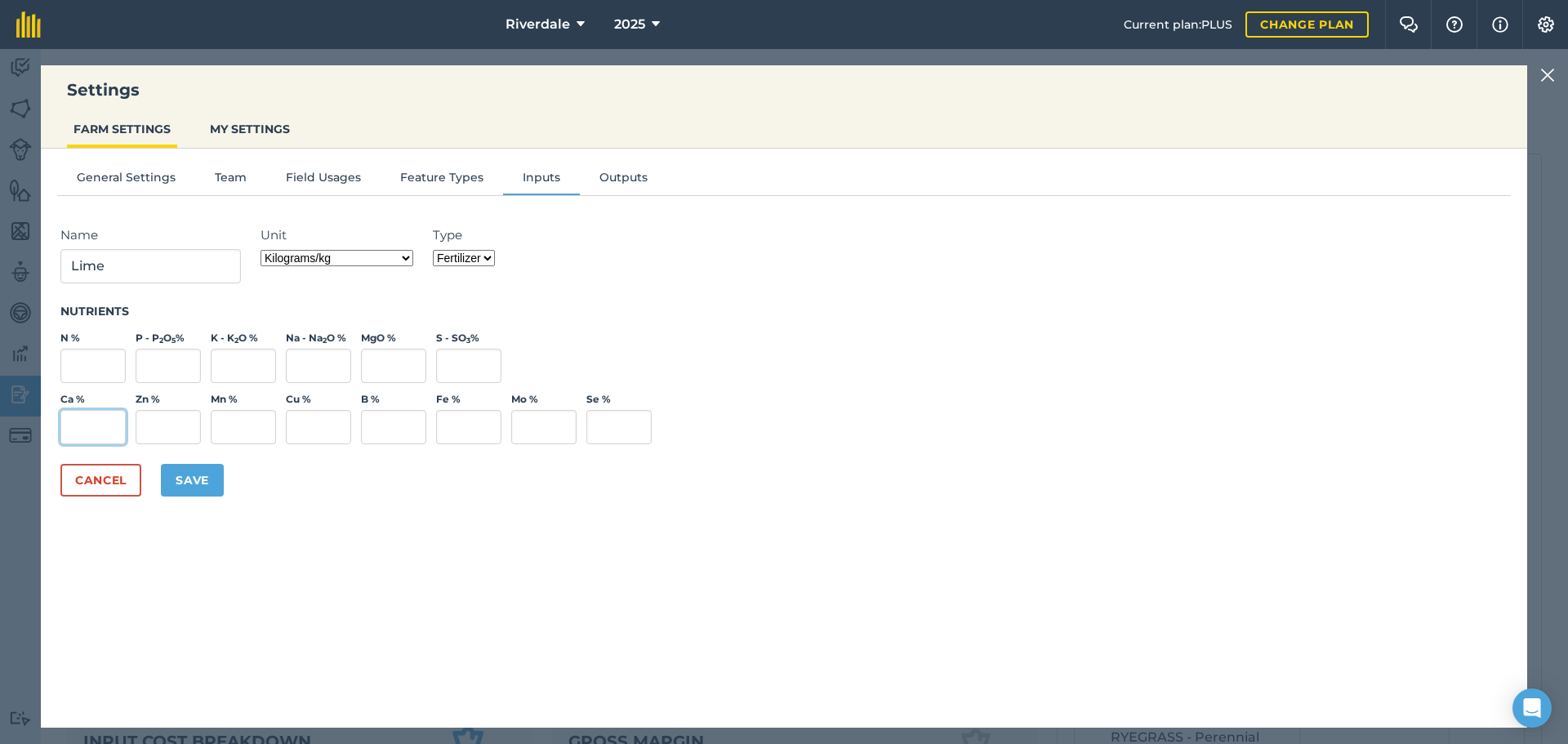
click at [94, 423] on input "Ca %" at bounding box center [93, 427] width 66 height 35
type input "38"
click at [195, 477] on button "Save" at bounding box center [192, 480] width 63 height 33
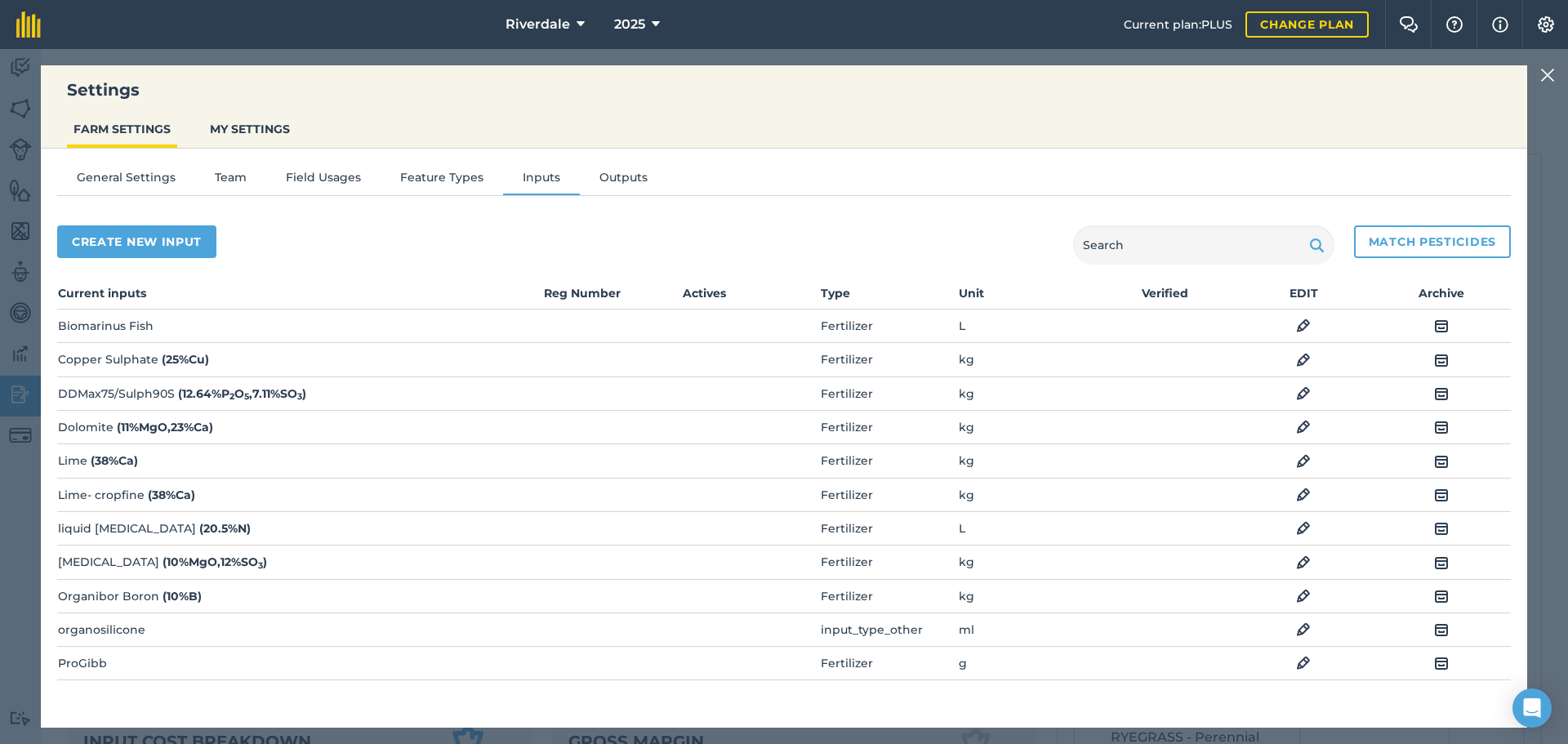
scroll to position [0, 0]
click at [1544, 70] on img at bounding box center [1547, 75] width 15 height 20
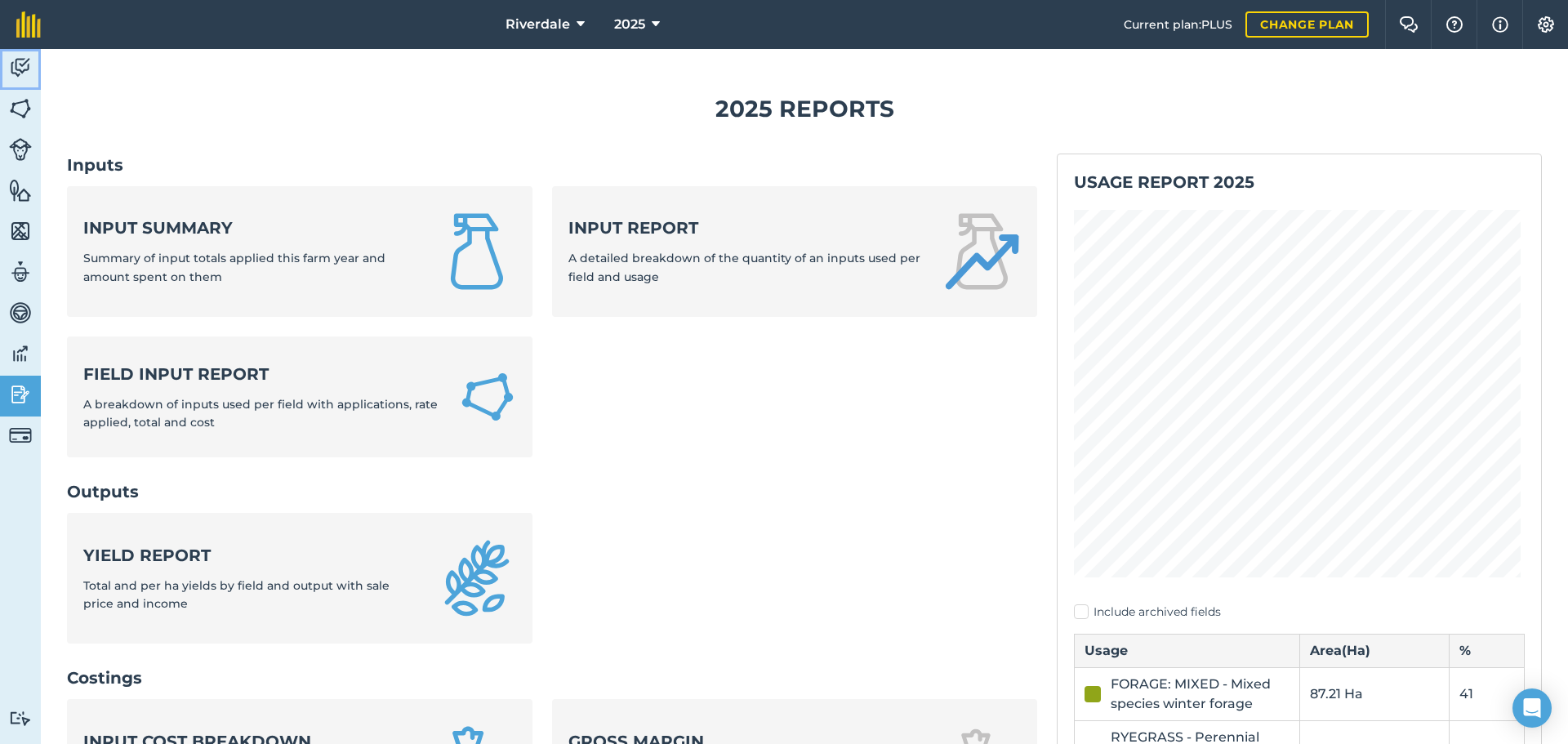
click at [17, 63] on img at bounding box center [20, 67] width 22 height 24
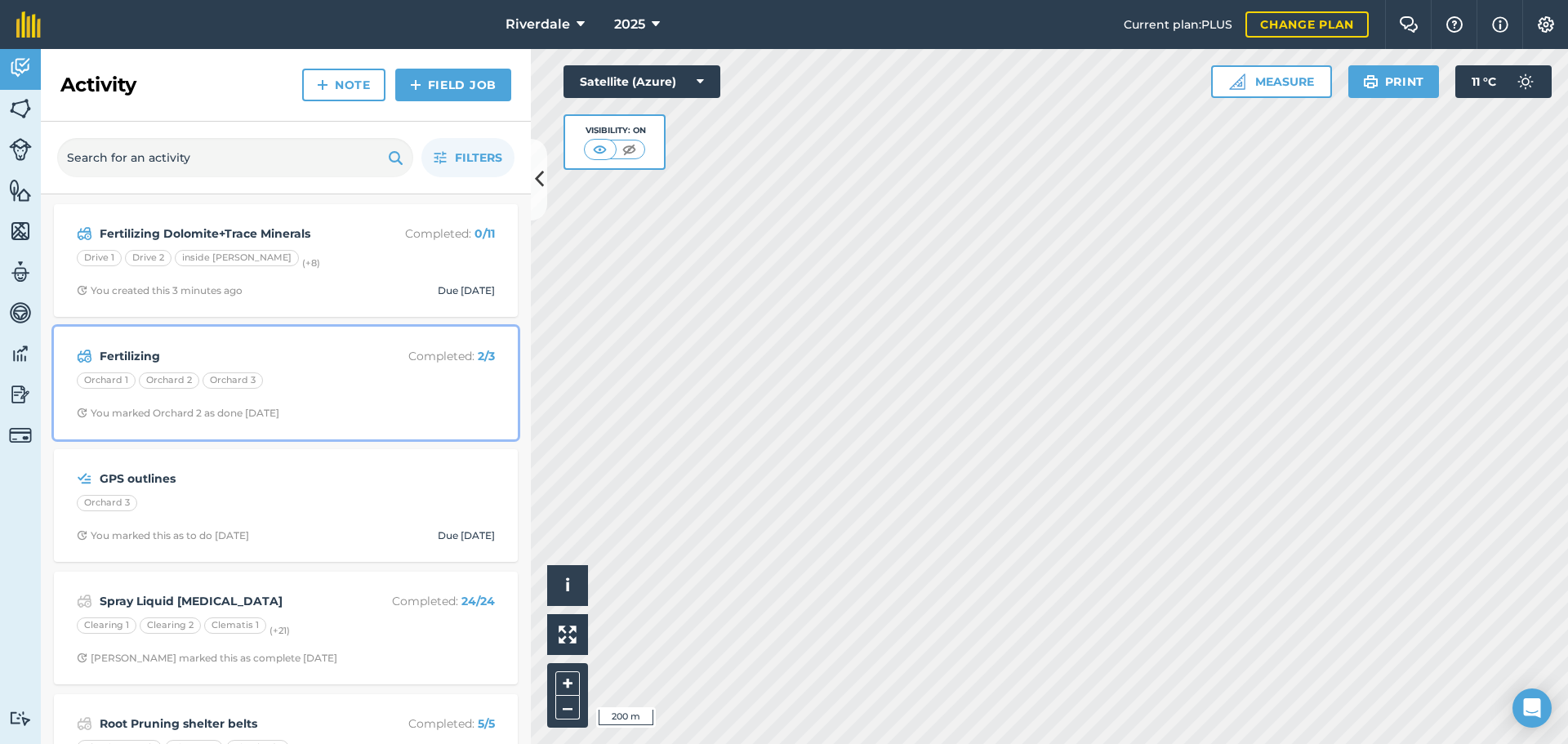
click at [123, 356] on strong "Fertilizing" at bounding box center [229, 356] width 259 height 18
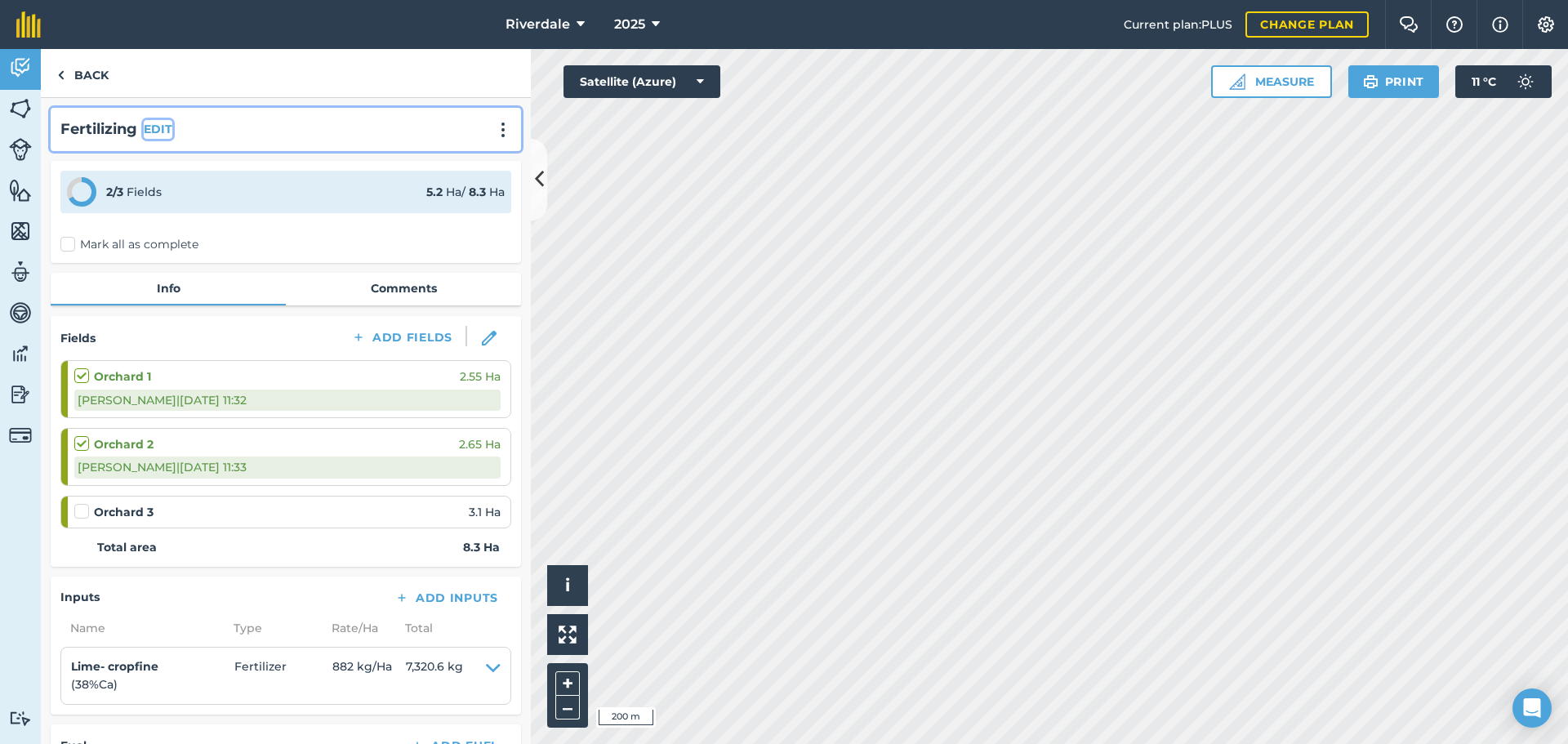
click at [149, 126] on button "EDIT" at bounding box center [158, 129] width 28 height 18
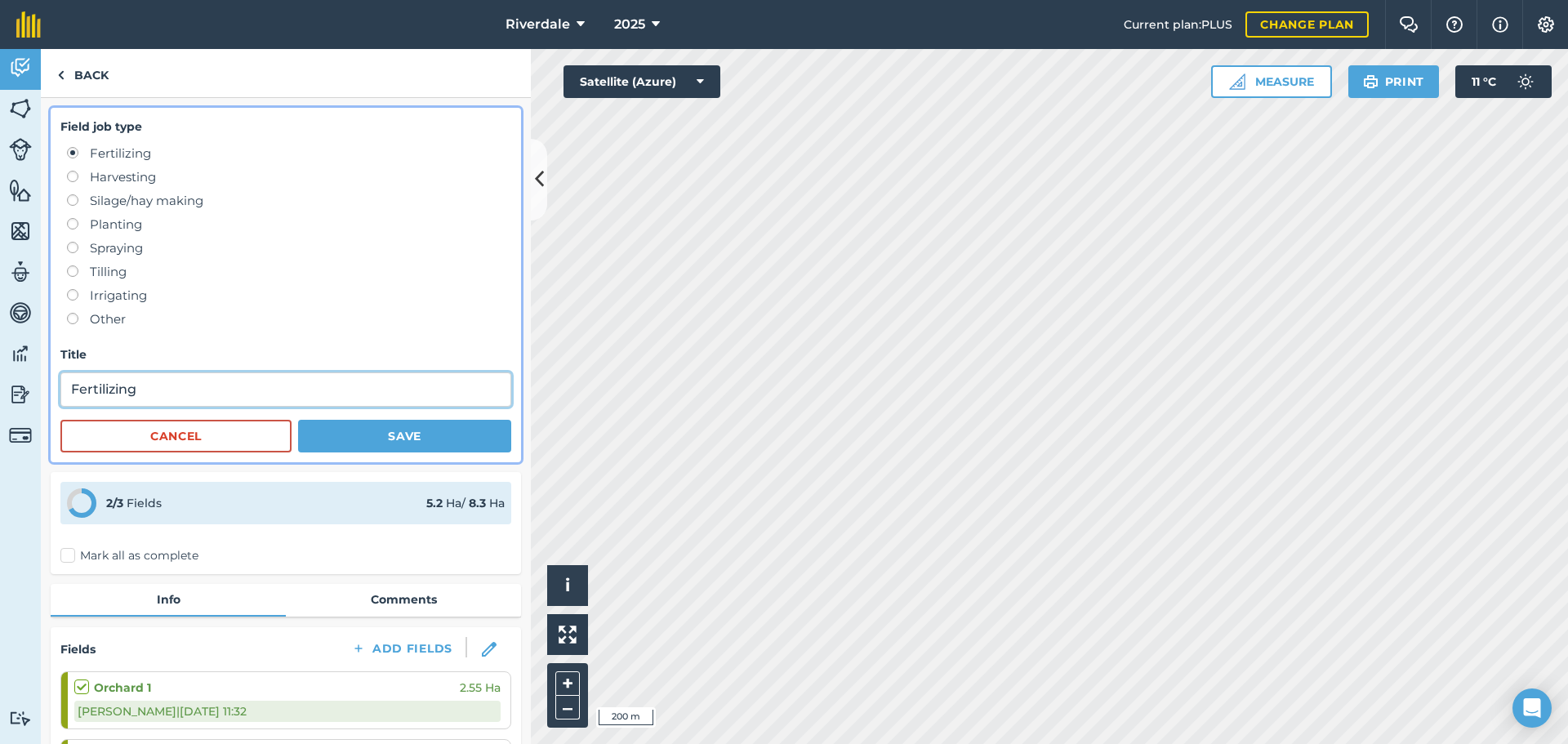
click at [149, 388] on input "Fertilizing" at bounding box center [286, 389] width 450 height 35
type input "Fertilizing Lime"
click at [377, 432] on button "Save" at bounding box center [404, 436] width 213 height 33
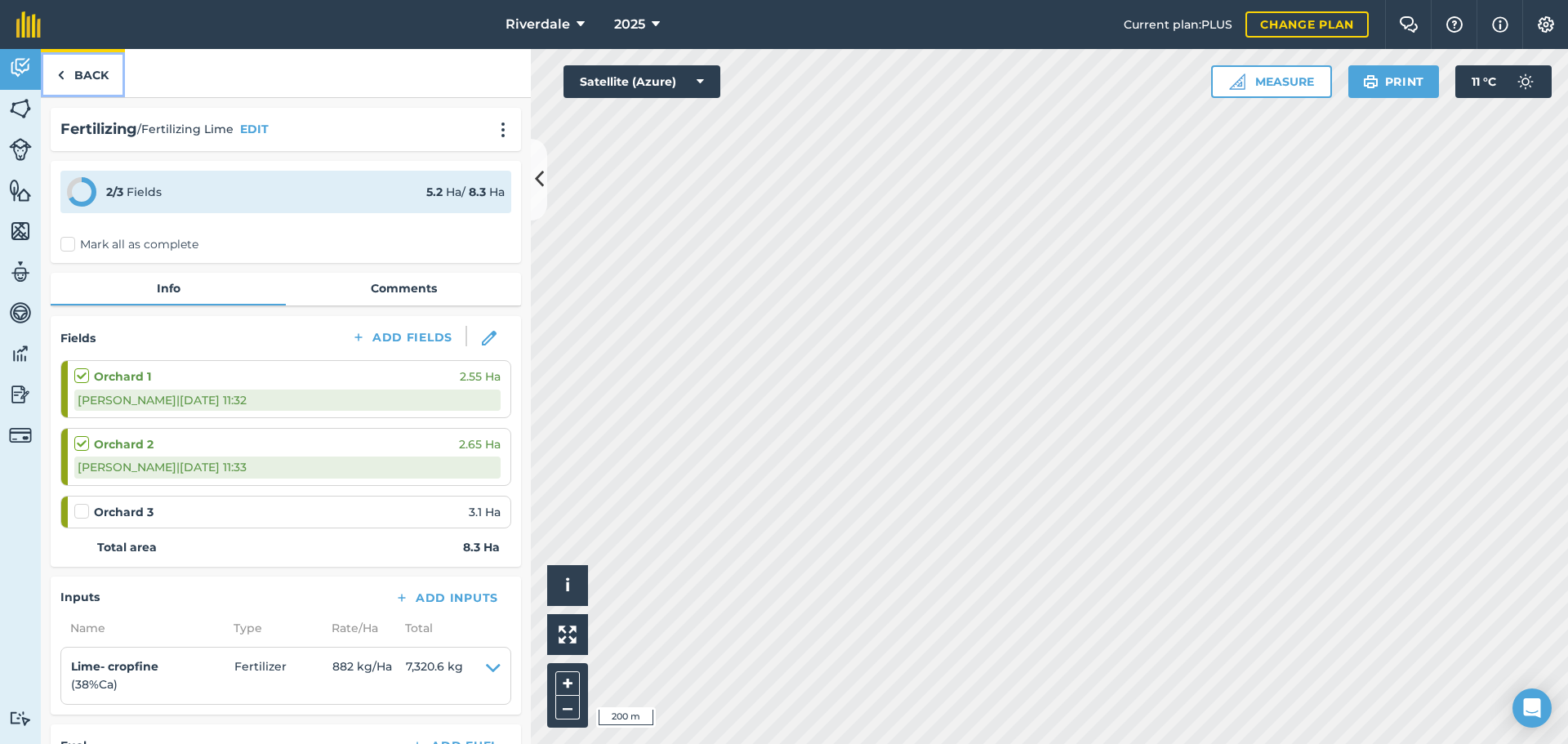
click at [87, 71] on link "Back" at bounding box center [82, 73] width 84 height 48
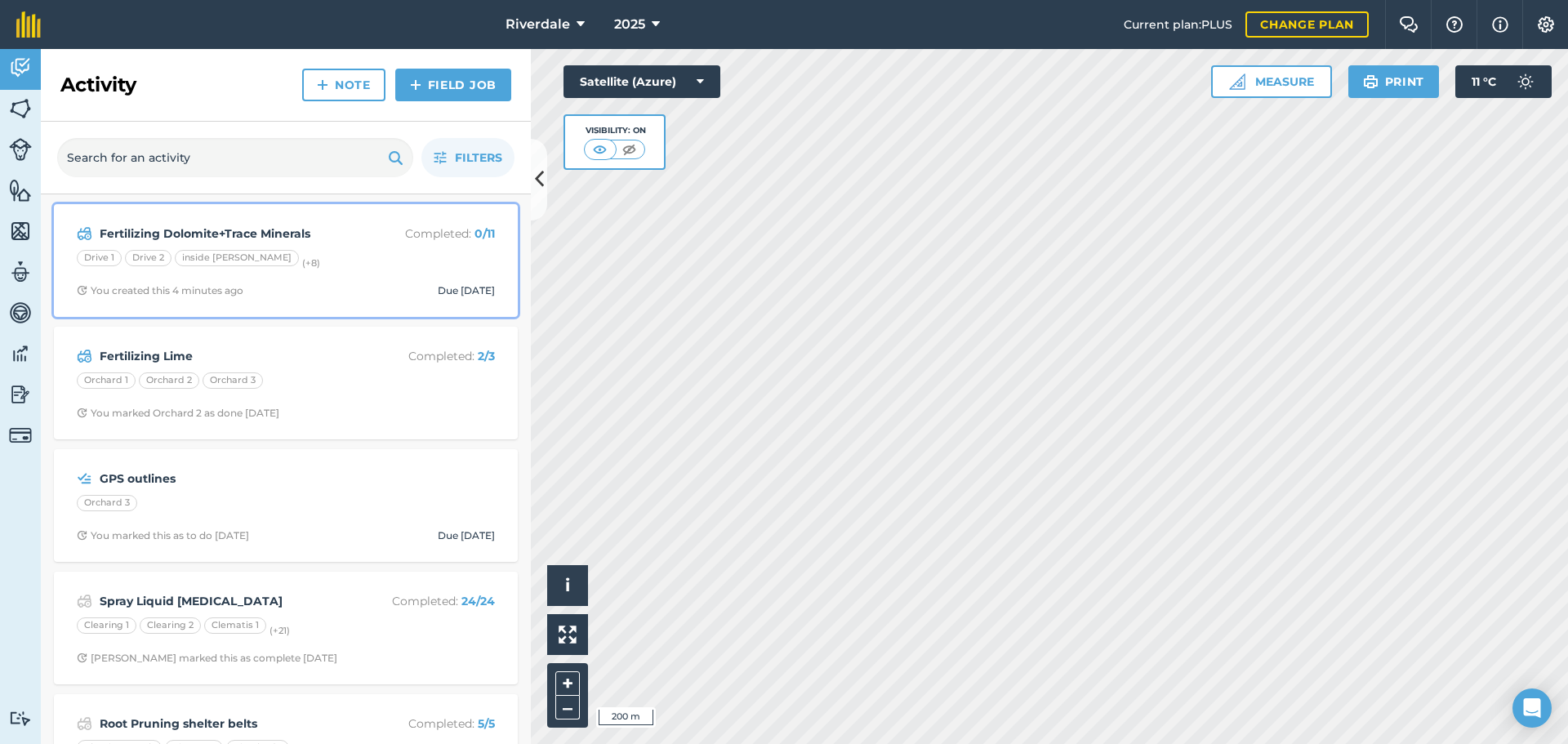
click at [168, 233] on strong "Fertilizing Dolomite+Trace Minerals" at bounding box center [229, 233] width 259 height 18
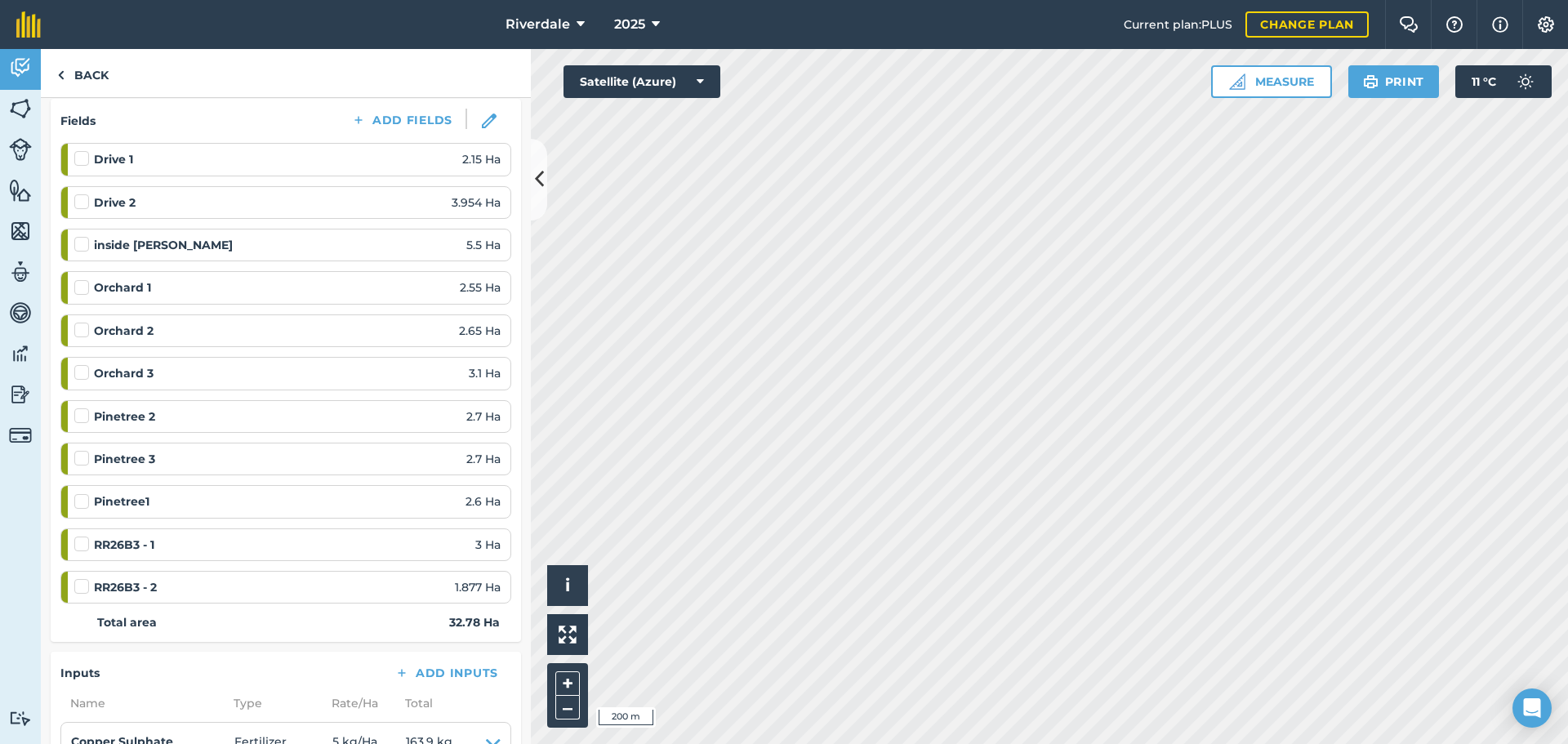
scroll to position [245, 0]
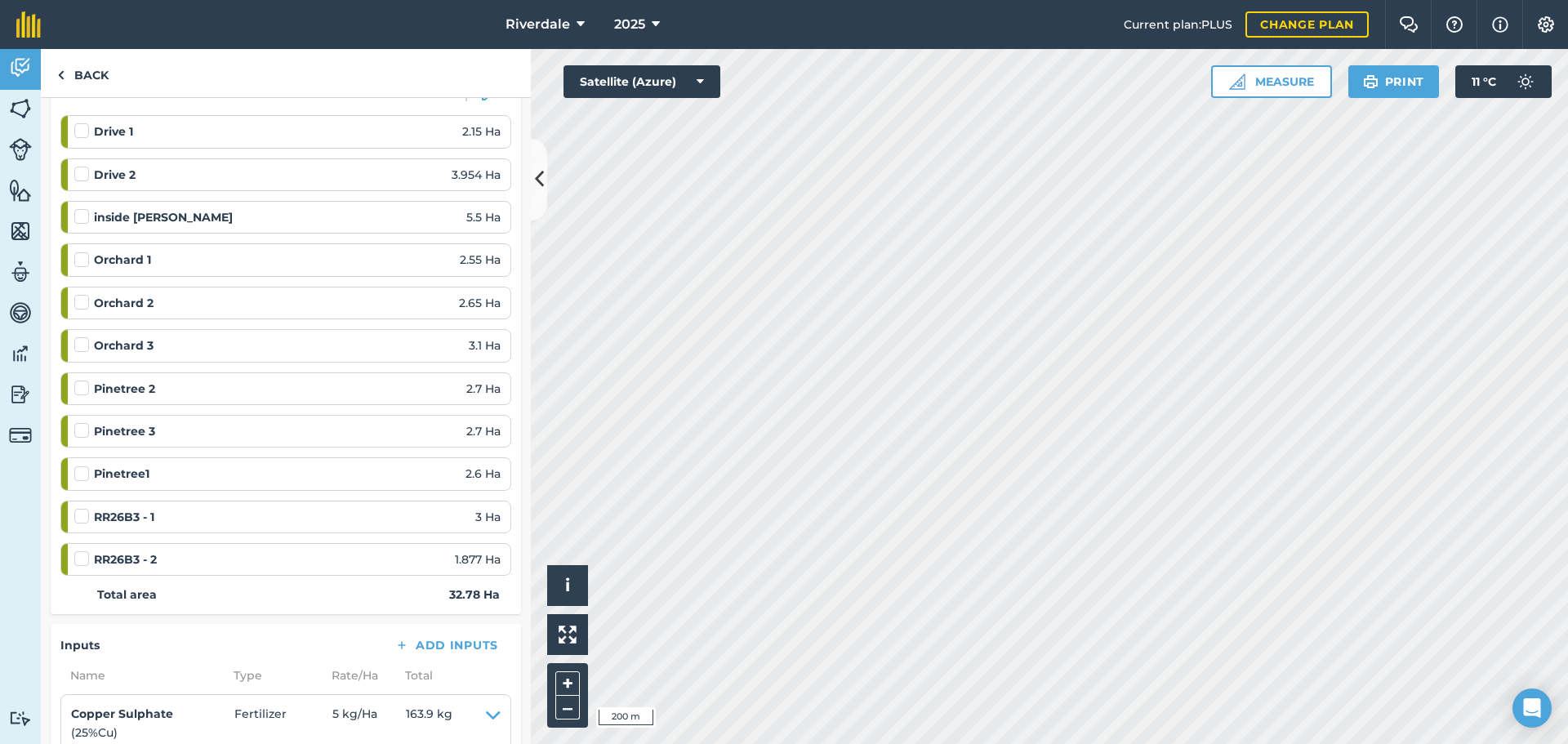
click at [79, 508] on label at bounding box center [84, 508] width 20 height 0
click at [79, 512] on input "checkbox" at bounding box center [79, 514] width 10 height 10
checkbox input "false"
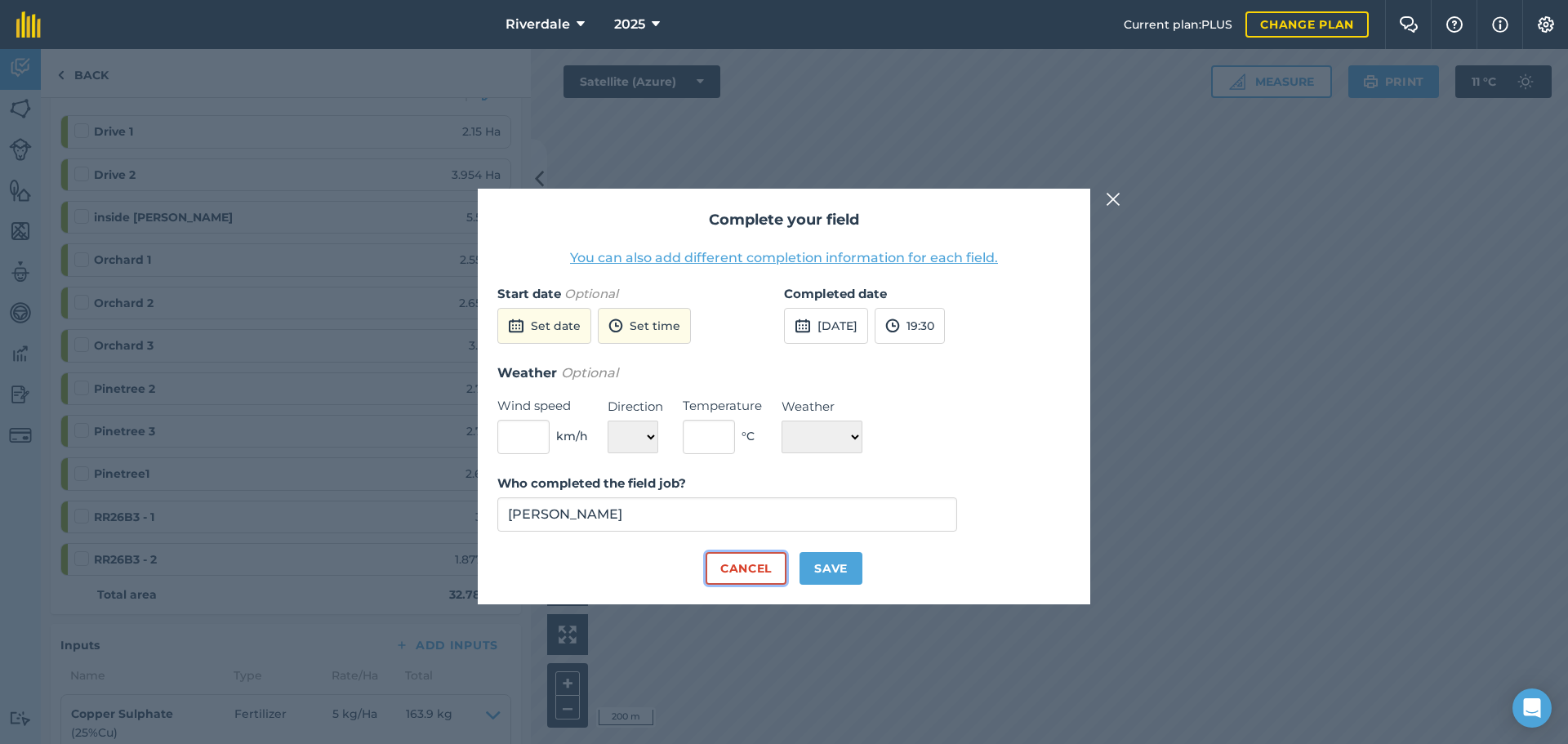
click at [736, 562] on button "Cancel" at bounding box center [746, 569] width 81 height 33
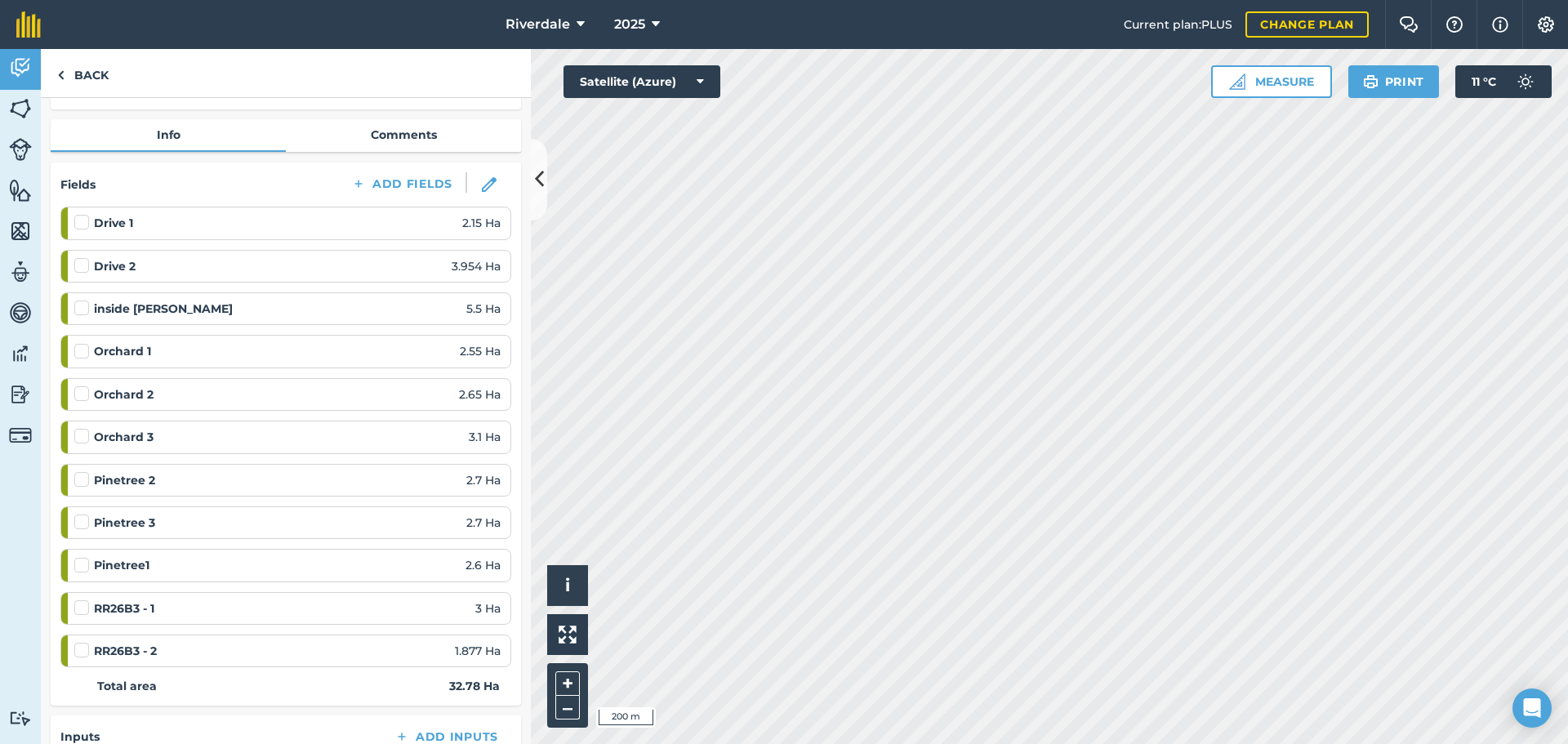
scroll to position [129, 0]
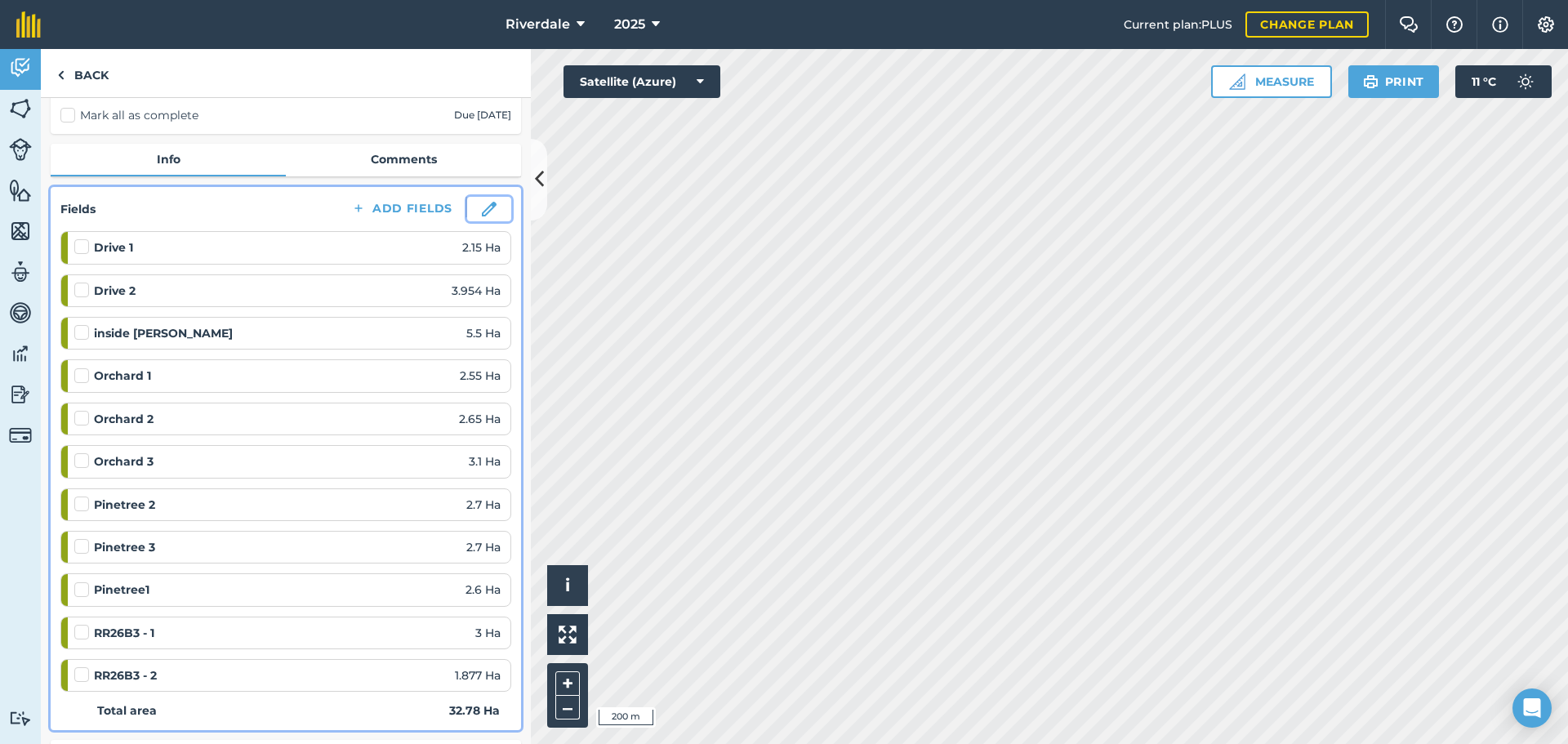
click at [482, 206] on img at bounding box center [488, 209] width 15 height 15
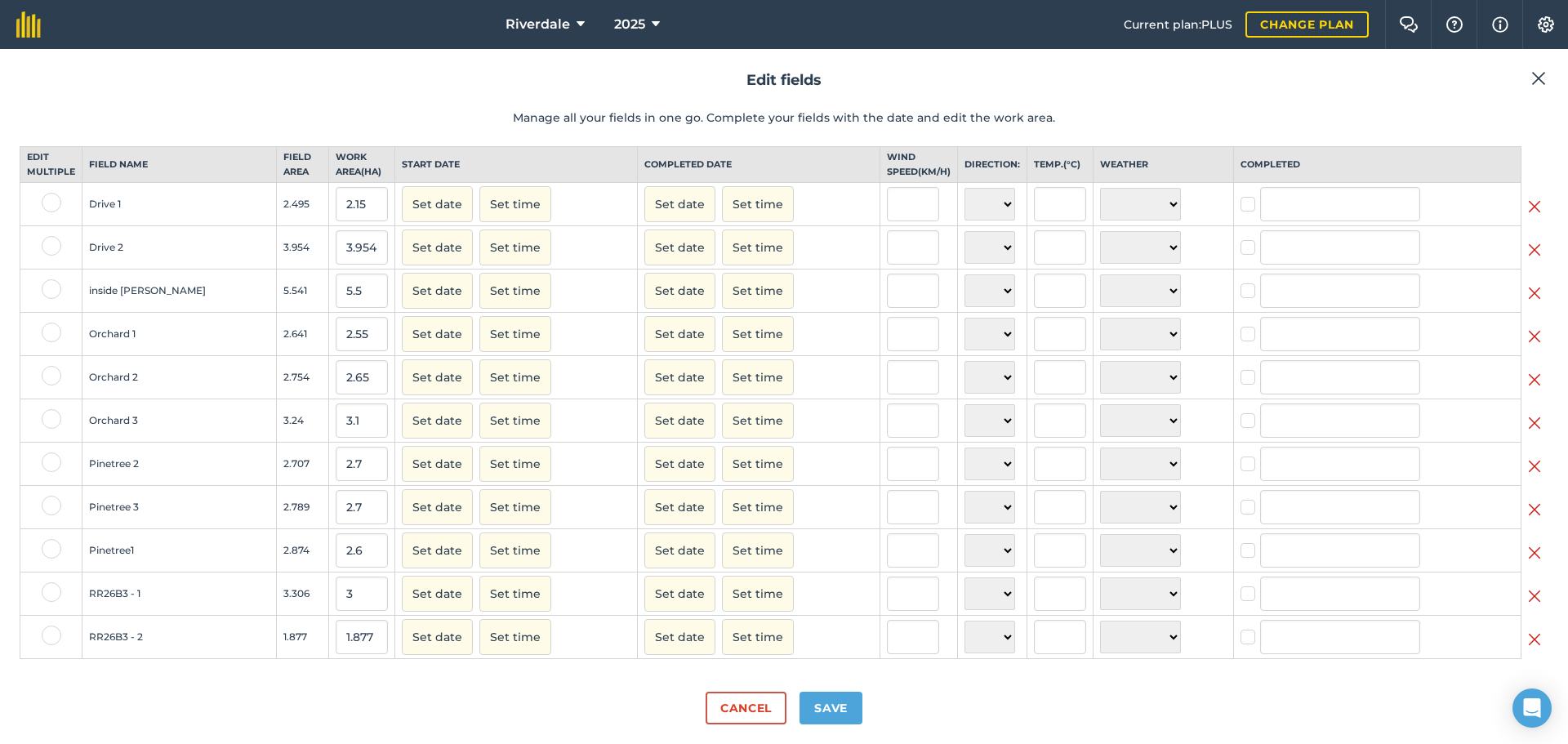
scroll to position [38, 0]
click at [49, 592] on label at bounding box center [51, 592] width 20 height 20
click at [49, 592] on input "checkbox" at bounding box center [47, 588] width 10 height 10
checkbox input "true"
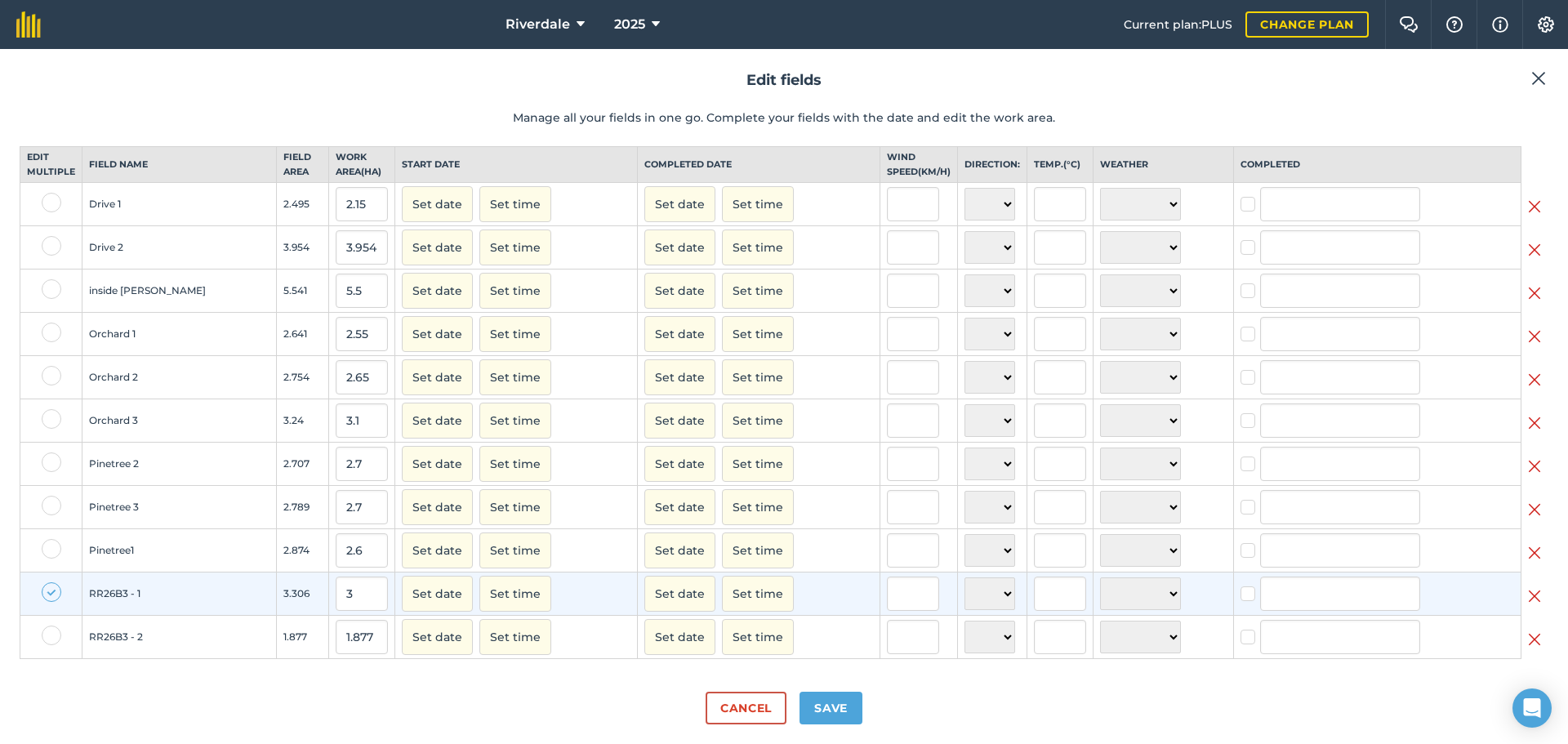
click at [48, 636] on label at bounding box center [51, 635] width 20 height 20
click at [48, 636] on input "checkbox" at bounding box center [47, 631] width 10 height 10
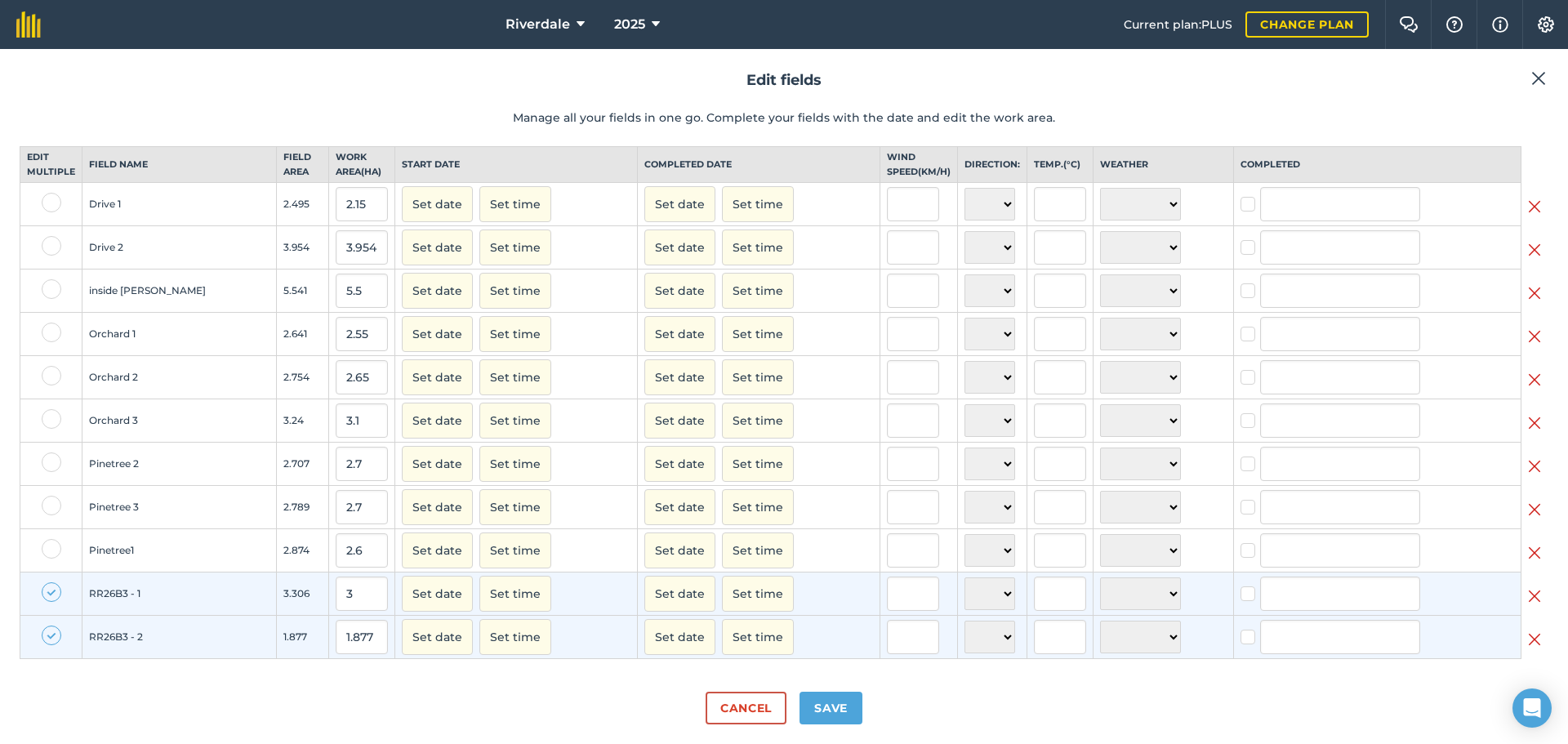
click at [51, 634] on label at bounding box center [51, 635] width 20 height 20
click at [51, 634] on input "checkbox" at bounding box center [47, 631] width 10 height 10
checkbox input "false"
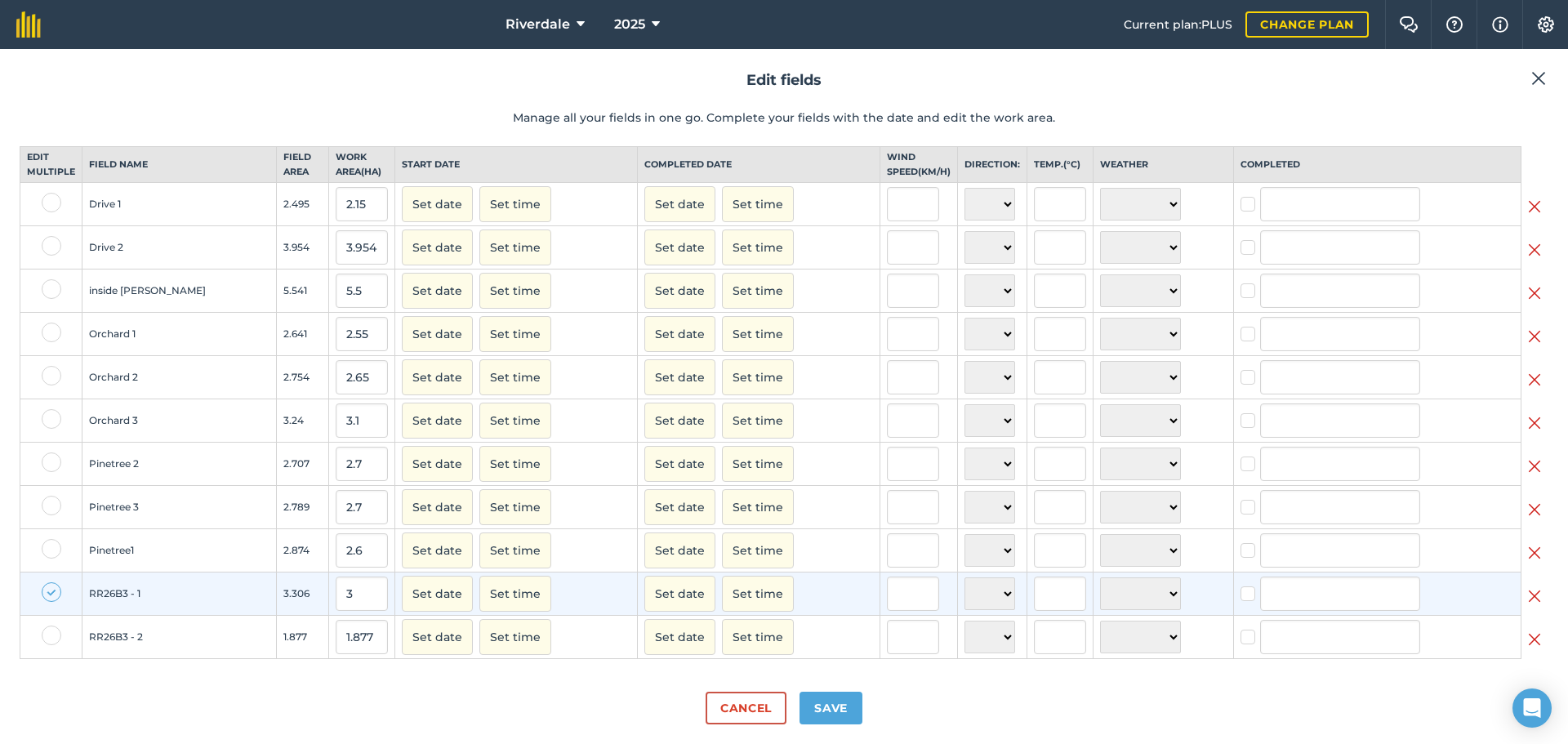
click at [50, 591] on label at bounding box center [51, 592] width 20 height 20
click at [50, 591] on input "checkbox" at bounding box center [47, 588] width 10 height 10
checkbox input "false"
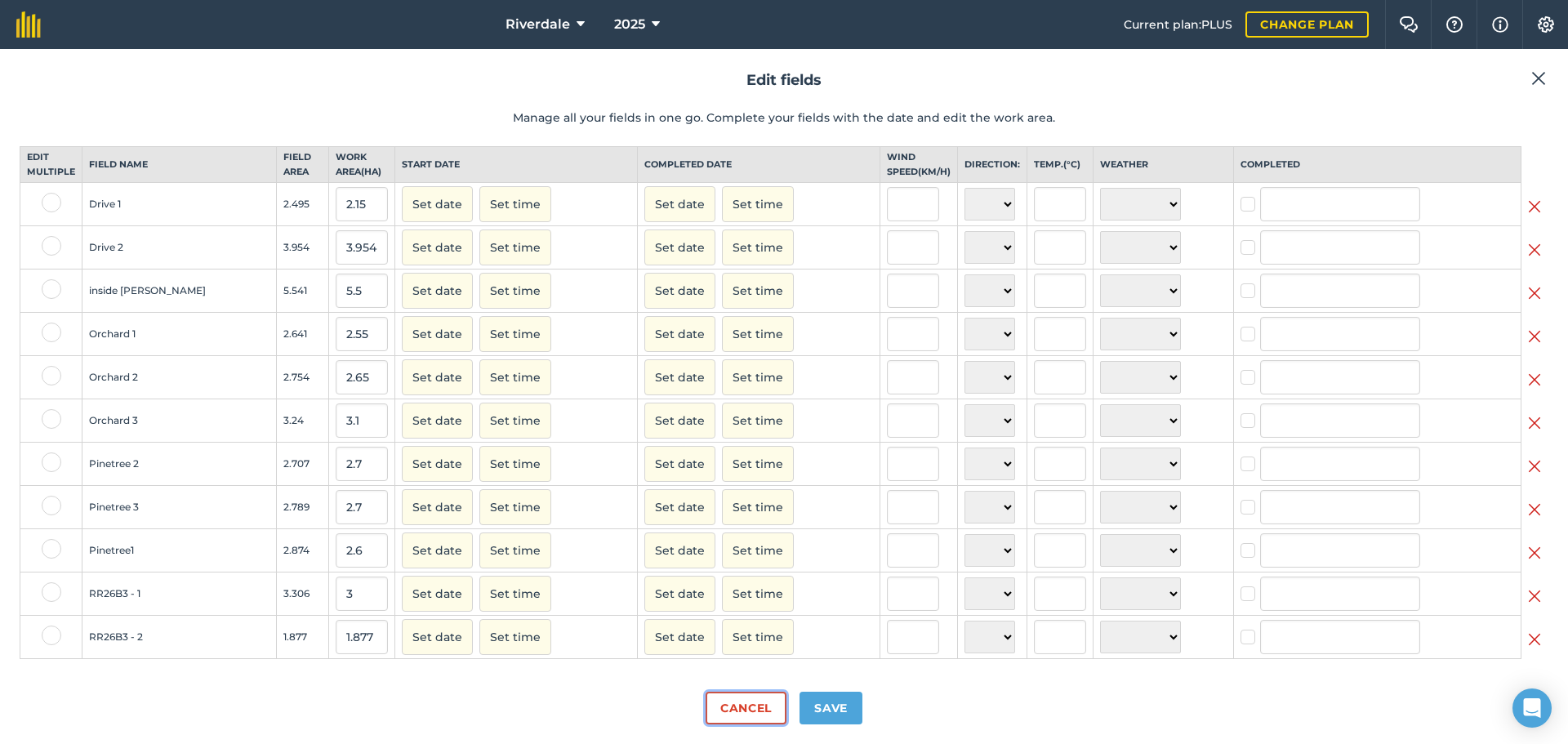
click at [753, 709] on button "Cancel" at bounding box center [746, 708] width 81 height 33
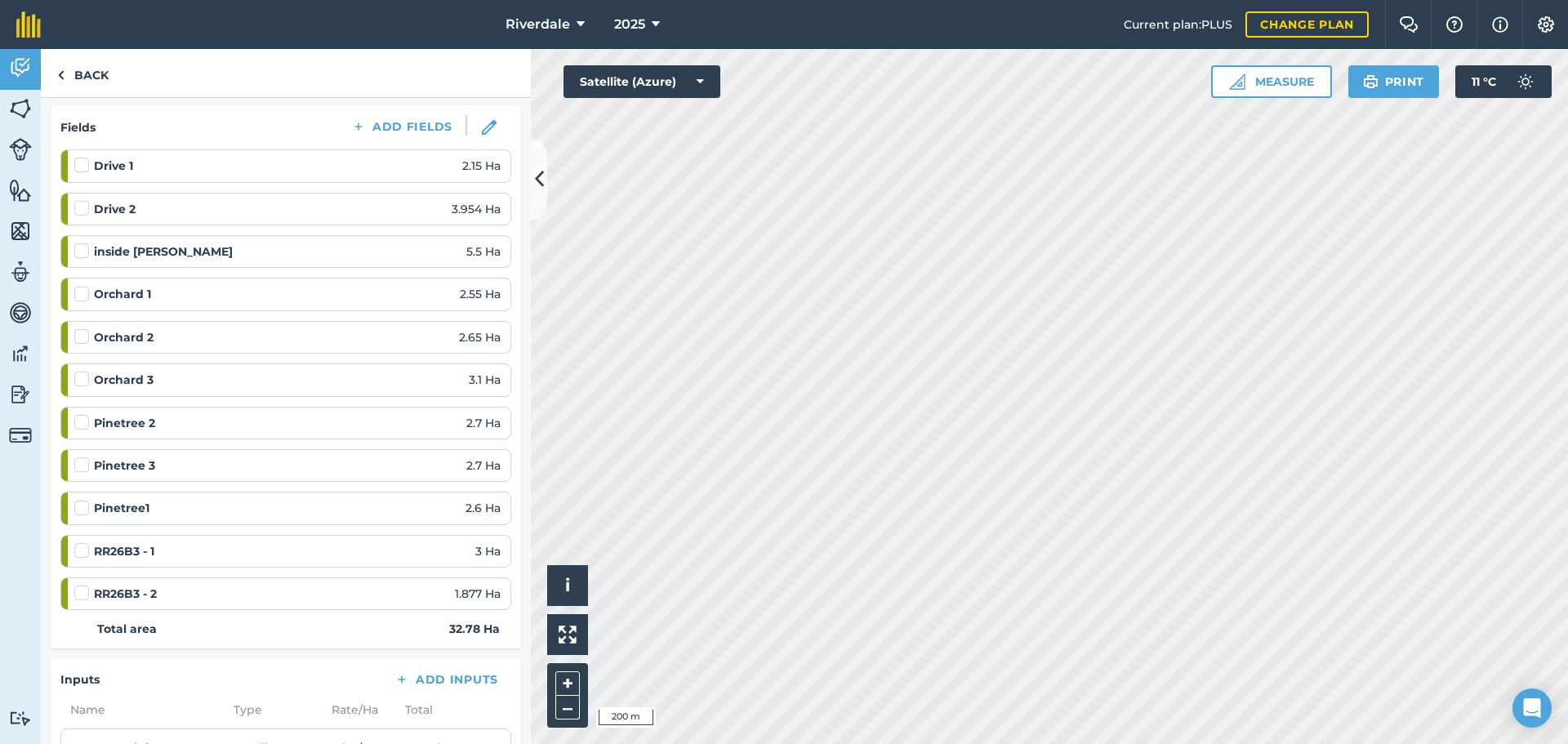
scroll to position [129, 0]
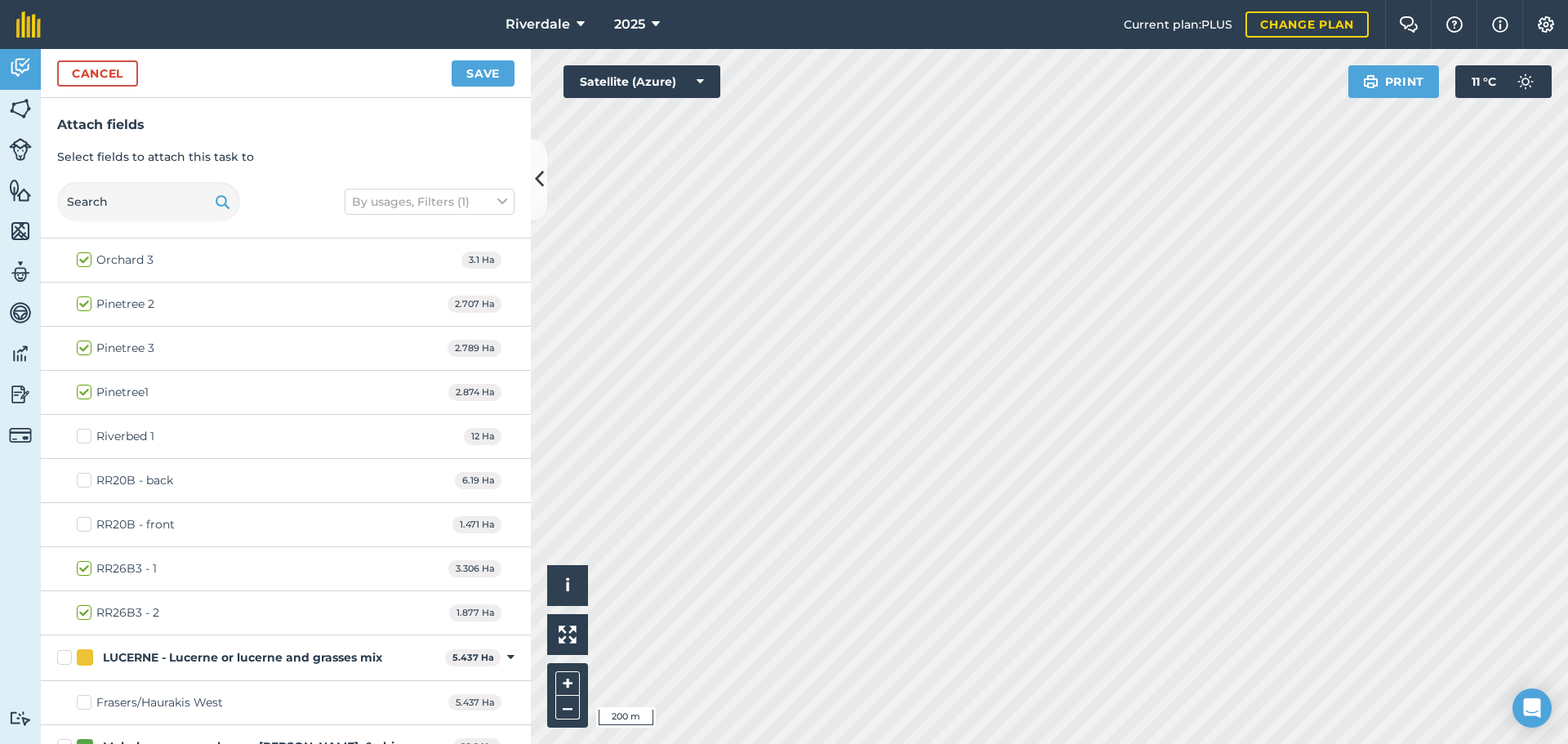
scroll to position [1144, 0]
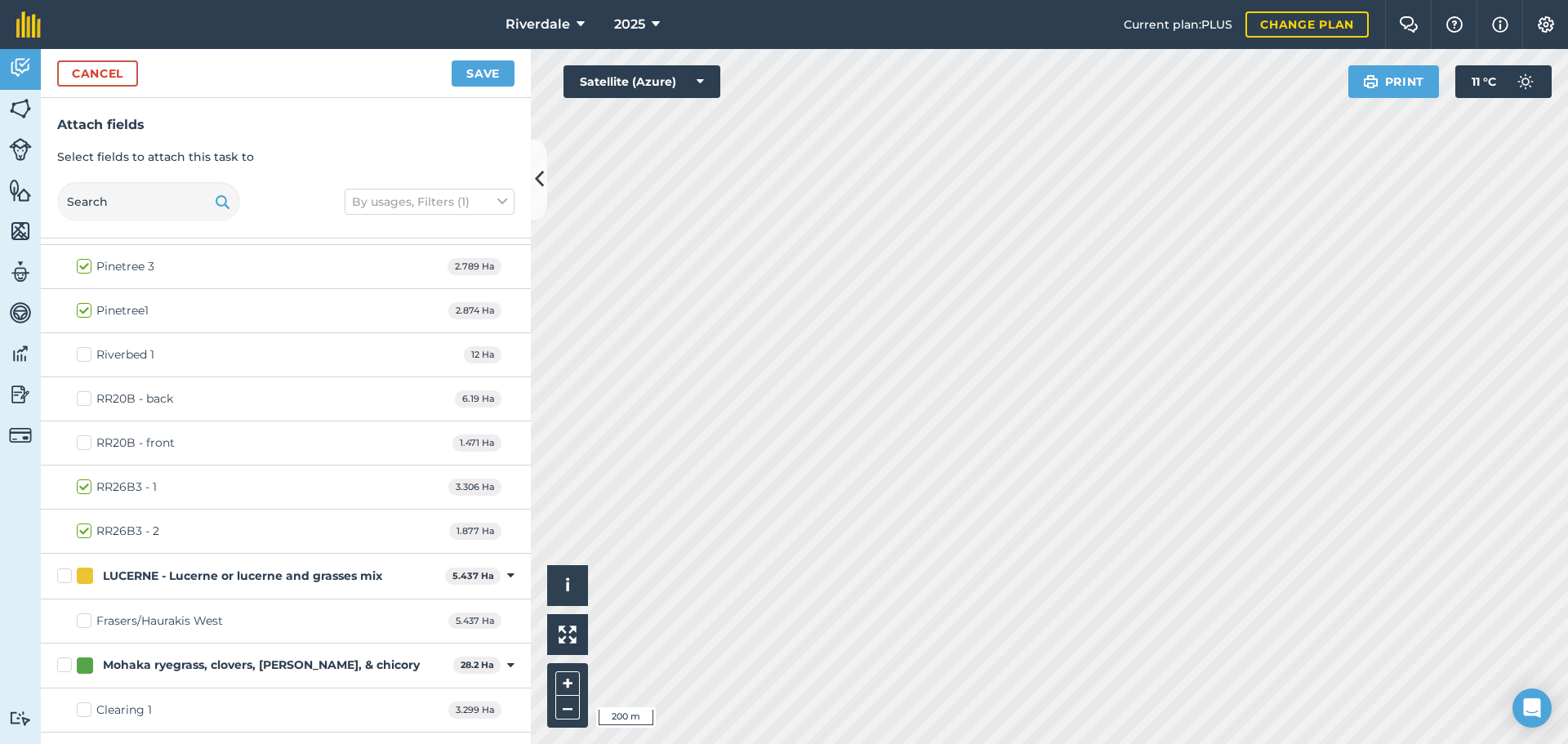
click at [85, 481] on label "RR26B3 - 1" at bounding box center [116, 487] width 80 height 17
click at [85, 481] on input "RR26B3 - 1" at bounding box center [82, 483] width 10 height 10
checkbox input "false"
click at [83, 532] on label "RR26B3 - 2" at bounding box center [118, 532] width 83 height 17
click at [83, 532] on input "RR26B3 - 2" at bounding box center [82, 528] width 10 height 10
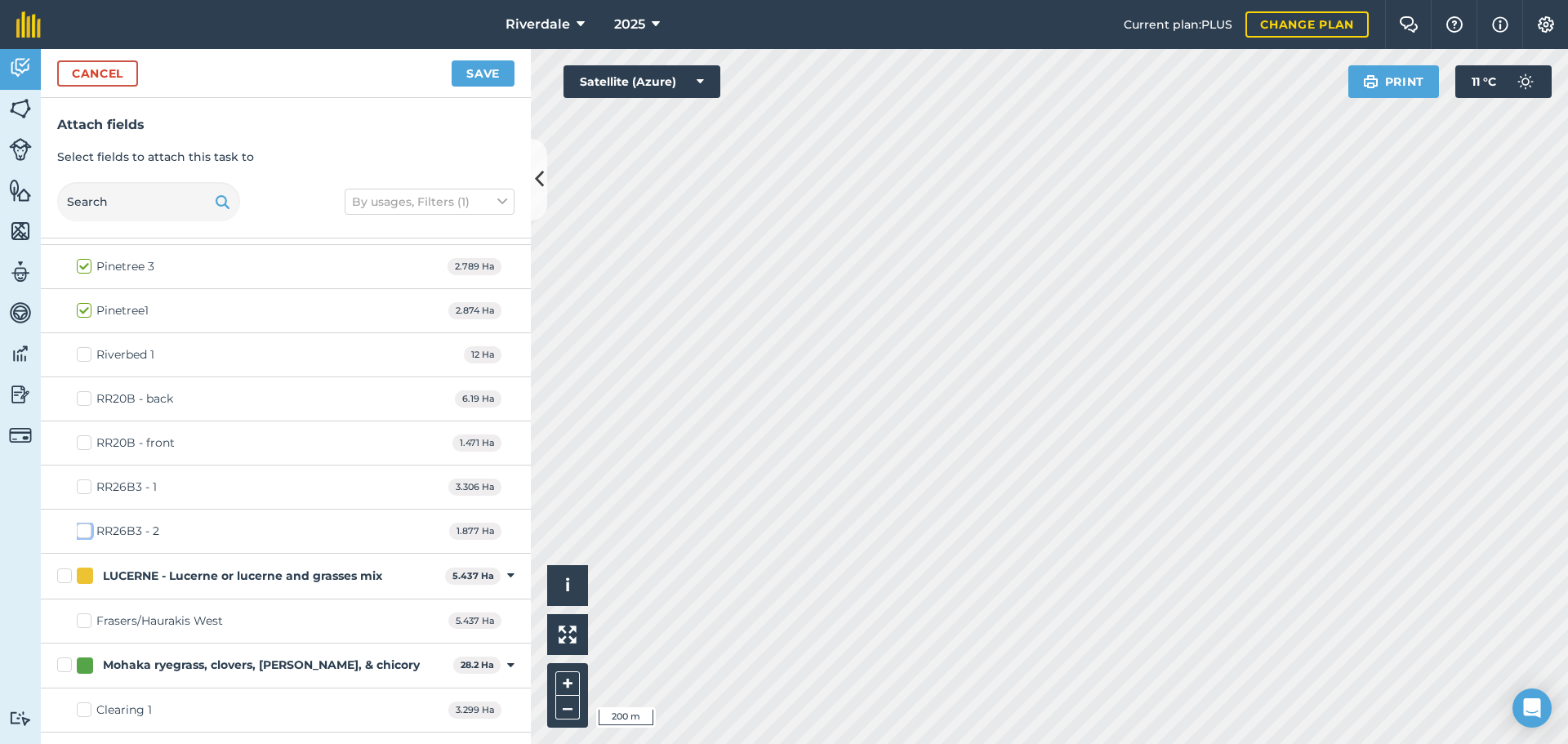
checkbox input "false"
click at [485, 72] on button "Save" at bounding box center [482, 73] width 63 height 26
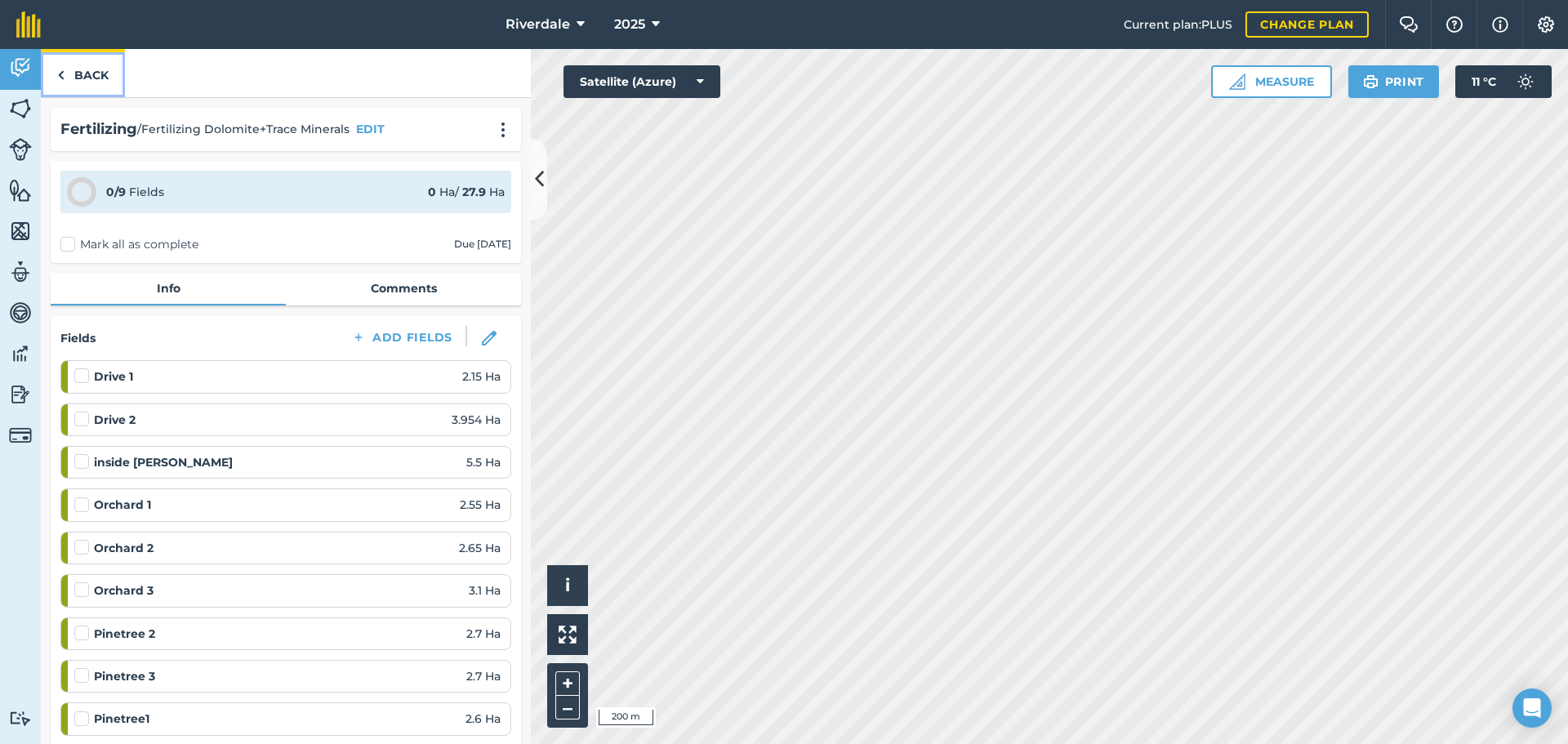
click at [87, 74] on link "Back" at bounding box center [82, 73] width 84 height 48
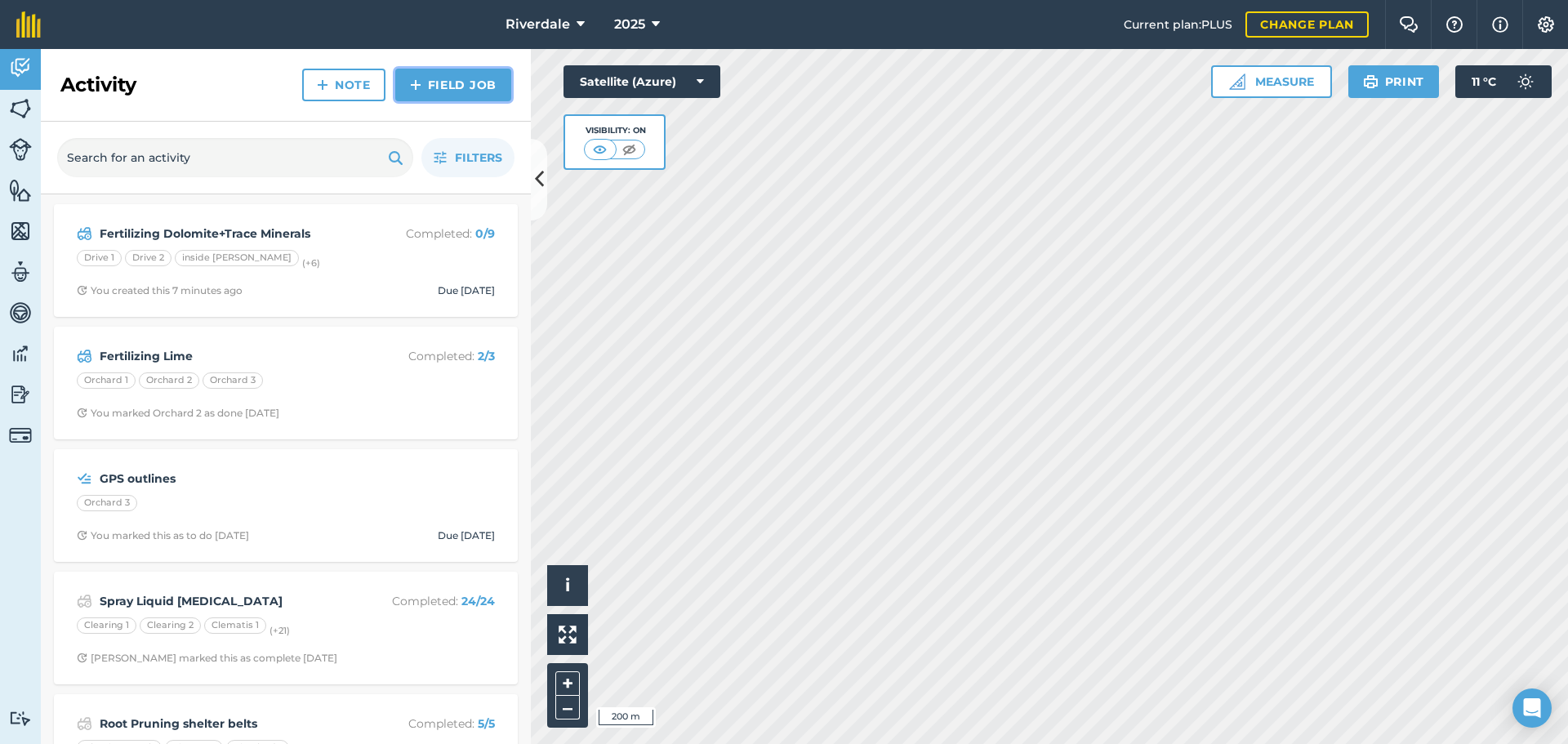
click at [460, 80] on link "Field Job" at bounding box center [453, 85] width 116 height 33
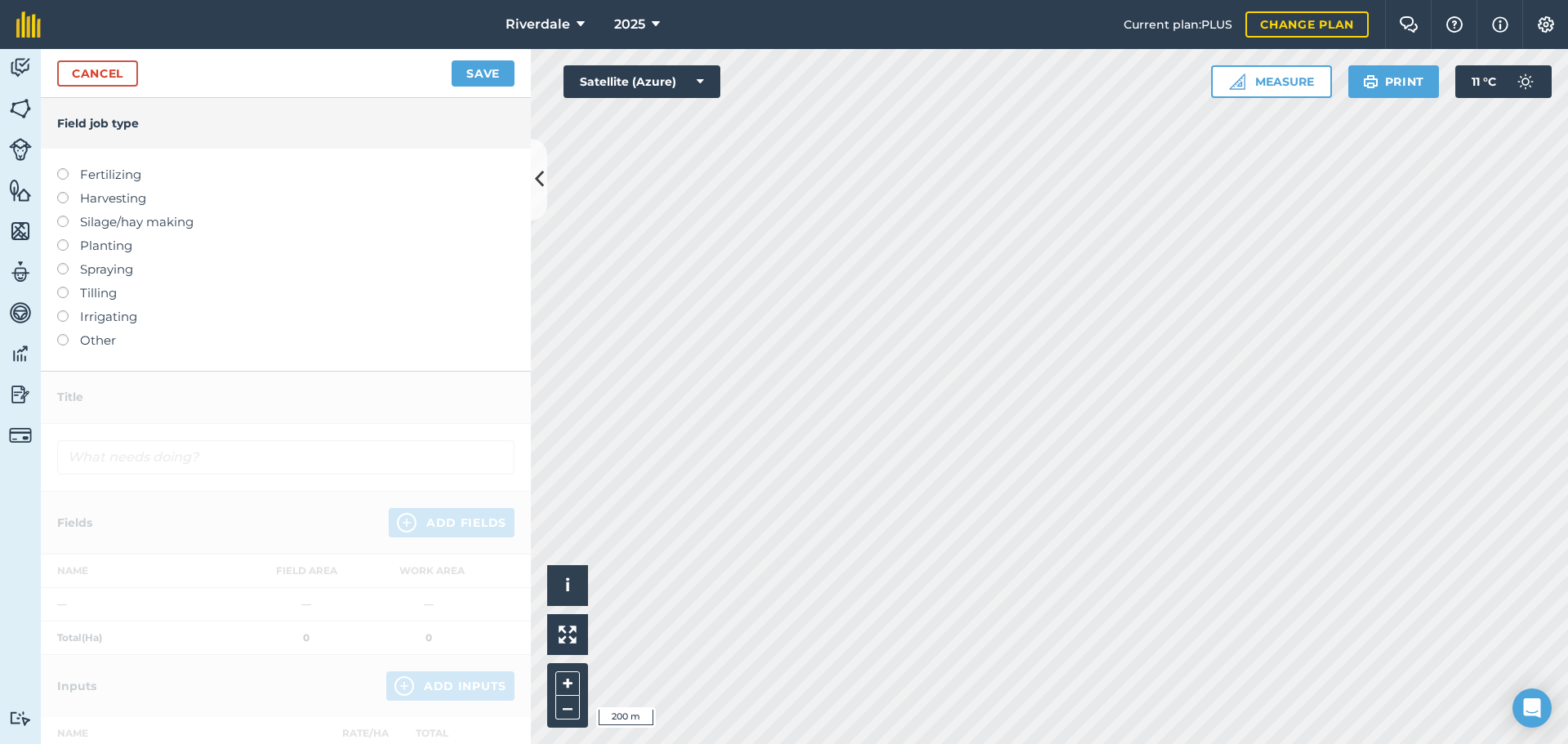
click at [60, 168] on label at bounding box center [68, 168] width 22 height 0
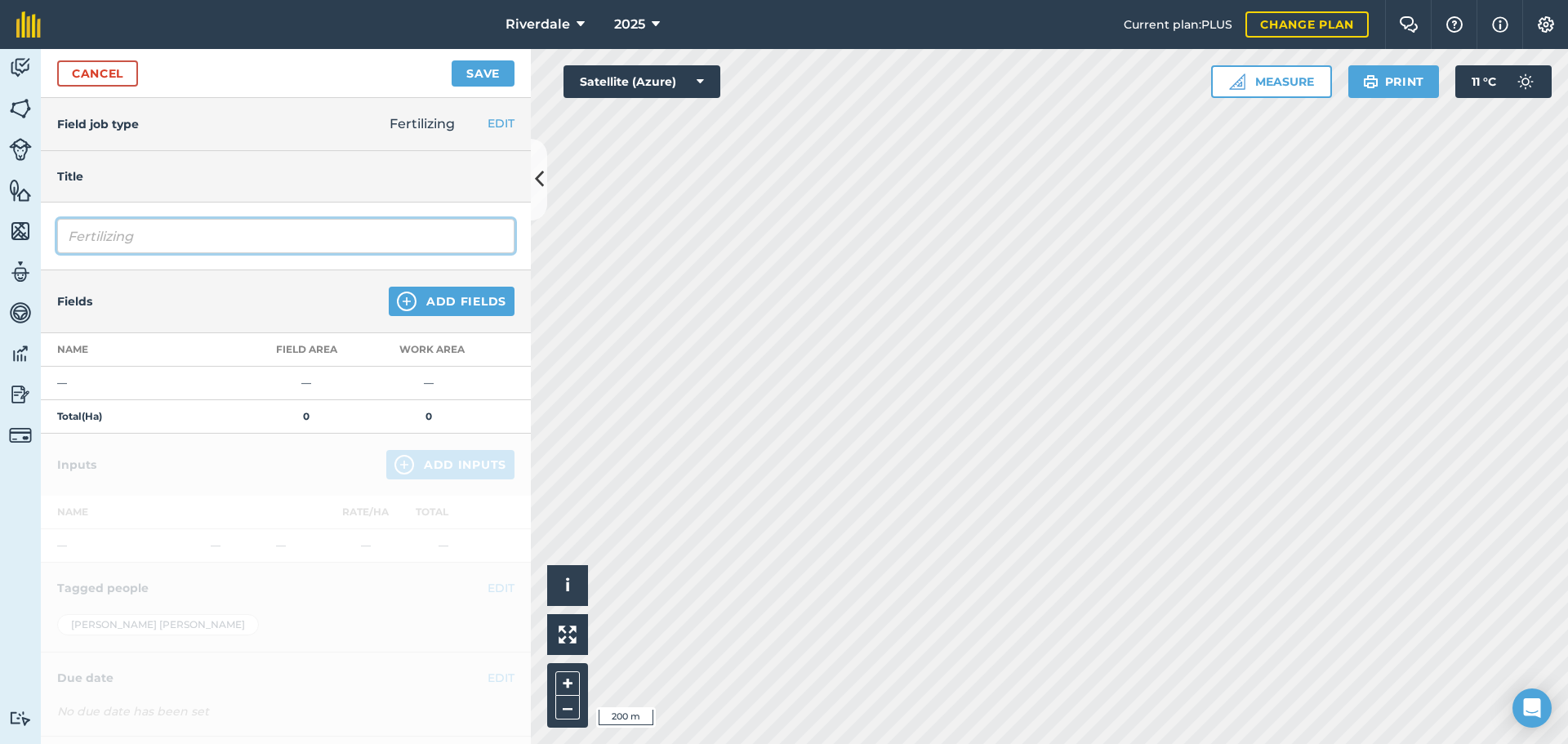
click at [66, 243] on input "Fertilizing" at bounding box center [286, 236] width 457 height 35
click at [139, 233] on input "Fertilizing" at bounding box center [286, 236] width 457 height 35
type input "Fertilizing Dolomite + traces"
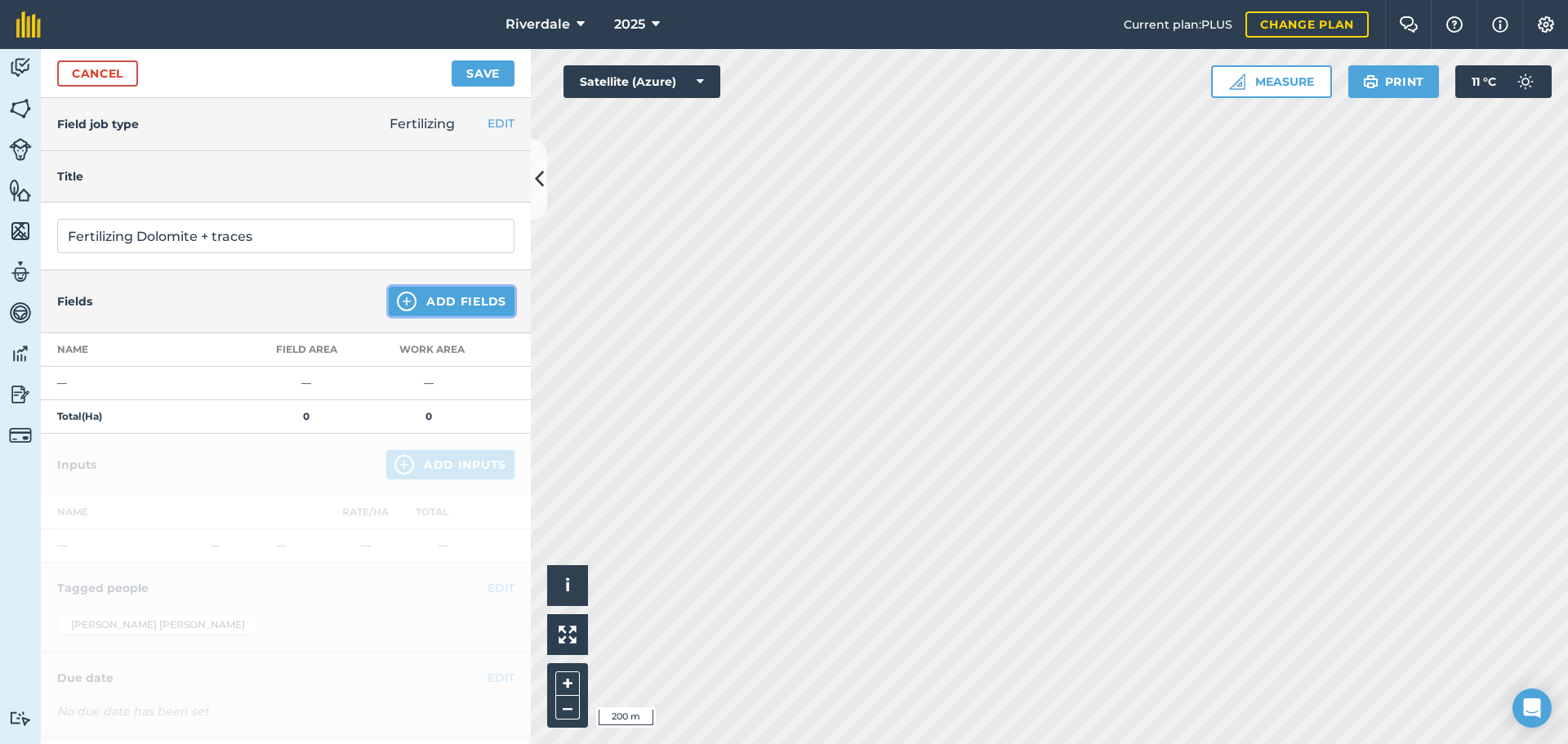
click at [444, 298] on button "Add Fields" at bounding box center [451, 301] width 126 height 29
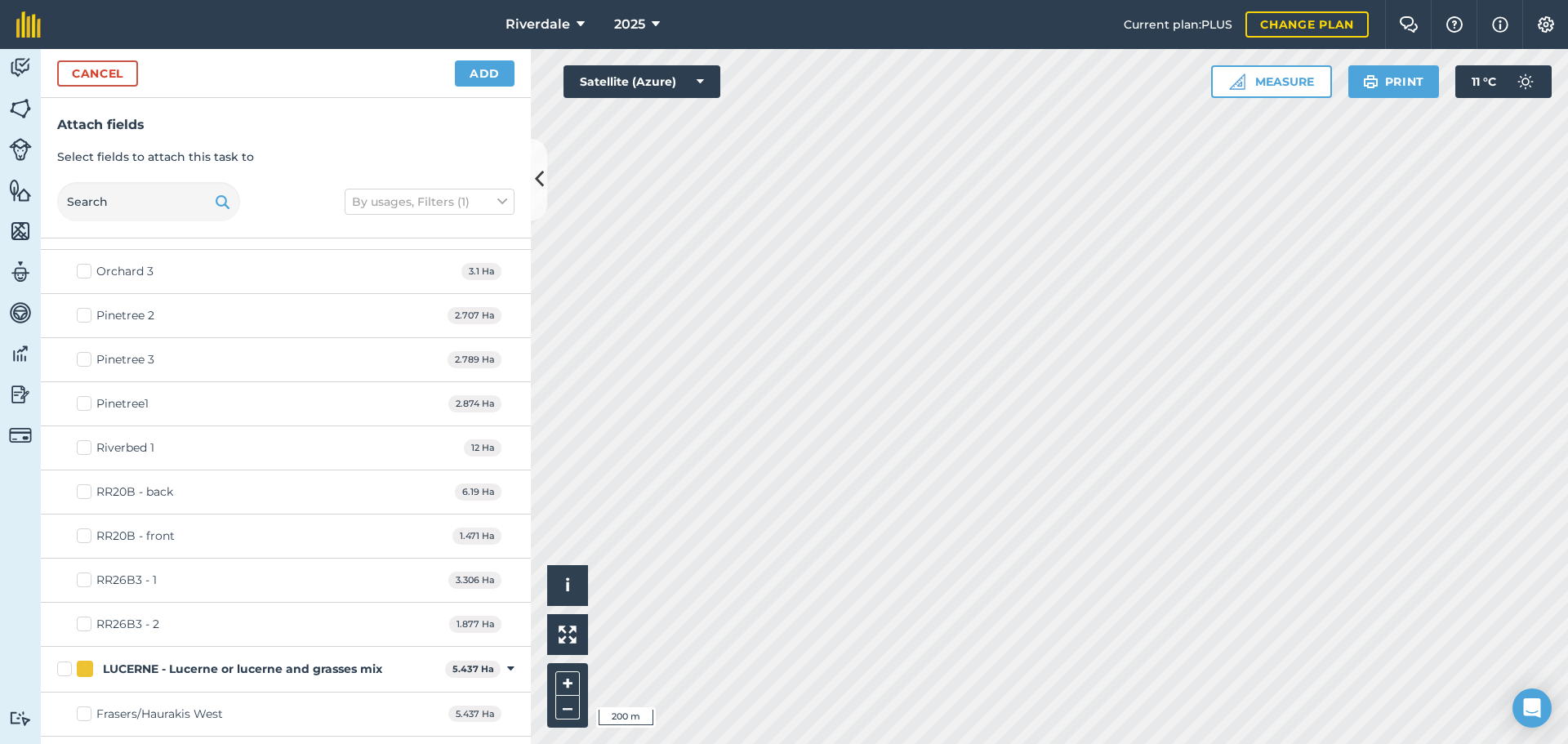
scroll to position [1062, 0]
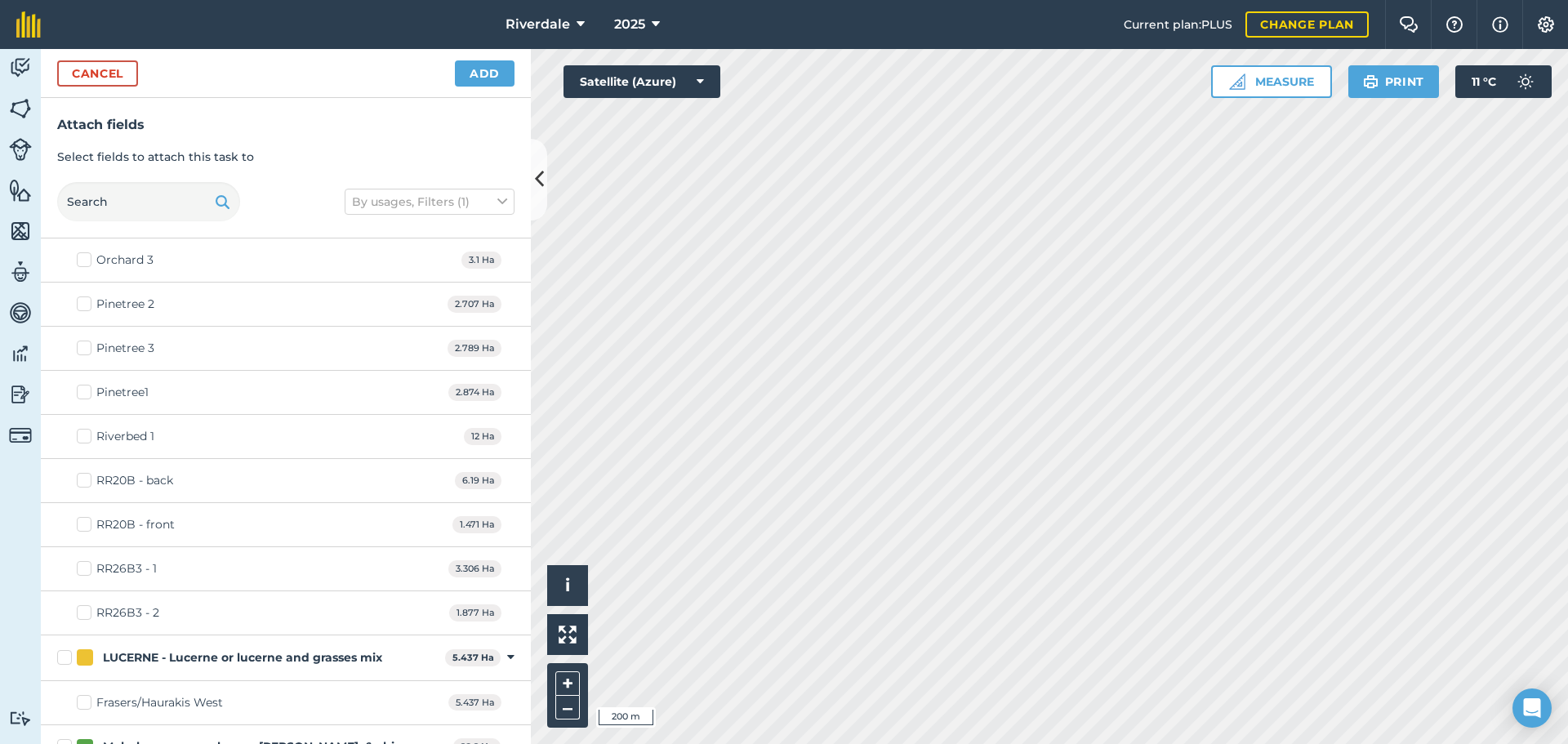
click at [84, 570] on label "RR26B3 - 1" at bounding box center [116, 569] width 80 height 17
click at [84, 570] on input "RR26B3 - 1" at bounding box center [82, 565] width 10 height 10
checkbox input "true"
click at [82, 610] on label "RR26B3 - 2" at bounding box center [118, 613] width 83 height 17
click at [82, 610] on input "RR26B3 - 2" at bounding box center [82, 609] width 10 height 10
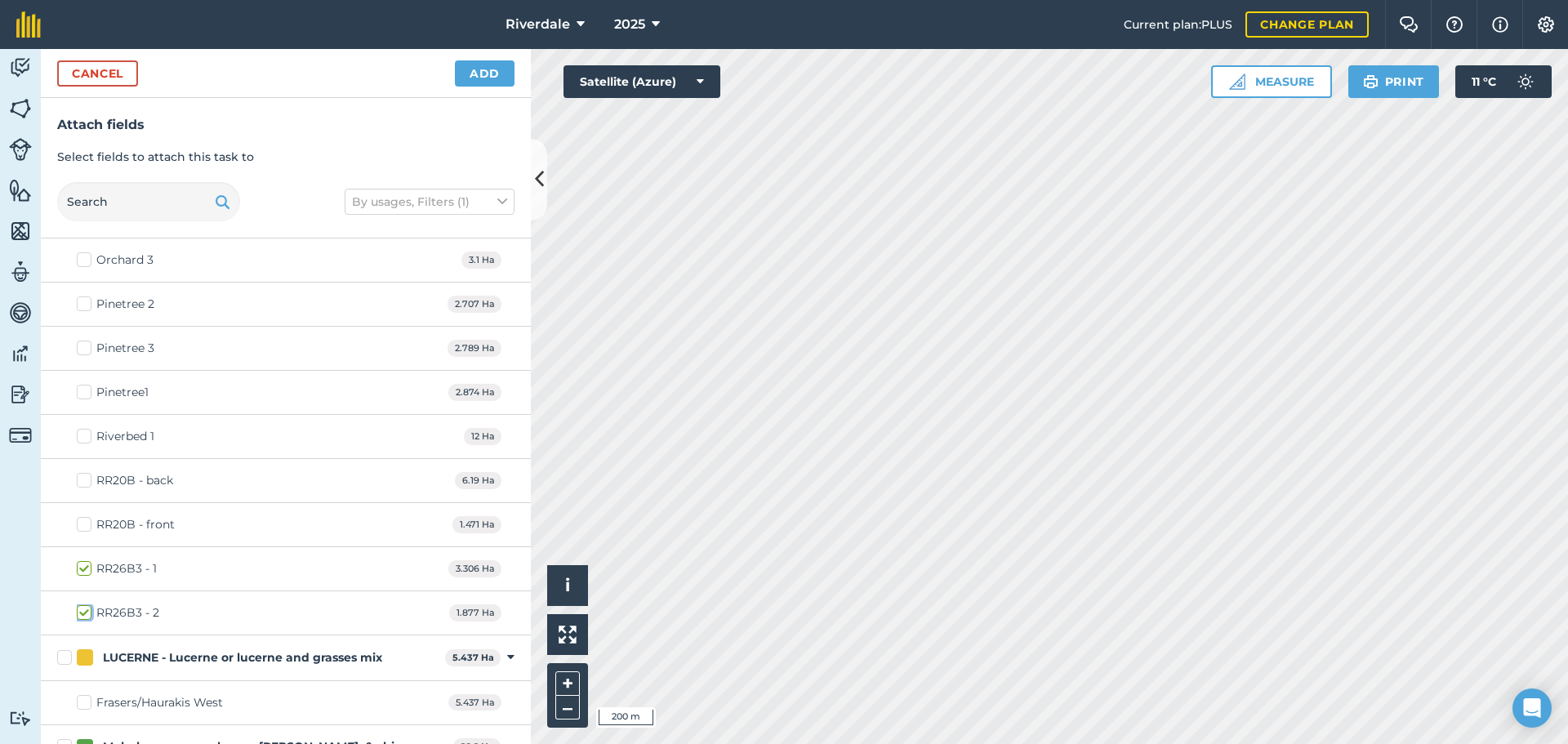
checkbox input "true"
click at [486, 71] on button "Add" at bounding box center [484, 73] width 60 height 26
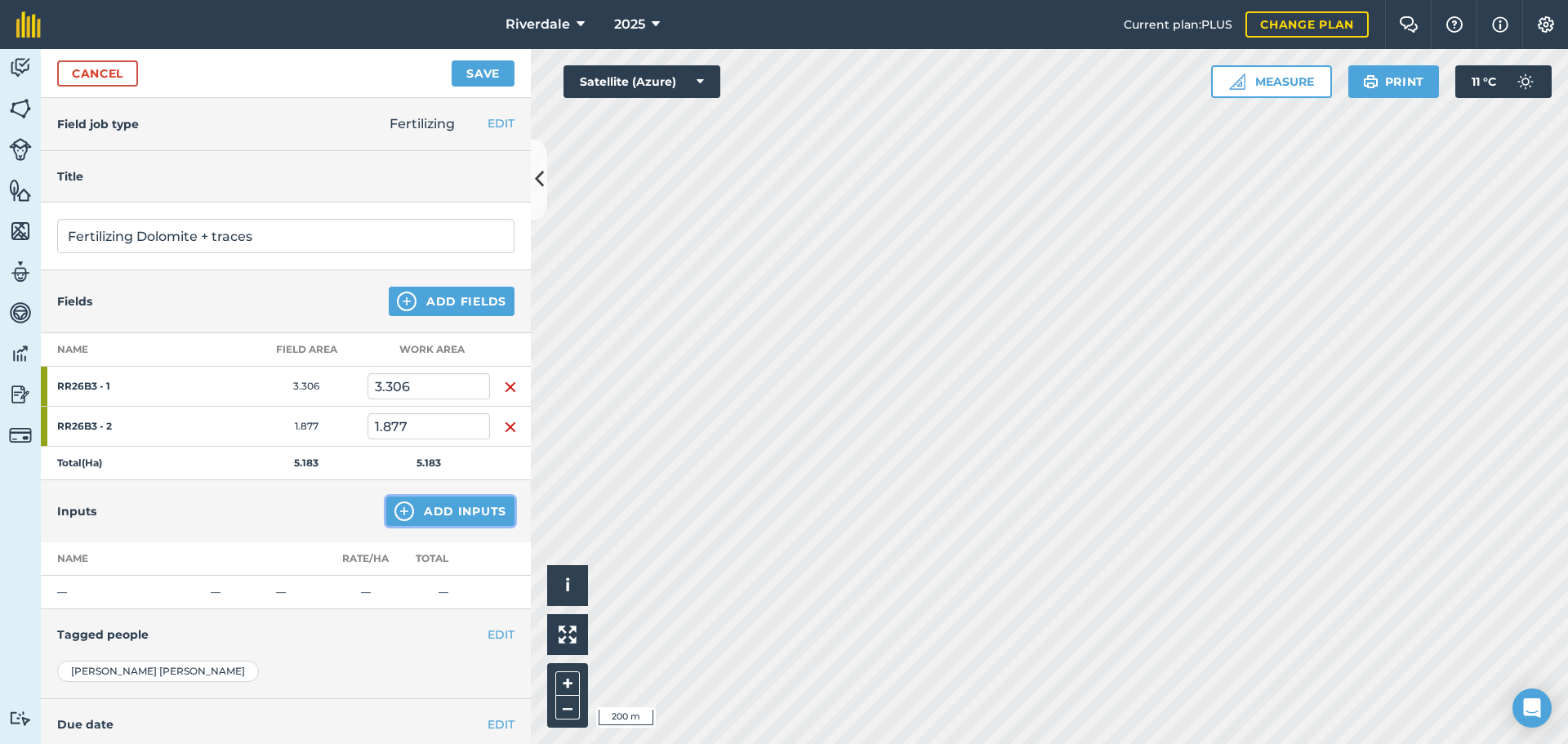
click at [438, 512] on button "Add Inputs" at bounding box center [450, 511] width 129 height 29
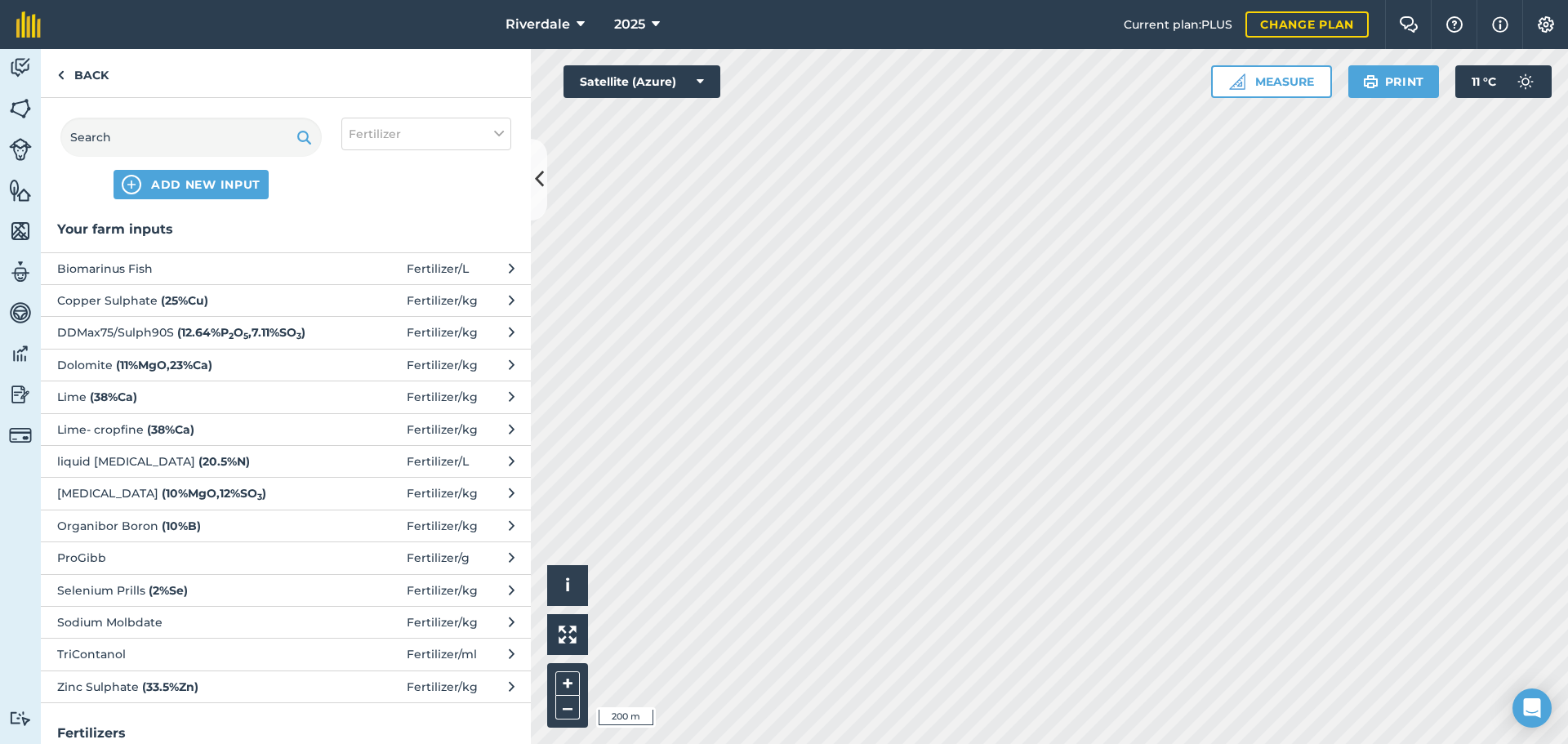
click at [97, 365] on span "Dolomite ( 11 % MgO , 23 % Ca )" at bounding box center [190, 365] width 267 height 18
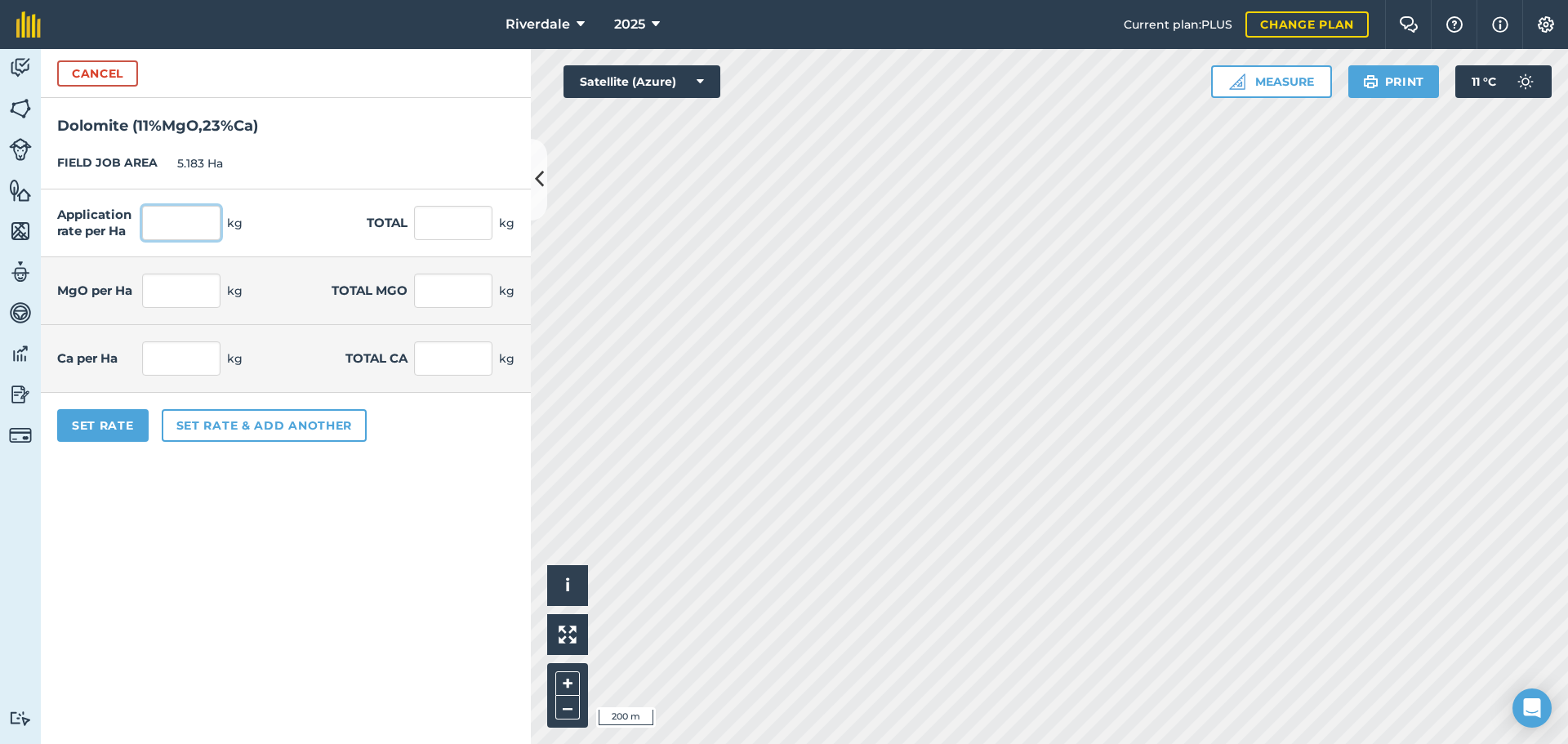
click at [160, 228] on input "text" at bounding box center [181, 223] width 79 height 35
type input "400"
type input "2,073.2"
type input "44"
type input "228.052"
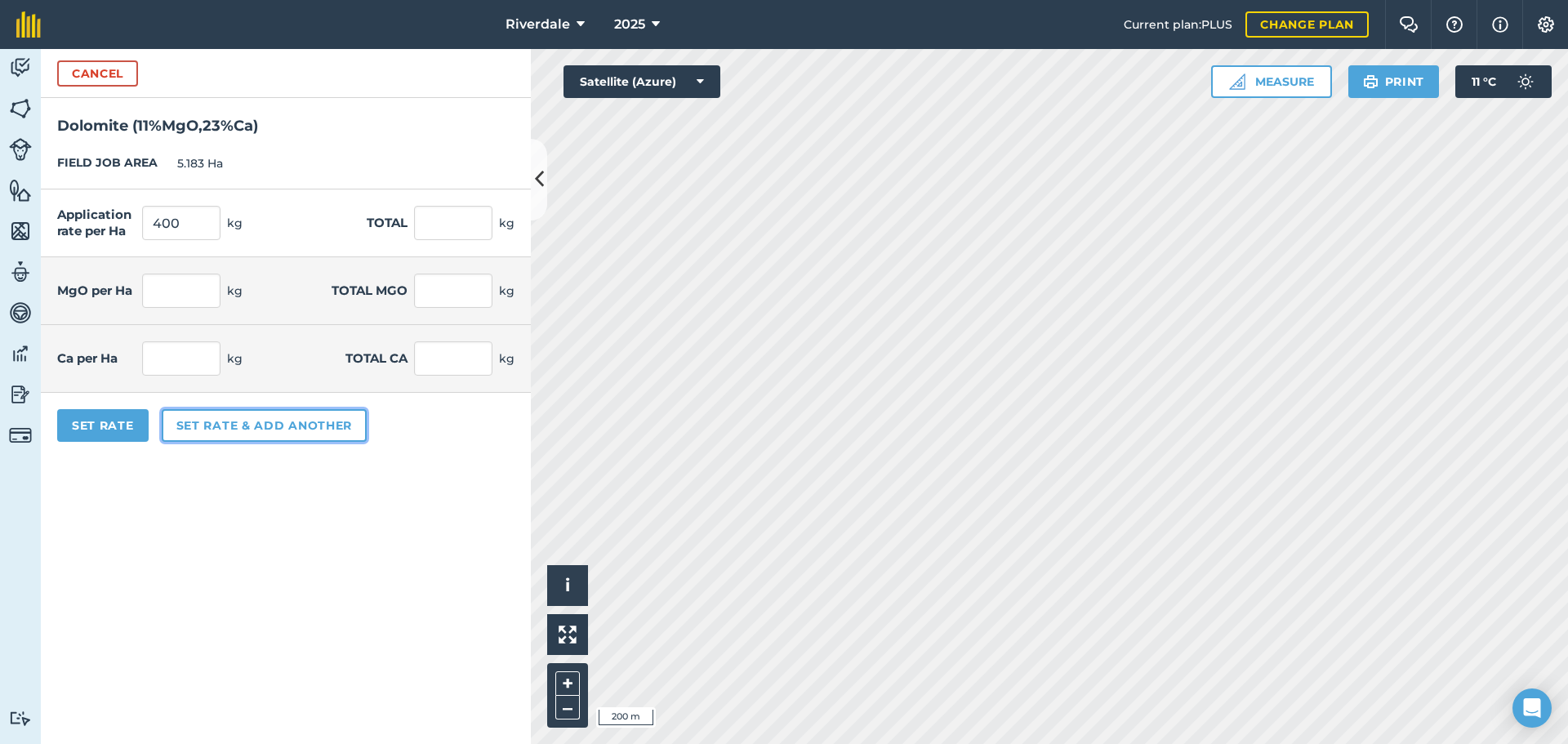
type input "92"
type input "476.836"
click at [278, 424] on button "Set rate & add another" at bounding box center [264, 426] width 205 height 33
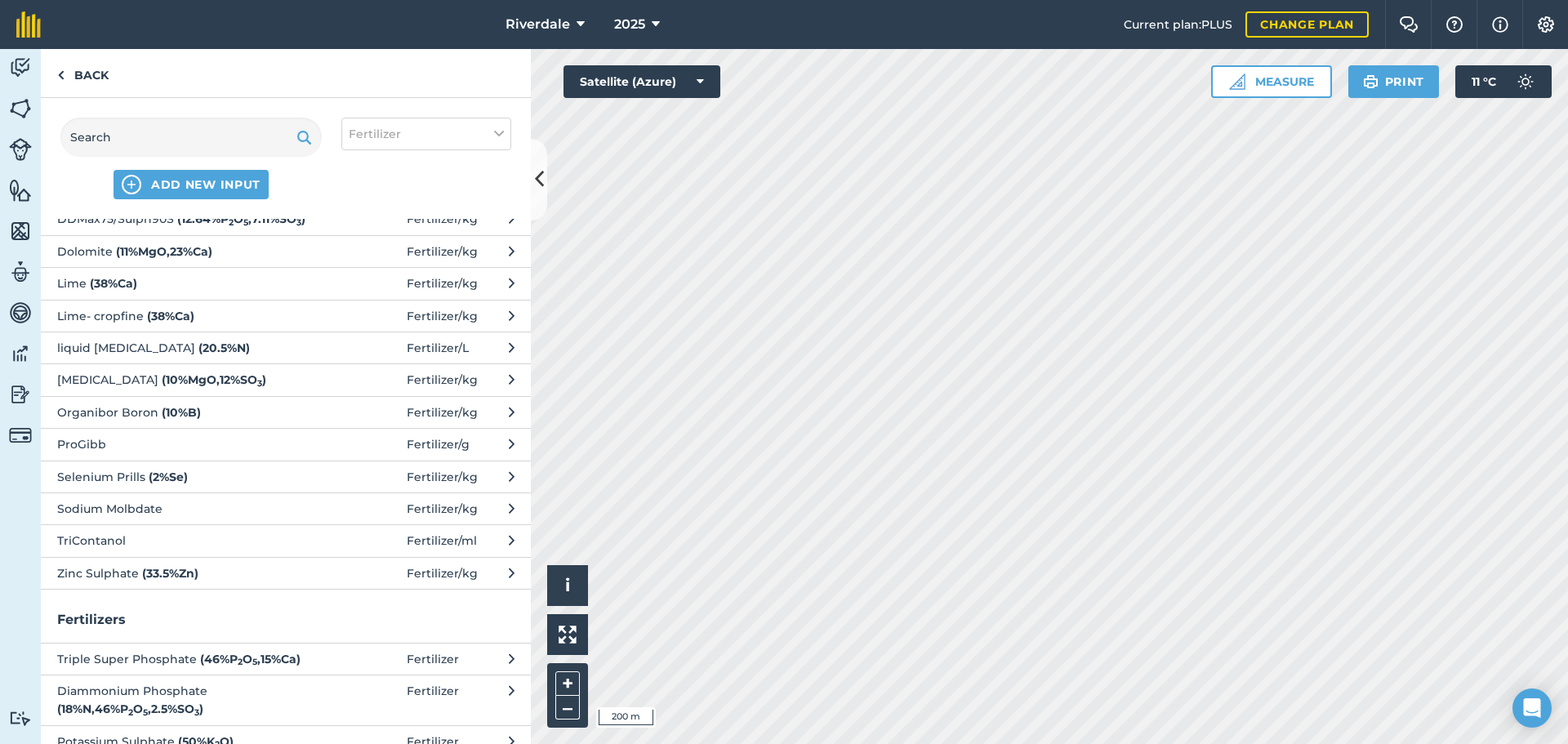
scroll to position [32, 0]
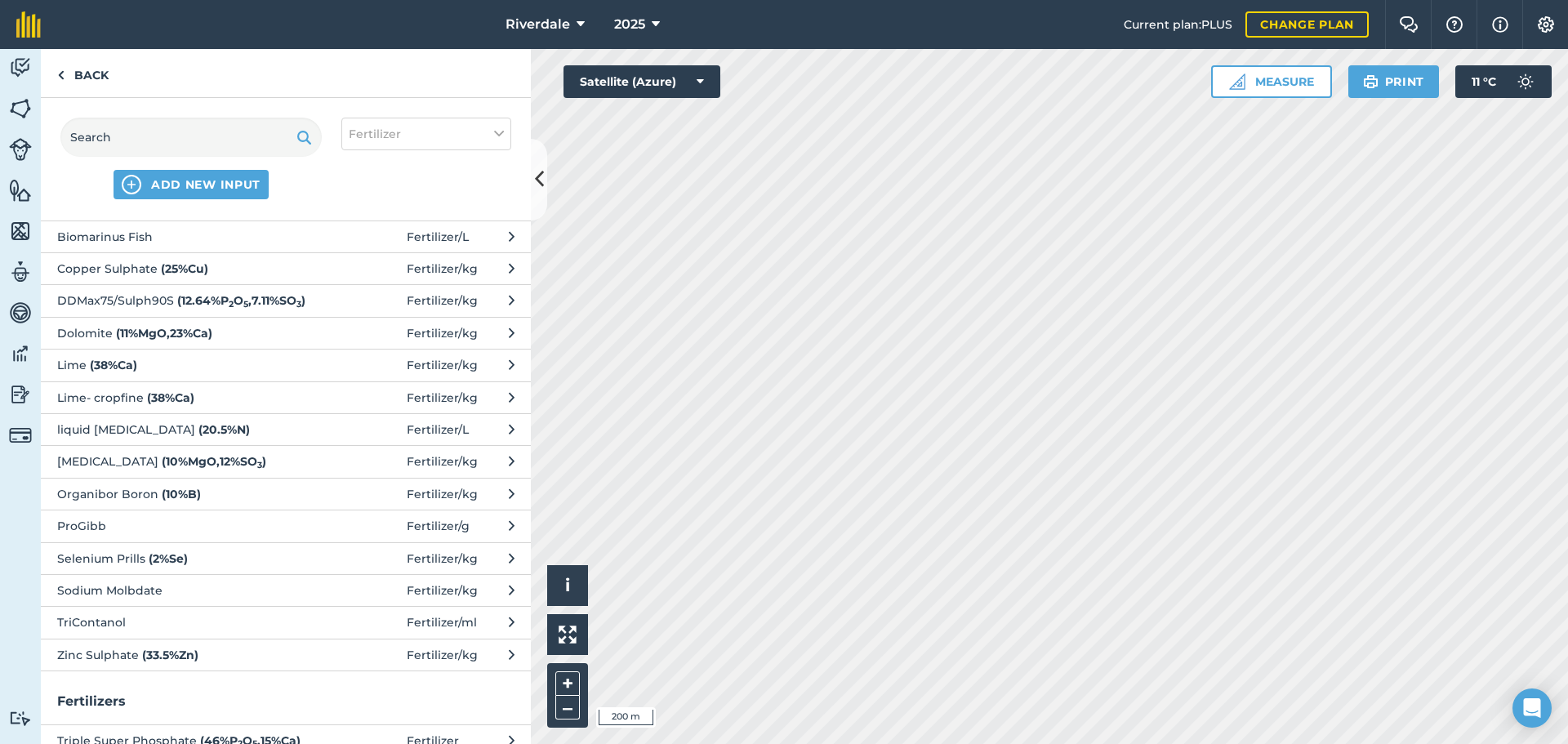
click at [263, 495] on span "Organibor Boron ( 10 % B )" at bounding box center [190, 494] width 267 height 18
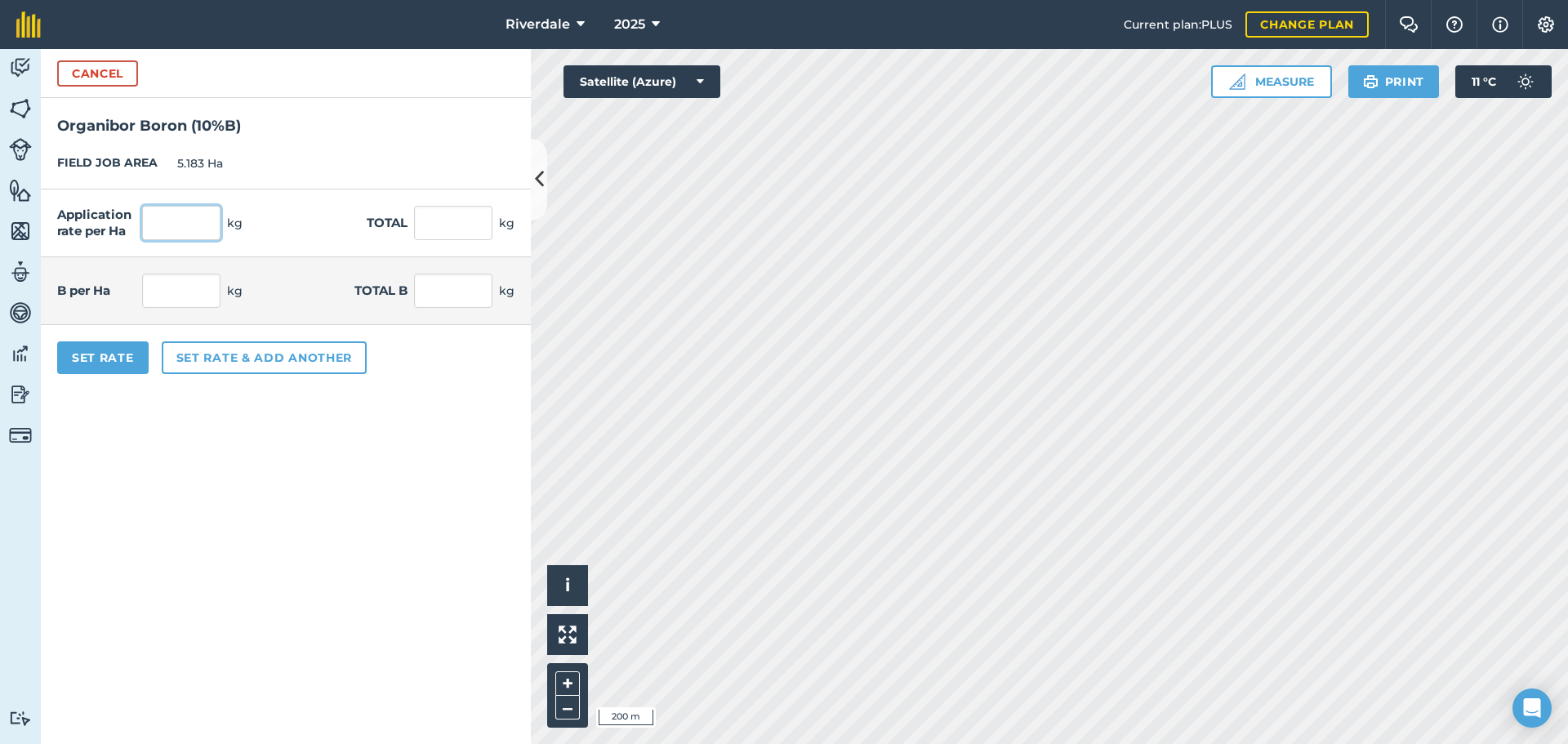
click at [184, 219] on input "text" at bounding box center [181, 223] width 79 height 35
type input "6.5"
type input "33.689"
type input "0.65"
type input "3.369"
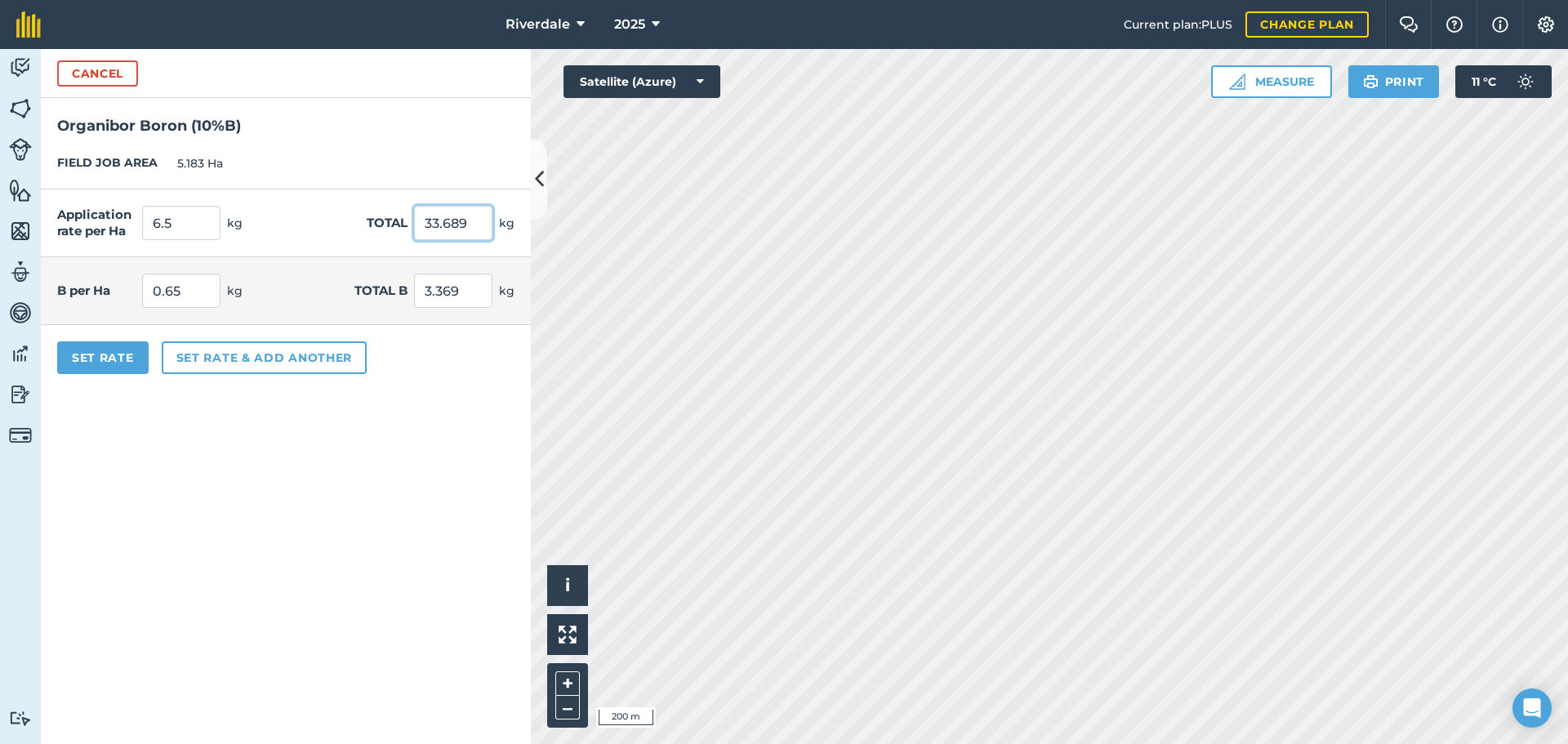
click at [444, 221] on input "33.689" at bounding box center [453, 223] width 79 height 35
click at [256, 363] on button "Set rate & add another" at bounding box center [264, 358] width 205 height 33
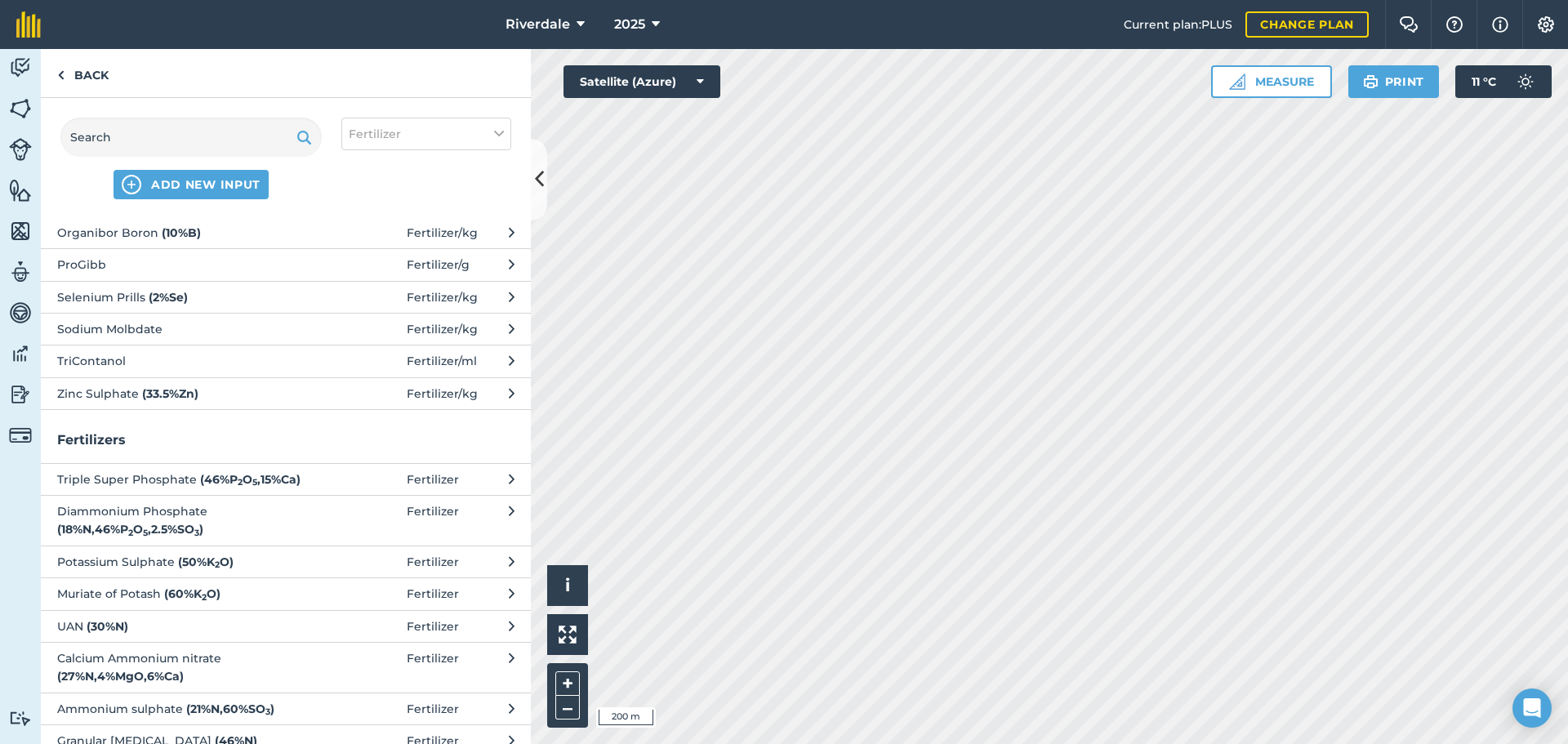
scroll to position [326, 0]
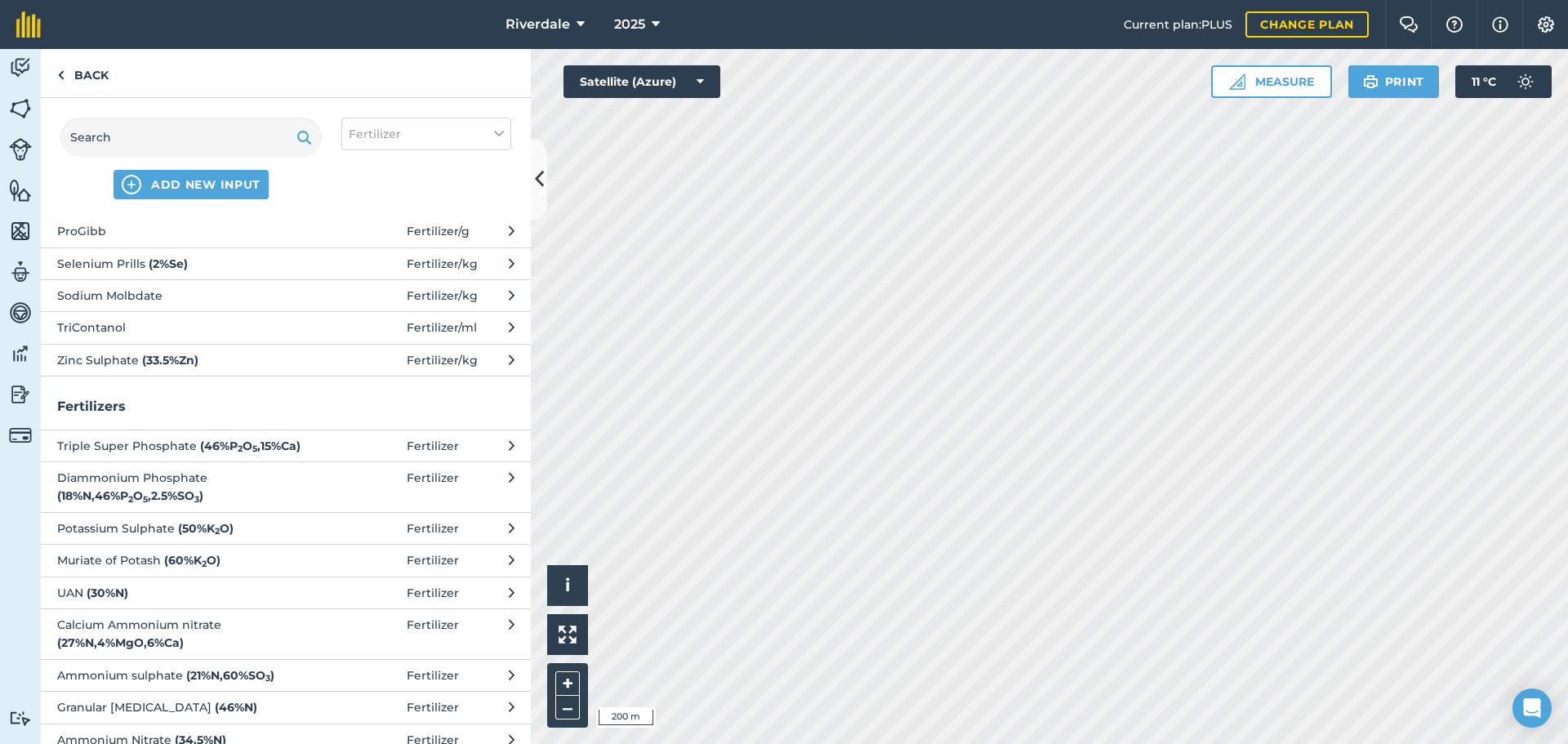
click at [304, 356] on span "Zinc Sulphate ( 33.5 % Zn )" at bounding box center [190, 360] width 267 height 18
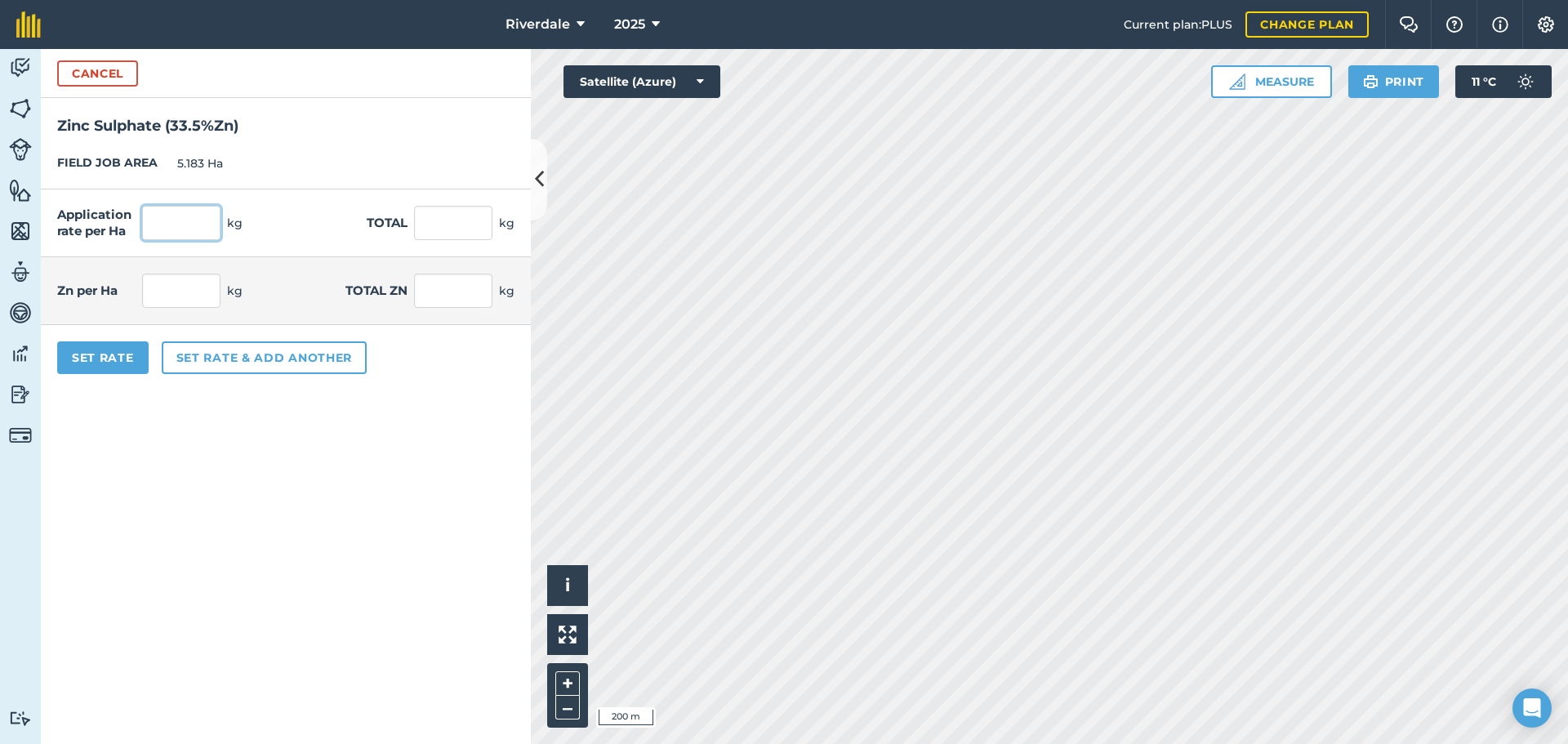
click at [178, 224] on input "text" at bounding box center [181, 223] width 79 height 35
type input "6.5"
type input "33.689"
type input "2.178"
type input "11.286"
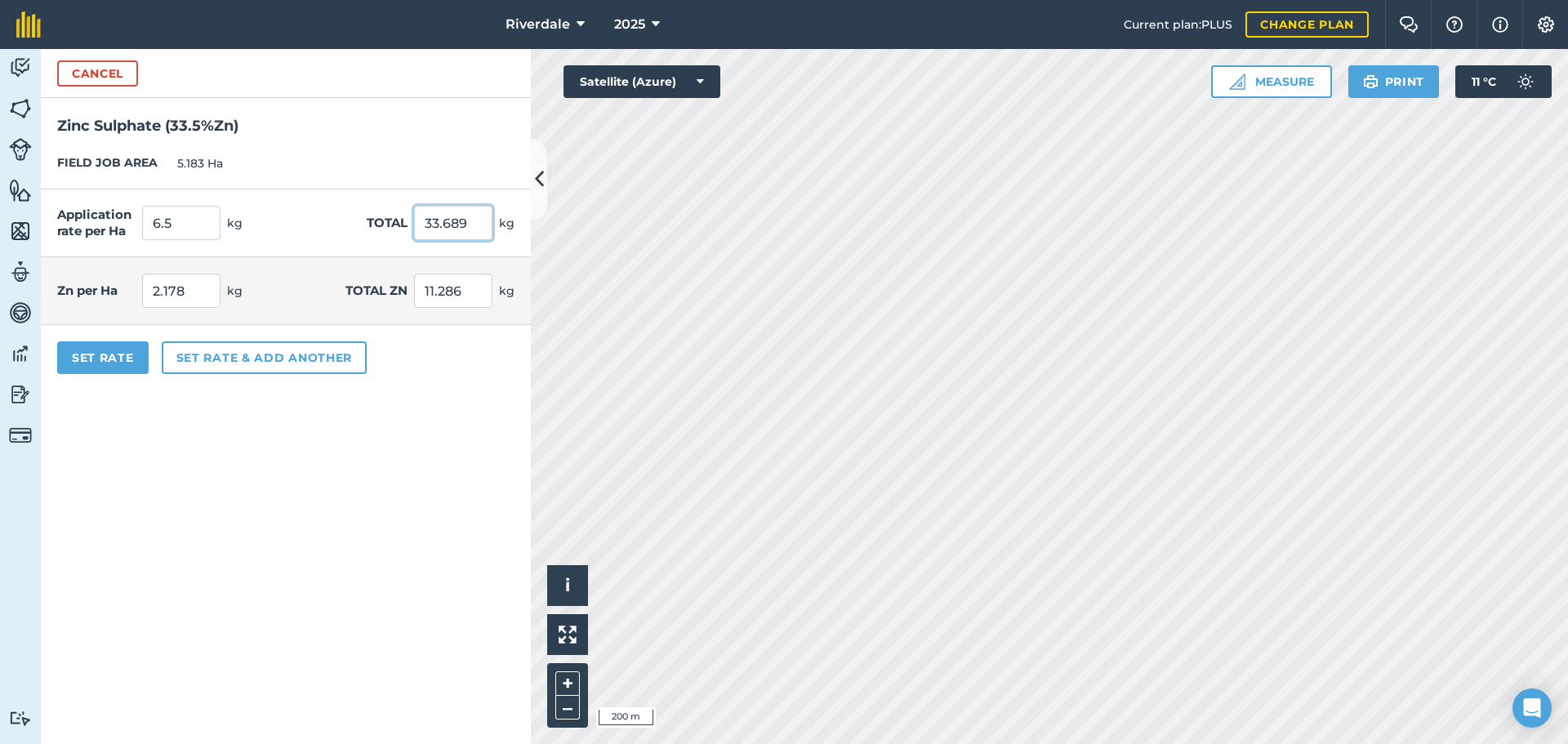
click at [432, 219] on input "33.689" at bounding box center [453, 223] width 79 height 35
type input "2.177"
click at [261, 361] on button "Set rate & add another" at bounding box center [264, 358] width 205 height 33
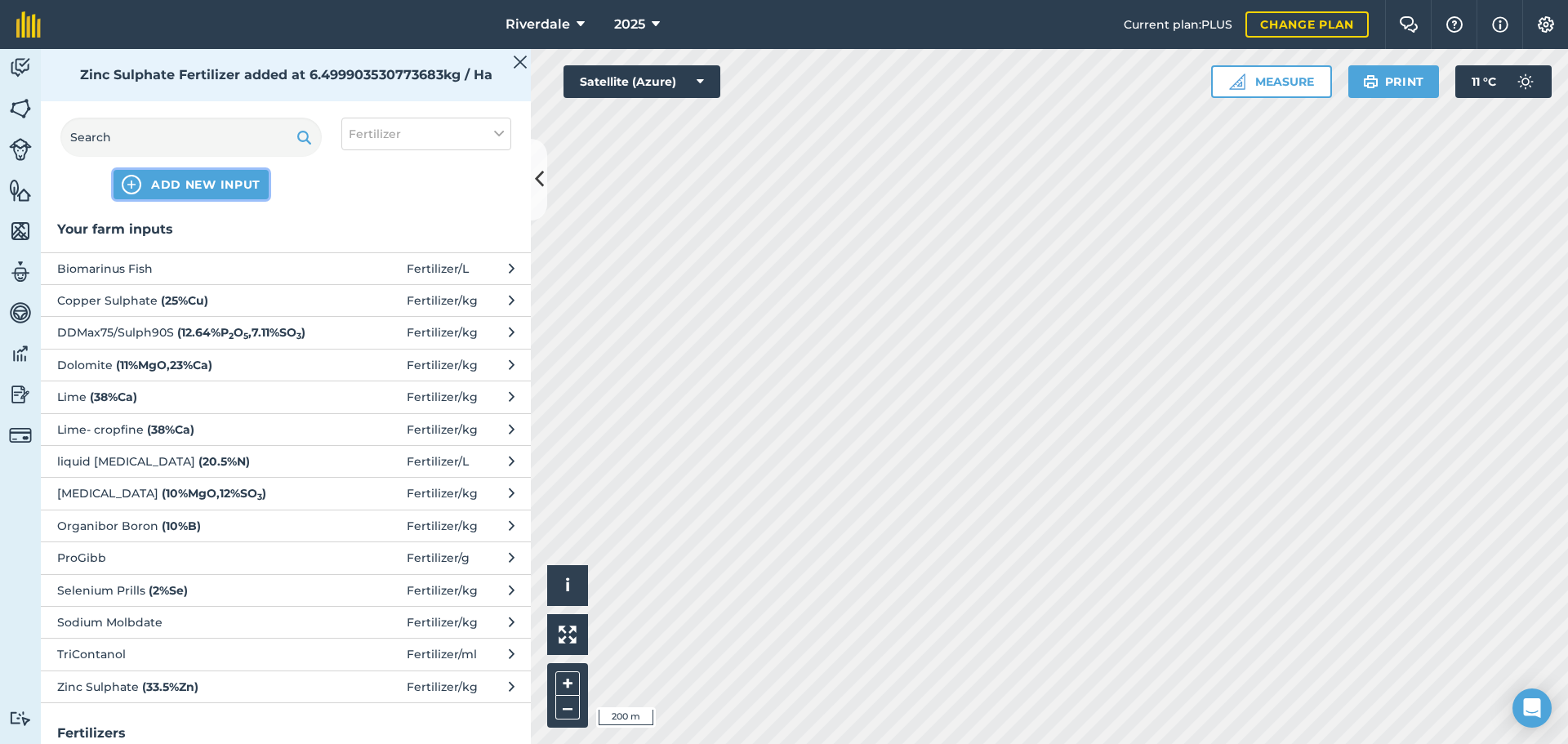
click at [190, 186] on span "ADD NEW INPUT" at bounding box center [205, 184] width 110 height 16
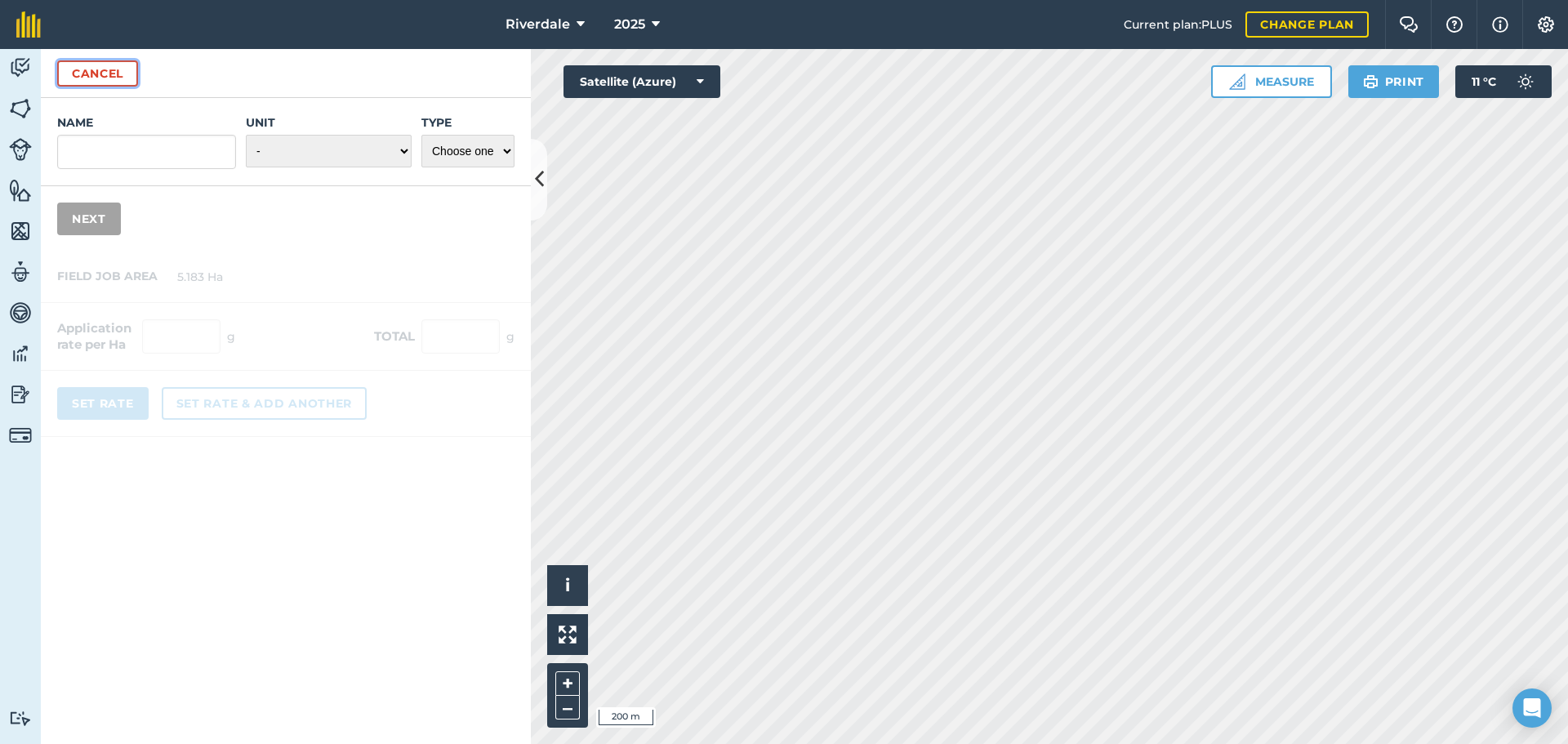
click at [110, 73] on button "Cancel" at bounding box center [98, 73] width 81 height 26
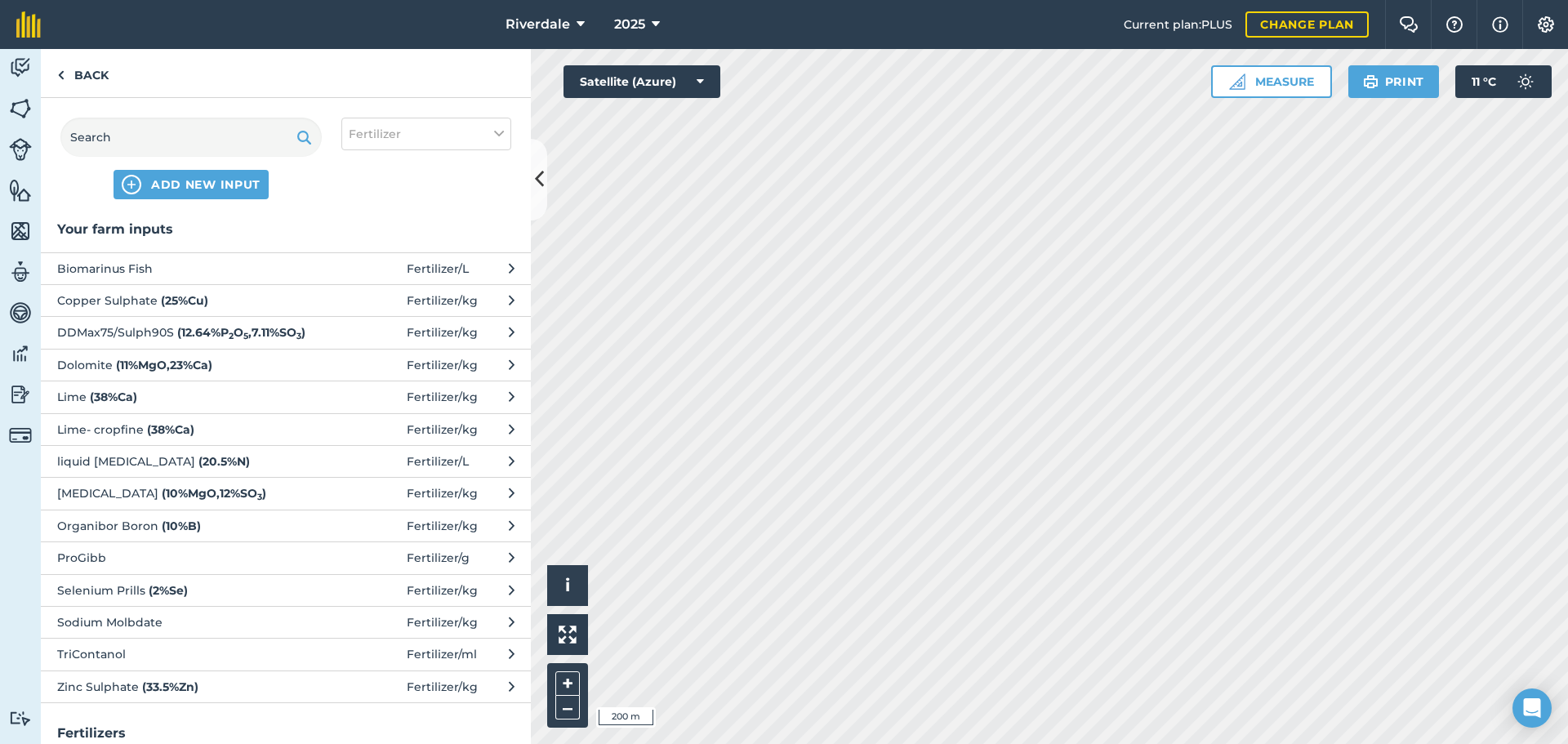
click at [137, 299] on span "Copper Sulphate ( 25 % Cu )" at bounding box center [190, 300] width 267 height 18
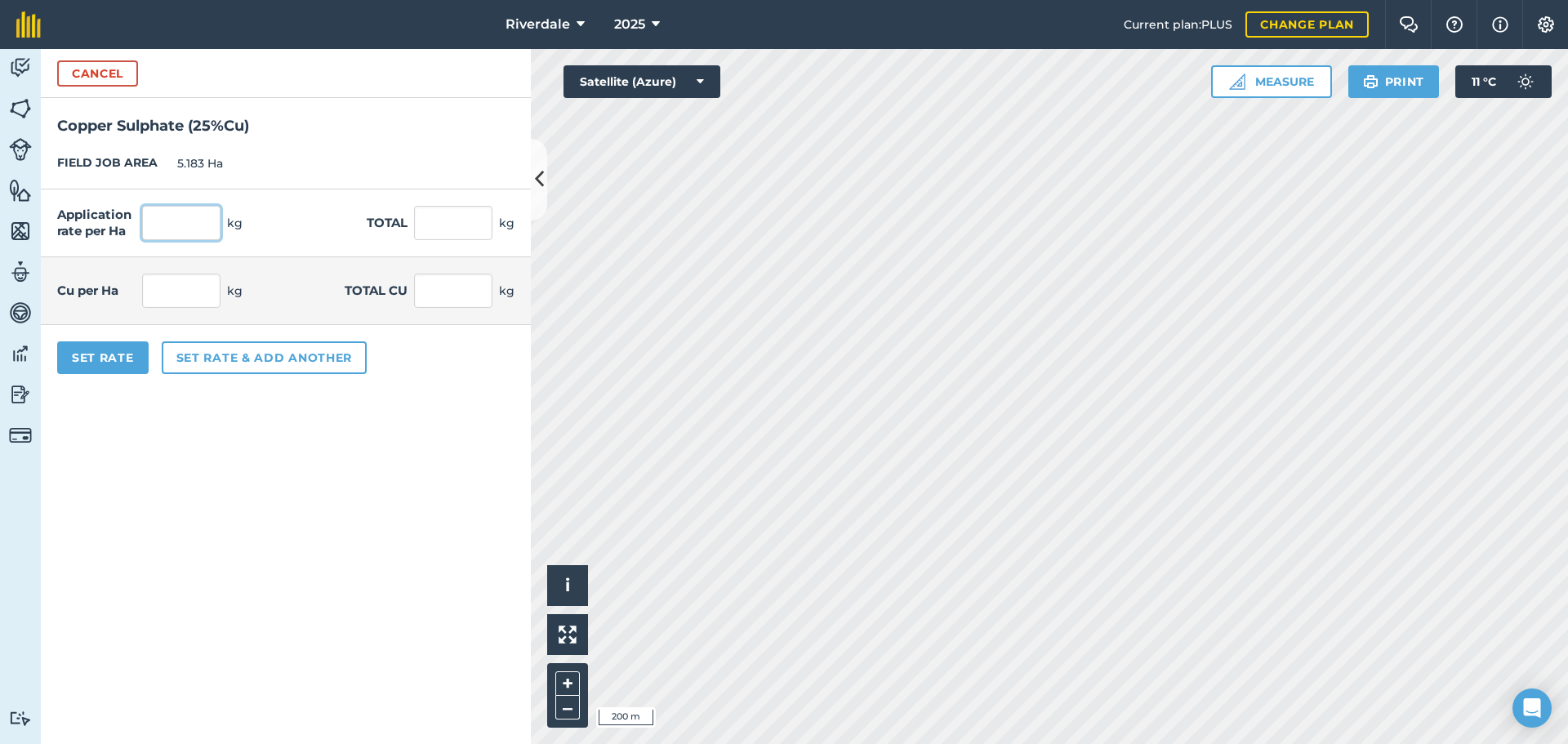
click at [176, 219] on input "text" at bounding box center [181, 223] width 79 height 35
type input "4"
type input "20.732"
type input "1"
type input "5.183"
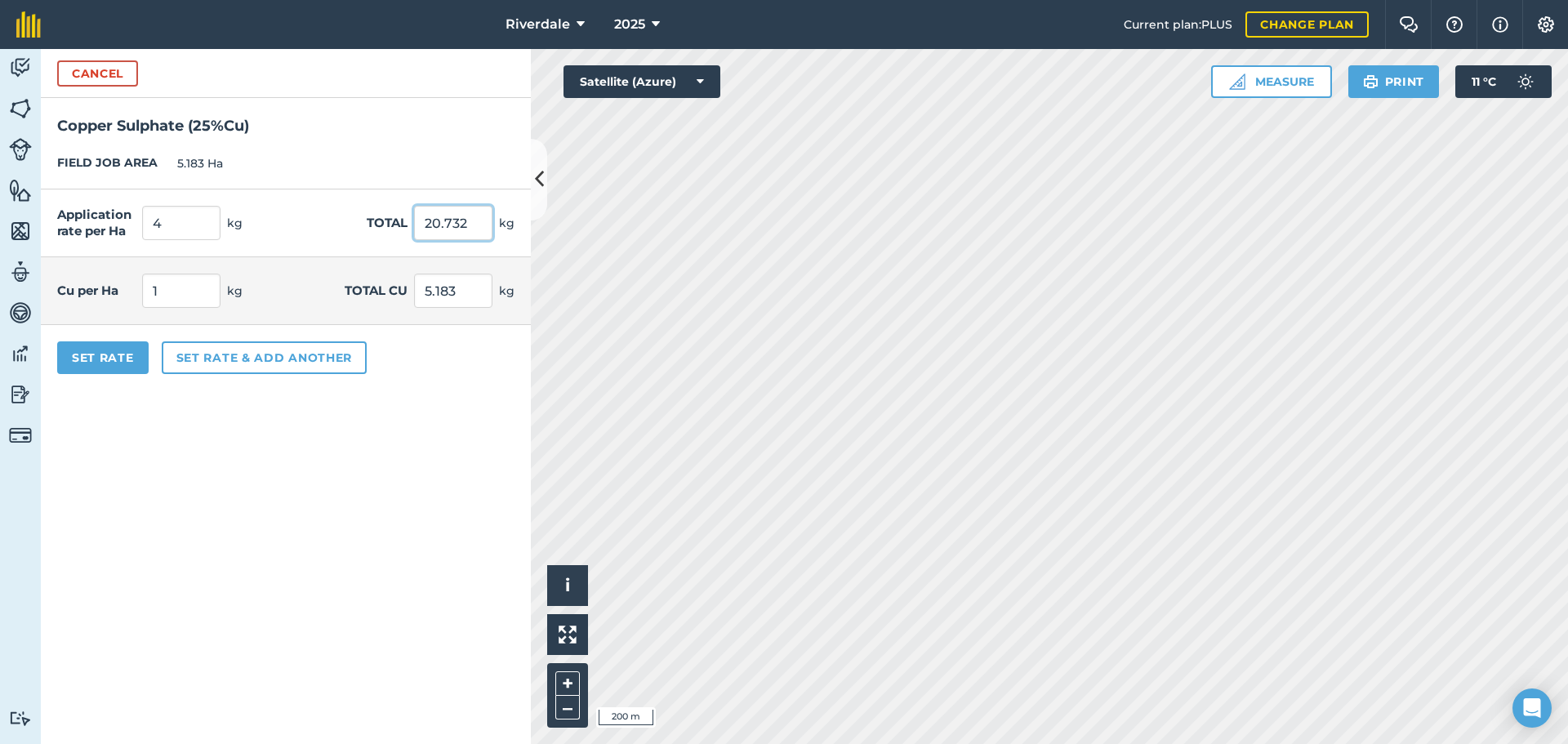
click at [441, 227] on input "20.732" at bounding box center [453, 223] width 79 height 35
click at [192, 355] on button "Set rate & add another" at bounding box center [264, 358] width 205 height 33
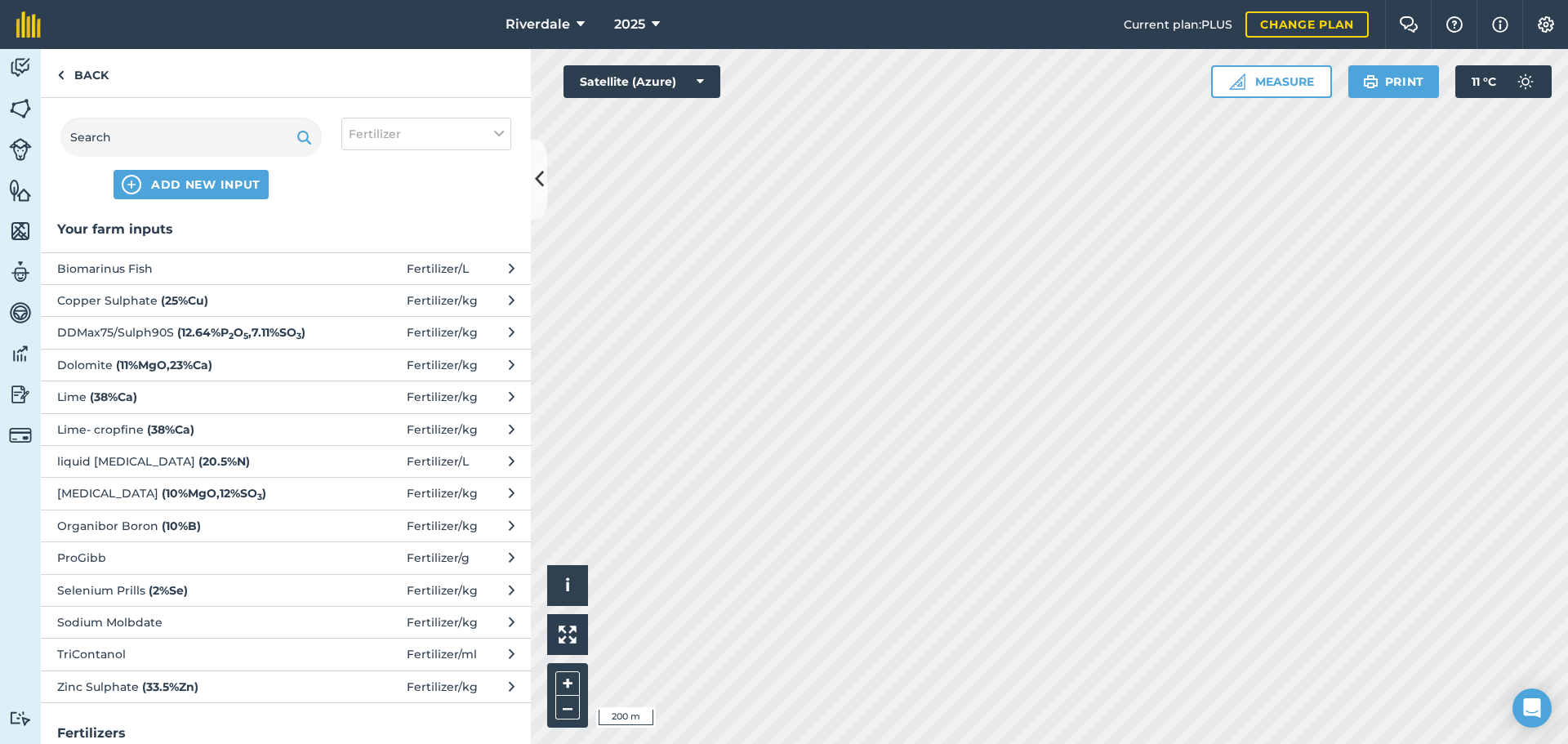
click at [262, 589] on span "Selenium Prills ( 2 % Se )" at bounding box center [190, 590] width 267 height 18
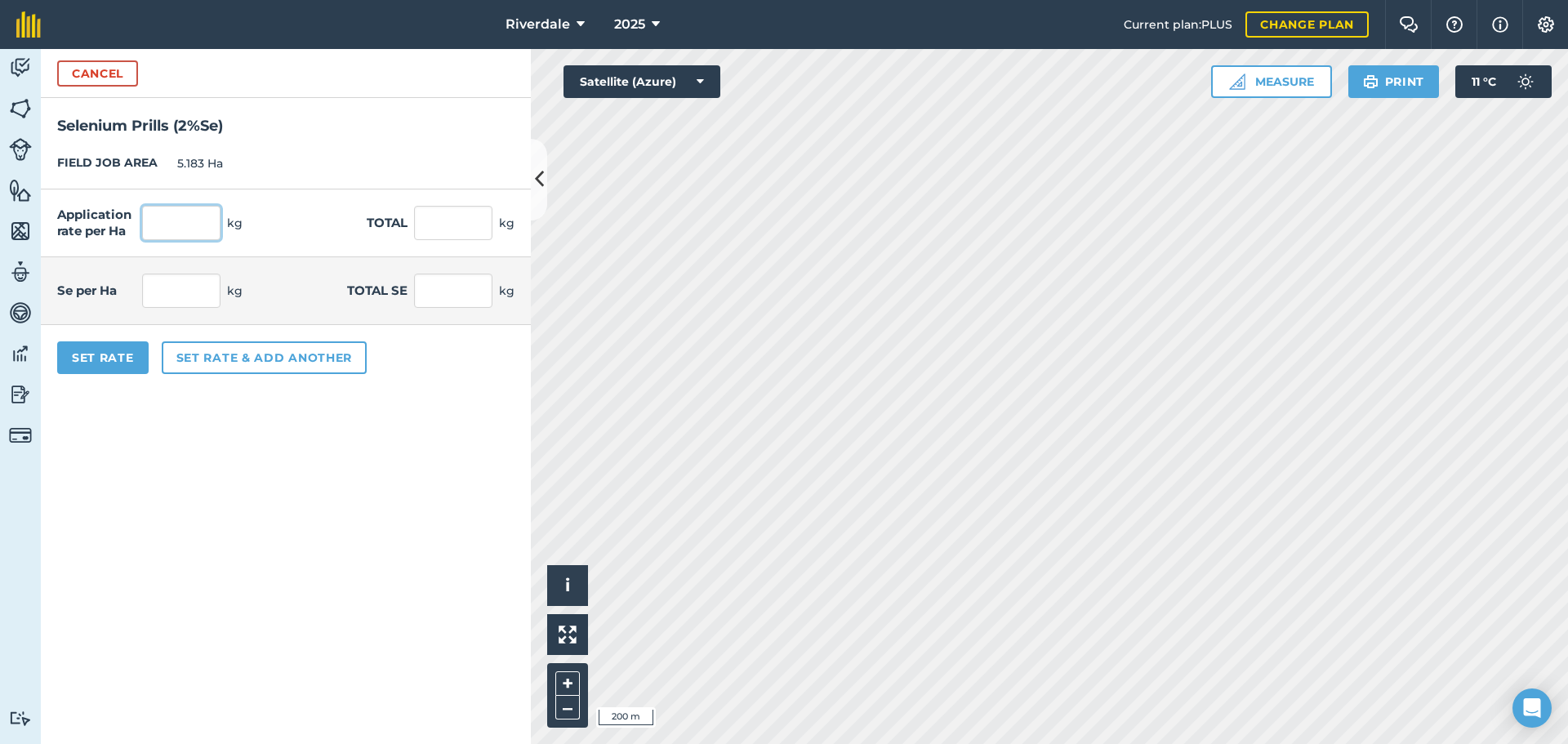
click at [174, 220] on input "text" at bounding box center [181, 223] width 79 height 35
type input "0.8"
type input "4.146"
type input "0.016"
type input "0.083"
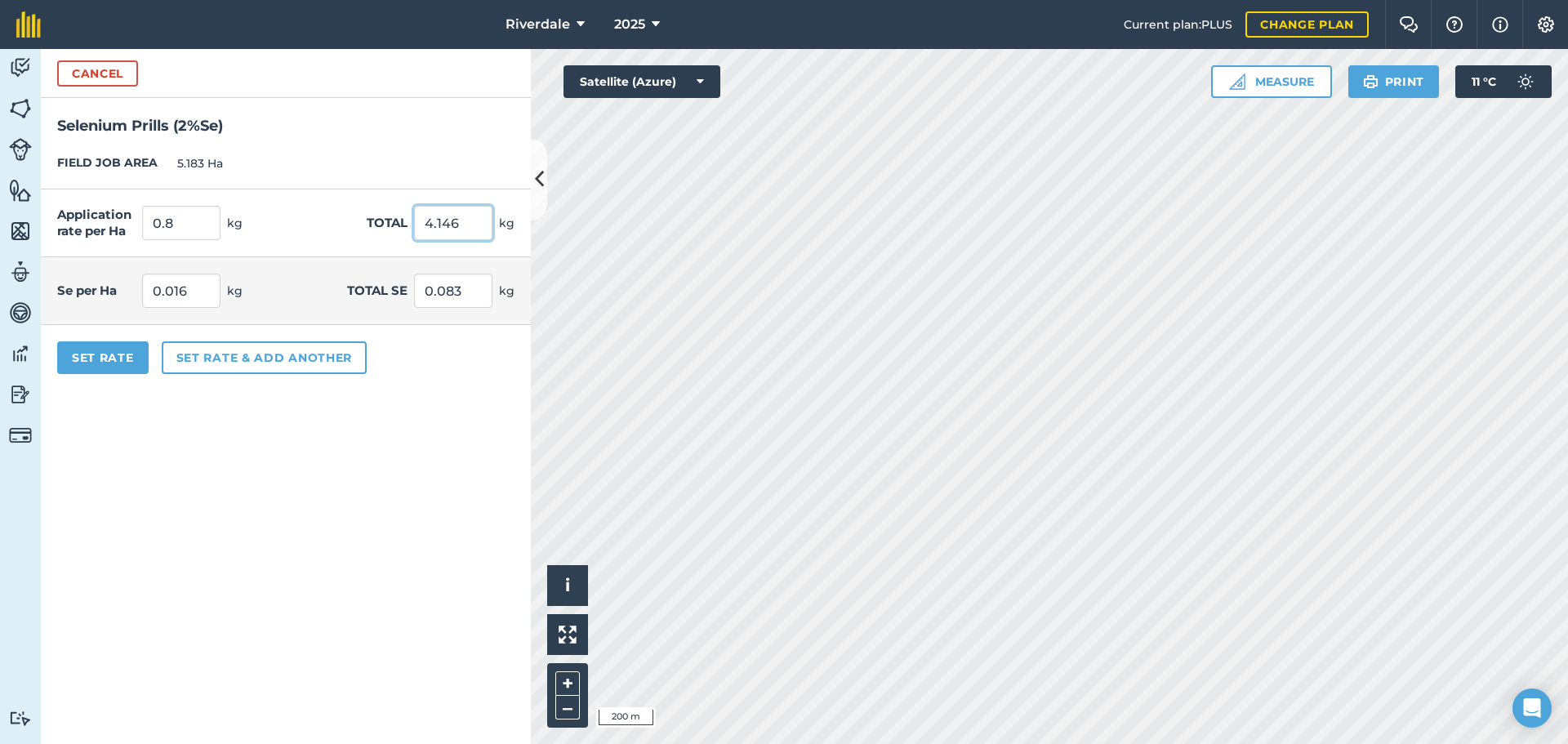
click at [454, 225] on input "4.146" at bounding box center [453, 223] width 79 height 35
click at [257, 357] on button "Set rate & add another" at bounding box center [264, 358] width 205 height 33
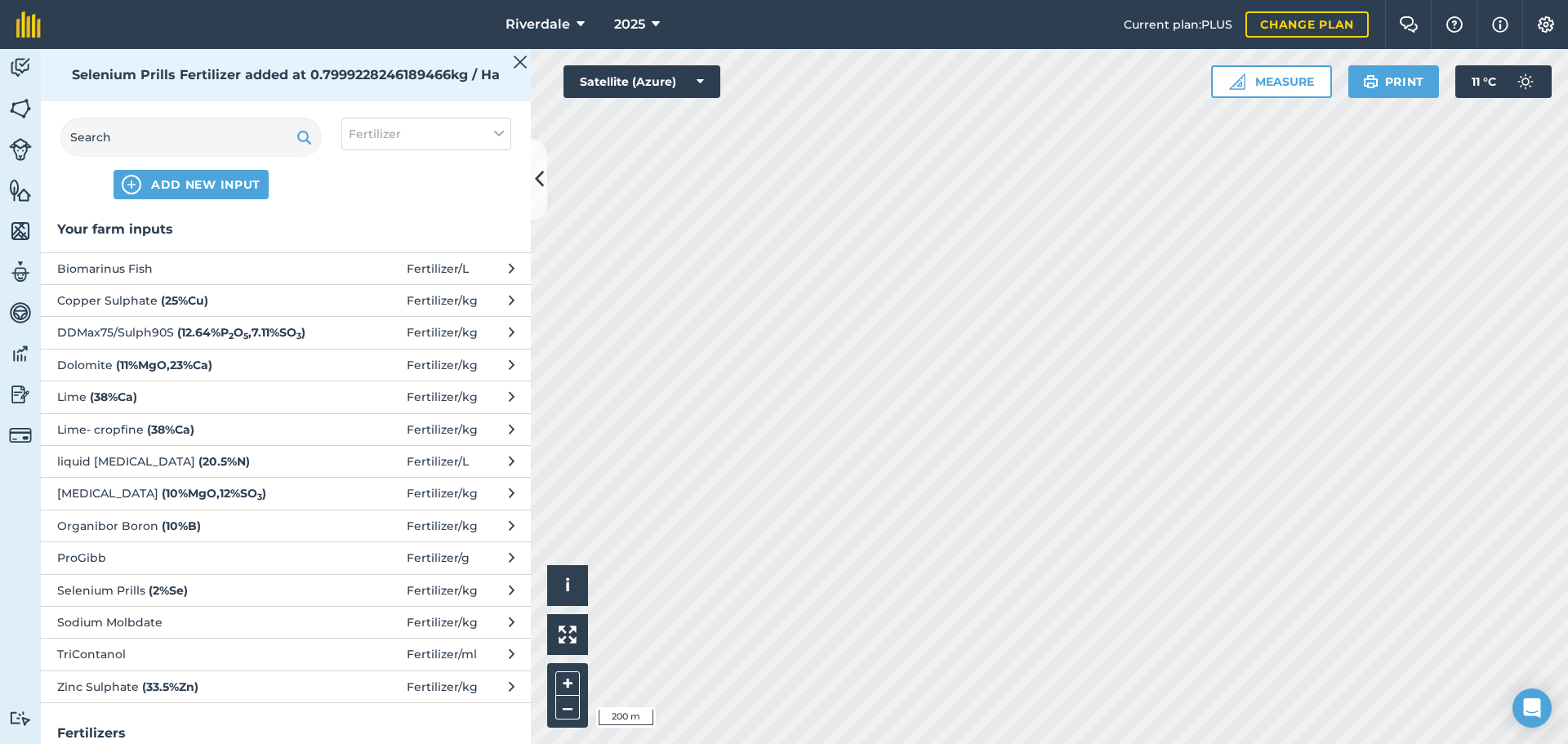
click at [162, 623] on span "Sodium Molbdate" at bounding box center [190, 622] width 267 height 18
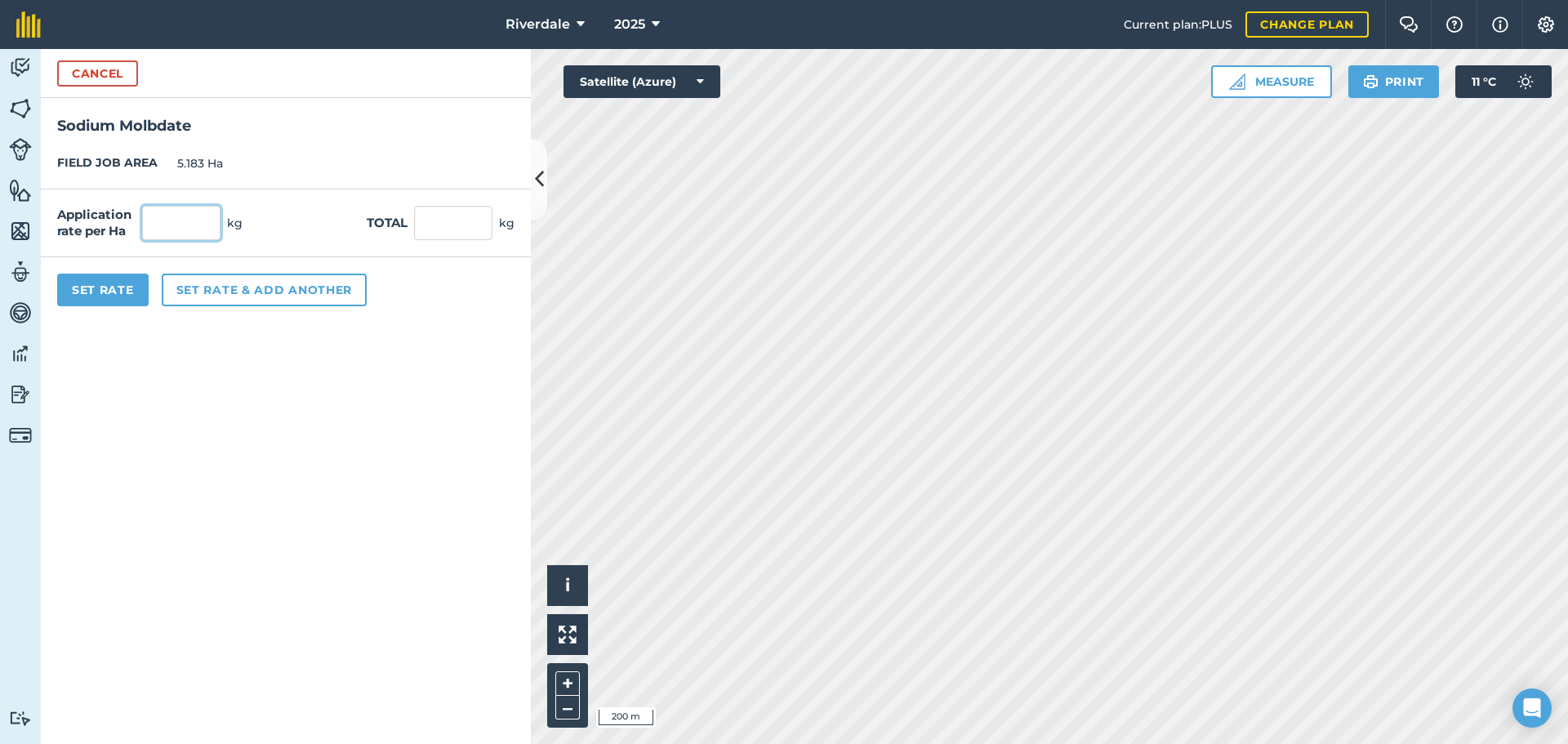
click at [159, 223] on input "text" at bounding box center [181, 223] width 79 height 35
type input "0.05"
type input "0.259"
click at [88, 289] on button "Set Rate" at bounding box center [103, 290] width 91 height 33
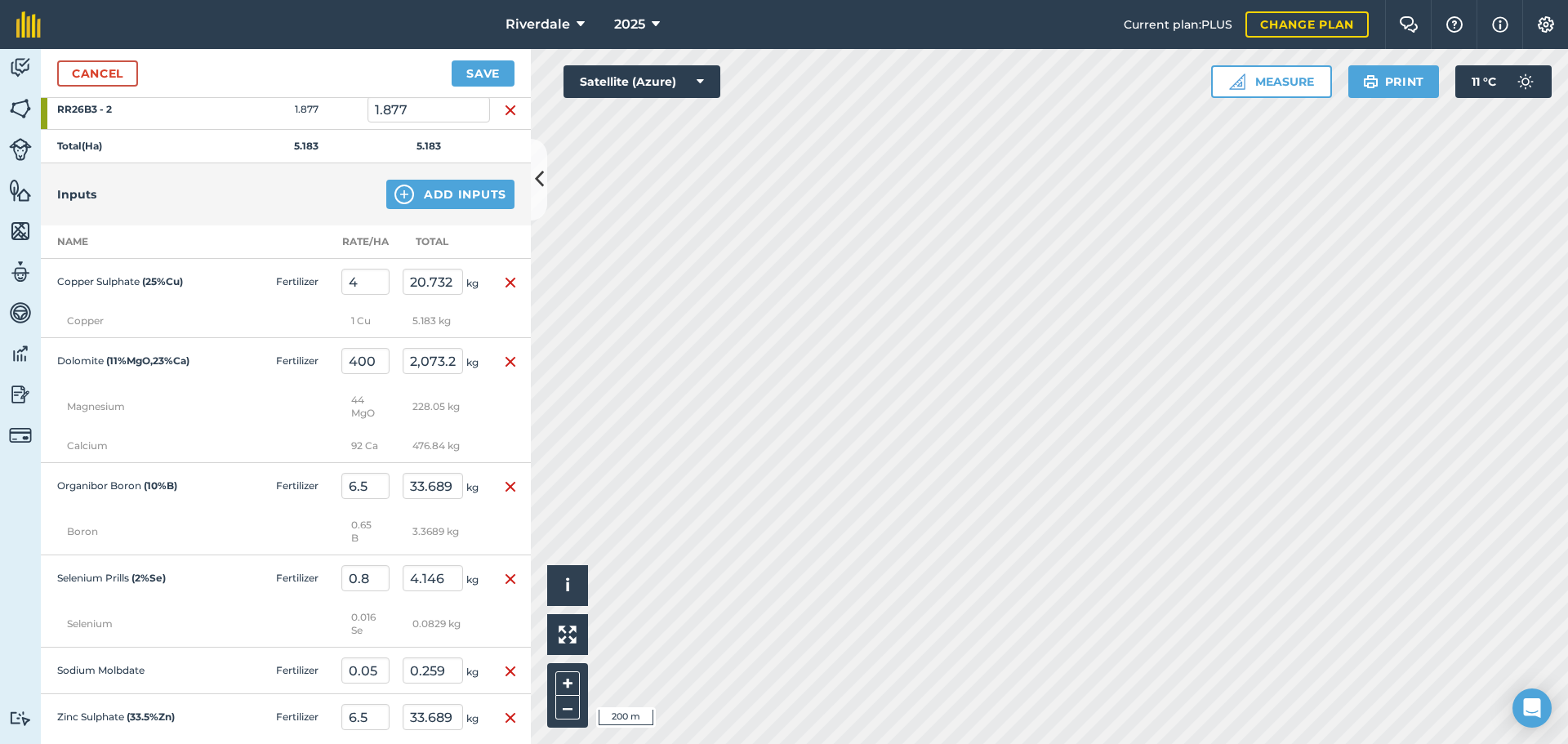
scroll to position [408, 0]
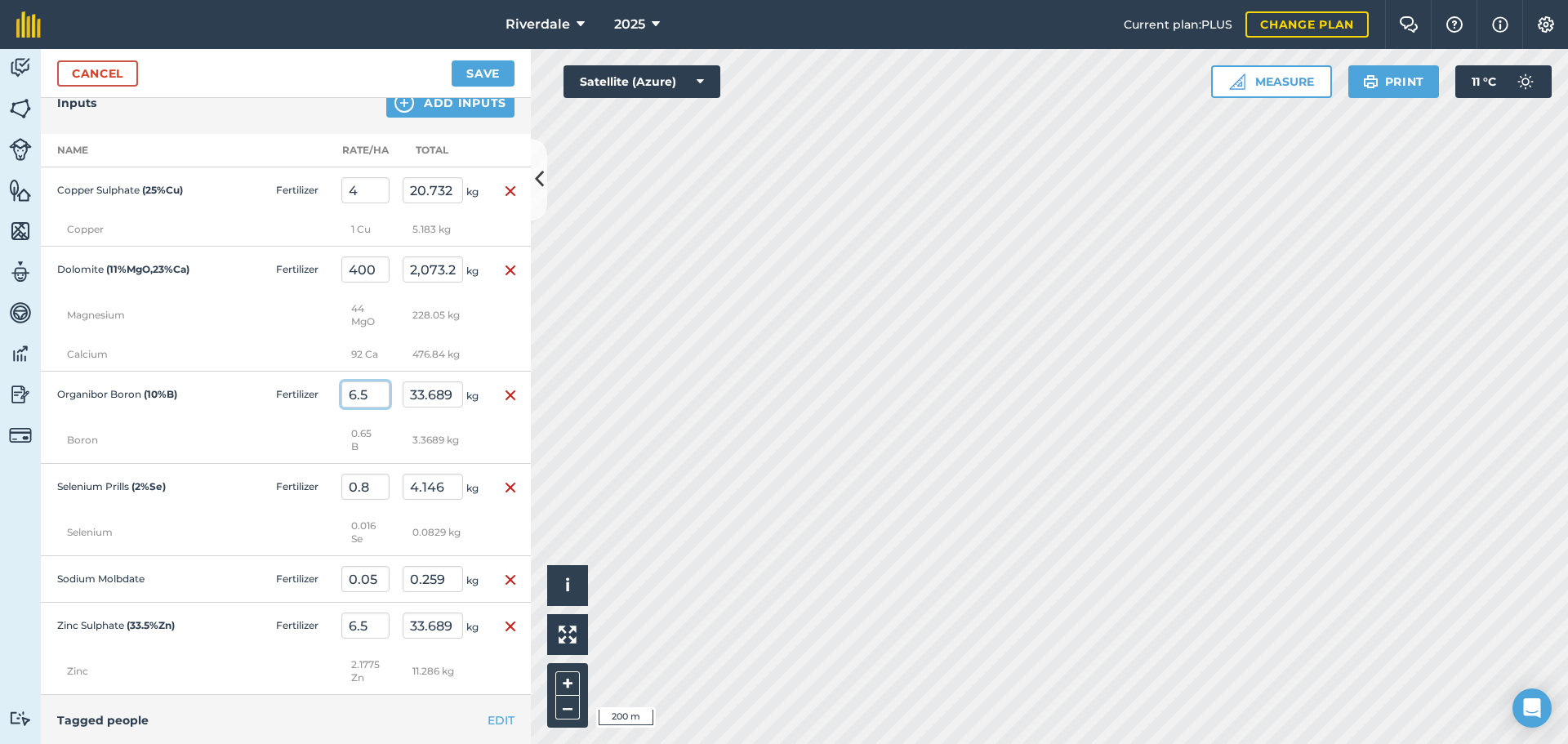
drag, startPoint x: 372, startPoint y: 394, endPoint x: 349, endPoint y: 398, distance: 23.3
click at [349, 398] on input "6.5" at bounding box center [366, 394] width 48 height 26
type input "6"
type input "31.098"
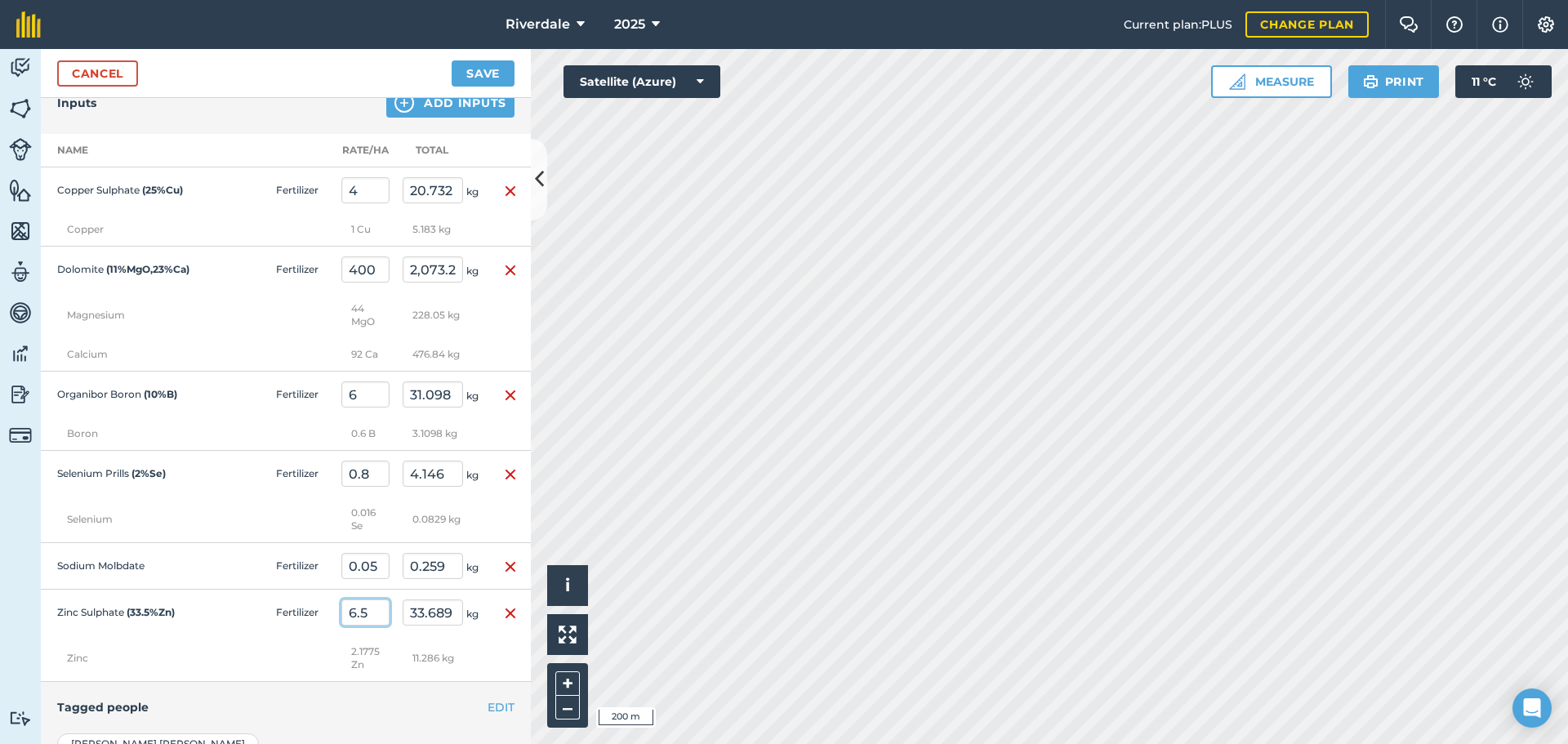
click at [364, 627] on td "6.5" at bounding box center [365, 613] width 61 height 47
drag, startPoint x: 370, startPoint y: 608, endPoint x: 349, endPoint y: 610, distance: 21.1
click at [349, 610] on input "6.5" at bounding box center [366, 613] width 48 height 26
type input "6"
type input "31.098"
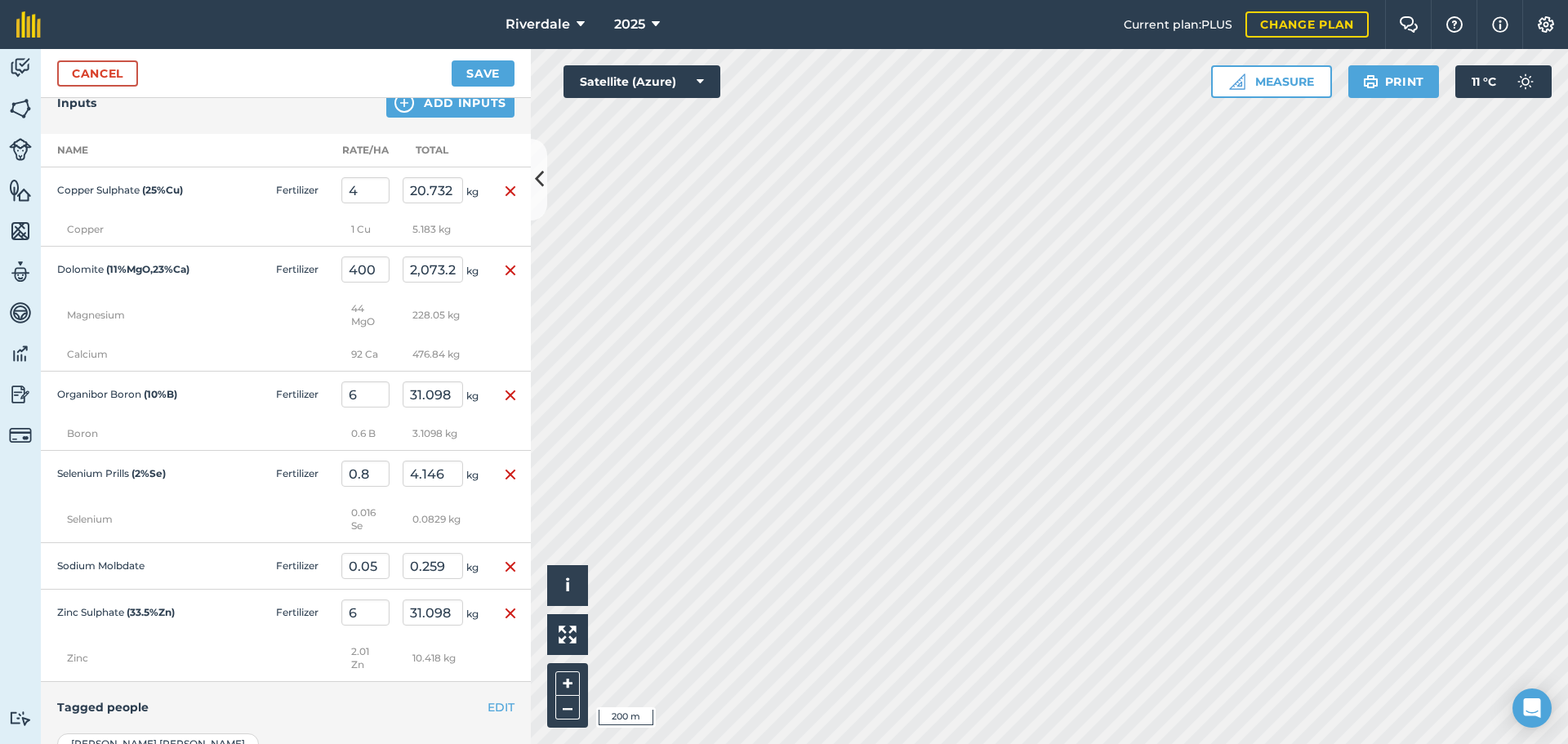
click at [283, 649] on td "Zinc" at bounding box center [187, 659] width 294 height 47
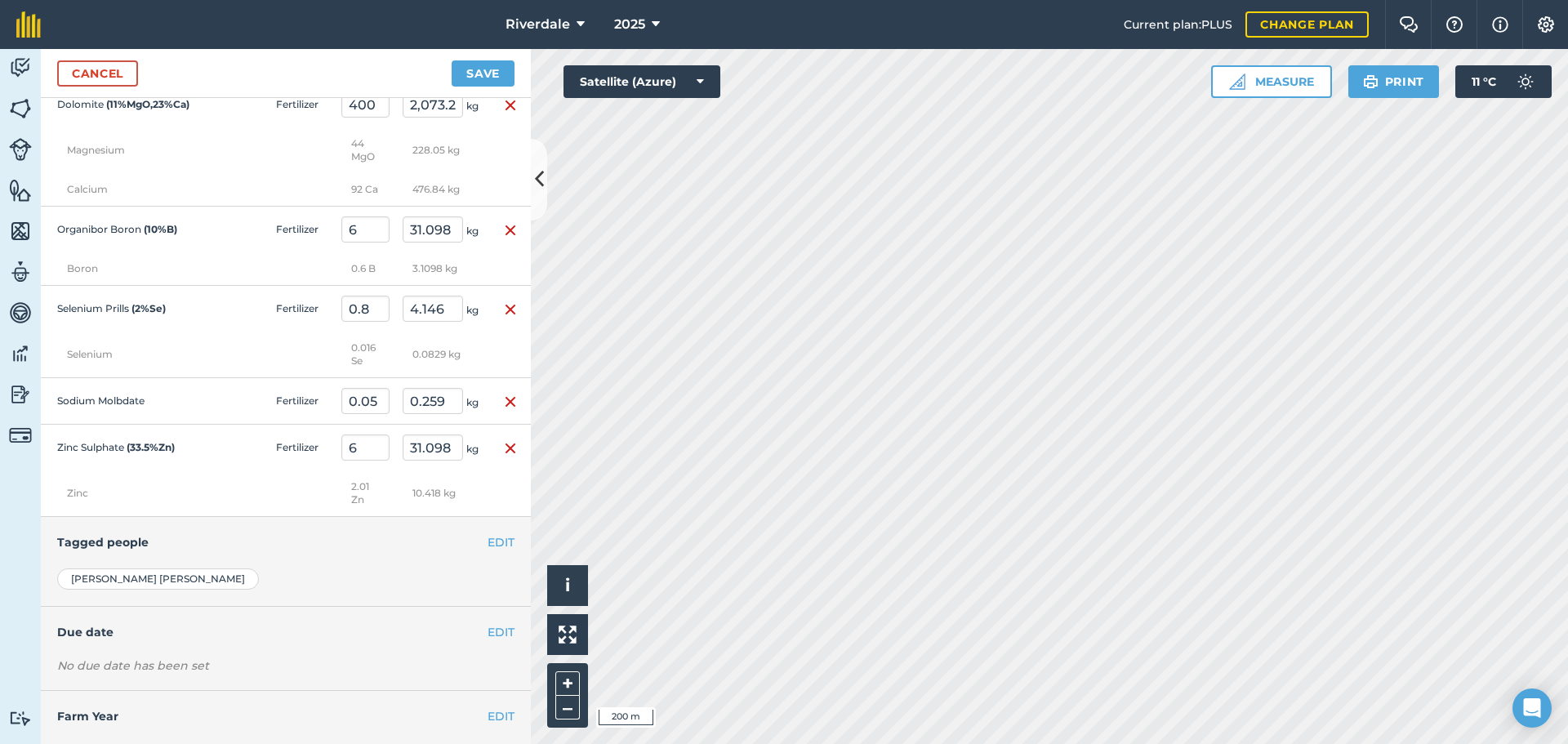
scroll to position [607, 0]
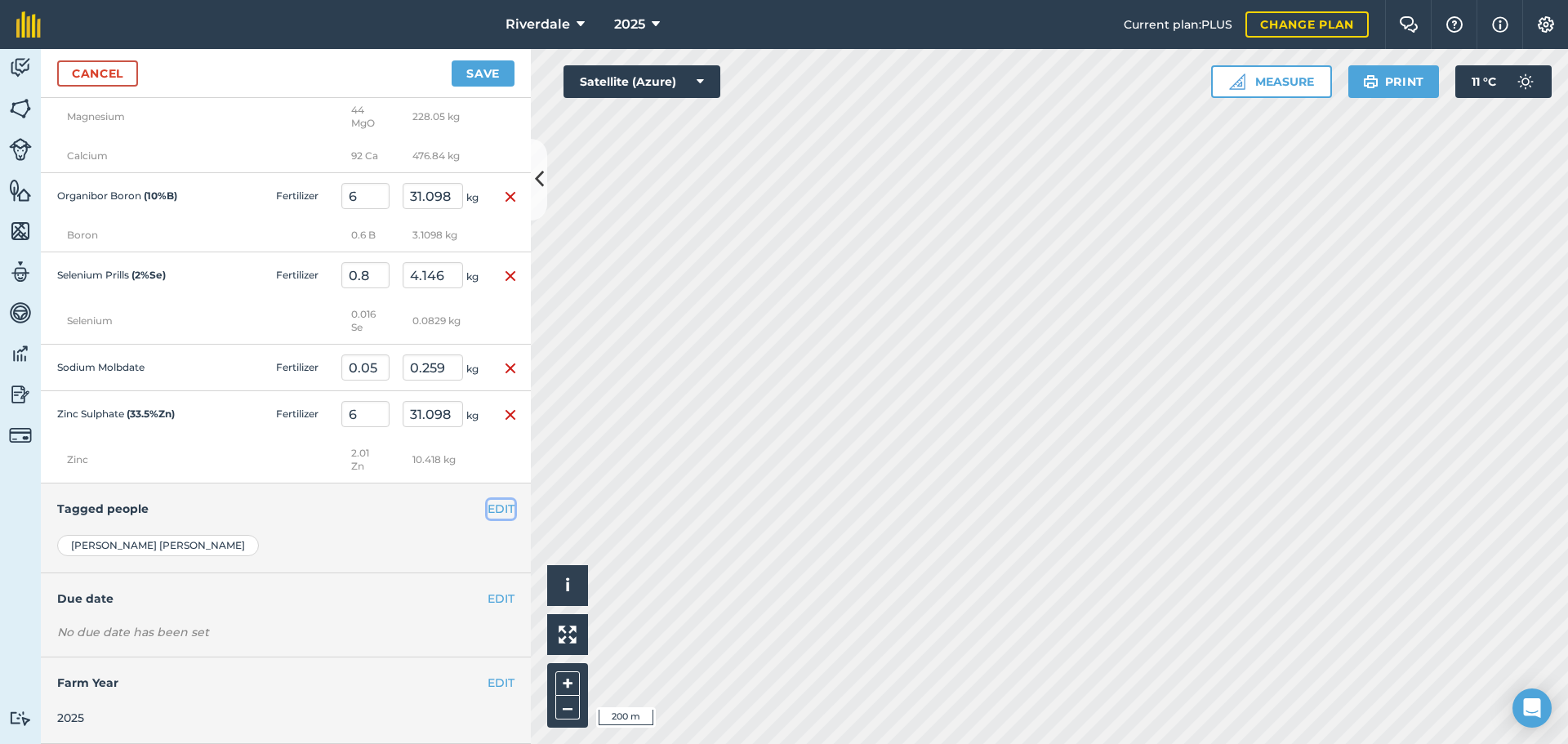
click at [488, 508] on button "EDIT" at bounding box center [501, 508] width 27 height 18
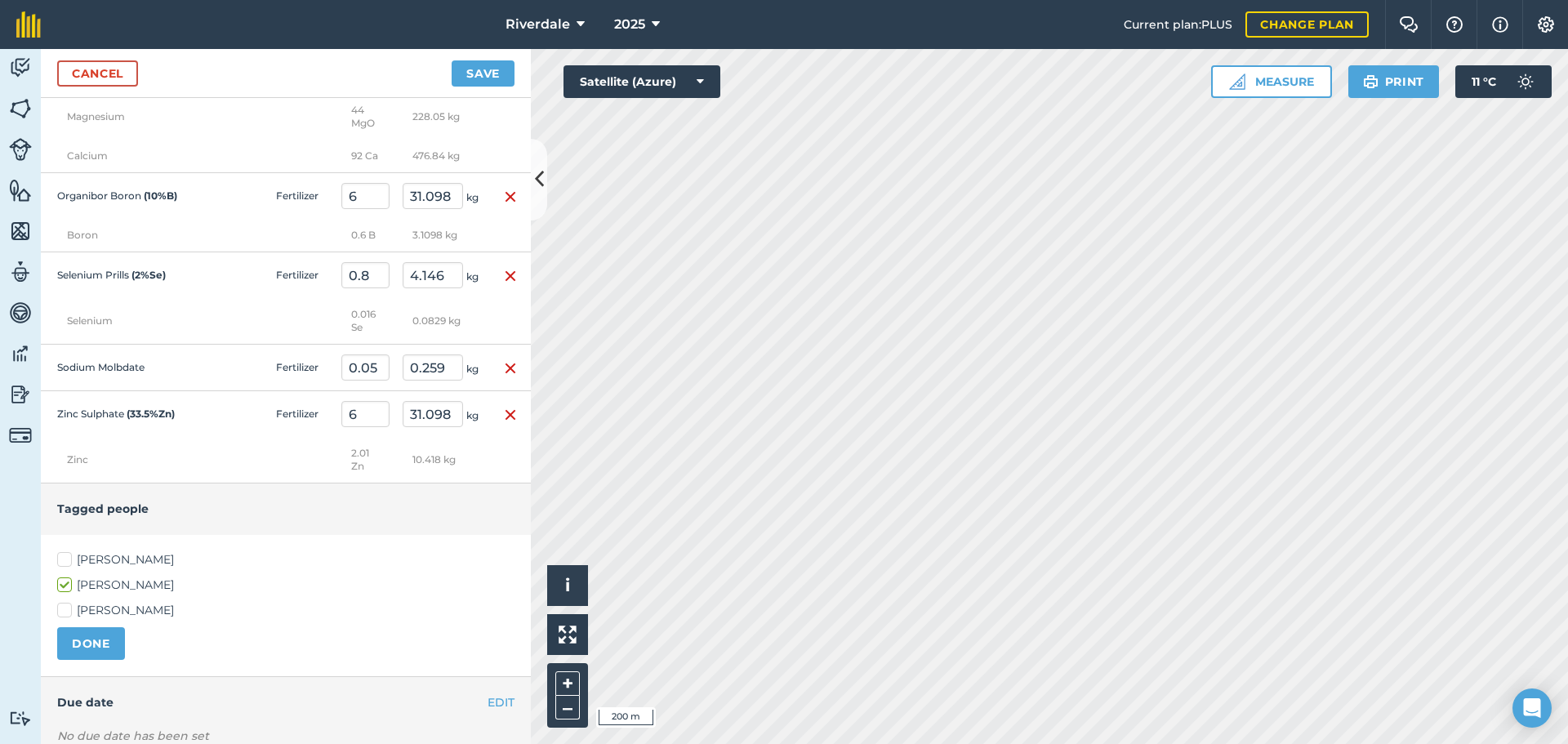
click at [66, 557] on label "[PERSON_NAME]" at bounding box center [286, 560] width 457 height 17
click at [66, 557] on input "[PERSON_NAME]" at bounding box center [62, 557] width 10 height 10
checkbox input "true"
click at [93, 641] on button "DONE" at bounding box center [91, 644] width 68 height 33
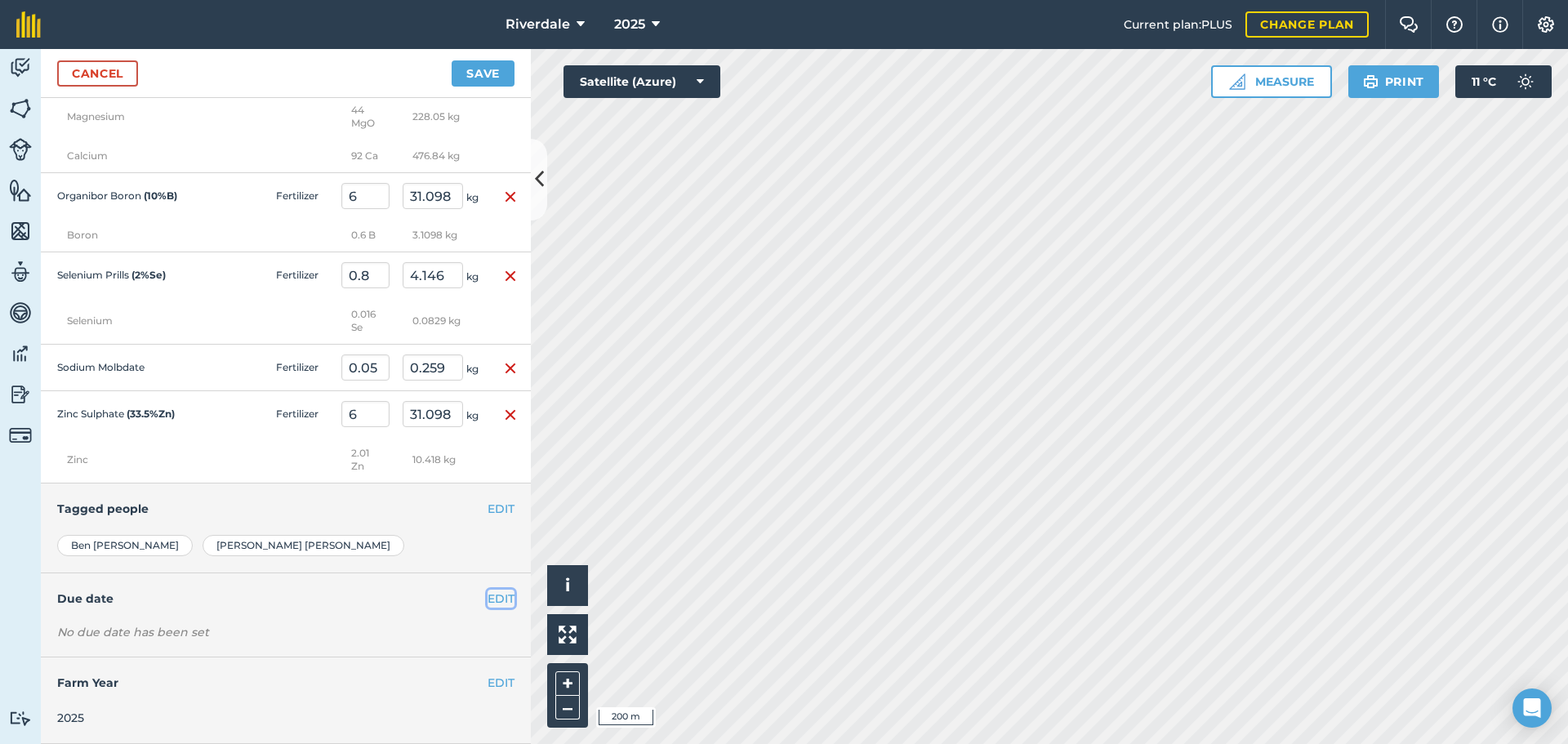
click at [493, 595] on button "EDIT" at bounding box center [501, 598] width 27 height 18
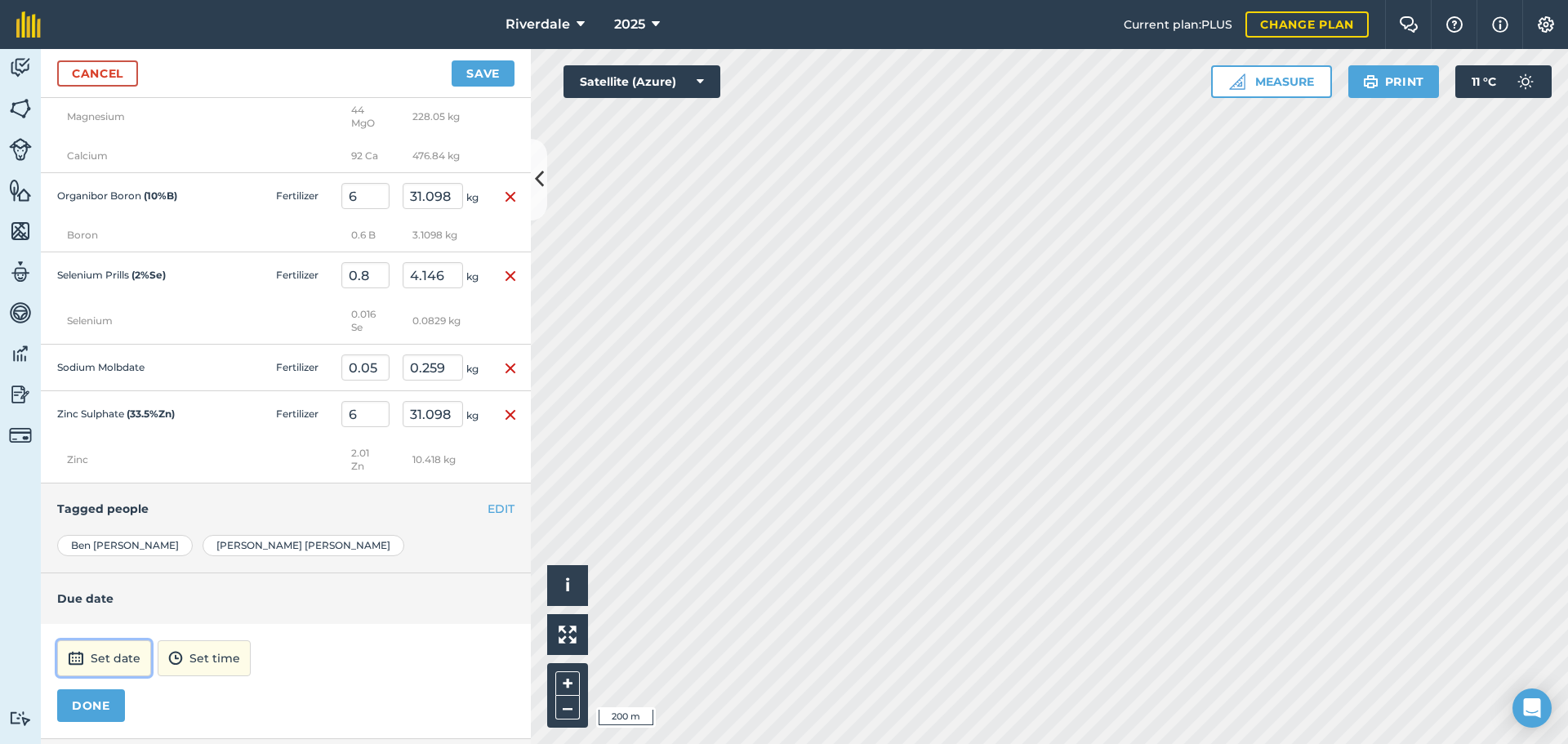
click at [111, 653] on button "Set date" at bounding box center [104, 659] width 94 height 36
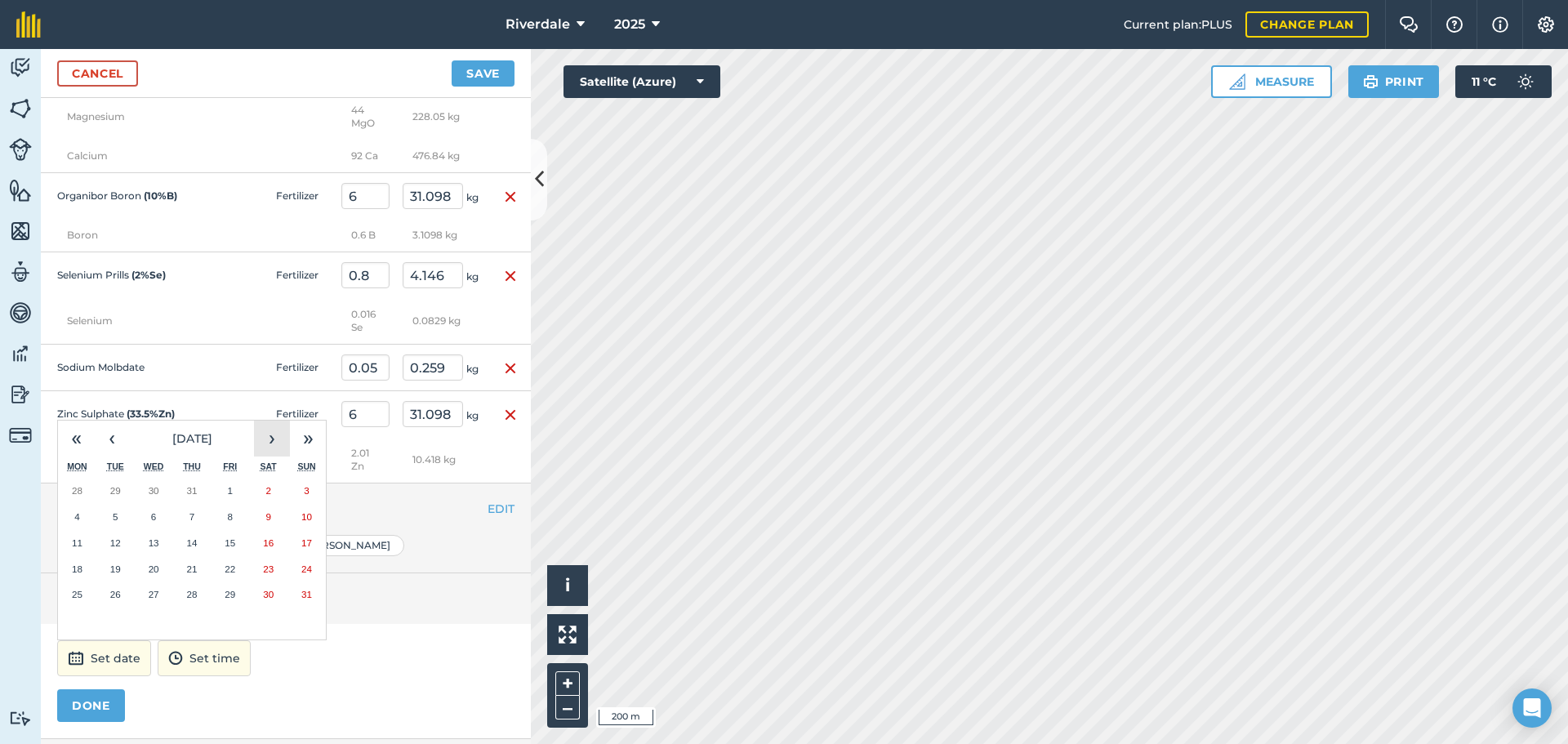
click at [272, 437] on button "›" at bounding box center [272, 438] width 36 height 36
click at [113, 594] on abbr "30" at bounding box center [116, 594] width 10 height 10
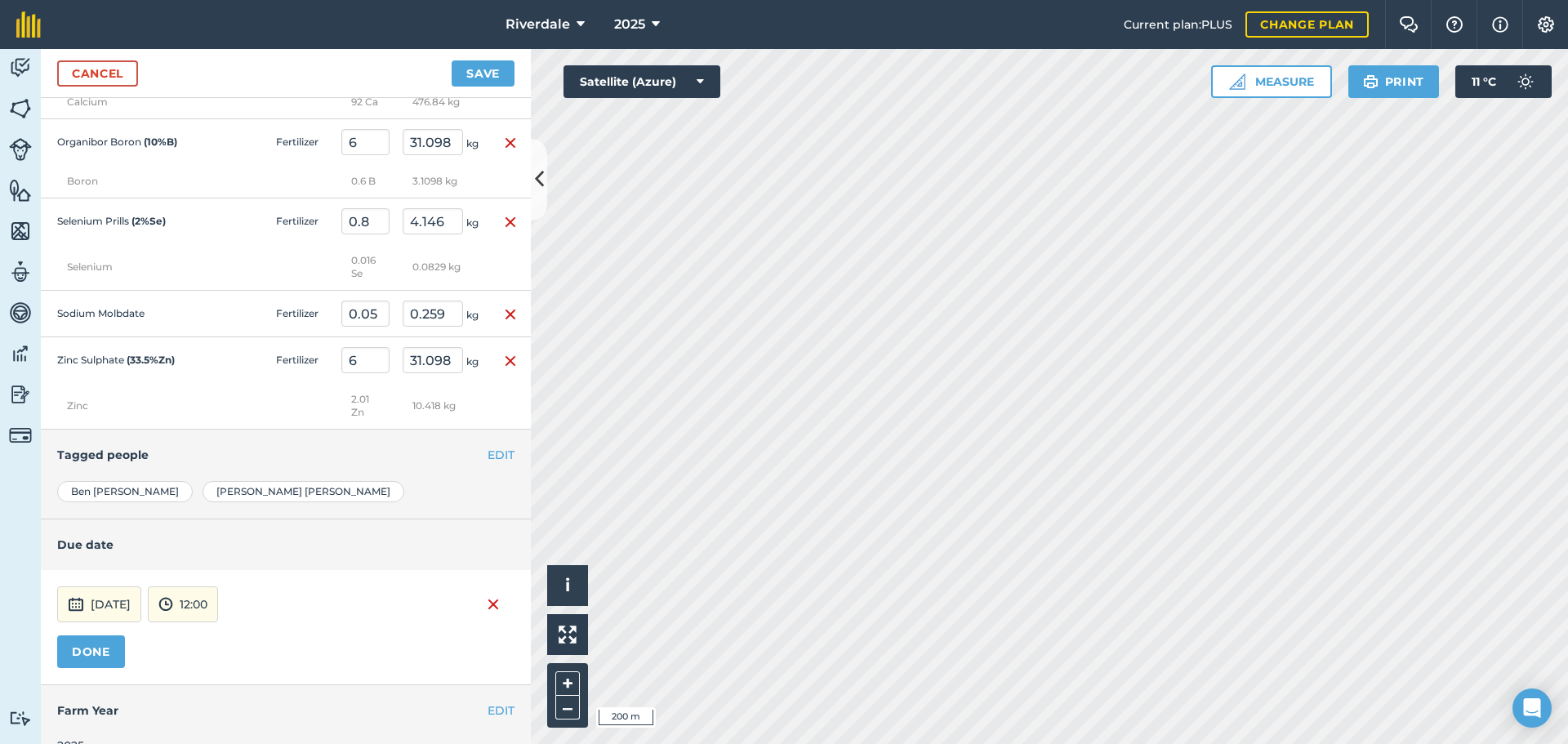
scroll to position [689, 0]
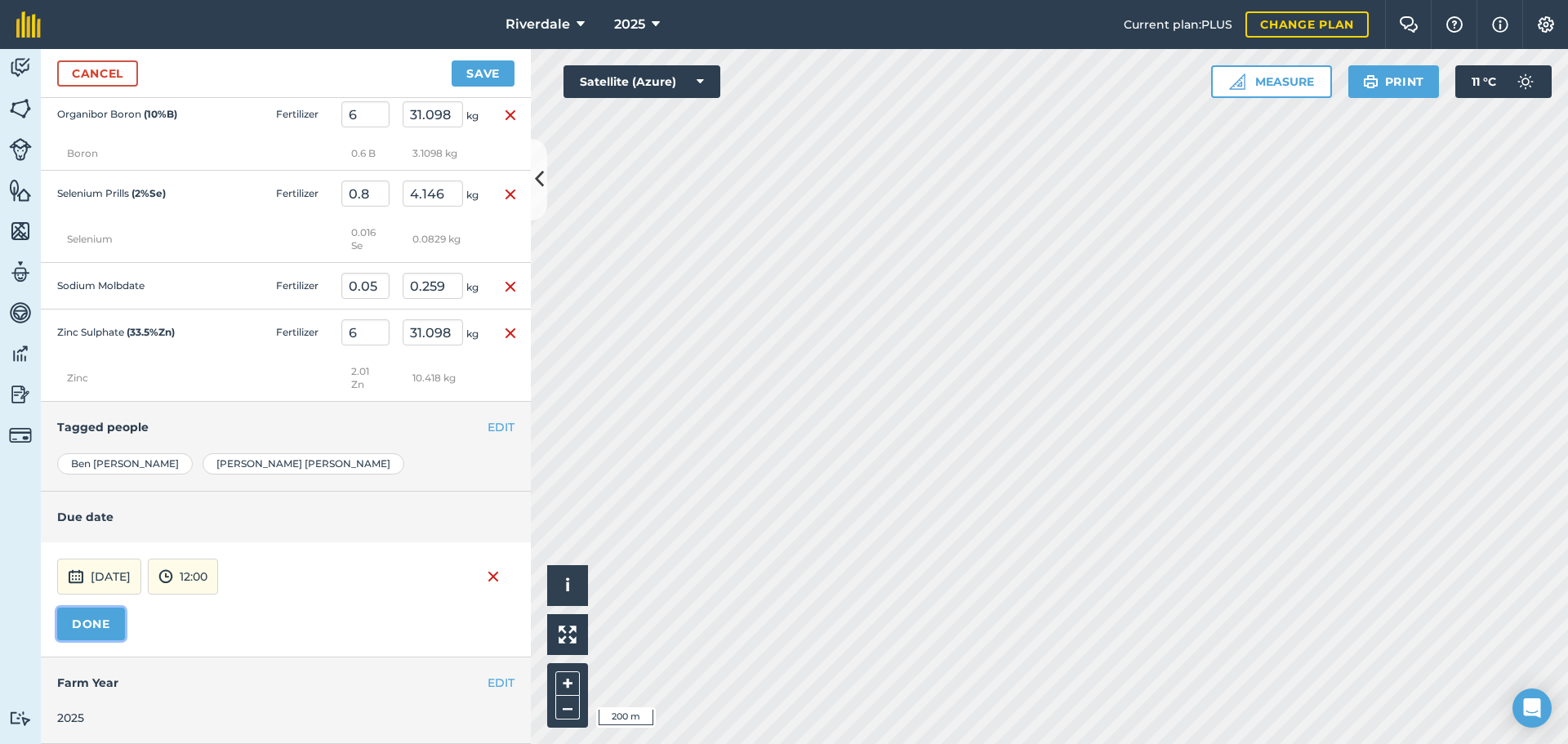
click at [65, 620] on button "DONE" at bounding box center [91, 624] width 68 height 33
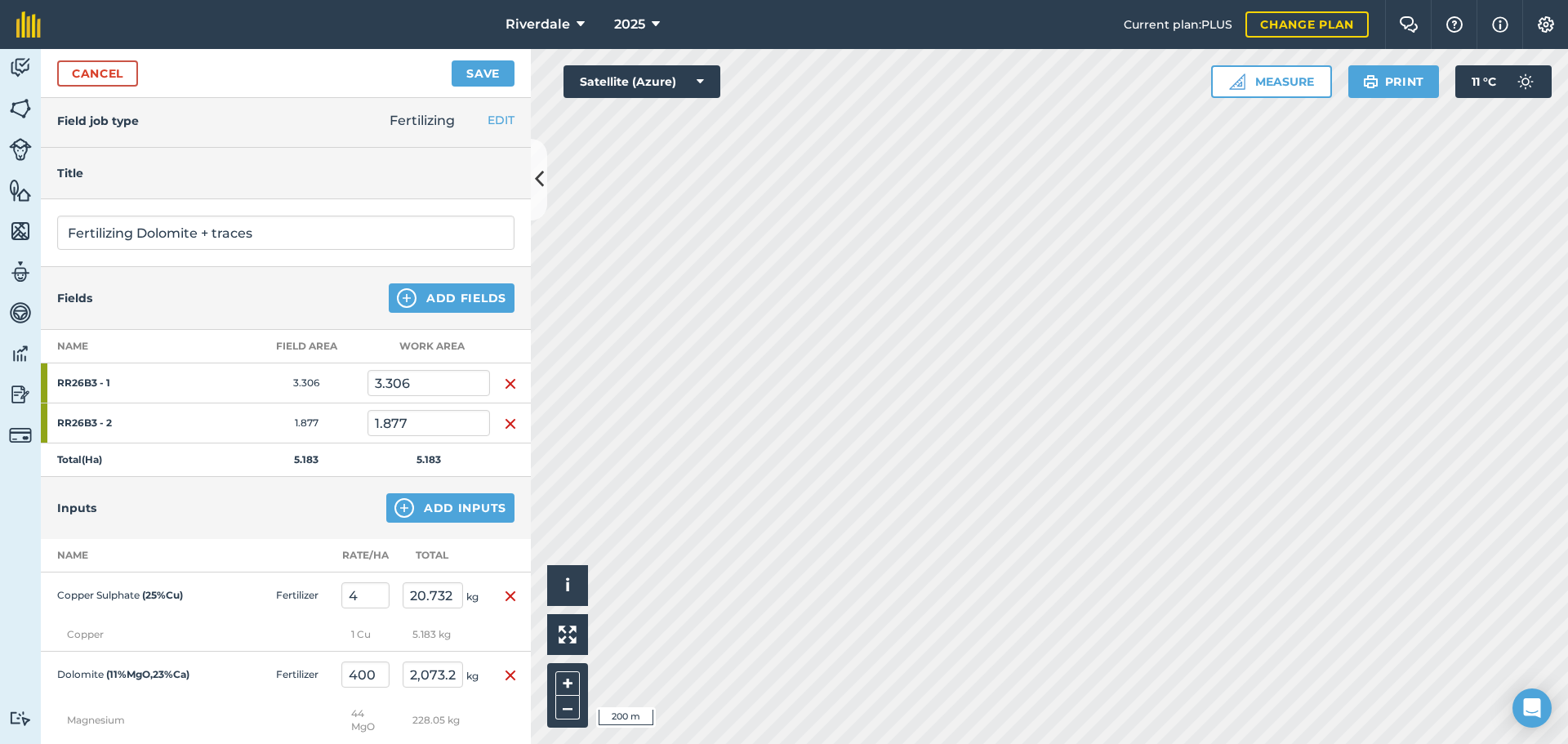
scroll to position [0, 0]
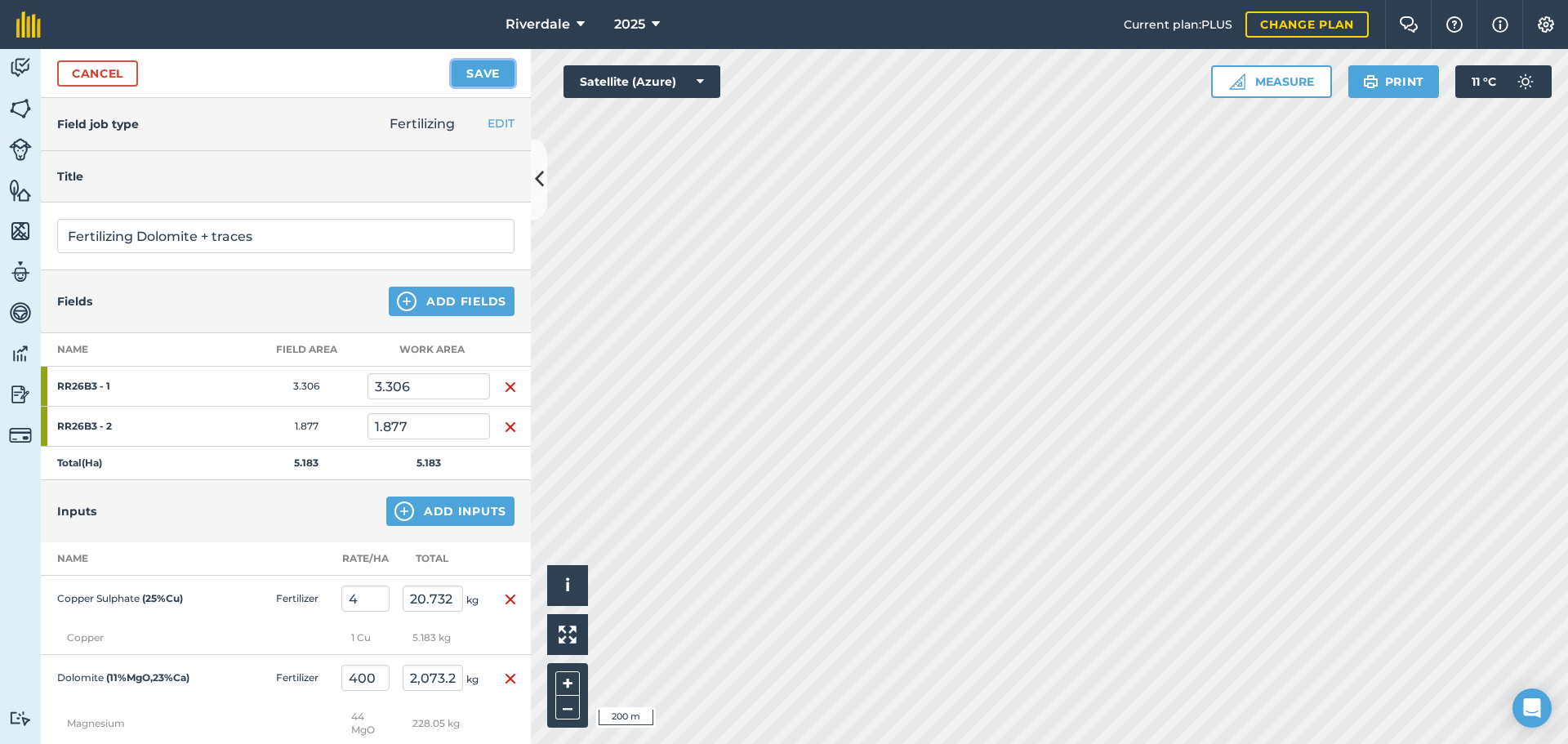
click at [472, 70] on button "Save" at bounding box center [482, 73] width 63 height 26
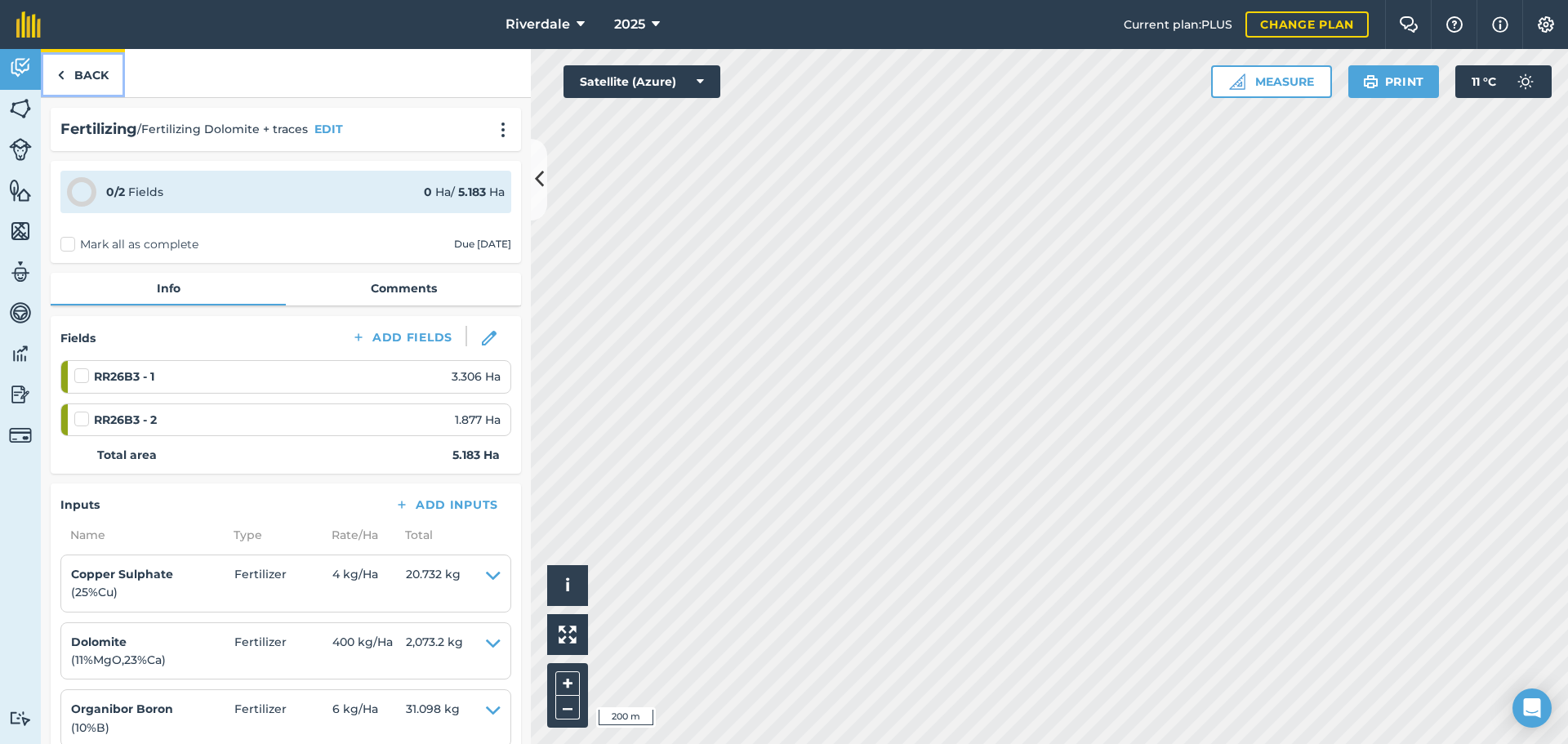
click at [80, 73] on link "Back" at bounding box center [82, 73] width 84 height 48
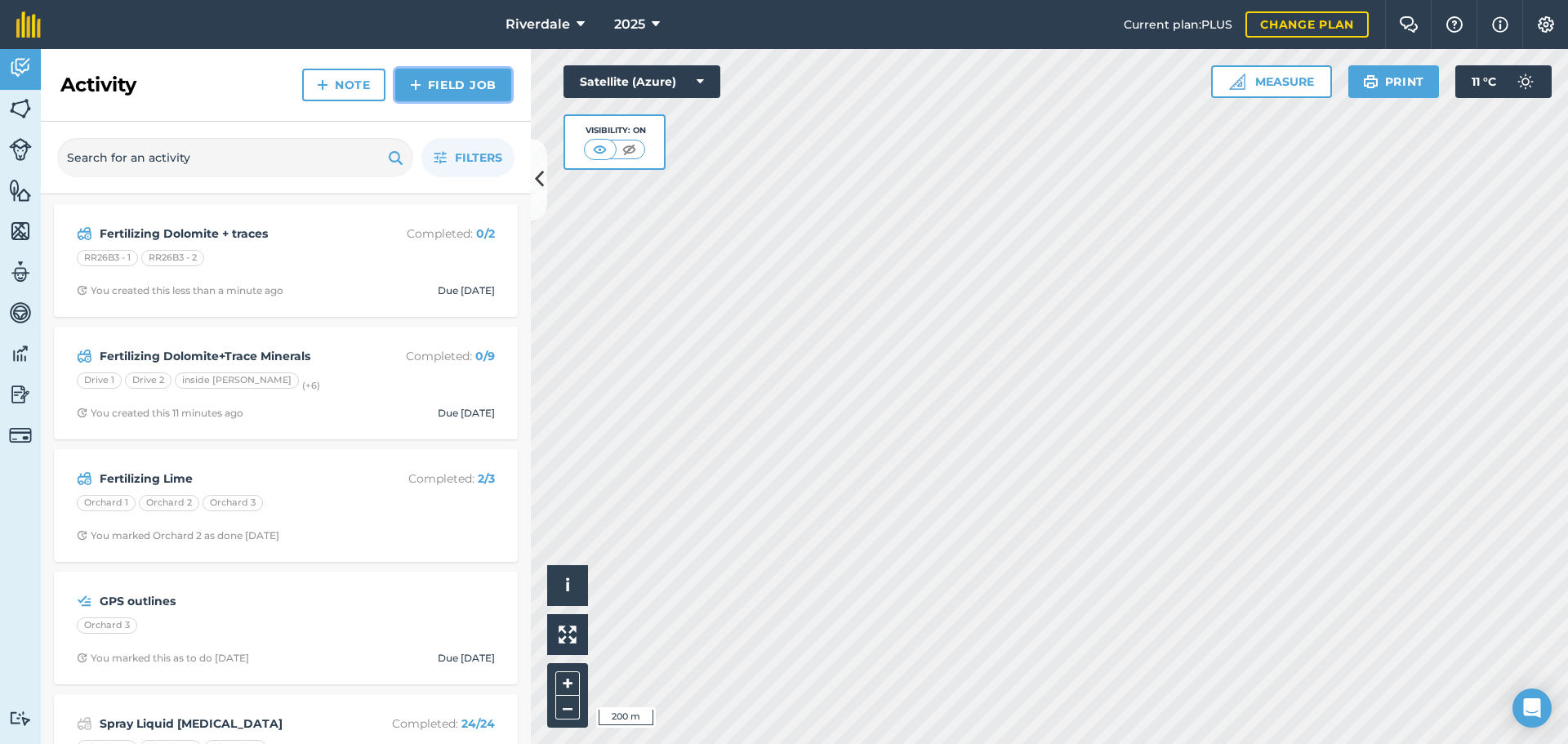
click at [430, 78] on link "Field Job" at bounding box center [453, 85] width 116 height 33
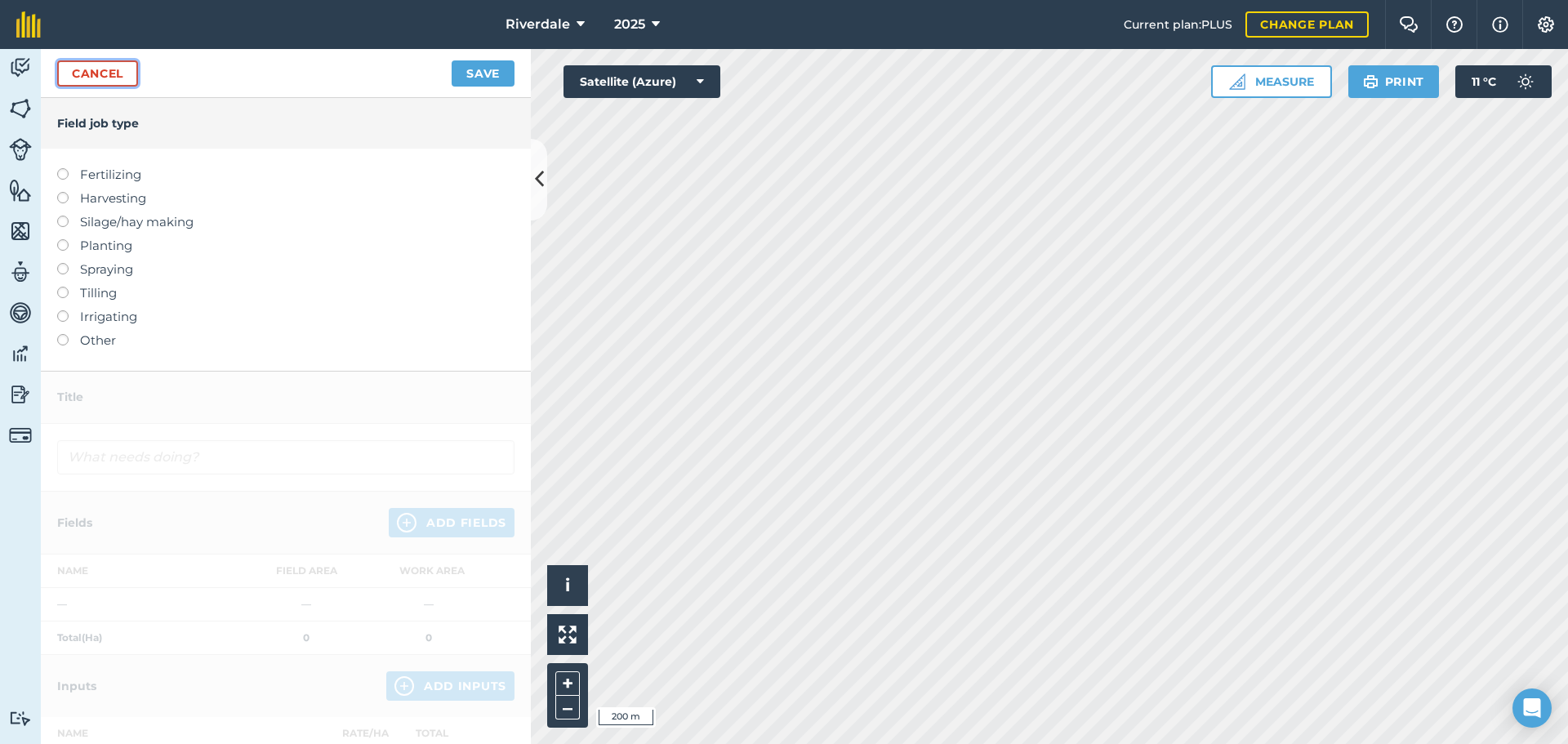
click at [108, 73] on link "Cancel" at bounding box center [98, 73] width 81 height 26
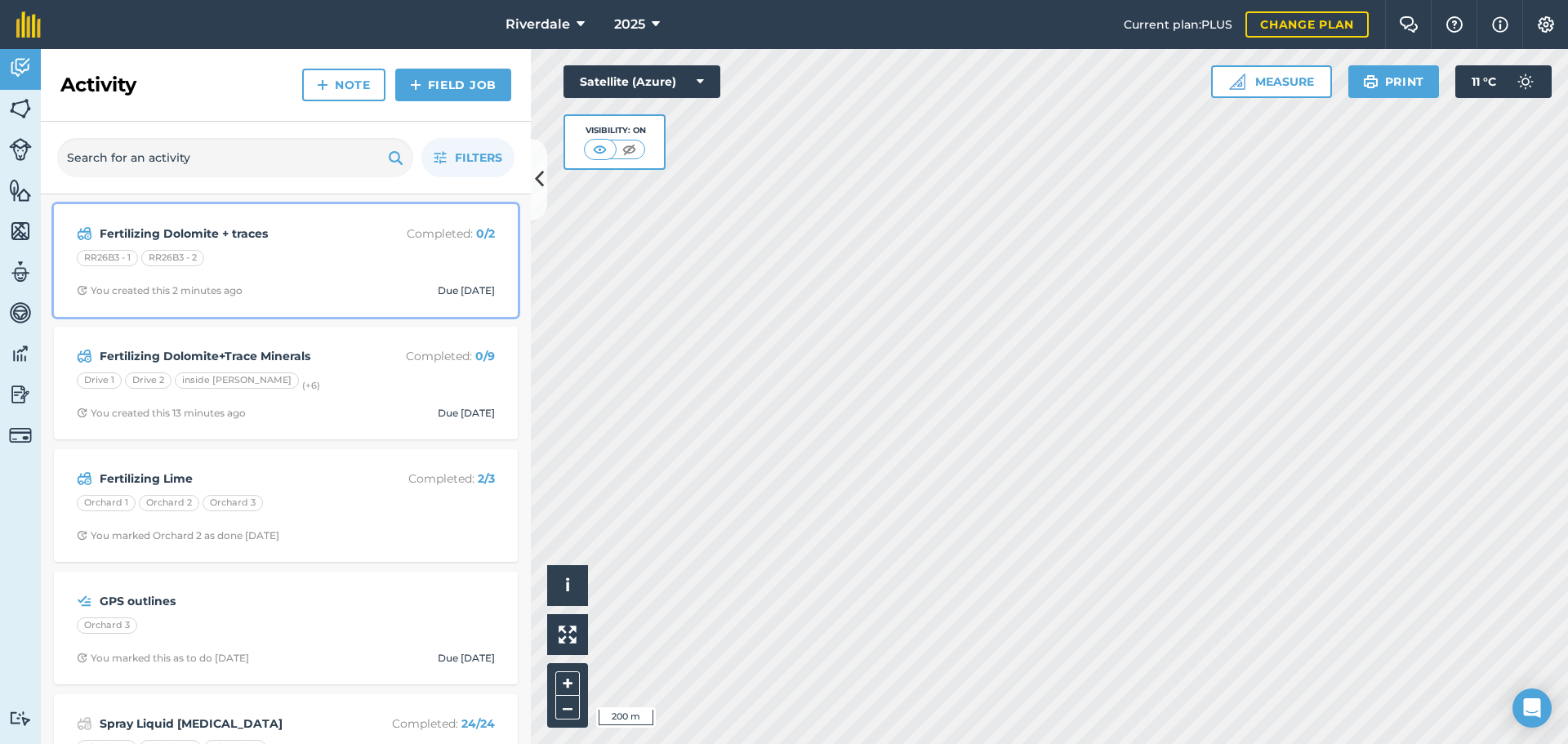
click at [240, 233] on strong "Fertilizing Dolomite + traces" at bounding box center [229, 233] width 259 height 18
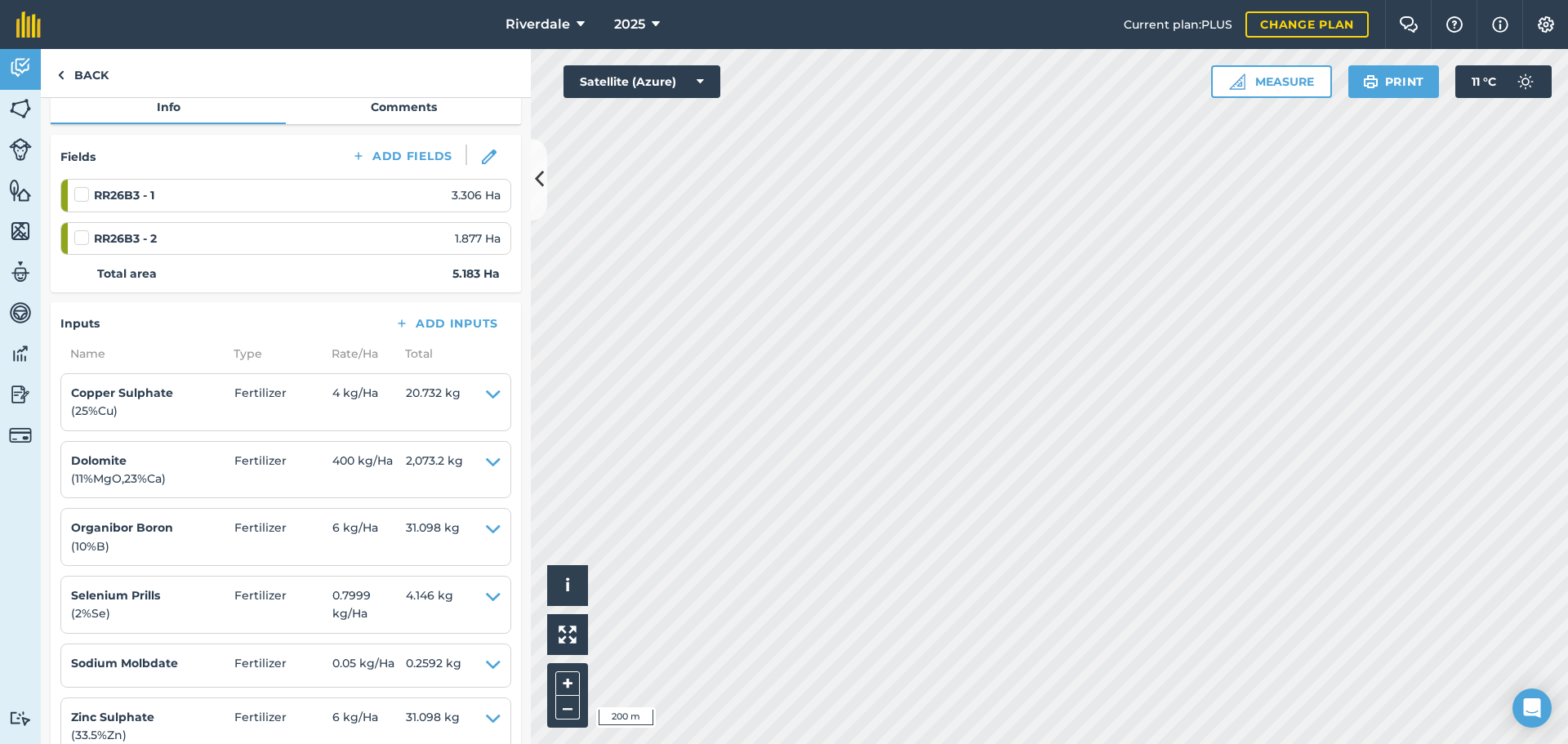
scroll to position [152, 0]
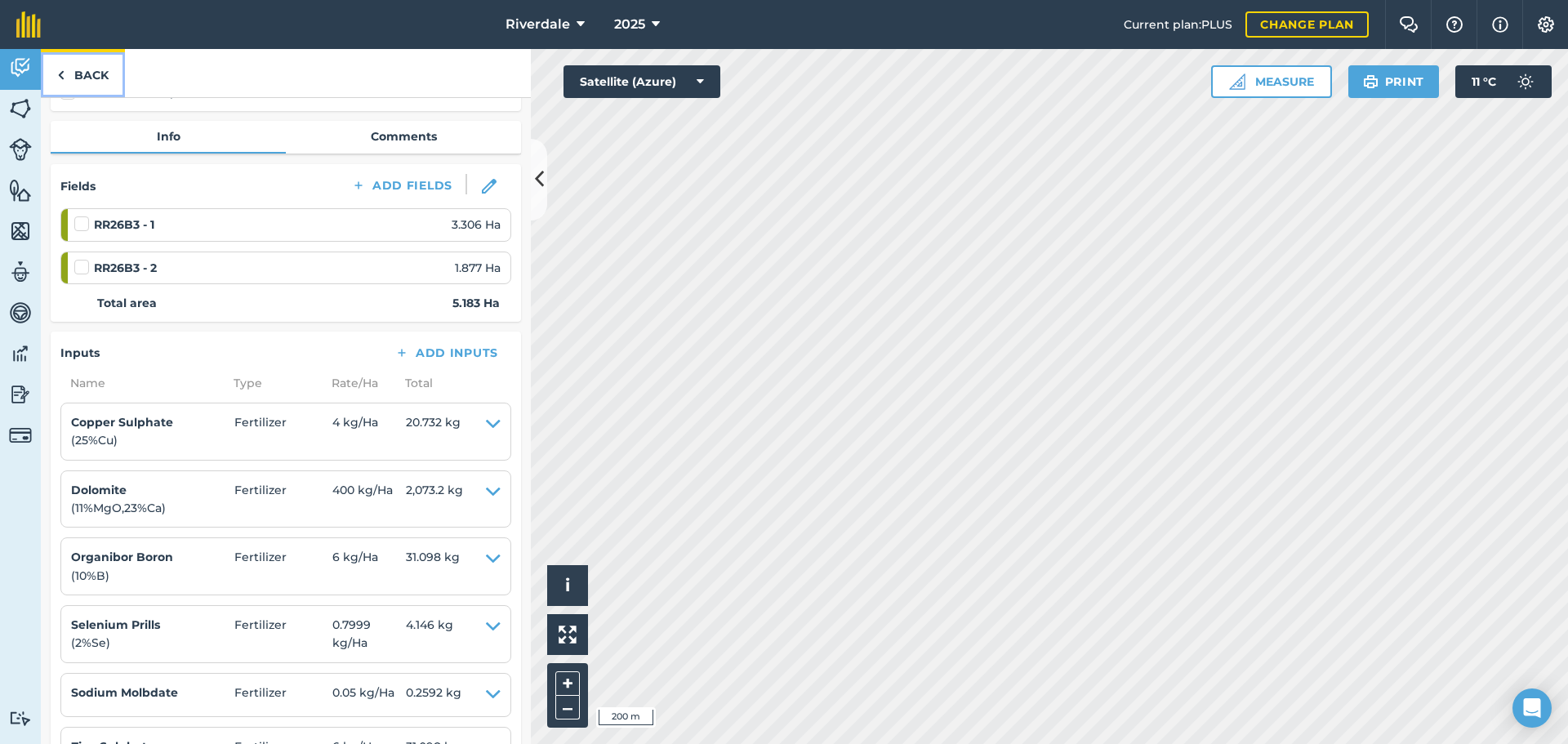
click at [73, 73] on link "Back" at bounding box center [82, 73] width 84 height 48
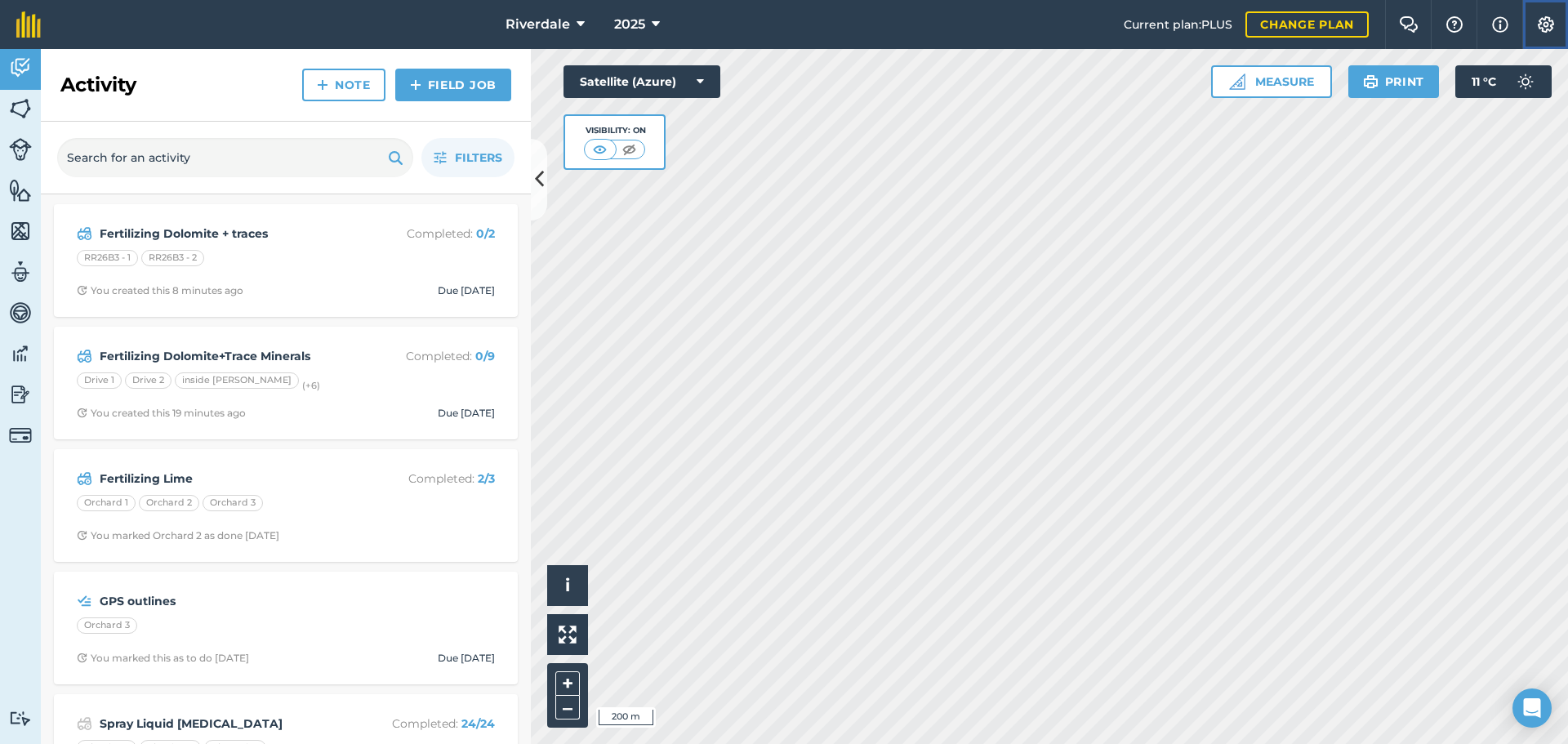
click at [1548, 24] on img at bounding box center [1546, 24] width 20 height 16
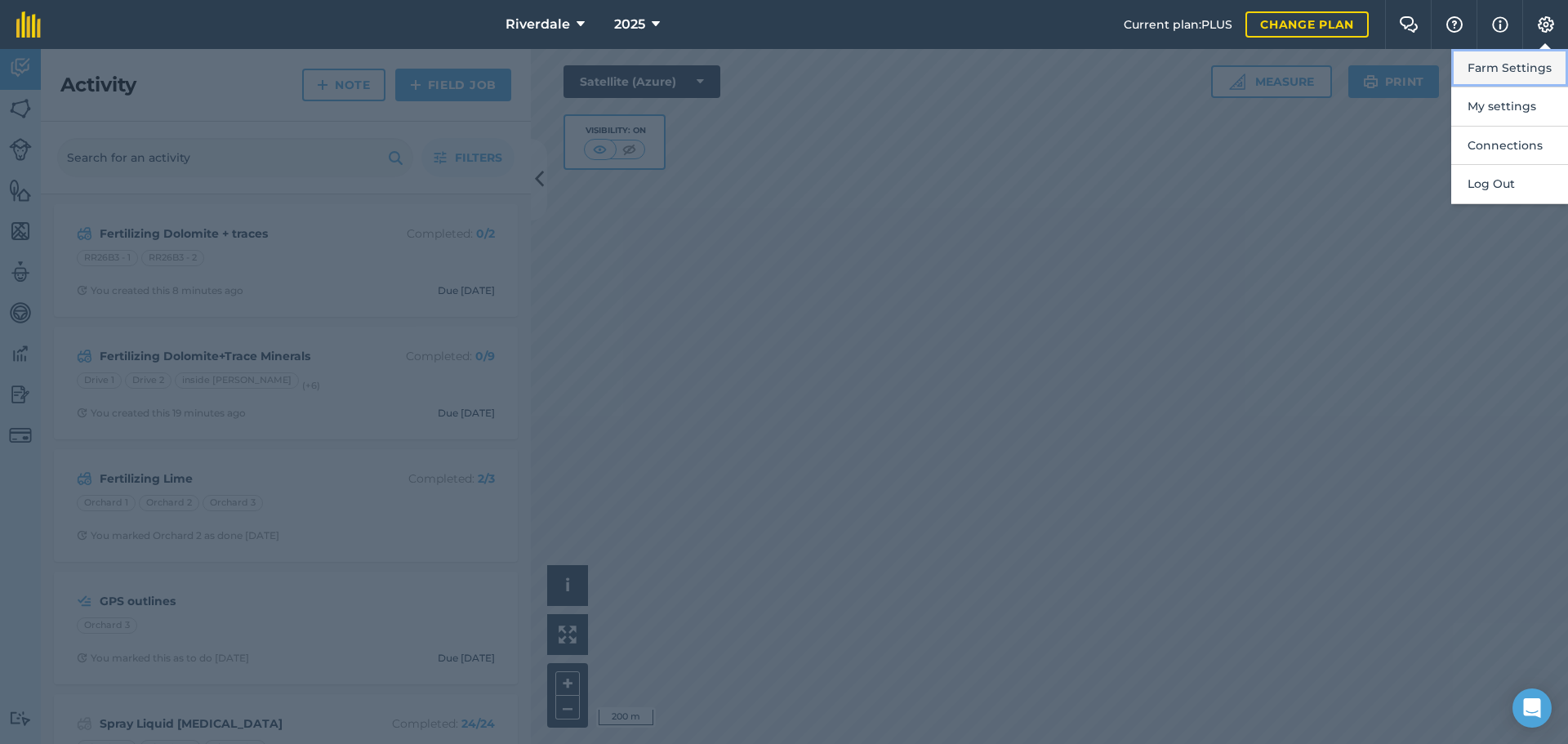
click at [1511, 66] on button "Farm Settings" at bounding box center [1508, 68] width 116 height 38
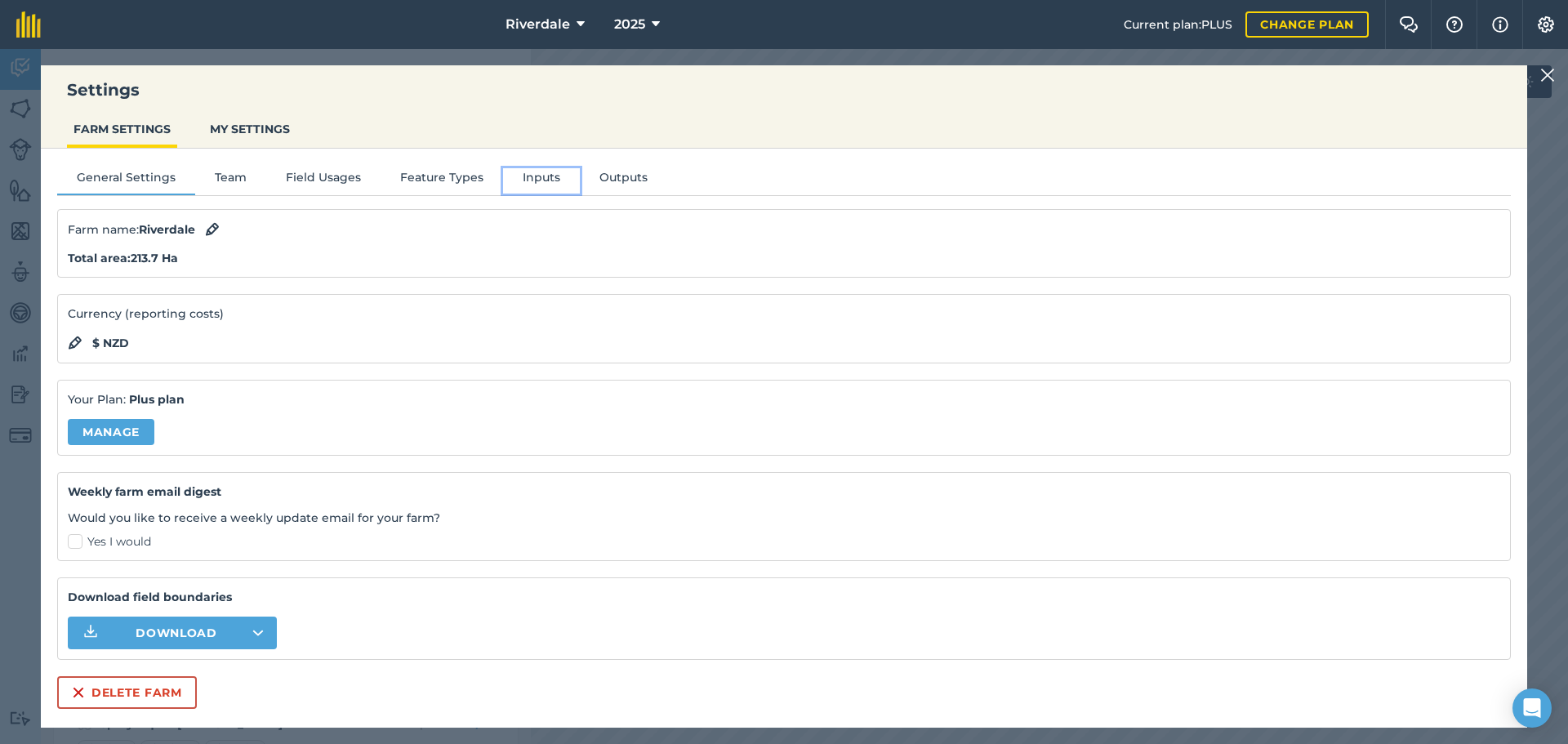
click at [542, 174] on button "Inputs" at bounding box center [541, 180] width 77 height 24
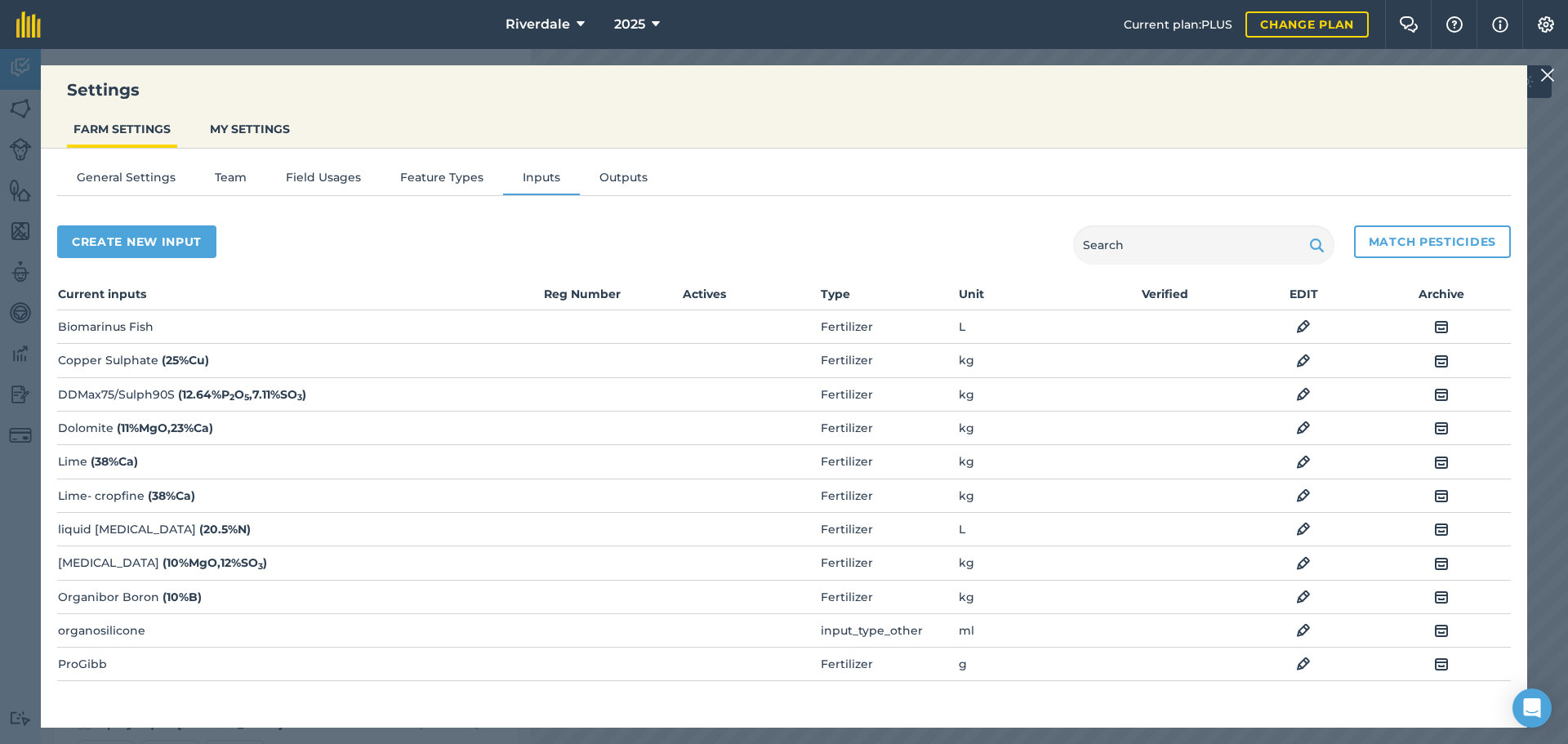
click at [1296, 358] on img at bounding box center [1303, 361] width 15 height 20
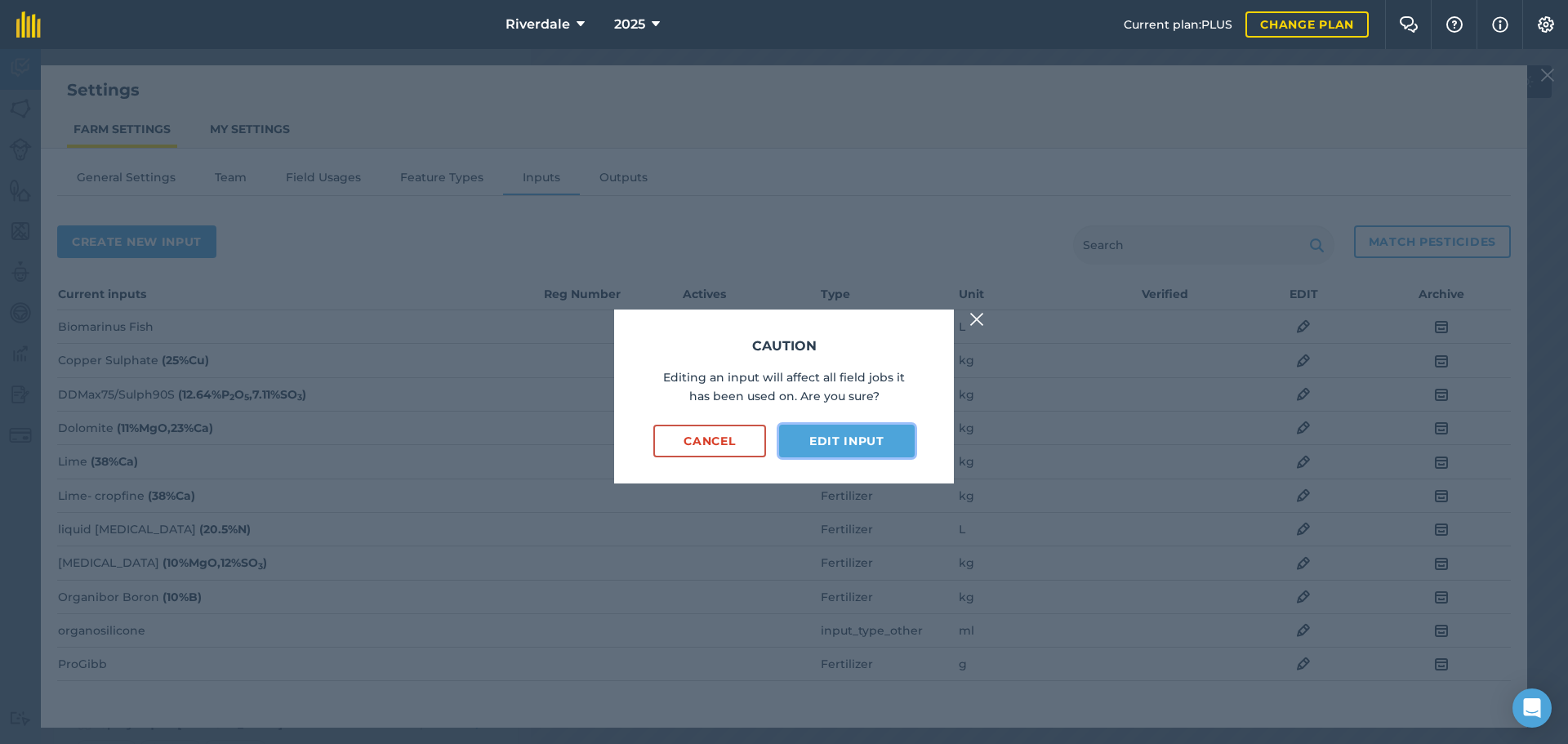
click at [833, 436] on button "Edit input" at bounding box center [847, 441] width 135 height 33
select select "KILOGRAMS"
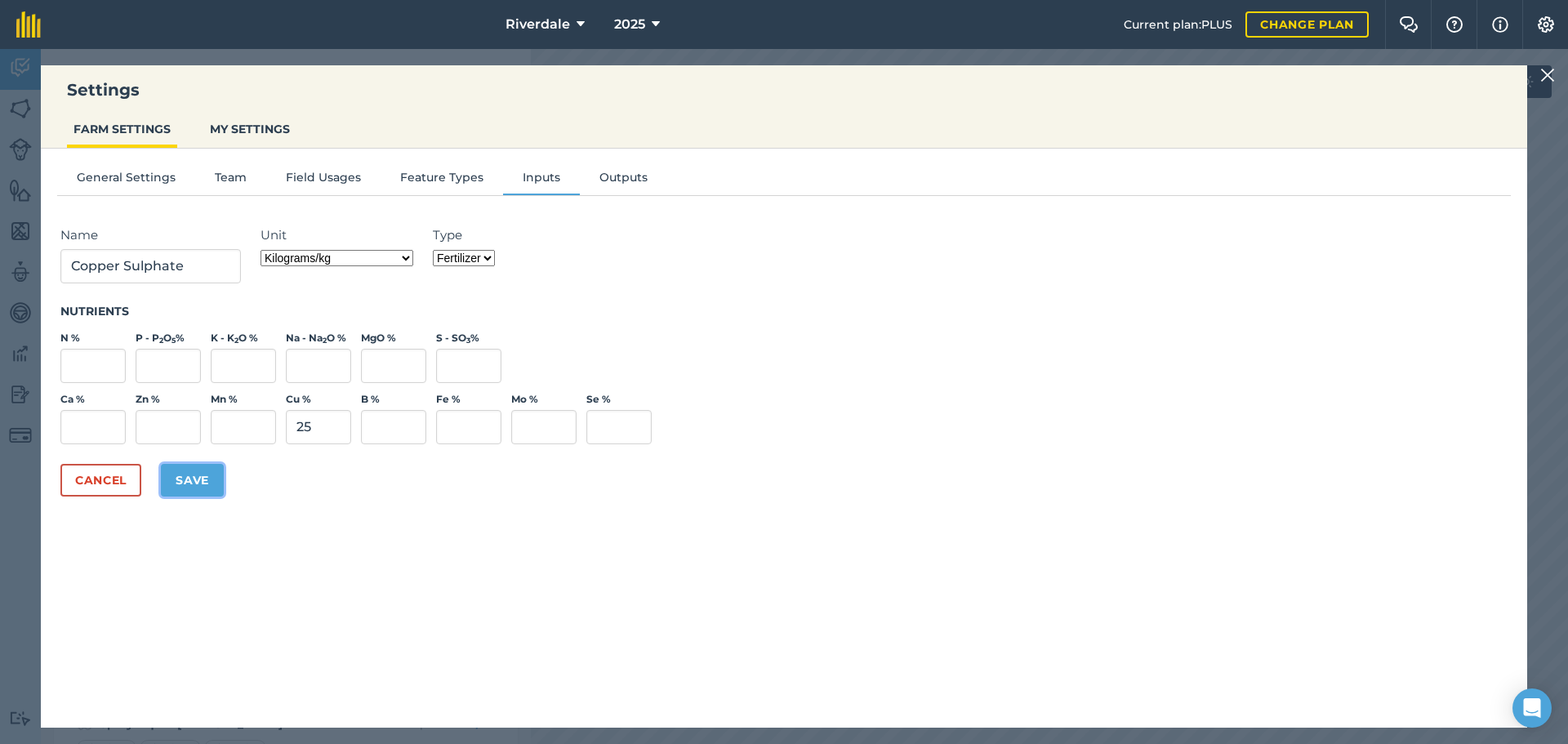
click at [190, 476] on button "Save" at bounding box center [192, 480] width 63 height 33
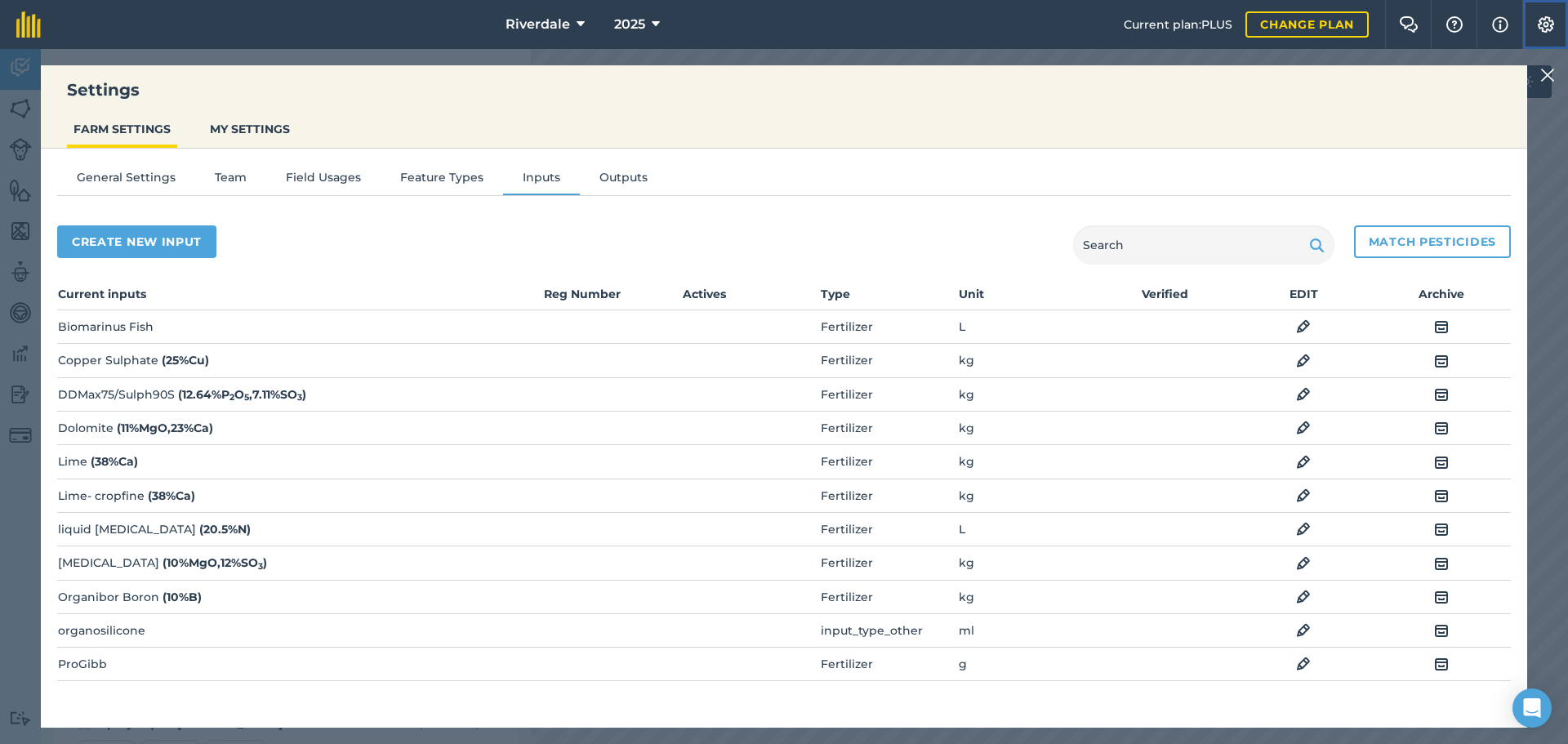
click at [1546, 22] on img at bounding box center [1546, 24] width 20 height 16
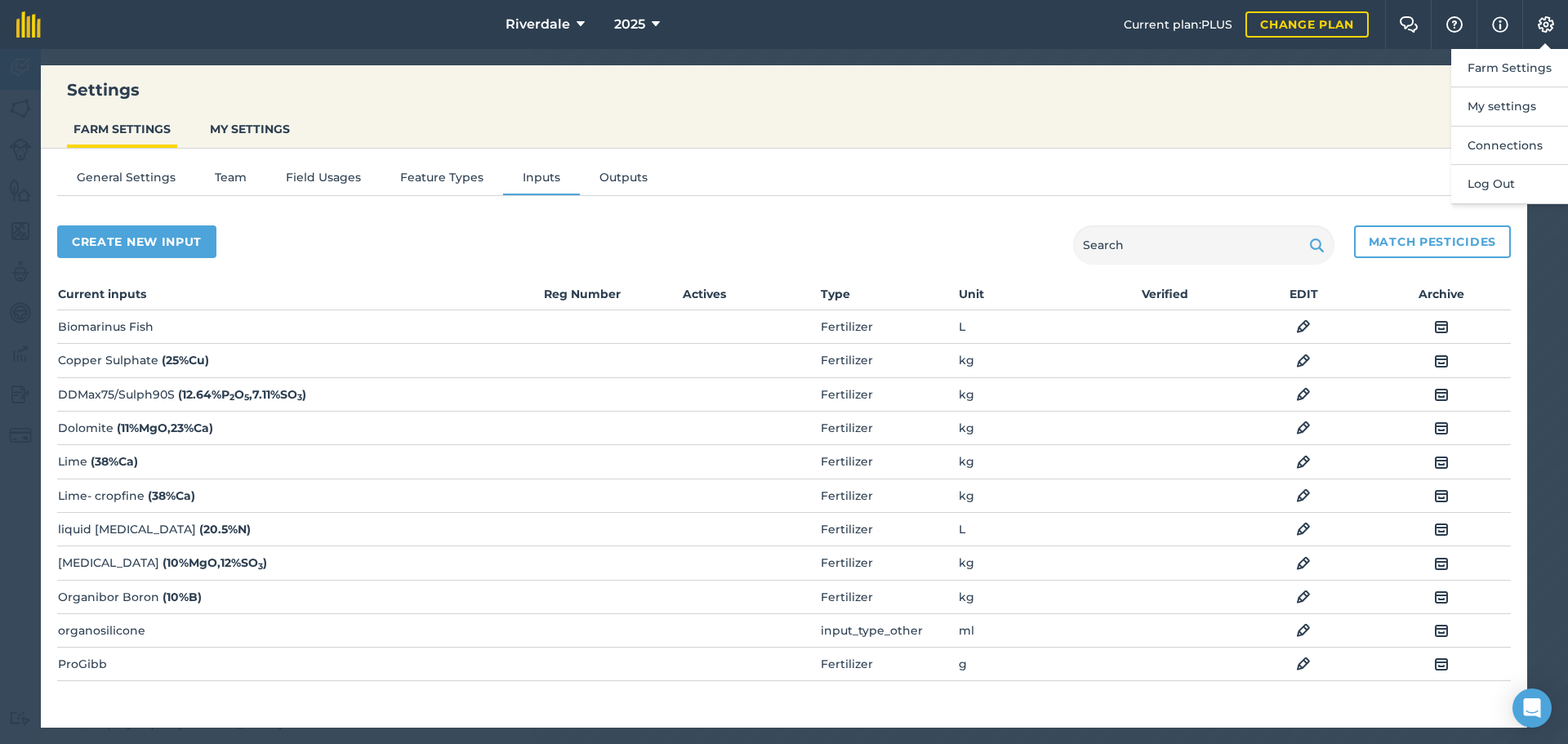
click at [1539, 258] on div "Settings FARM SETTINGS MY SETTINGS General Settings Team Field Usages Feature T…" at bounding box center [784, 396] width 1568 height 695
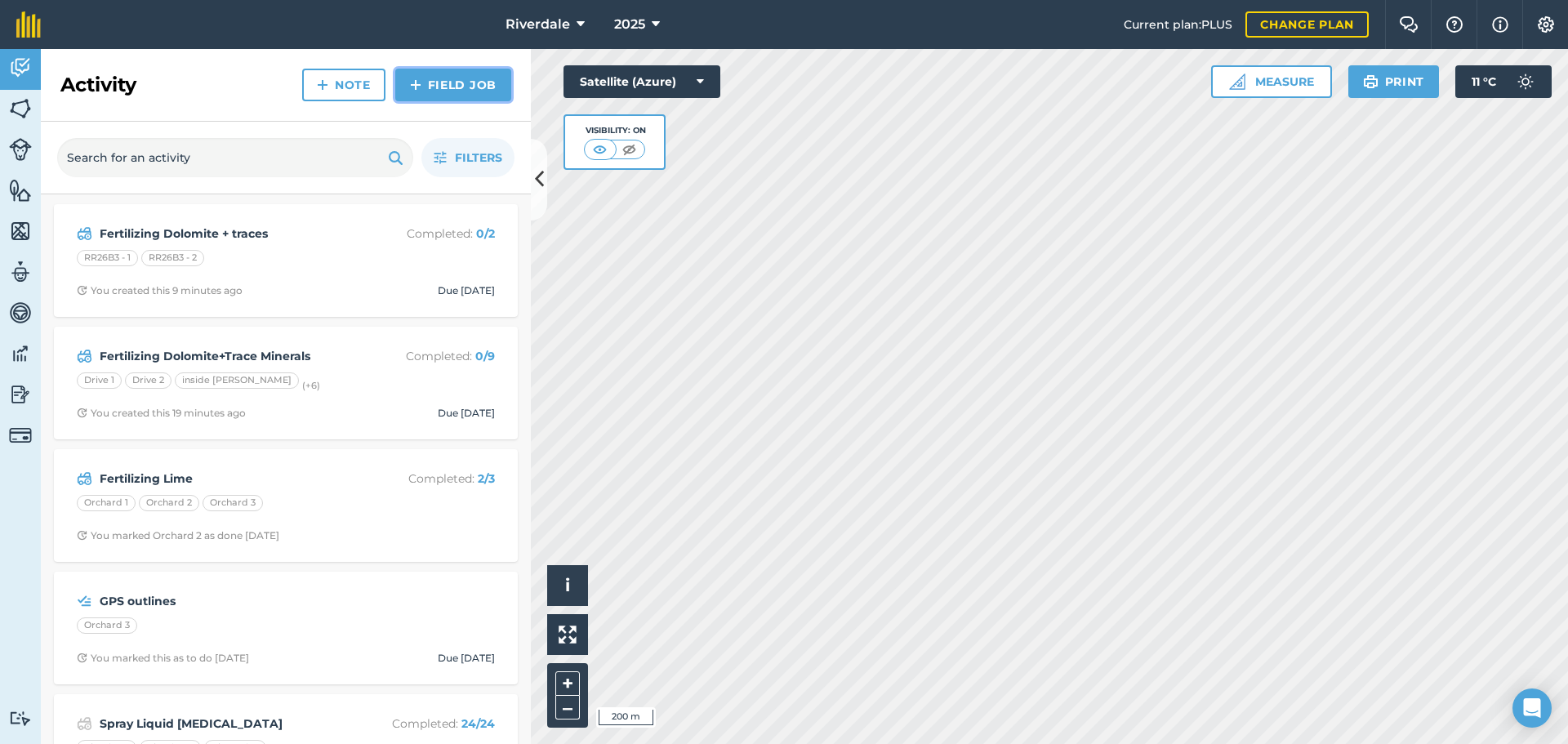
click at [457, 82] on link "Field Job" at bounding box center [453, 85] width 116 height 33
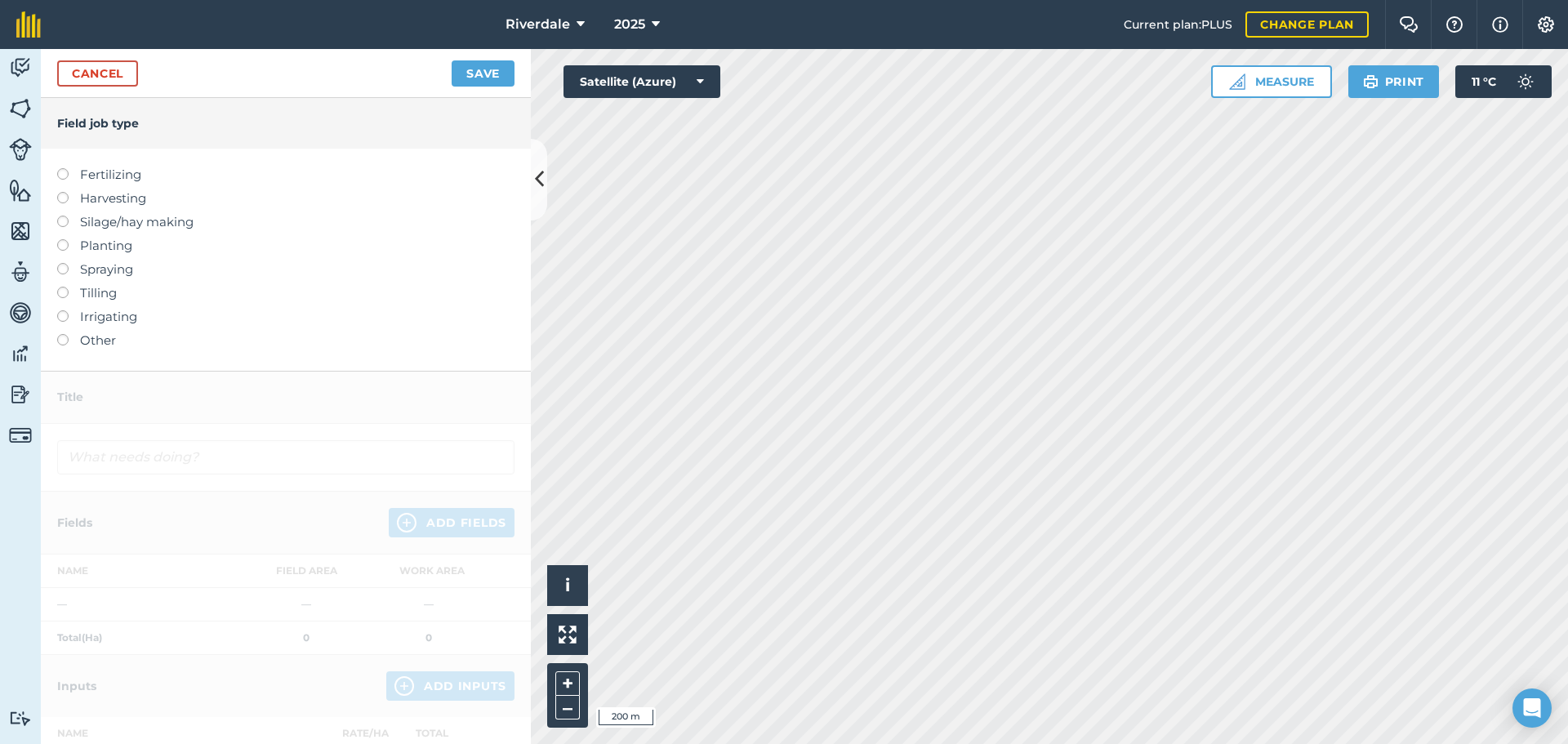
click at [61, 168] on label at bounding box center [68, 168] width 22 height 0
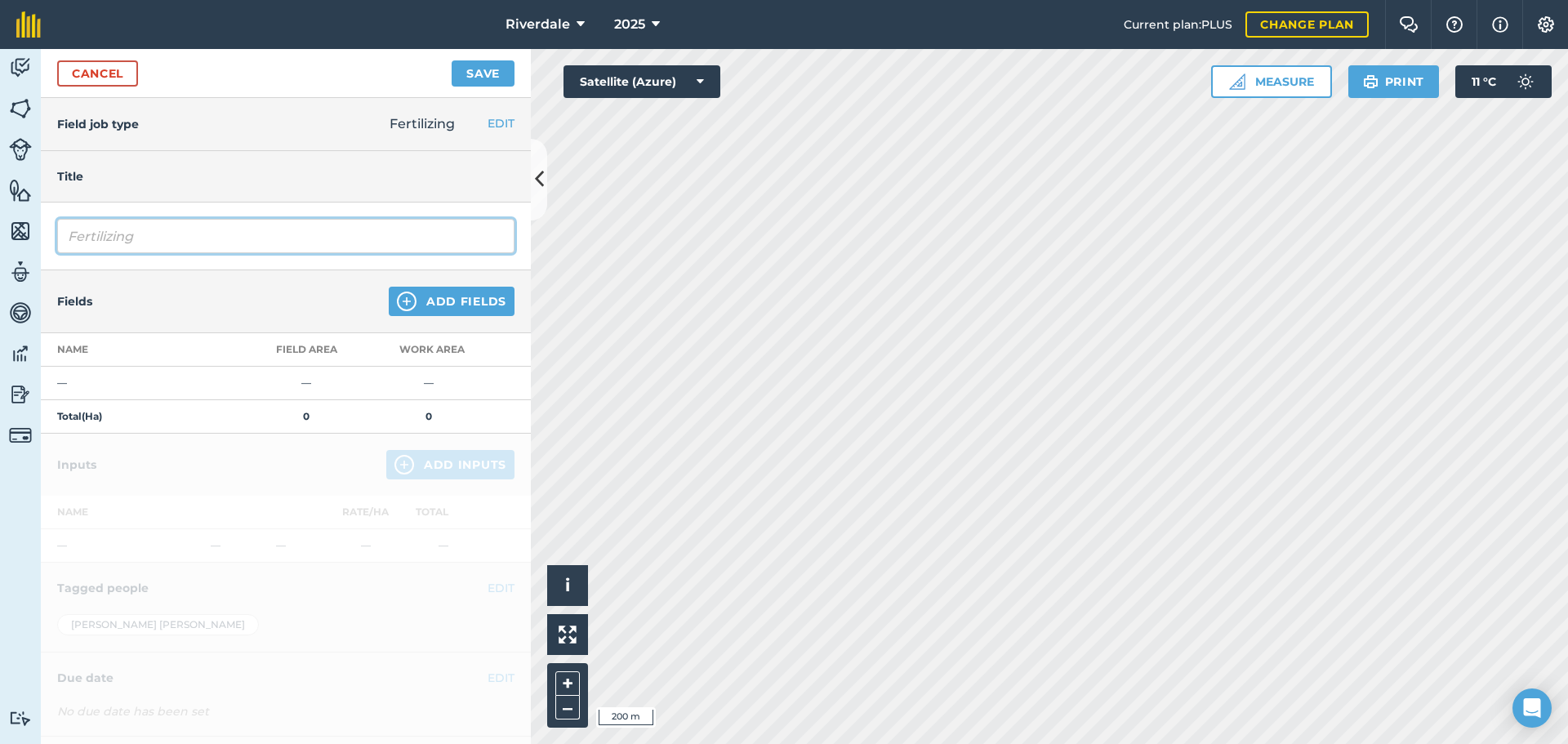
click at [156, 238] on input "Fertilizing" at bounding box center [286, 236] width 457 height 35
type input "Fertilizing [MEDICAL_DATA]"
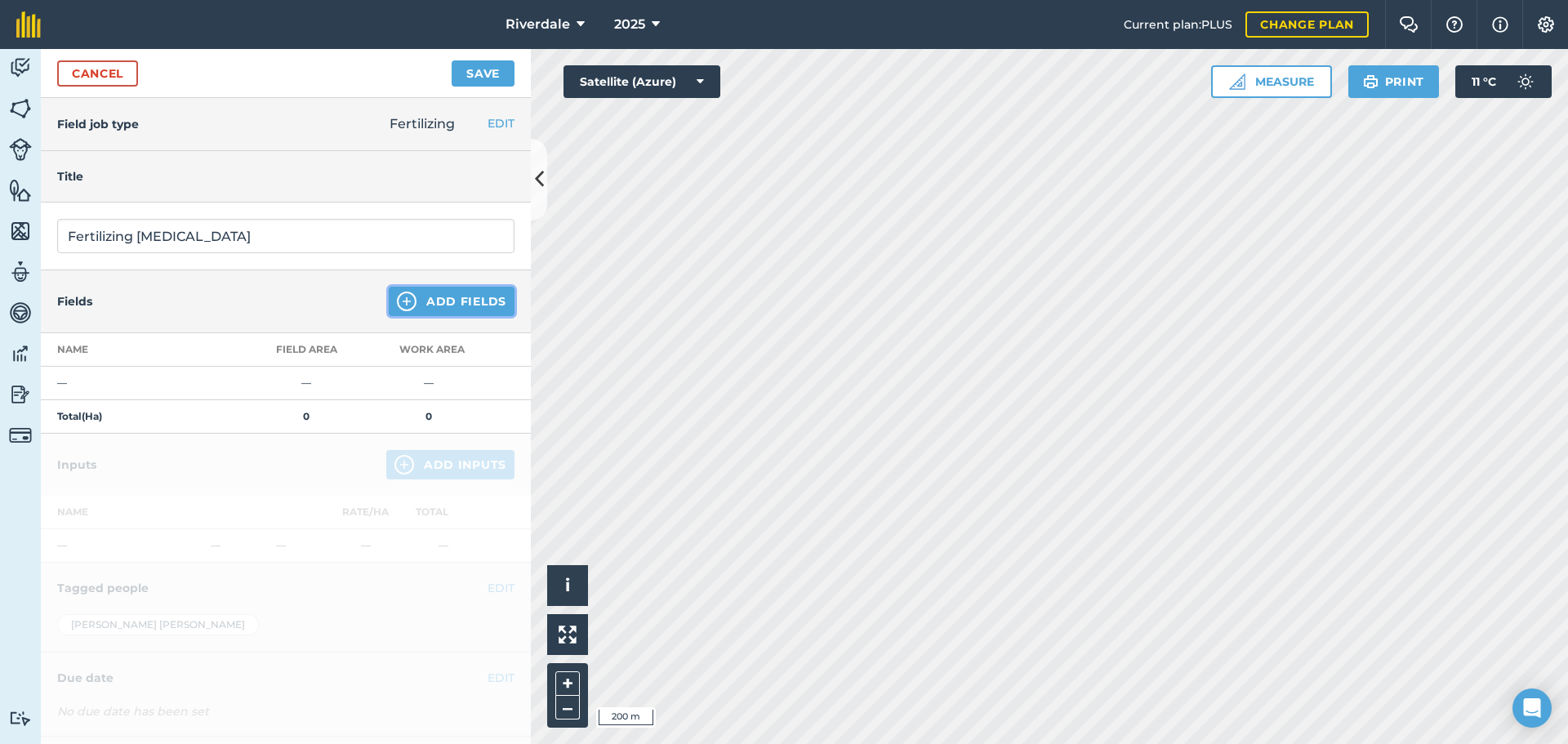
click at [448, 301] on button "Add Fields" at bounding box center [451, 301] width 126 height 29
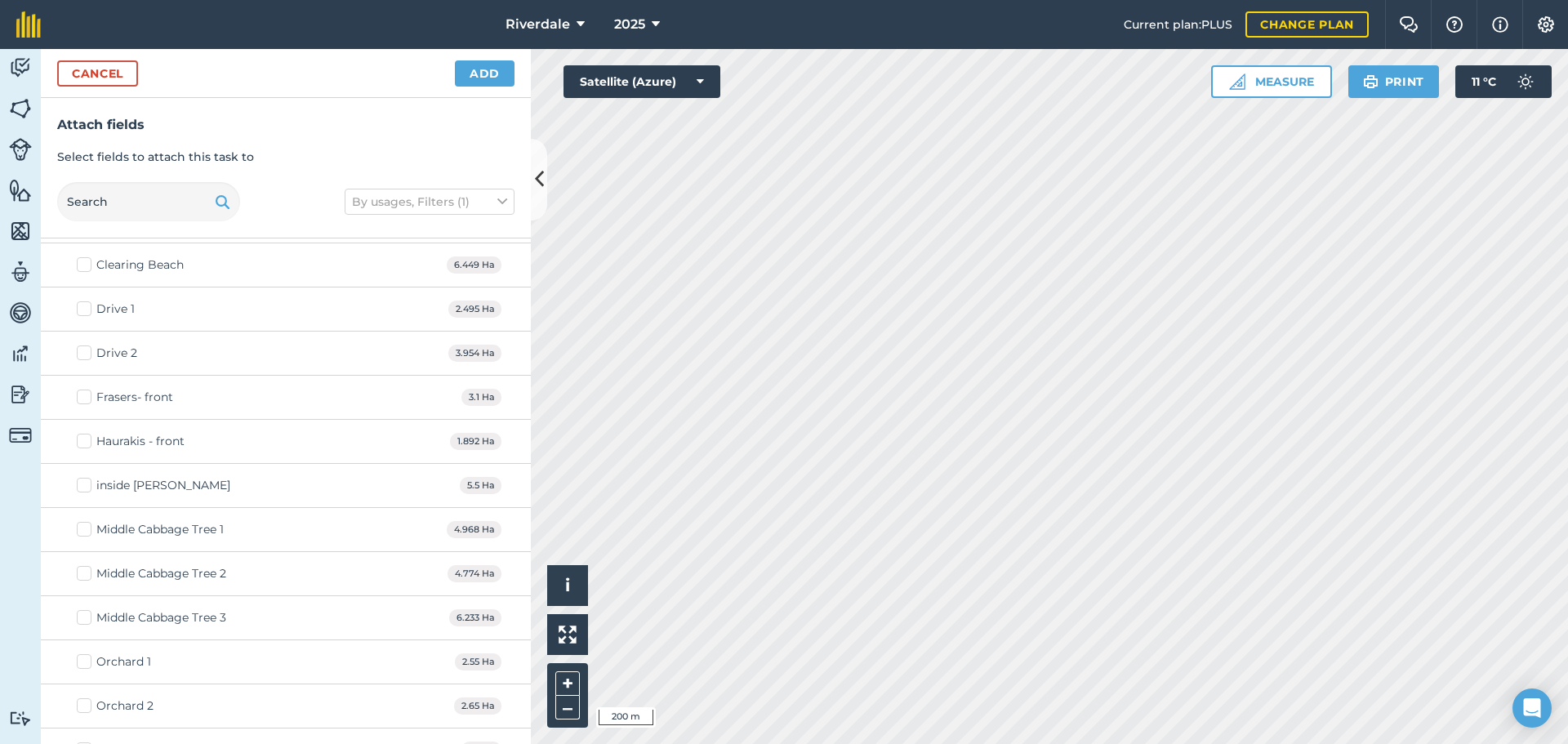
scroll to position [653, 0]
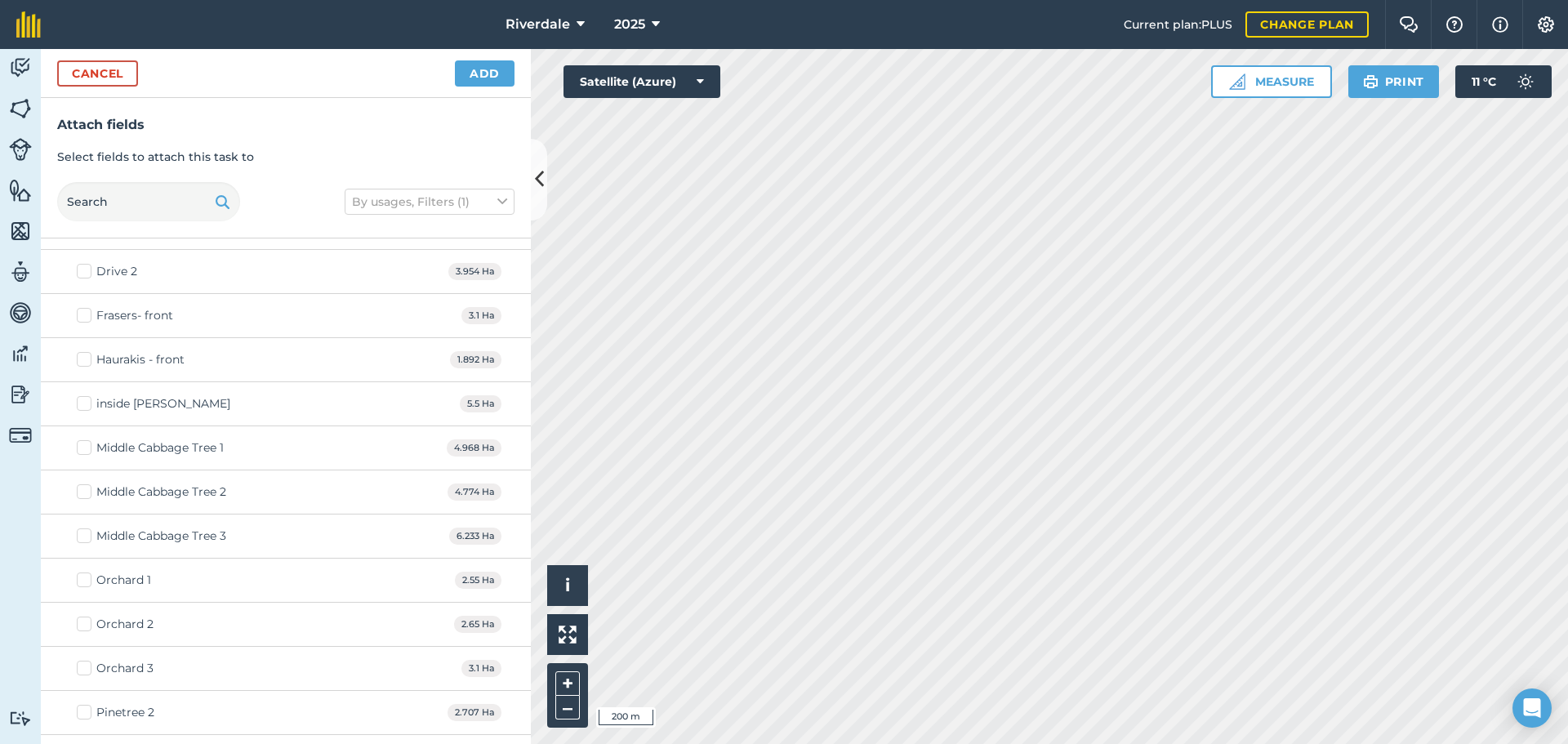
click at [86, 400] on label "inside [PERSON_NAME]" at bounding box center [154, 404] width 154 height 17
click at [86, 400] on input "inside [PERSON_NAME]" at bounding box center [82, 400] width 10 height 10
checkbox input "true"
click at [473, 76] on button "Add" at bounding box center [484, 73] width 60 height 26
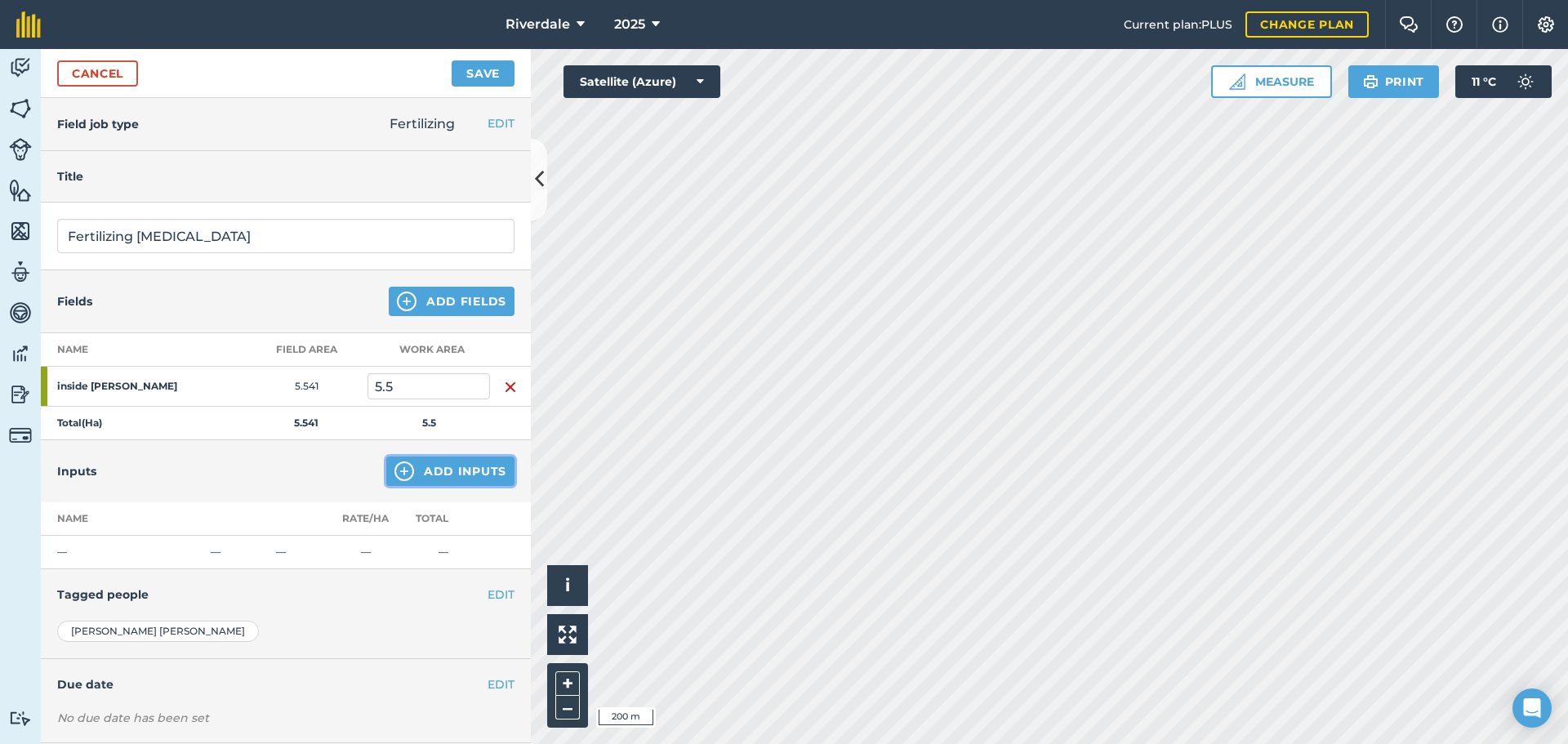
click at [432, 466] on button "Add Inputs" at bounding box center [450, 471] width 129 height 29
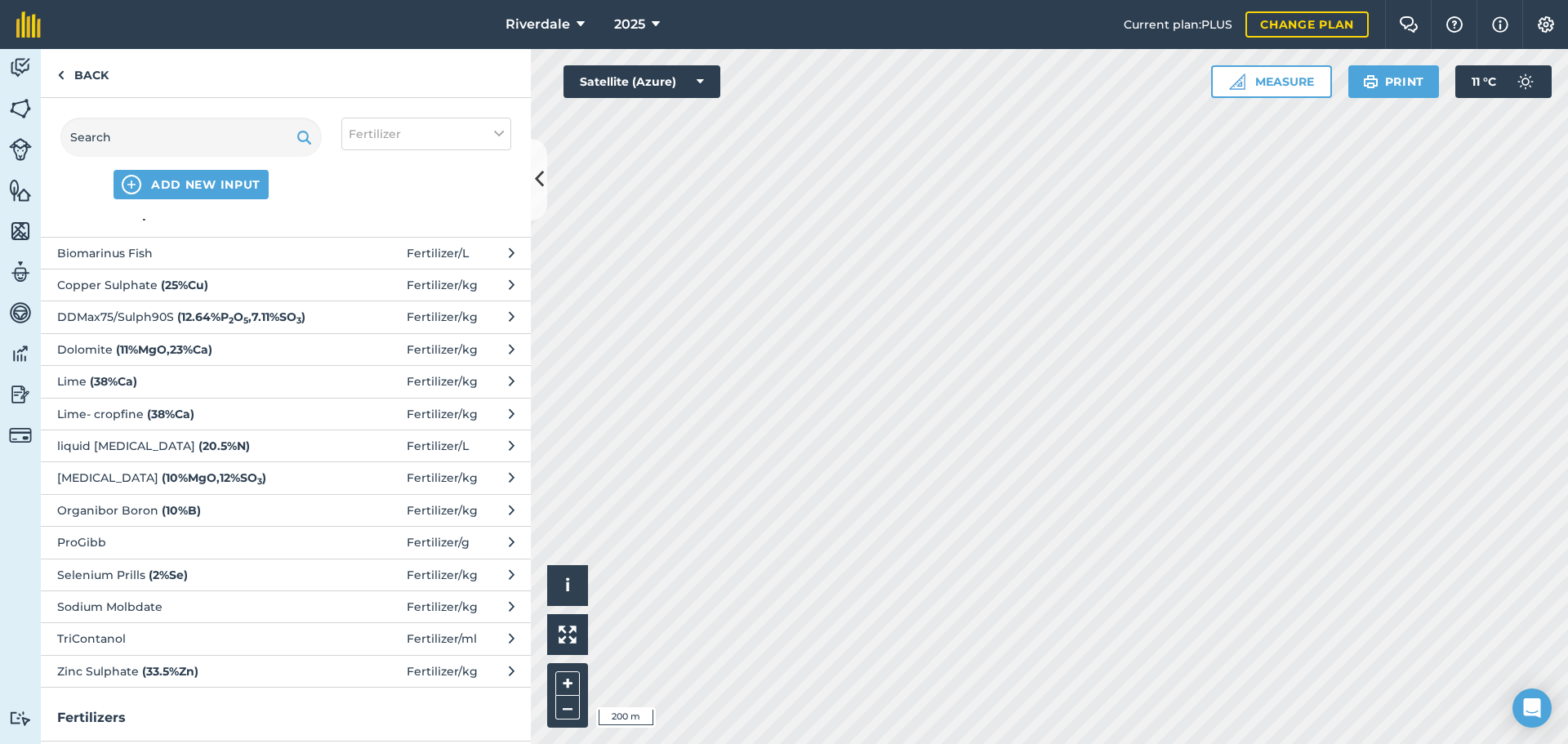
scroll to position [0, 0]
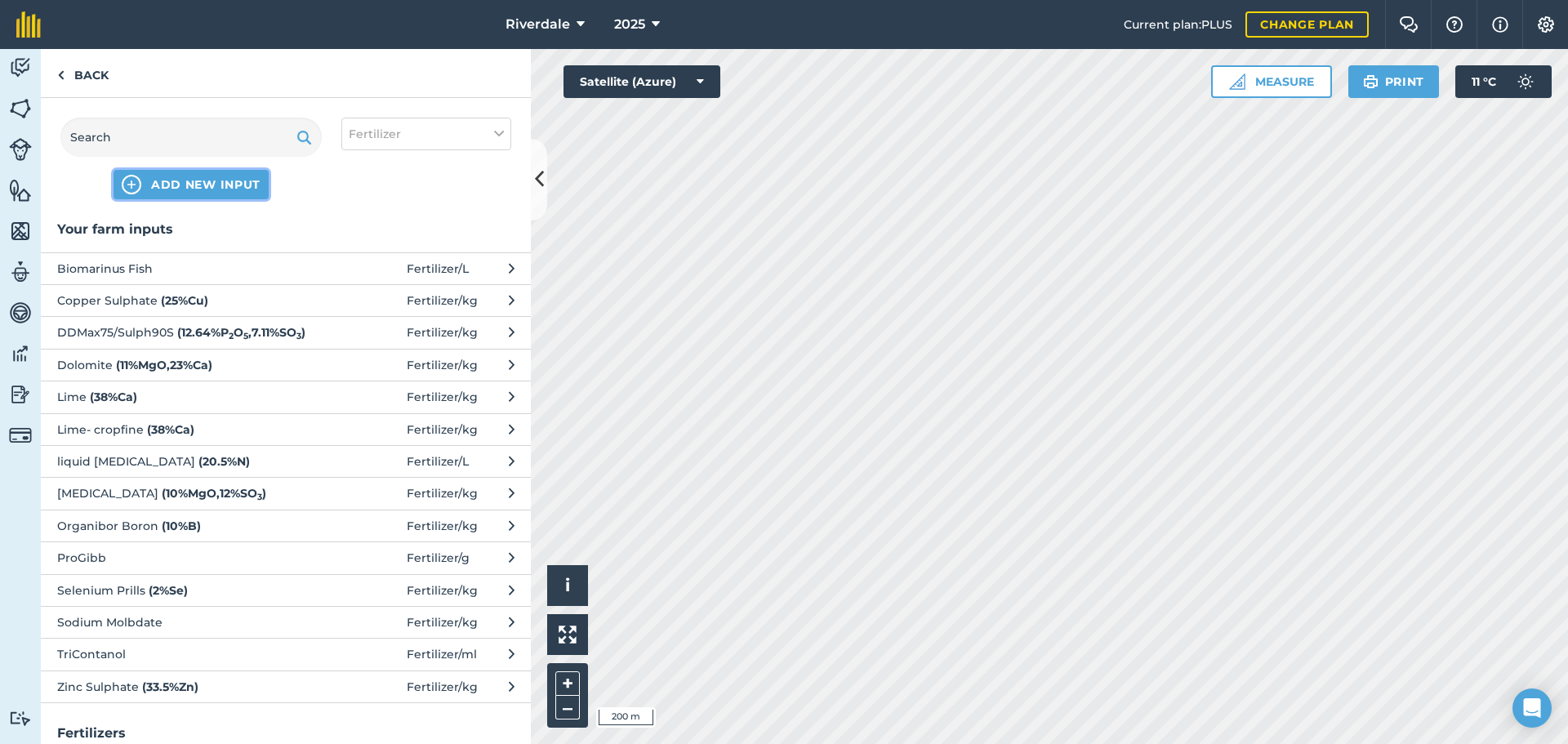
click at [189, 181] on span "ADD NEW INPUT" at bounding box center [205, 184] width 110 height 16
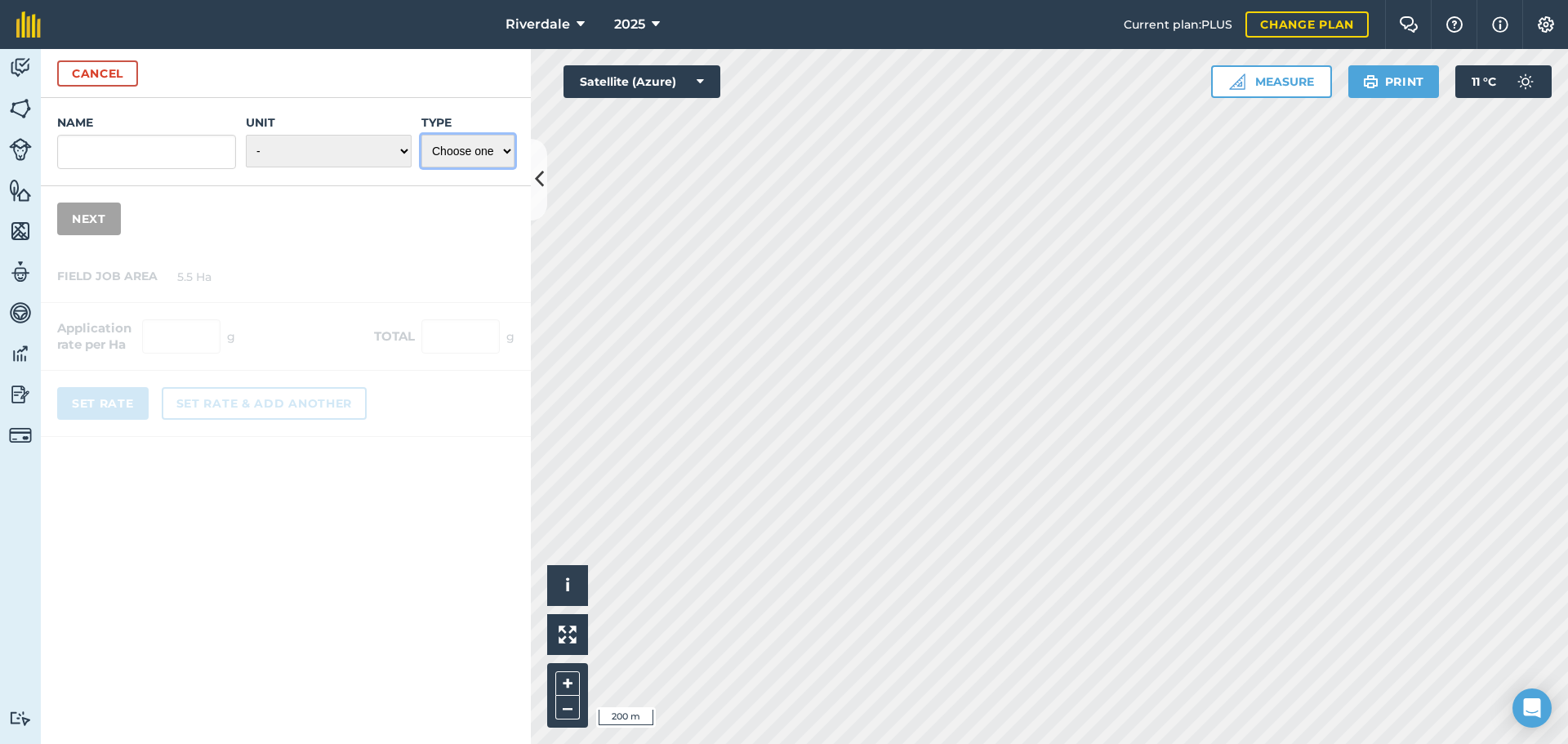
click at [506, 144] on select "Choose one Fertilizer Seed Spray Fuel Other" at bounding box center [468, 151] width 93 height 33
select select "FERTILIZER"
click at [421, 135] on select "Choose one Fertilizer Seed Spray Fuel Other" at bounding box center [468, 151] width 93 height 33
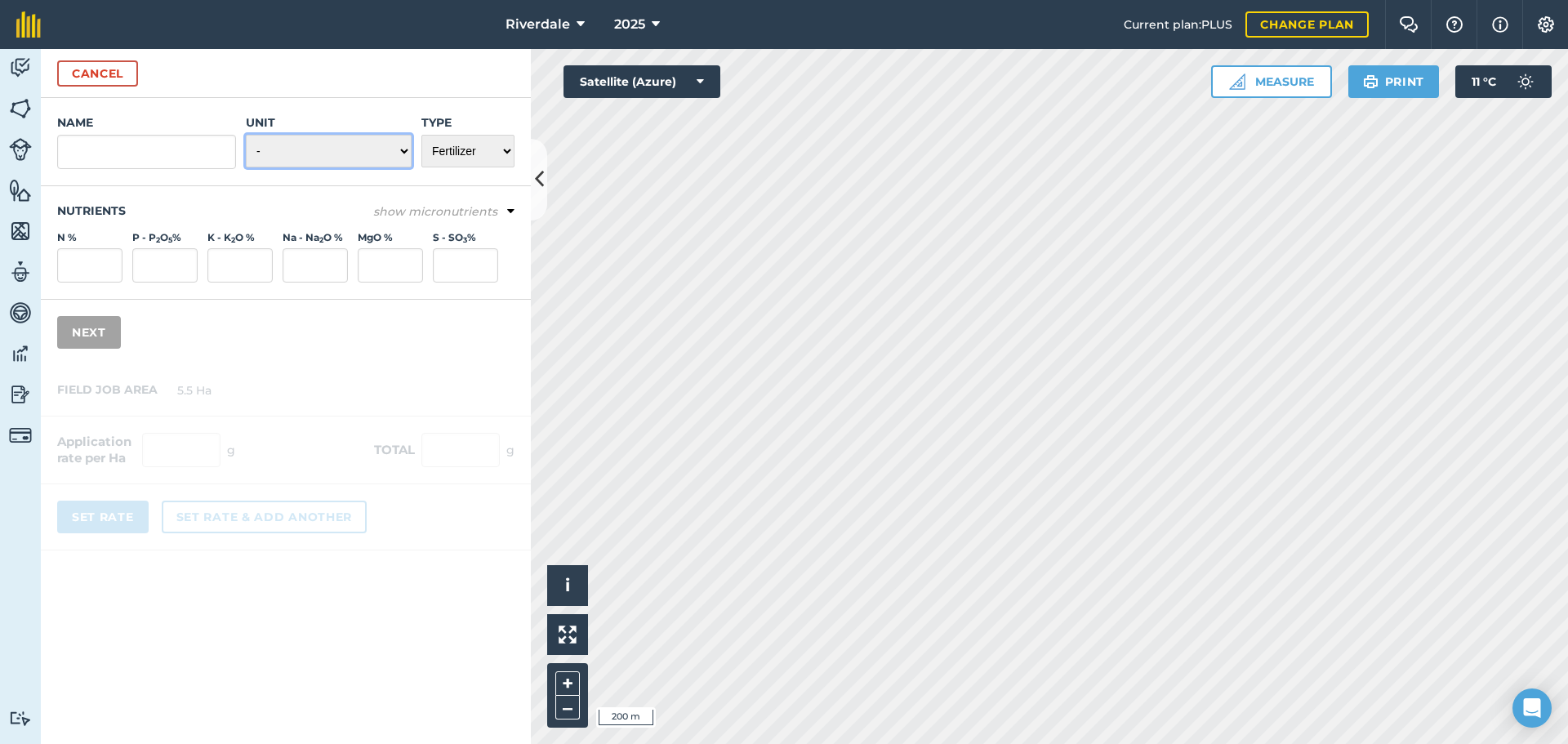
click at [402, 149] on select "- Grams/g Kilograms/kg Metric tonnes/t Millilitres/ml Litres/L Ounces/oz Pounds…" at bounding box center [329, 151] width 166 height 33
select select "KILOGRAMS"
click at [246, 135] on select "- Grams/g Kilograms/kg Metric tonnes/t Millilitres/ml Litres/L Ounces/oz Pounds…" at bounding box center [329, 151] width 166 height 33
click at [85, 154] on input "Name" at bounding box center [146, 152] width 179 height 35
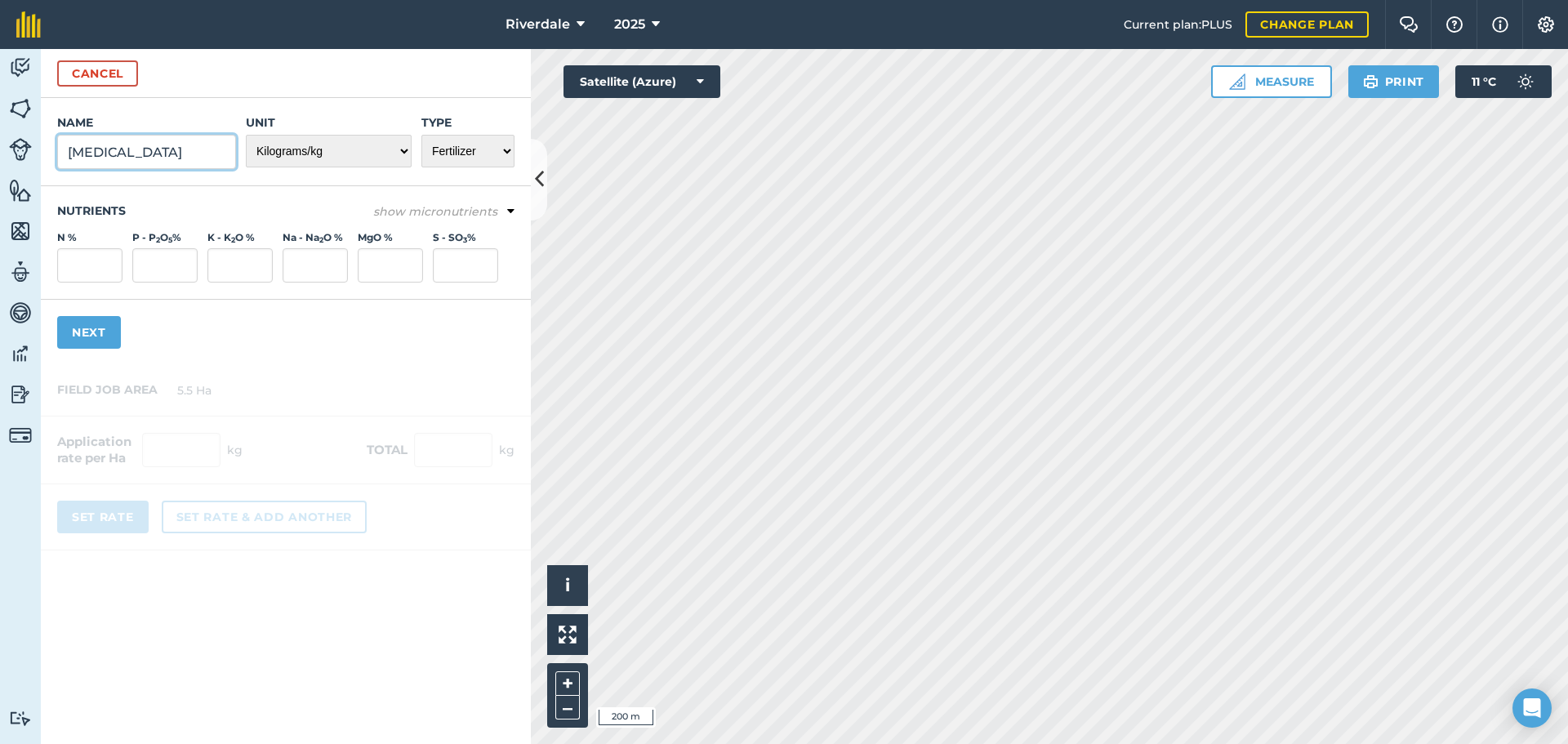
type input "[MEDICAL_DATA]"
click at [402, 268] on input "MgO %" at bounding box center [390, 266] width 66 height 35
click at [378, 260] on input "MgO %" at bounding box center [390, 266] width 66 height 35
type input "27.5"
click at [247, 325] on div "Name [MEDICAL_DATA] Unit - Grams/g Kilograms/kg Metric tonnes/t Millilitres/ml …" at bounding box center [286, 231] width 490 height 267
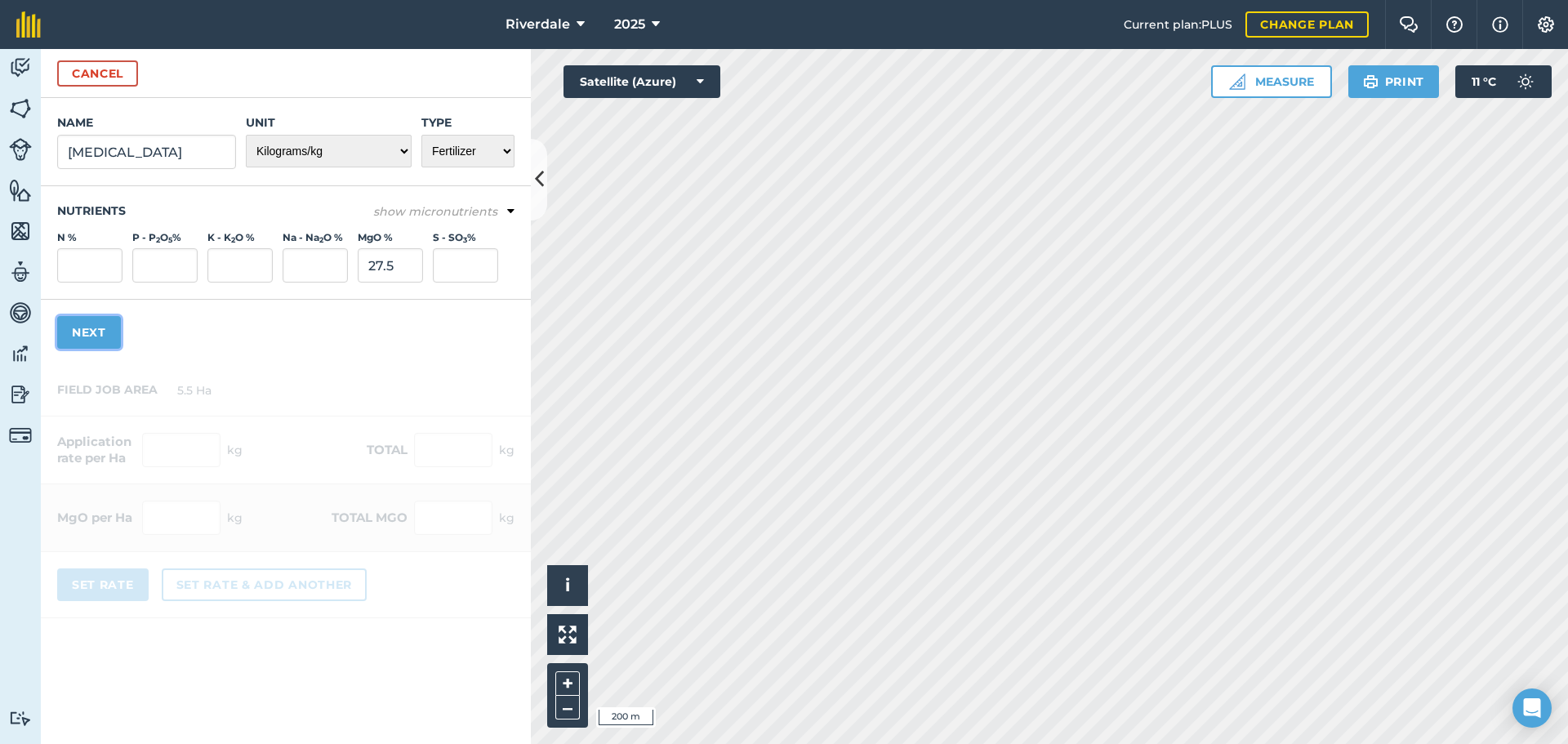
click at [97, 330] on button "Next" at bounding box center [89, 332] width 64 height 33
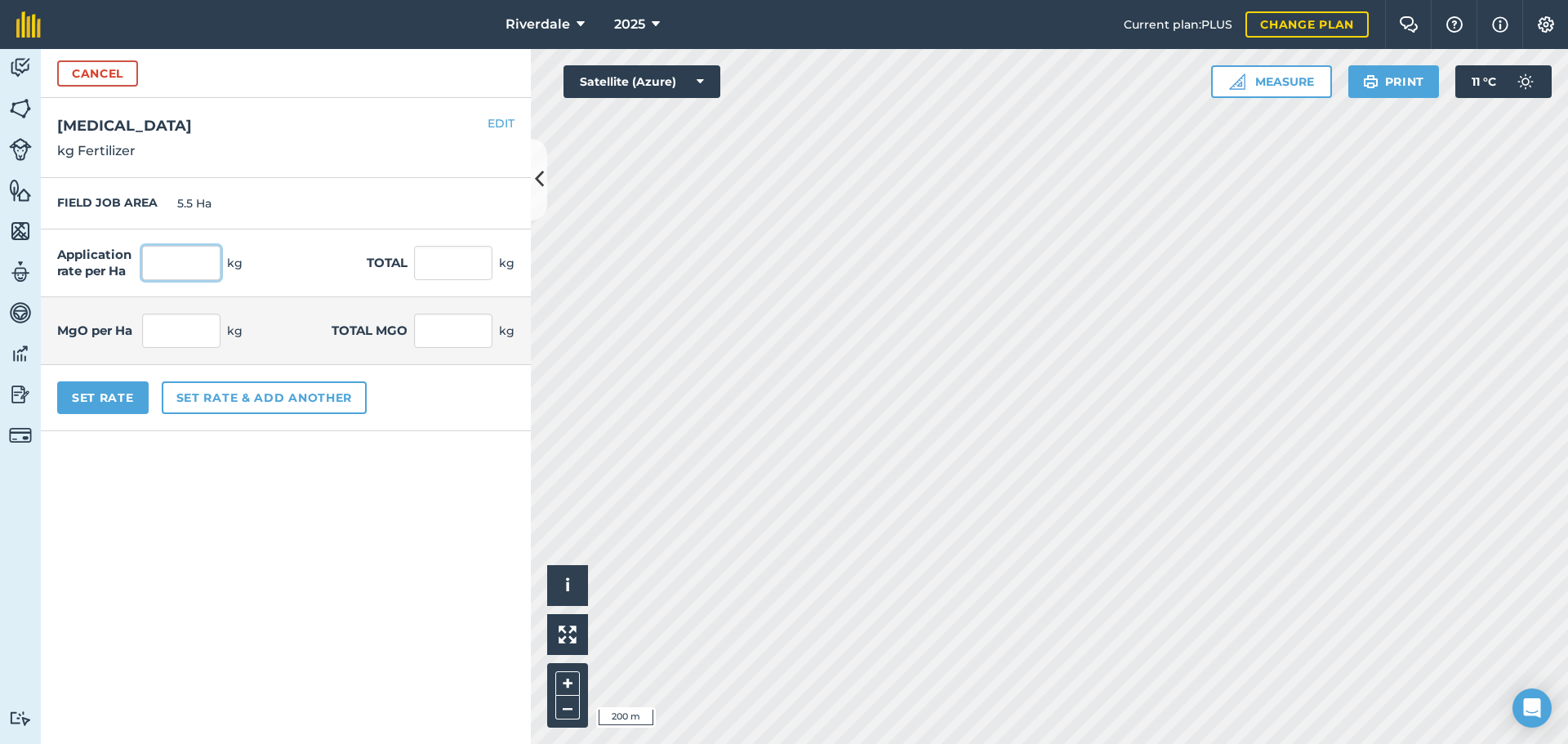
click at [165, 265] on input "text" at bounding box center [181, 263] width 79 height 35
type input "250"
type input "1,375"
type input "68.75"
type input "378.125"
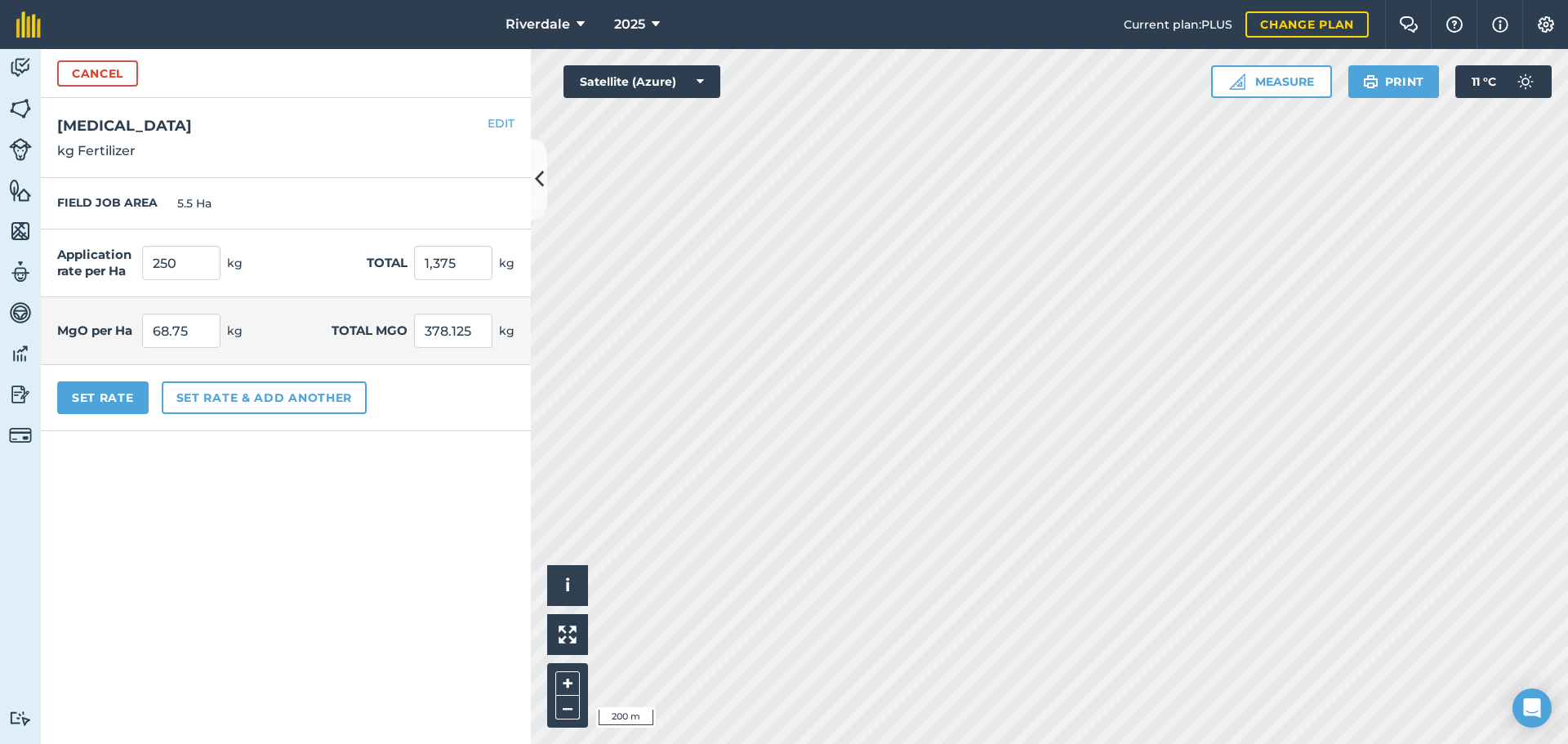
click at [295, 259] on div "Application rate per Ha 250 kg Total 1,375 kg" at bounding box center [286, 263] width 490 height 68
click at [108, 395] on button "Set Rate" at bounding box center [103, 398] width 91 height 33
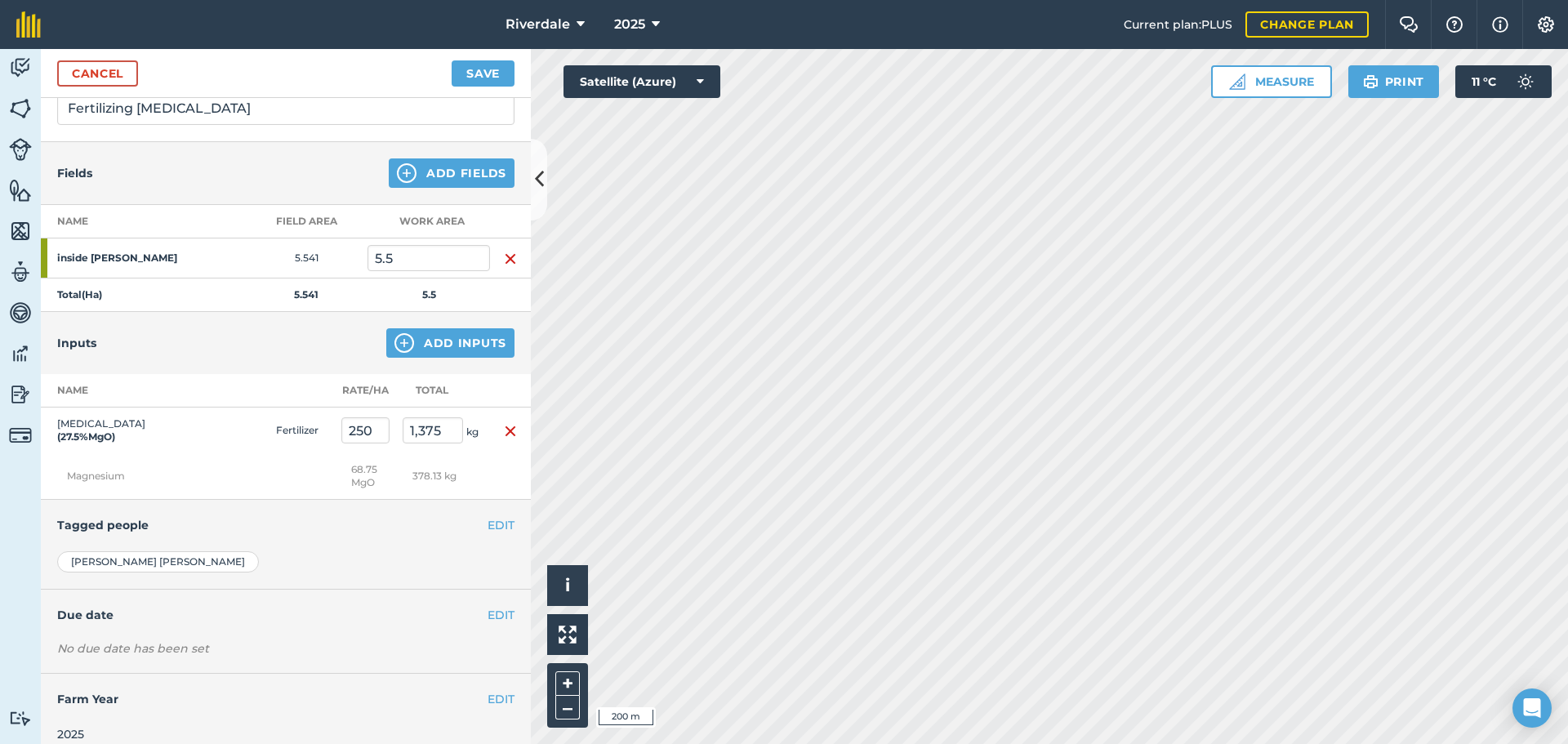
scroll to position [144, 0]
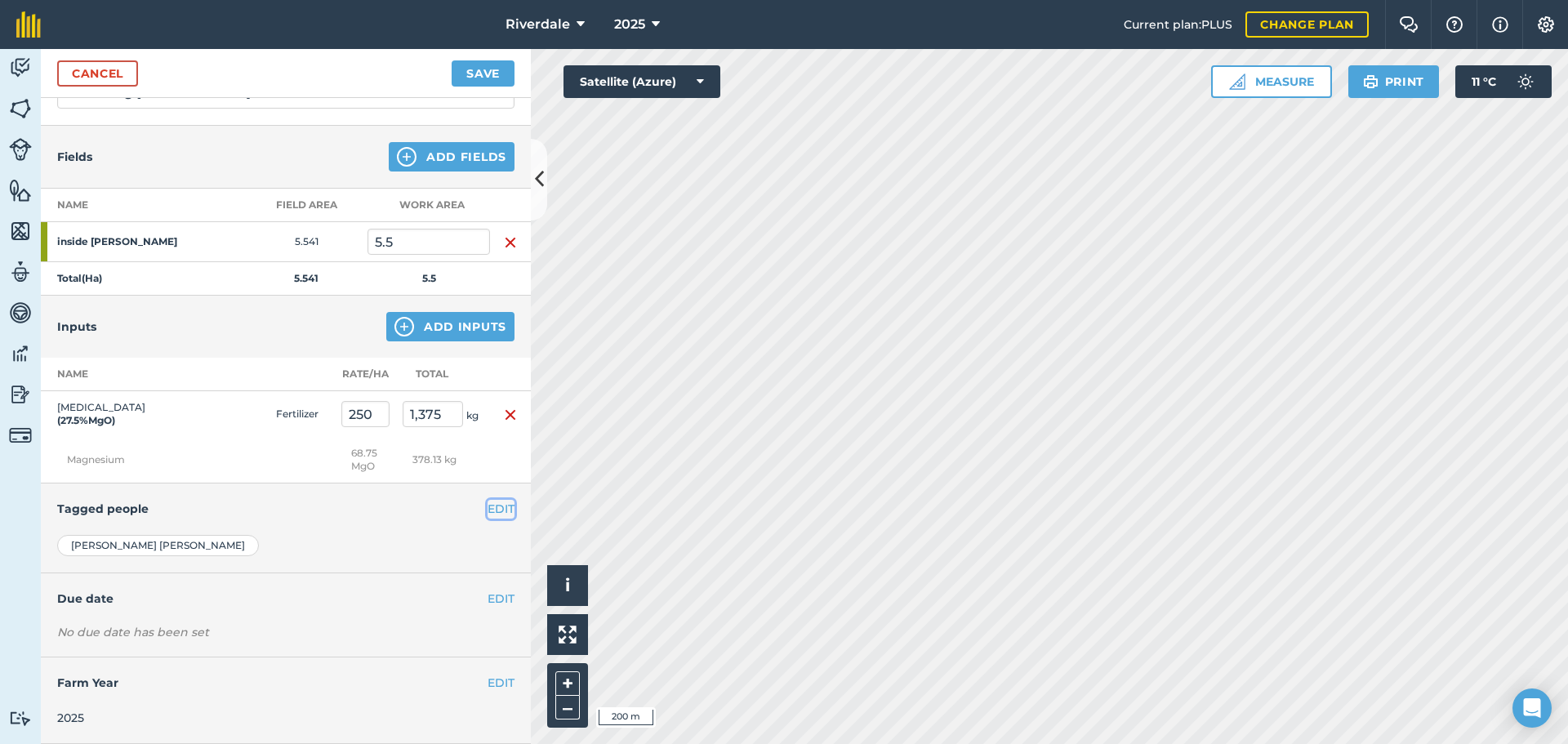
click at [489, 507] on button "EDIT" at bounding box center [501, 508] width 27 height 18
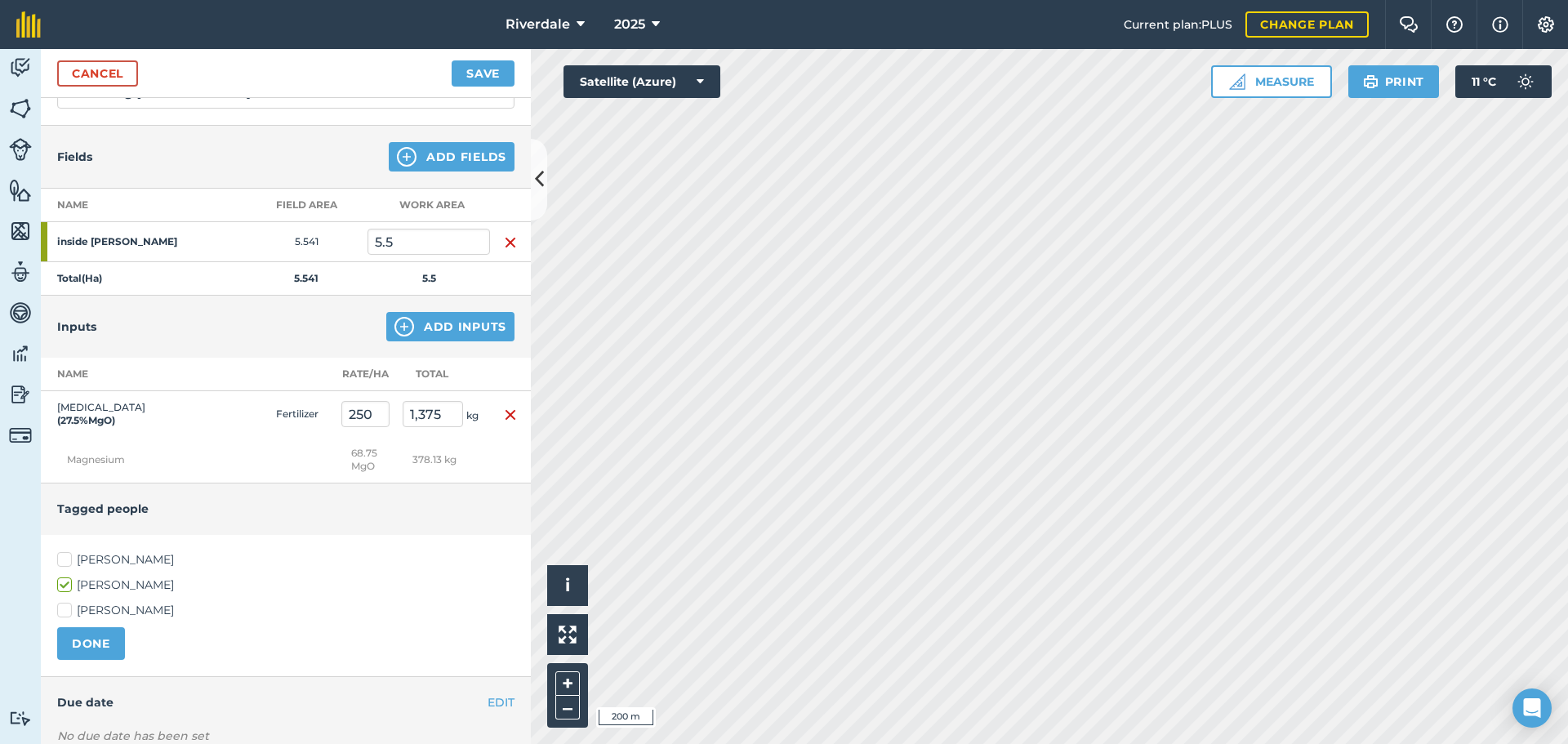
click at [62, 554] on label "[PERSON_NAME]" at bounding box center [286, 560] width 457 height 17
click at [62, 554] on input "[PERSON_NAME]" at bounding box center [62, 557] width 10 height 10
checkbox input "true"
click at [84, 637] on button "DONE" at bounding box center [91, 644] width 68 height 33
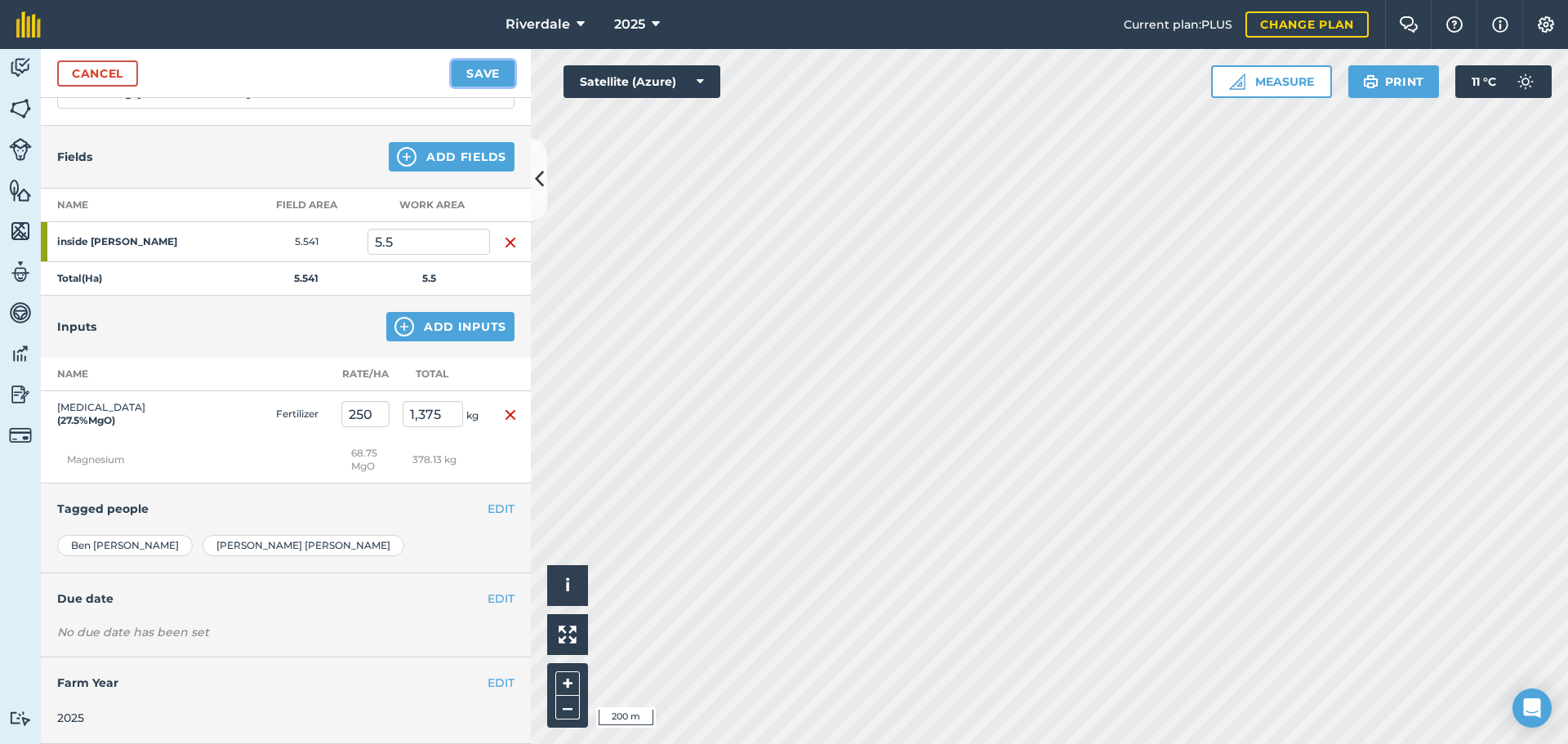
click at [482, 68] on button "Save" at bounding box center [482, 73] width 63 height 26
